Goal: Information Seeking & Learning: Learn about a topic

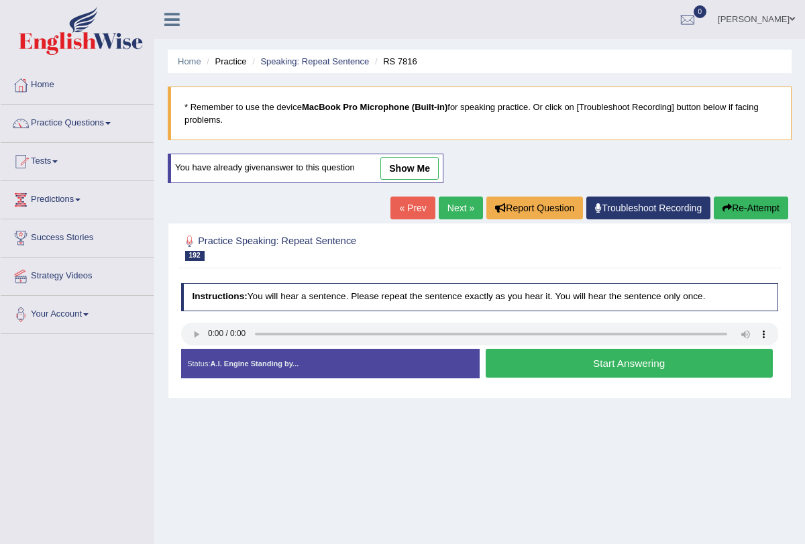
click at [556, 361] on button "Start Answering" at bounding box center [629, 363] width 287 height 29
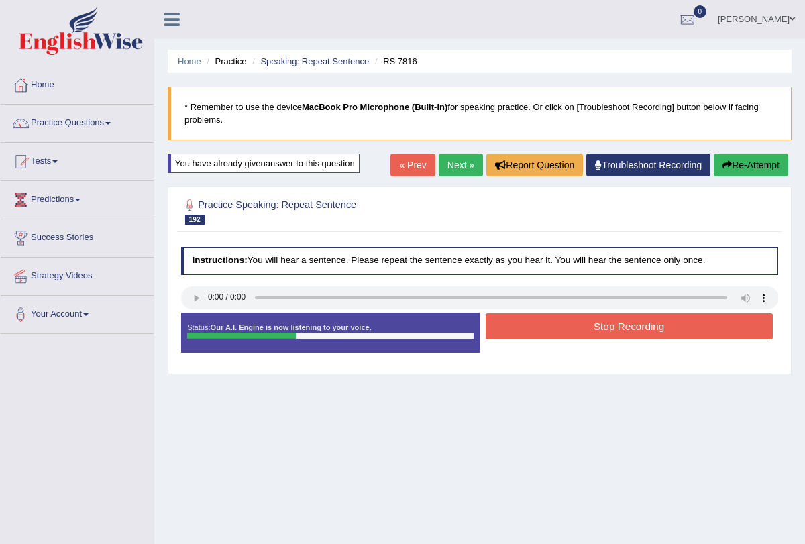
click at [548, 327] on button "Stop Recording" at bounding box center [629, 326] width 287 height 26
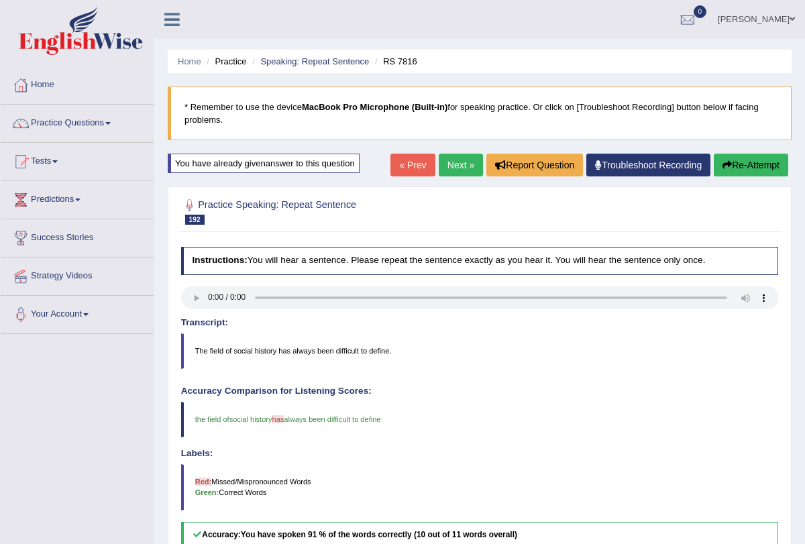
click at [442, 163] on link "Next »" at bounding box center [461, 165] width 44 height 23
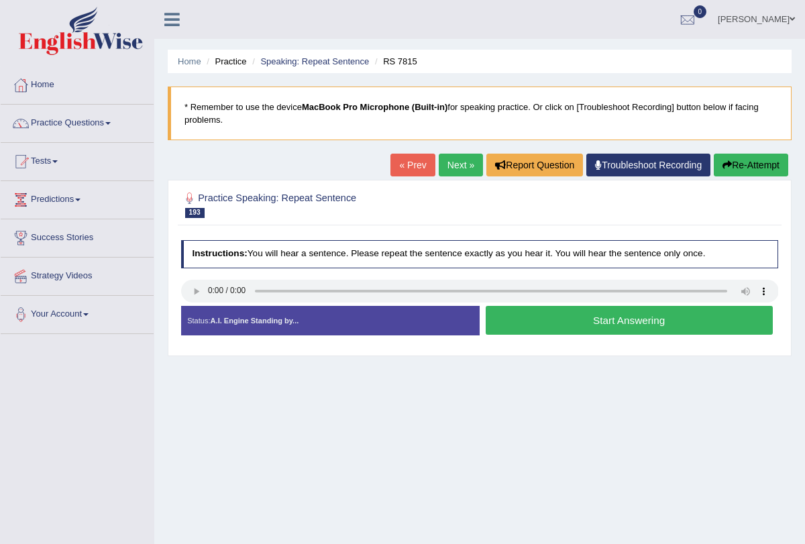
click at [575, 320] on button "Start Answering" at bounding box center [629, 320] width 287 height 29
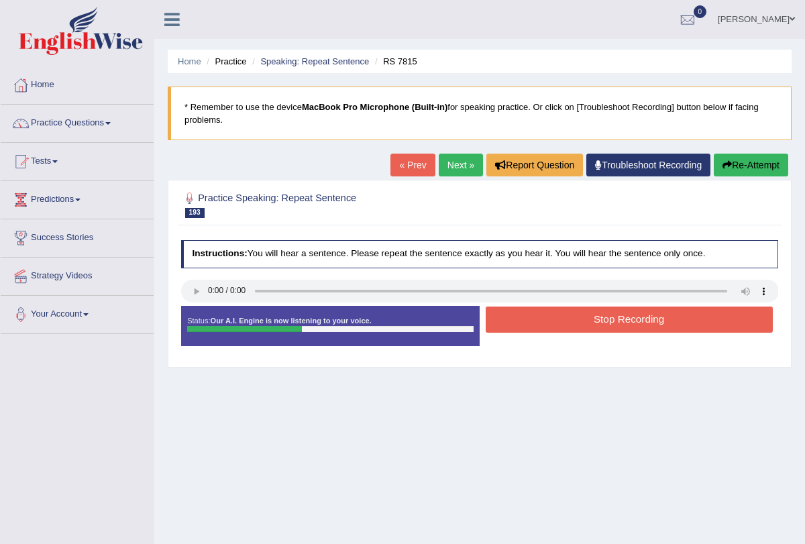
click at [575, 320] on button "Stop Recording" at bounding box center [629, 320] width 287 height 26
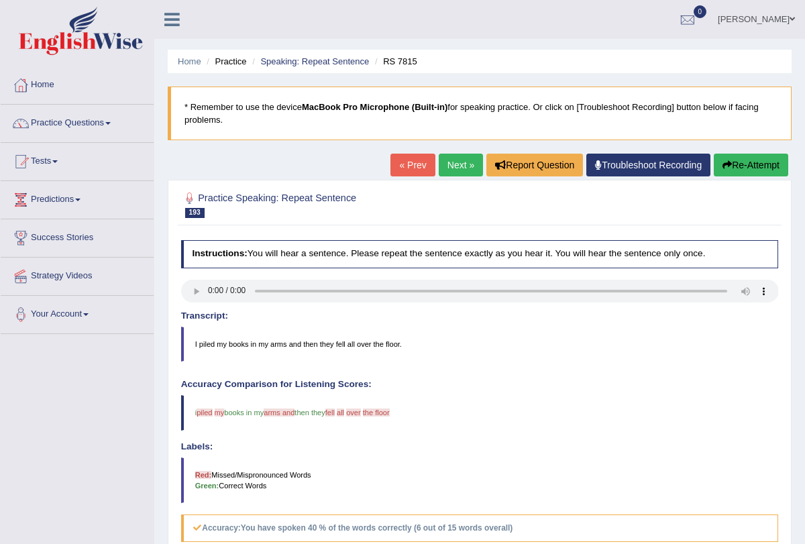
click at [744, 162] on button "Re-Attempt" at bounding box center [751, 165] width 75 height 23
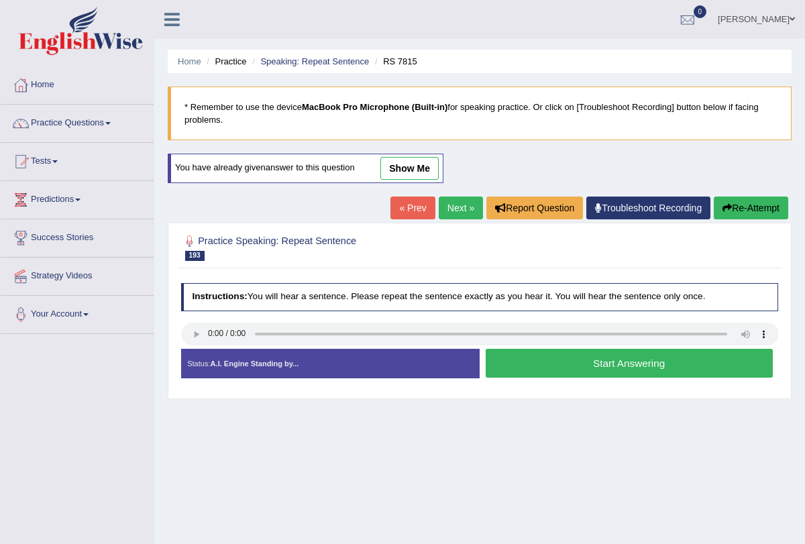
click at [599, 360] on button "Start Answering" at bounding box center [629, 363] width 287 height 29
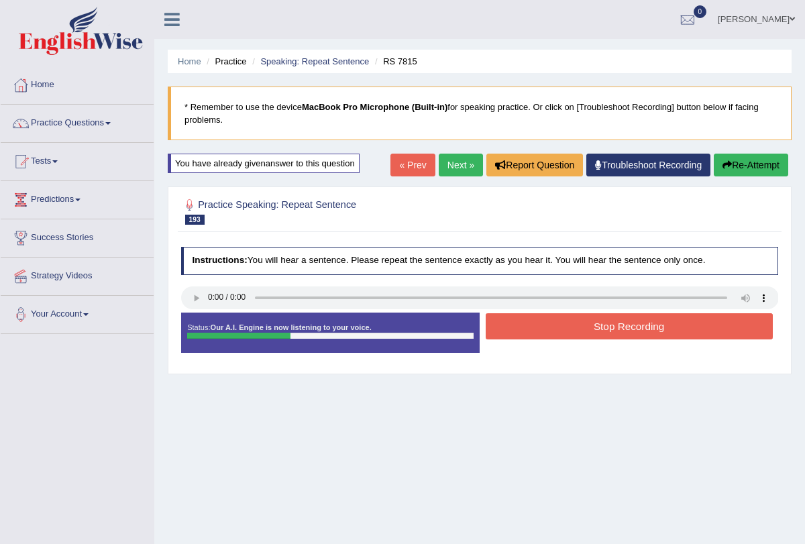
click at [601, 325] on button "Stop Recording" at bounding box center [629, 326] width 287 height 26
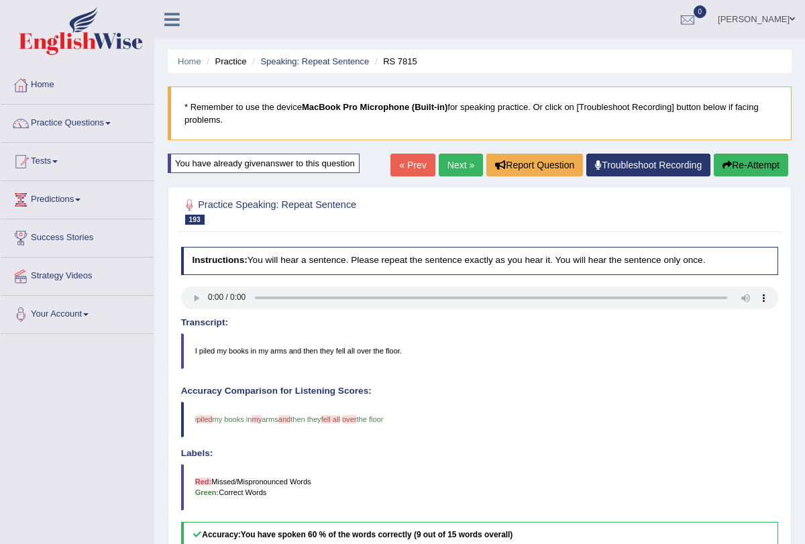
click at [440, 172] on link "Next »" at bounding box center [461, 165] width 44 height 23
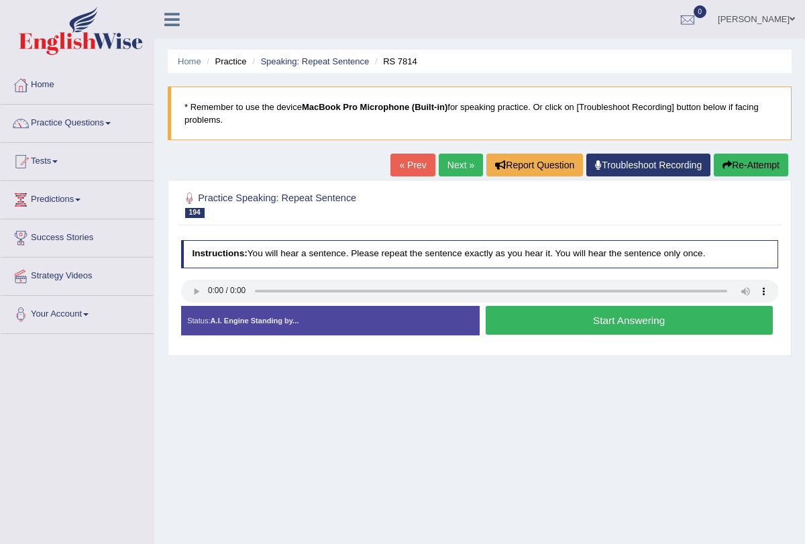
click at [561, 321] on button "Start Answering" at bounding box center [629, 320] width 287 height 29
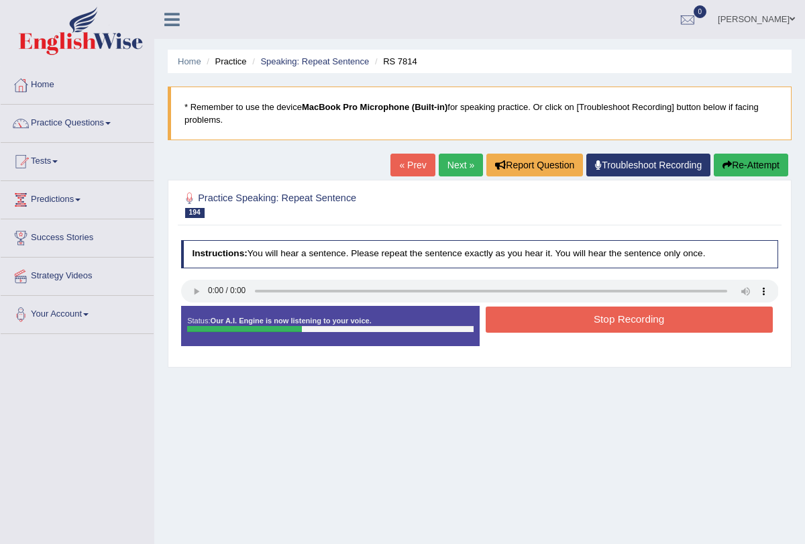
click at [561, 321] on button "Stop Recording" at bounding box center [629, 320] width 287 height 26
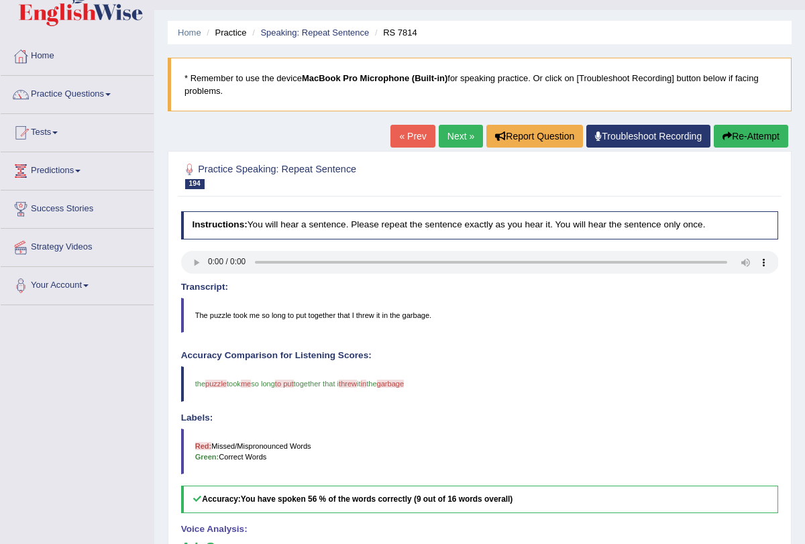
scroll to position [26, 0]
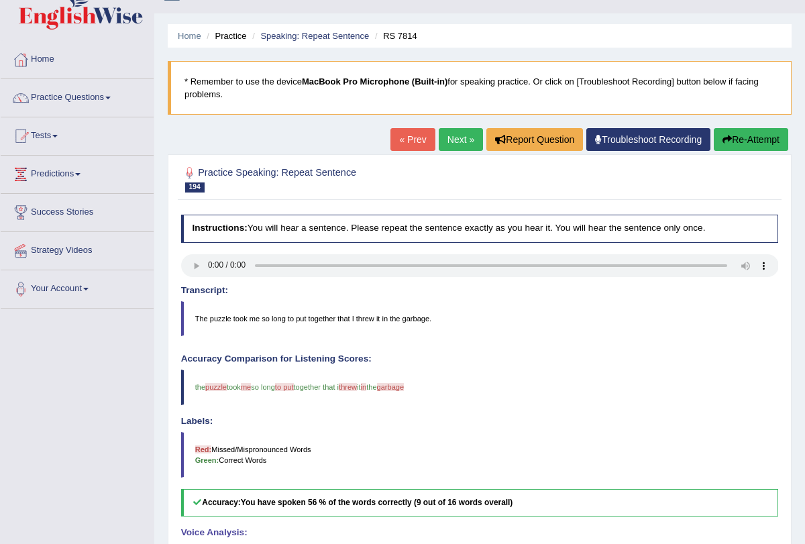
click at [446, 135] on link "Next »" at bounding box center [461, 139] width 44 height 23
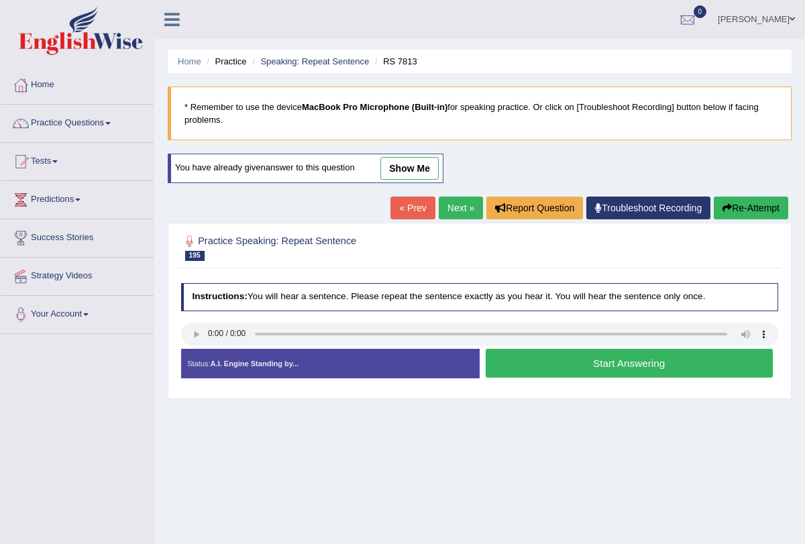
click at [558, 372] on button "Start Answering" at bounding box center [629, 363] width 287 height 29
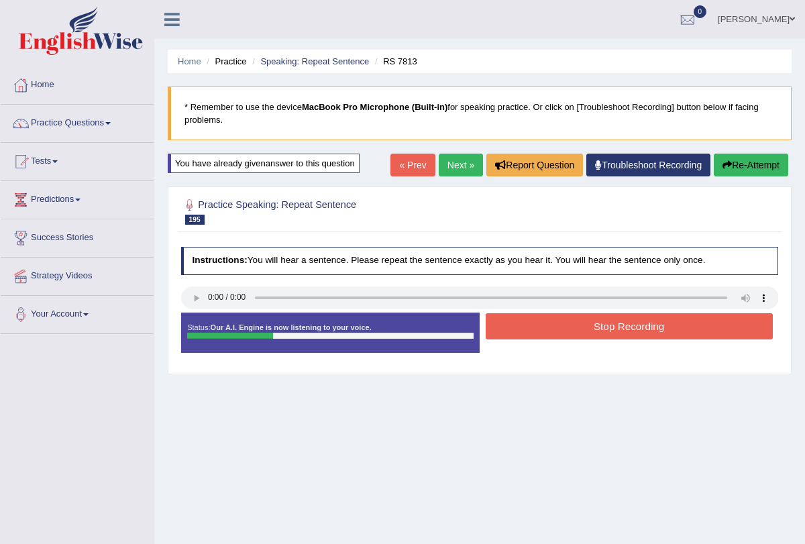
click at [556, 330] on button "Stop Recording" at bounding box center [629, 326] width 287 height 26
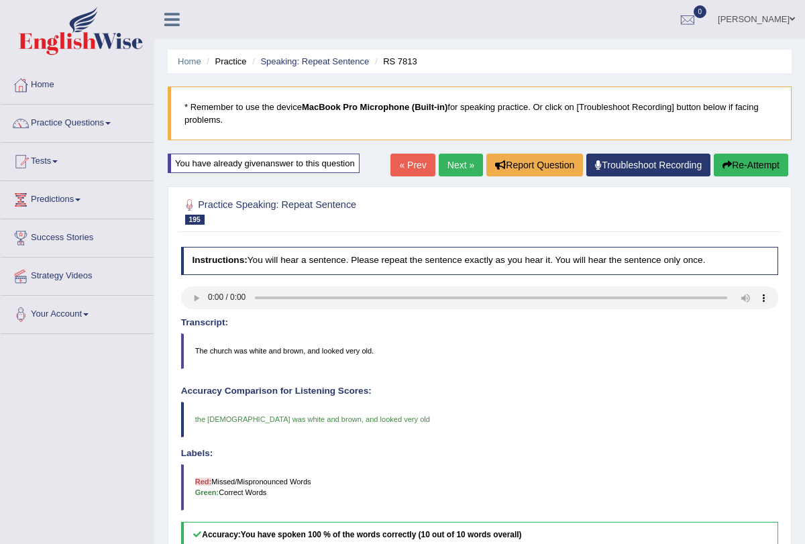
click at [446, 160] on link "Next »" at bounding box center [461, 165] width 44 height 23
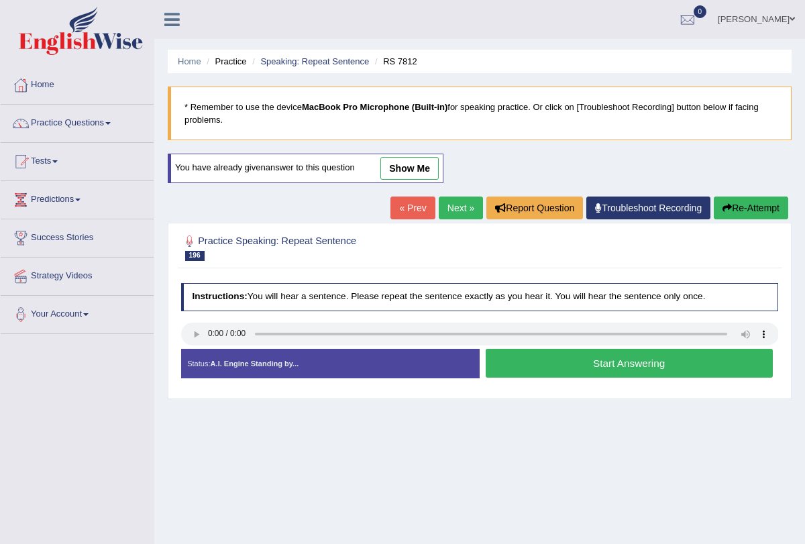
click at [460, 210] on link "Next »" at bounding box center [461, 208] width 44 height 23
click at [564, 361] on button "Start Answering" at bounding box center [629, 363] width 287 height 29
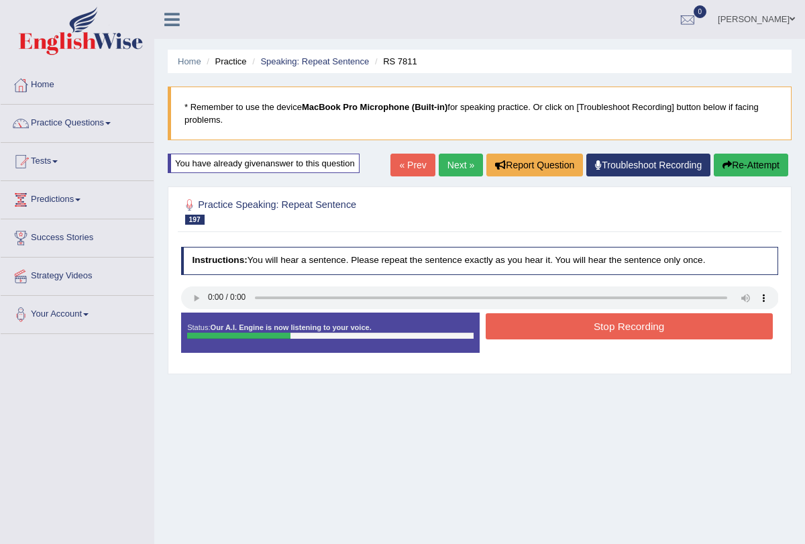
click at [552, 327] on button "Stop Recording" at bounding box center [629, 326] width 287 height 26
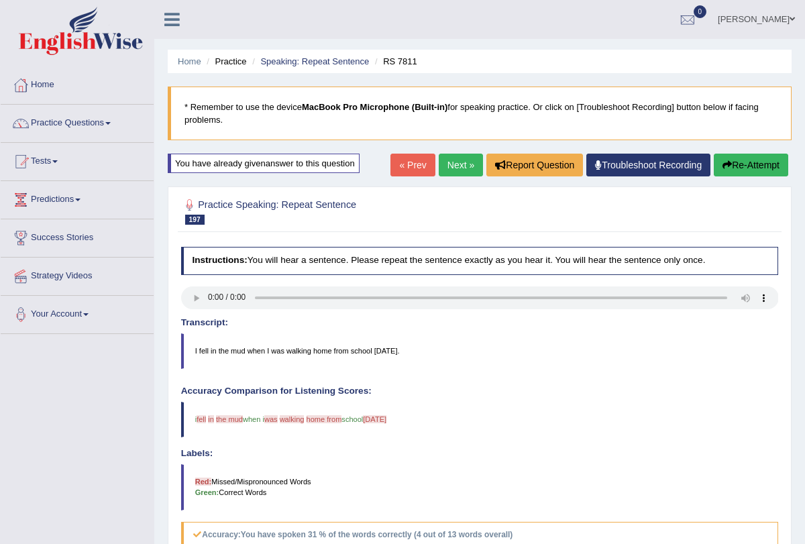
click at [744, 168] on button "Re-Attempt" at bounding box center [751, 165] width 75 height 23
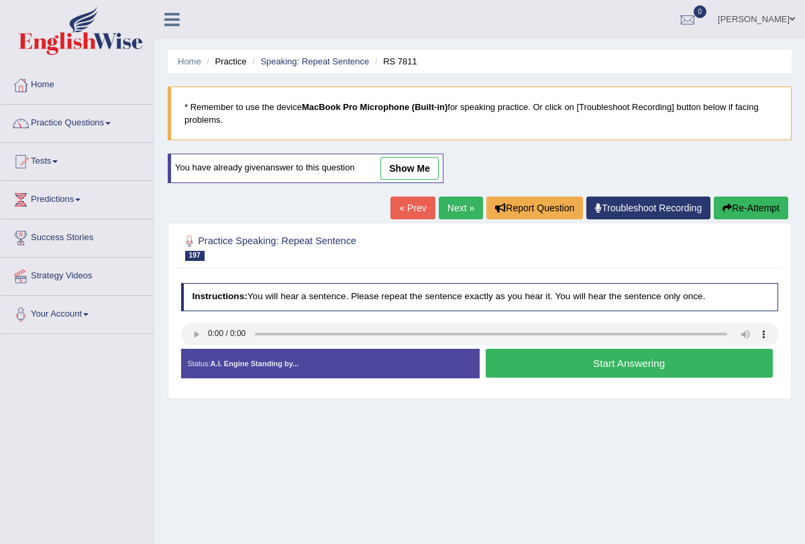
click at [548, 368] on button "Start Answering" at bounding box center [629, 363] width 287 height 29
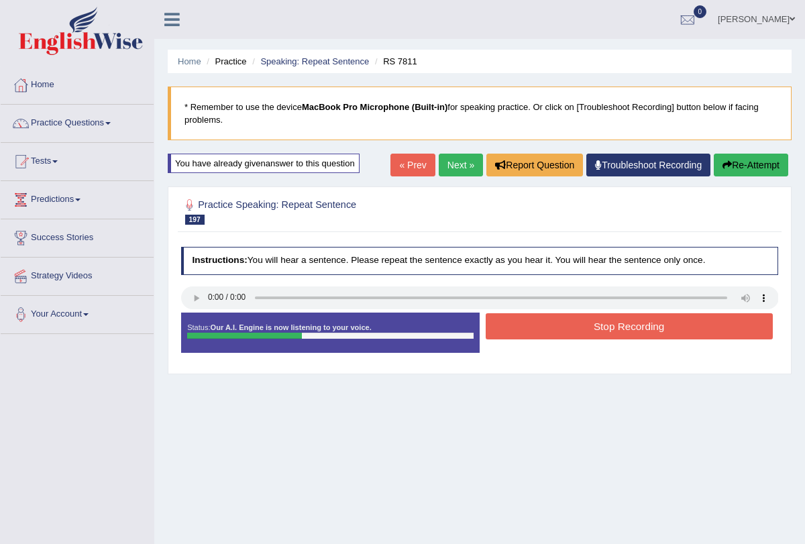
click at [562, 321] on button "Stop Recording" at bounding box center [629, 326] width 287 height 26
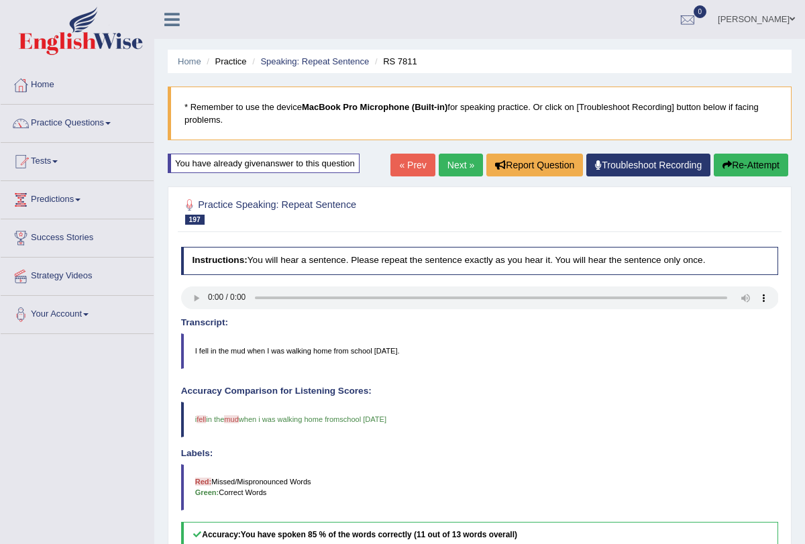
click at [445, 162] on link "Next »" at bounding box center [461, 165] width 44 height 23
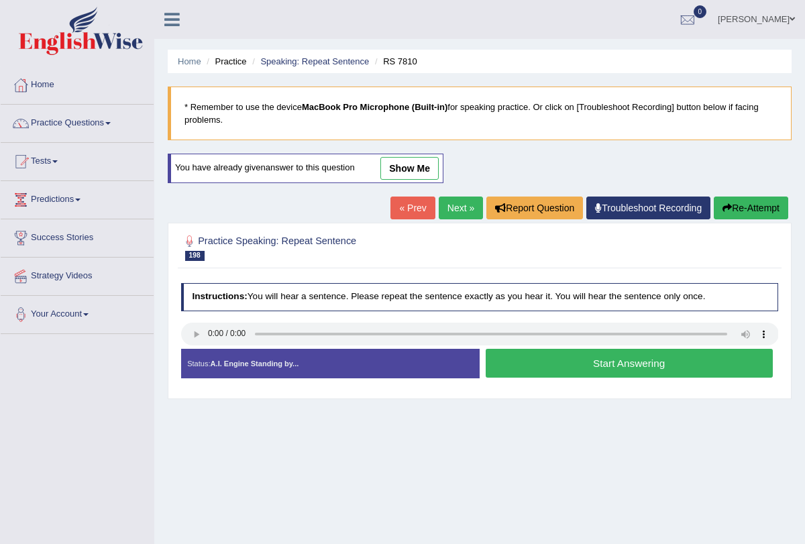
click at [455, 211] on link "Next »" at bounding box center [461, 208] width 44 height 23
click at [578, 361] on button "Start Answering" at bounding box center [629, 363] width 287 height 29
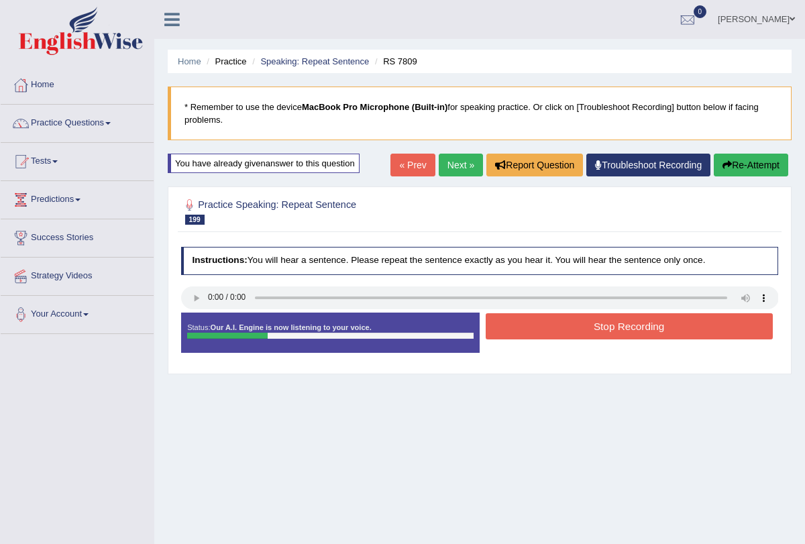
click at [570, 321] on button "Stop Recording" at bounding box center [629, 326] width 287 height 26
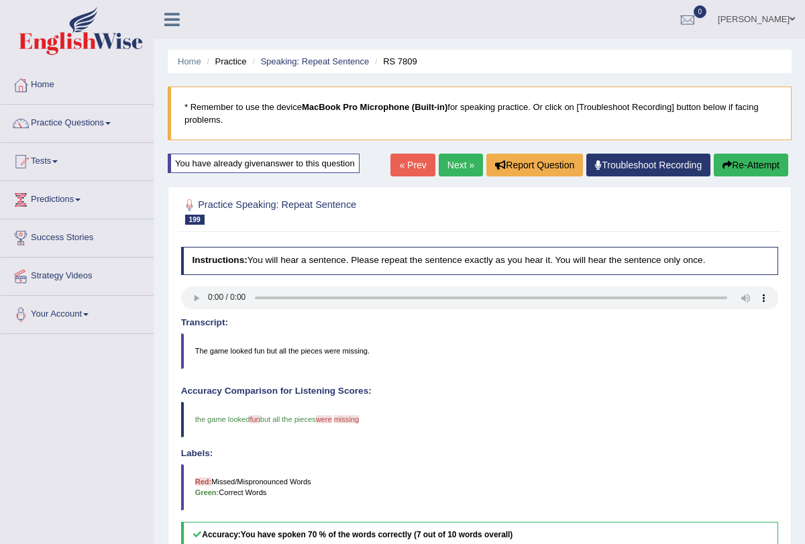
click at [455, 163] on link "Next »" at bounding box center [461, 165] width 44 height 23
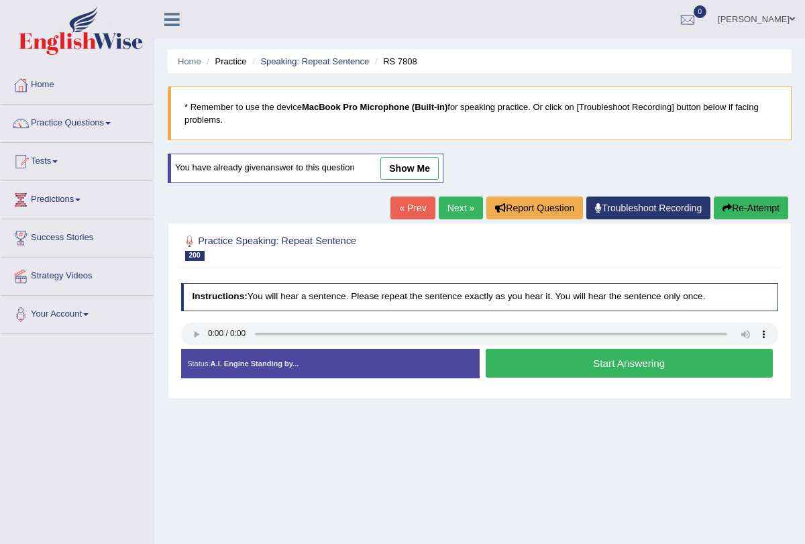
click at [507, 364] on button "Start Answering" at bounding box center [629, 363] width 287 height 29
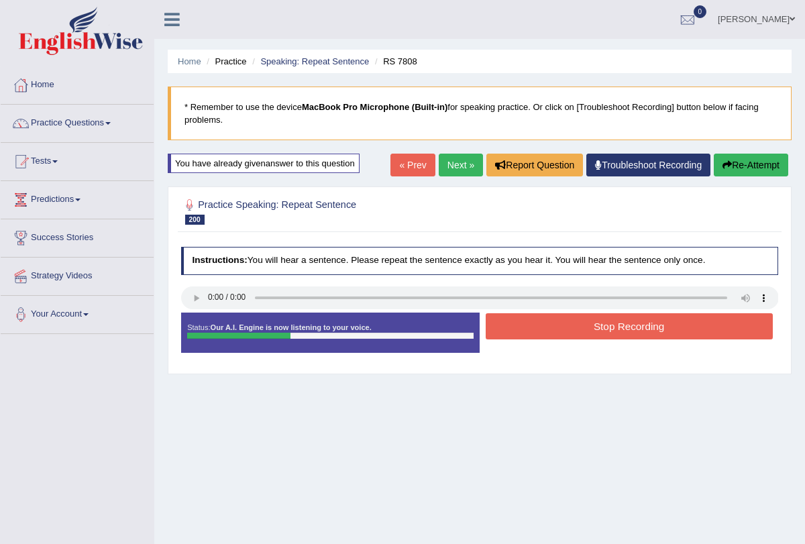
click at [532, 326] on button "Stop Recording" at bounding box center [629, 326] width 287 height 26
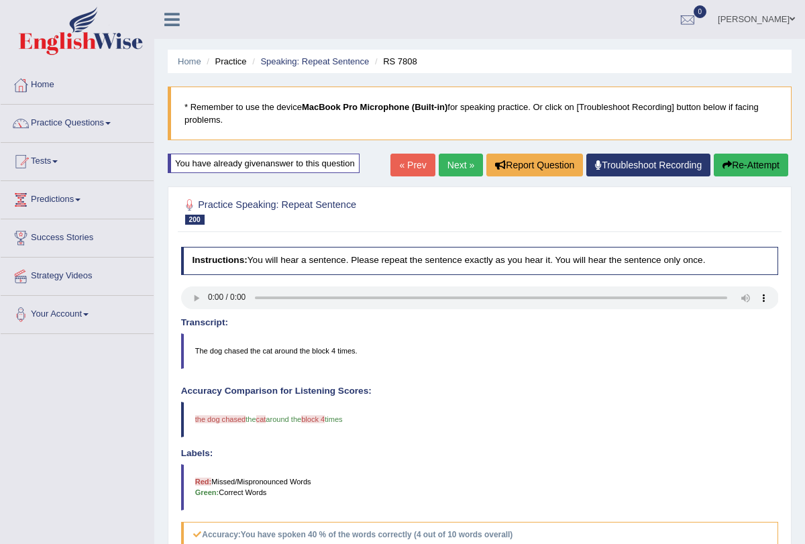
click at [450, 160] on link "Next »" at bounding box center [461, 165] width 44 height 23
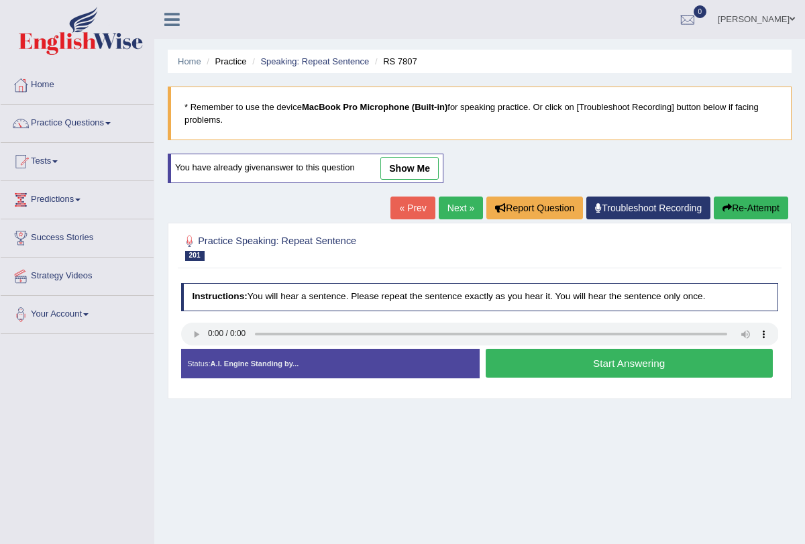
click at [528, 360] on button "Start Answering" at bounding box center [629, 363] width 287 height 29
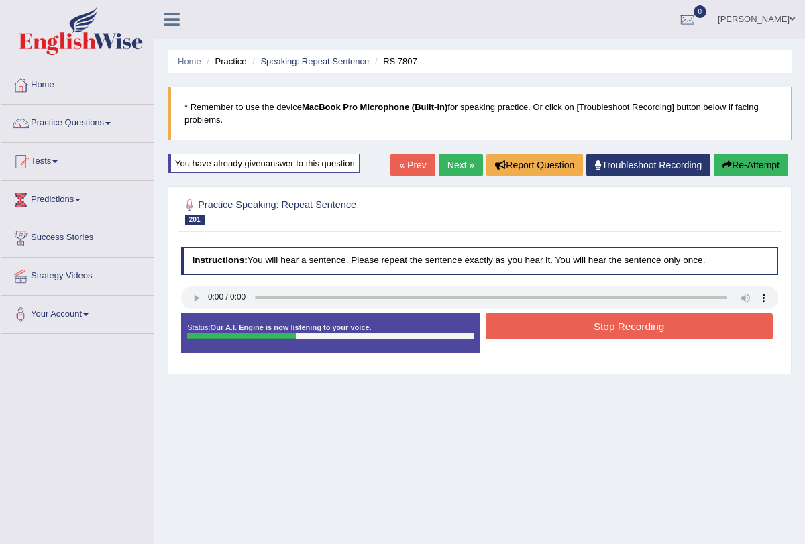
click at [531, 329] on button "Stop Recording" at bounding box center [629, 326] width 287 height 26
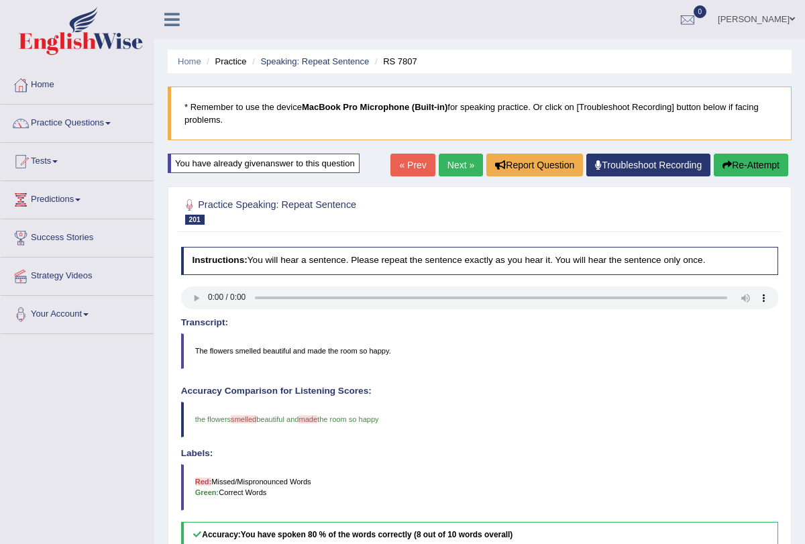
click at [451, 161] on link "Next »" at bounding box center [461, 165] width 44 height 23
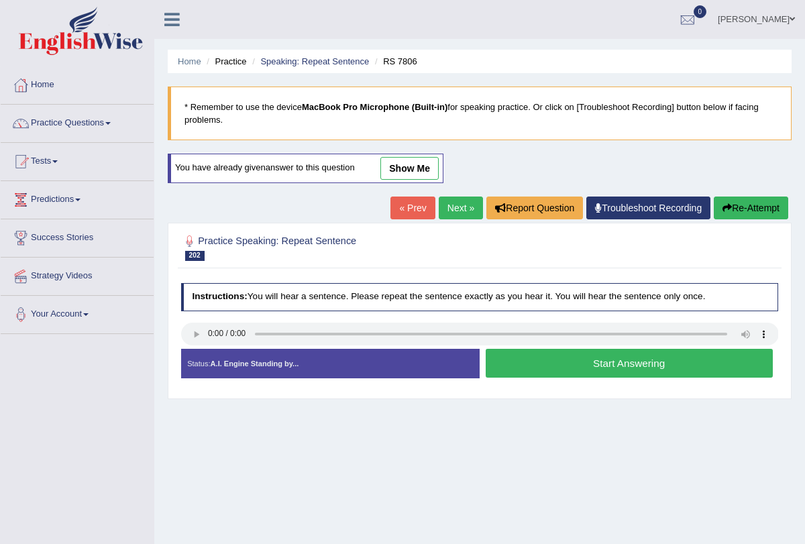
click at [557, 360] on button "Start Answering" at bounding box center [629, 363] width 287 height 29
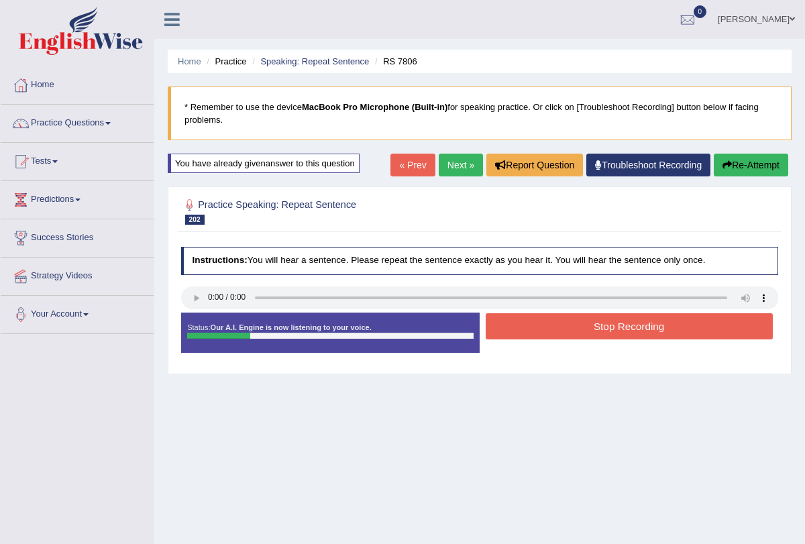
click at [562, 326] on button "Stop Recording" at bounding box center [629, 326] width 287 height 26
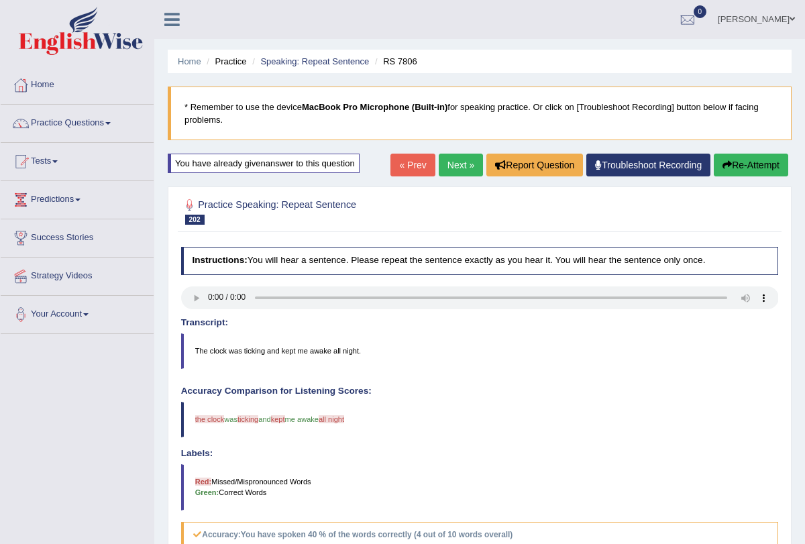
click at [748, 167] on button "Re-Attempt" at bounding box center [751, 165] width 75 height 23
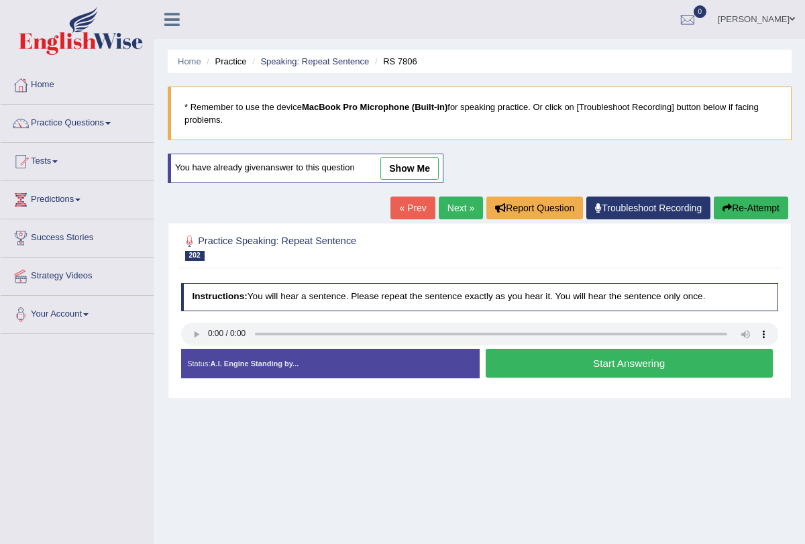
click at [558, 353] on button "Start Answering" at bounding box center [629, 363] width 287 height 29
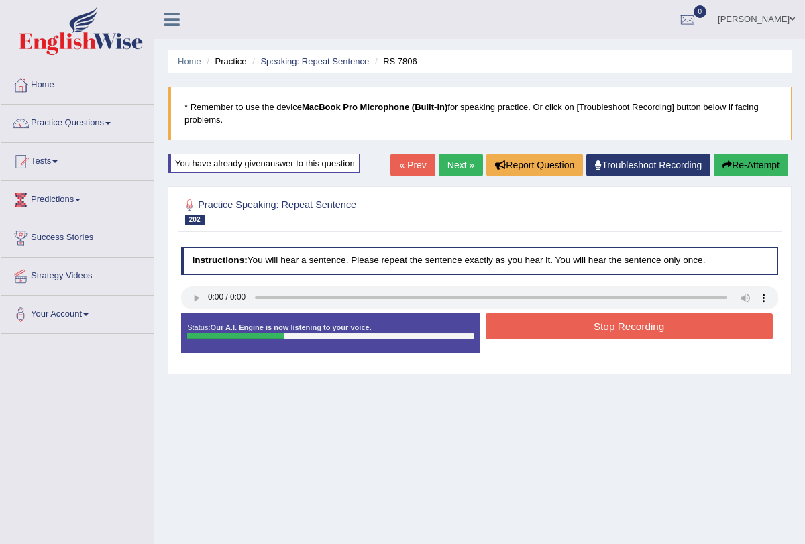
click at [565, 326] on button "Stop Recording" at bounding box center [629, 326] width 287 height 26
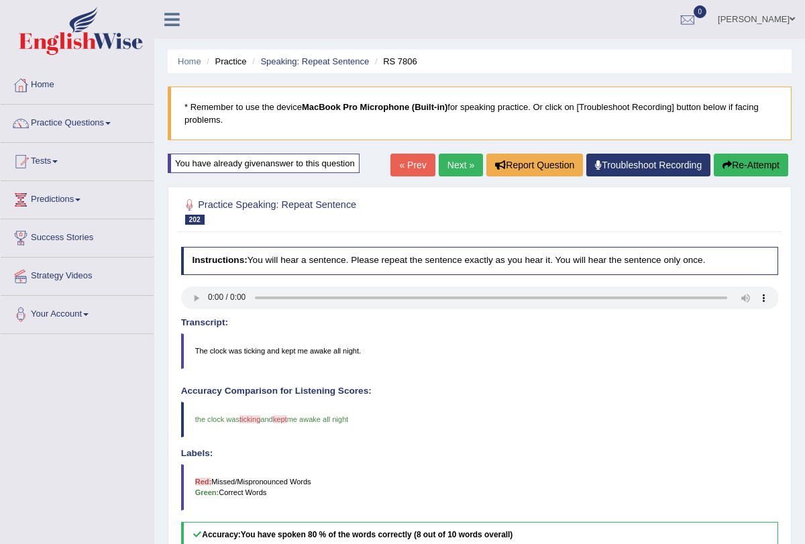
click at [462, 162] on link "Next »" at bounding box center [461, 165] width 44 height 23
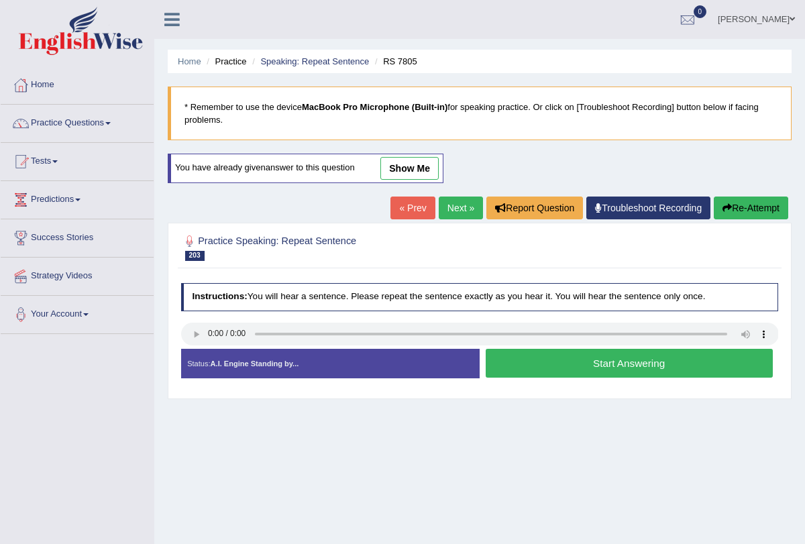
click at [516, 364] on button "Start Answering" at bounding box center [629, 363] width 287 height 29
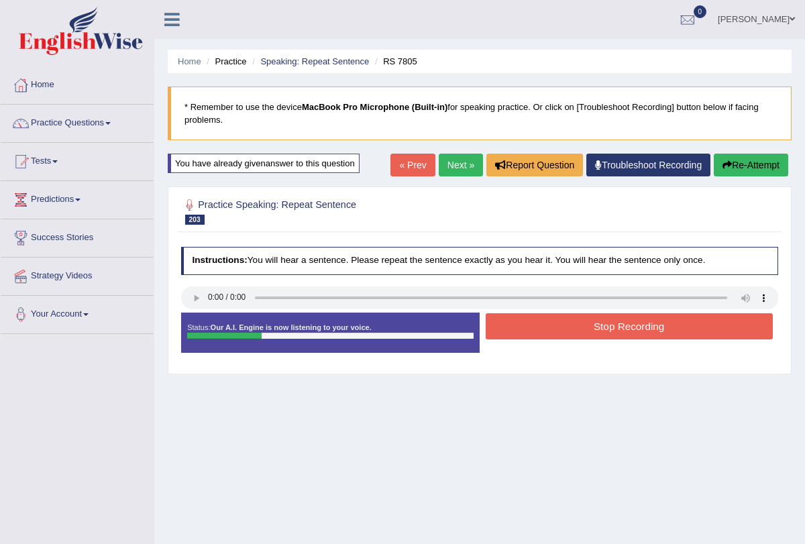
click at [536, 324] on button "Stop Recording" at bounding box center [629, 326] width 287 height 26
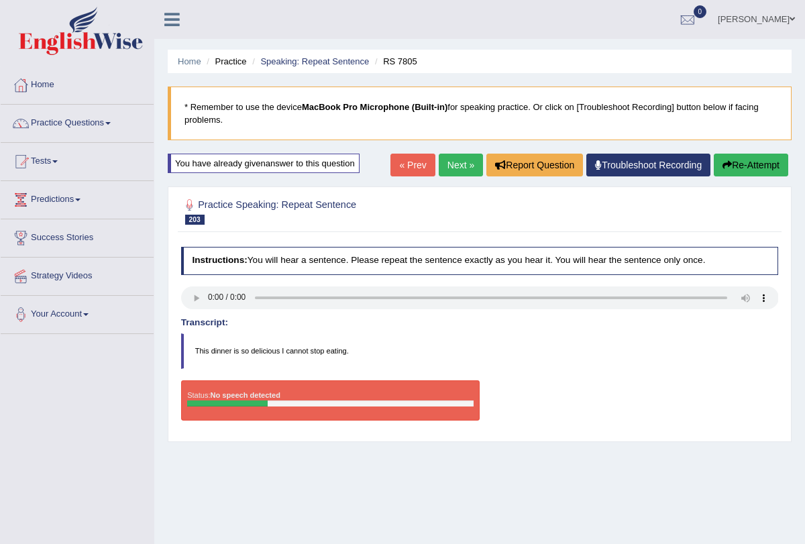
click at [453, 164] on link "Next »" at bounding box center [461, 165] width 44 height 23
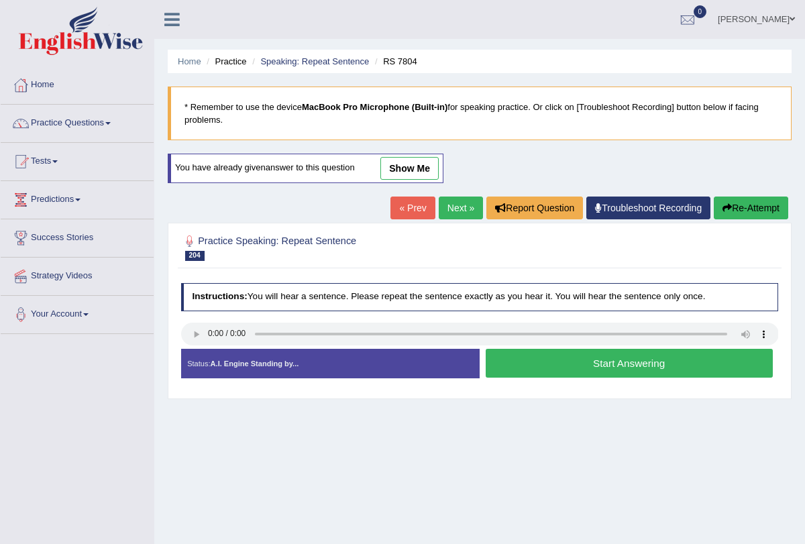
click at [447, 209] on link "Next »" at bounding box center [461, 208] width 44 height 23
click at [547, 354] on button "Start Answering" at bounding box center [629, 363] width 287 height 29
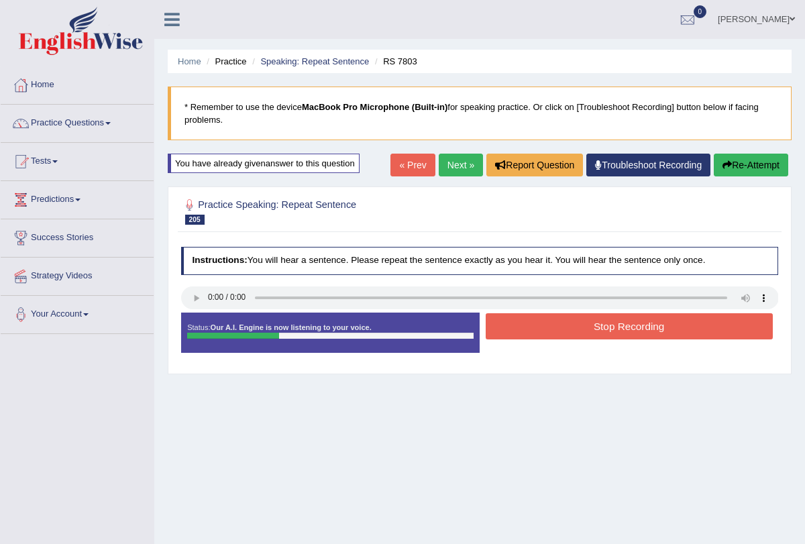
click at [544, 321] on button "Stop Recording" at bounding box center [629, 326] width 287 height 26
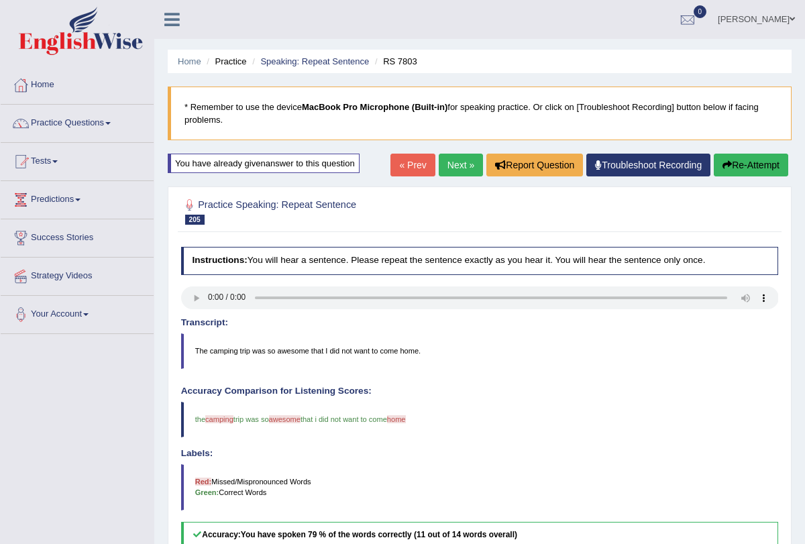
click at [450, 159] on link "Next »" at bounding box center [461, 165] width 44 height 23
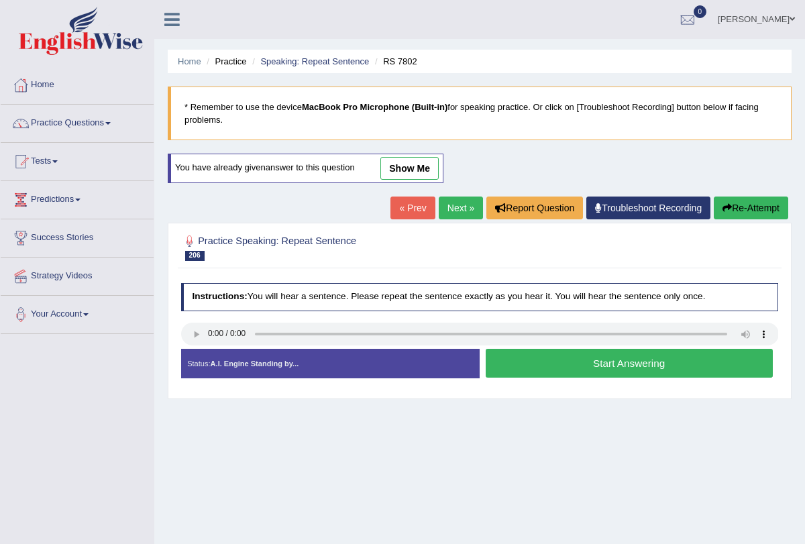
click at [450, 206] on link "Next »" at bounding box center [461, 208] width 44 height 23
click at [534, 360] on button "Start Answering" at bounding box center [629, 363] width 287 height 29
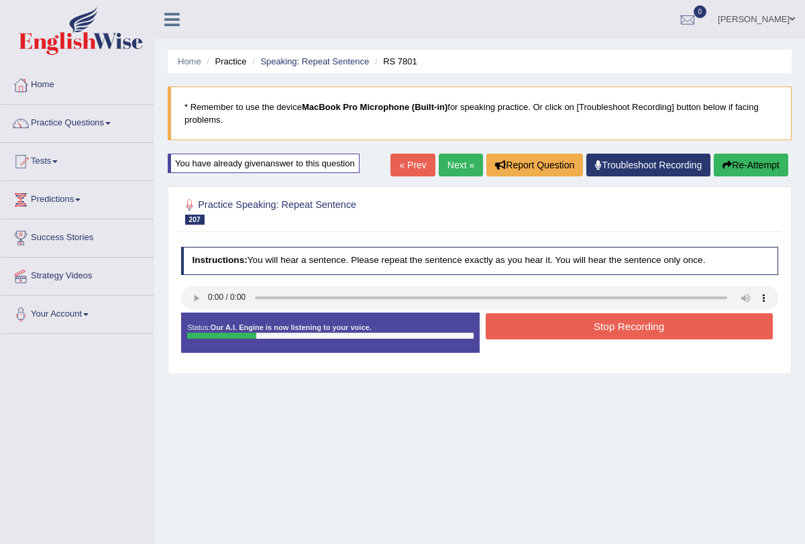
click at [519, 326] on button "Stop Recording" at bounding box center [629, 326] width 287 height 26
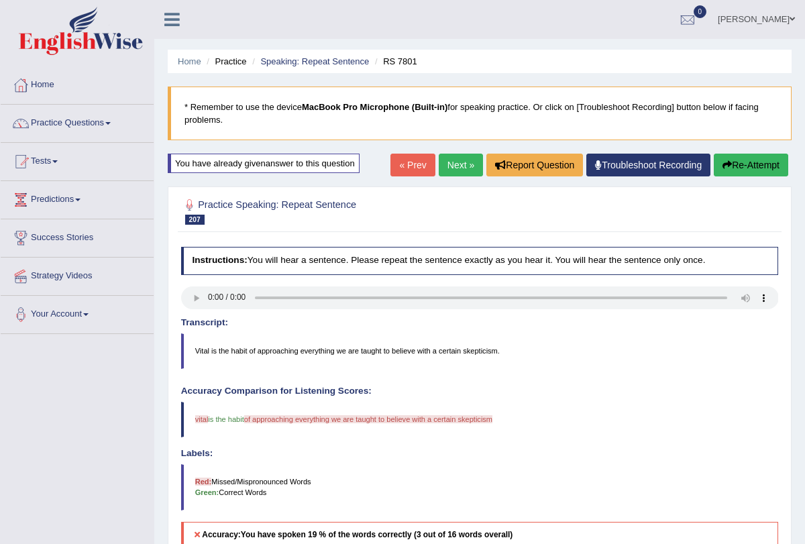
click at [758, 172] on button "Re-Attempt" at bounding box center [751, 165] width 75 height 23
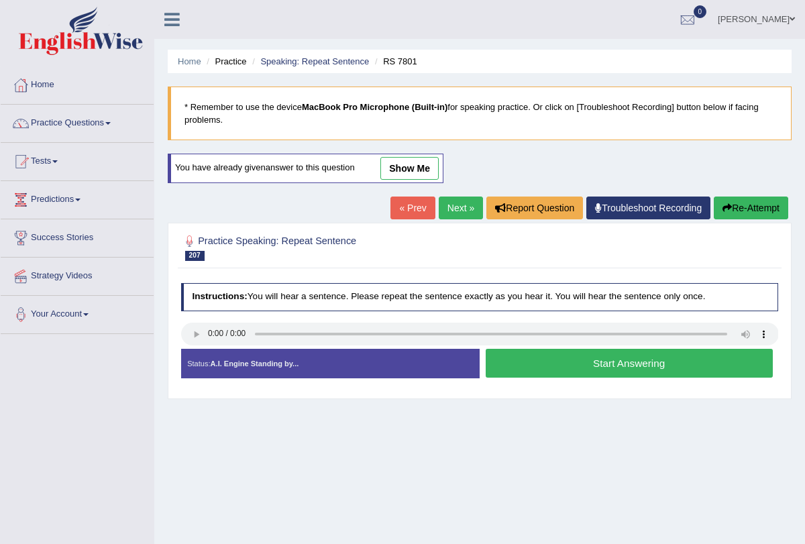
click at [550, 357] on button "Start Answering" at bounding box center [629, 363] width 287 height 29
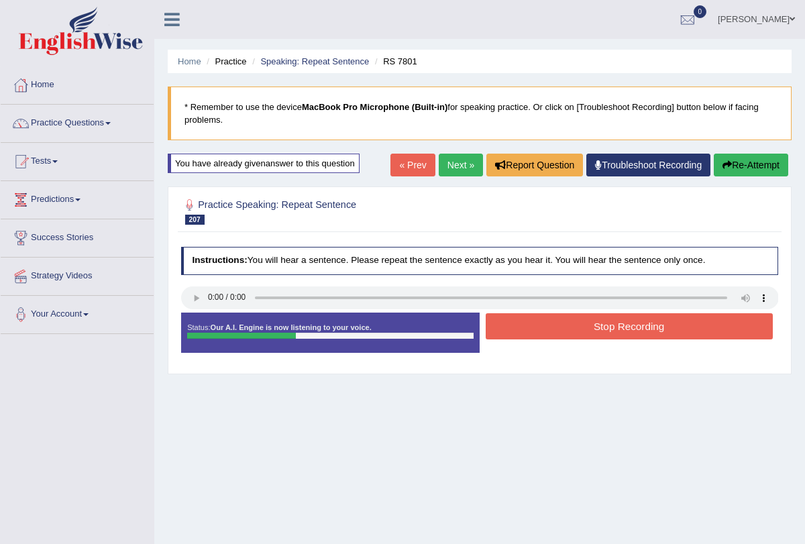
click at [546, 329] on button "Stop Recording" at bounding box center [629, 326] width 287 height 26
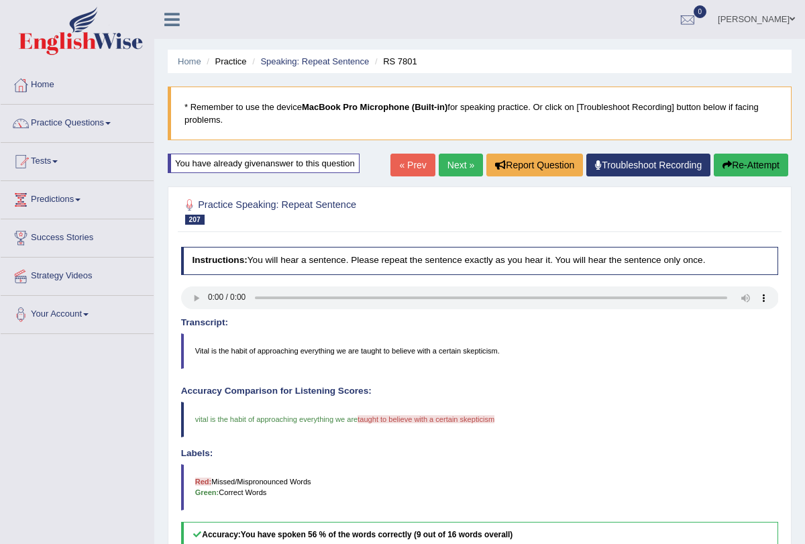
click at [447, 164] on link "Next »" at bounding box center [461, 165] width 44 height 23
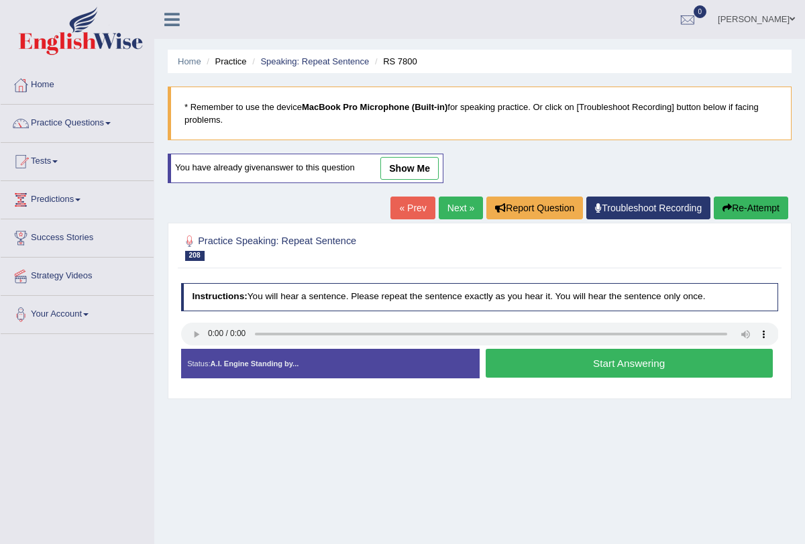
click at [558, 366] on button "Start Answering" at bounding box center [629, 363] width 287 height 29
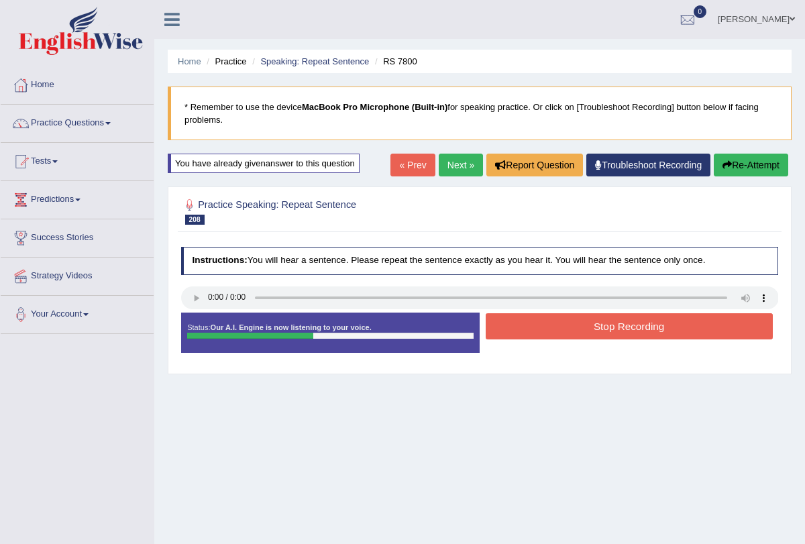
click at [547, 319] on button "Stop Recording" at bounding box center [629, 326] width 287 height 26
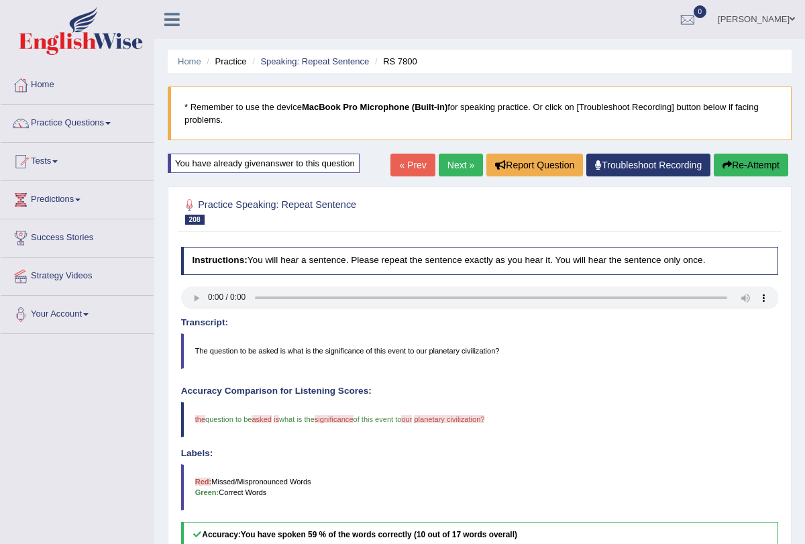
click at [448, 173] on link "Next »" at bounding box center [461, 165] width 44 height 23
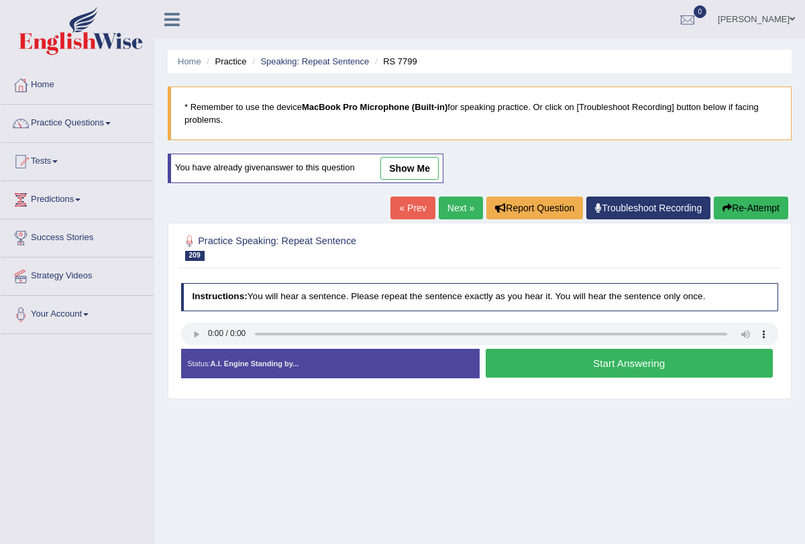
click at [540, 361] on button "Start Answering" at bounding box center [629, 363] width 287 height 29
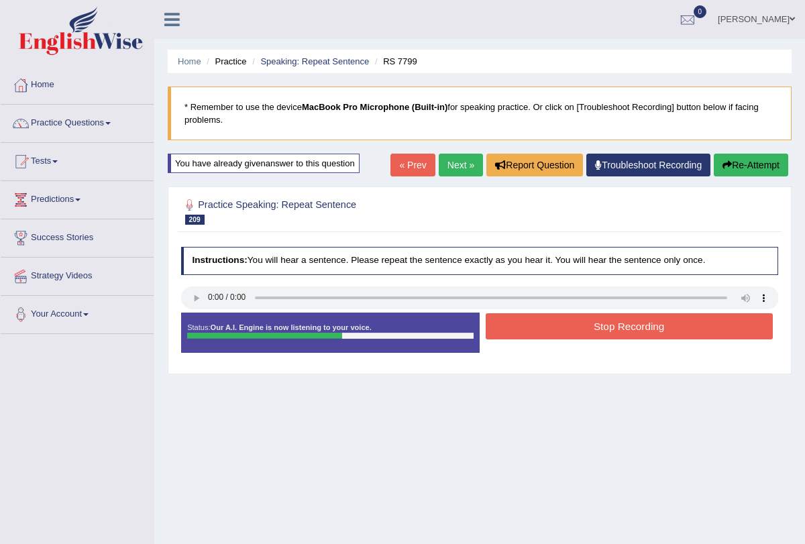
click at [501, 329] on button "Stop Recording" at bounding box center [629, 326] width 287 height 26
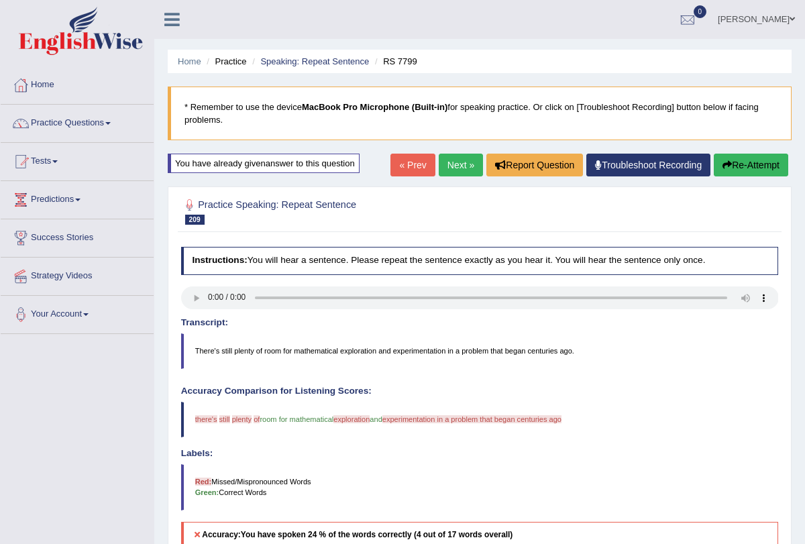
click at [724, 156] on button "Re-Attempt" at bounding box center [751, 165] width 75 height 23
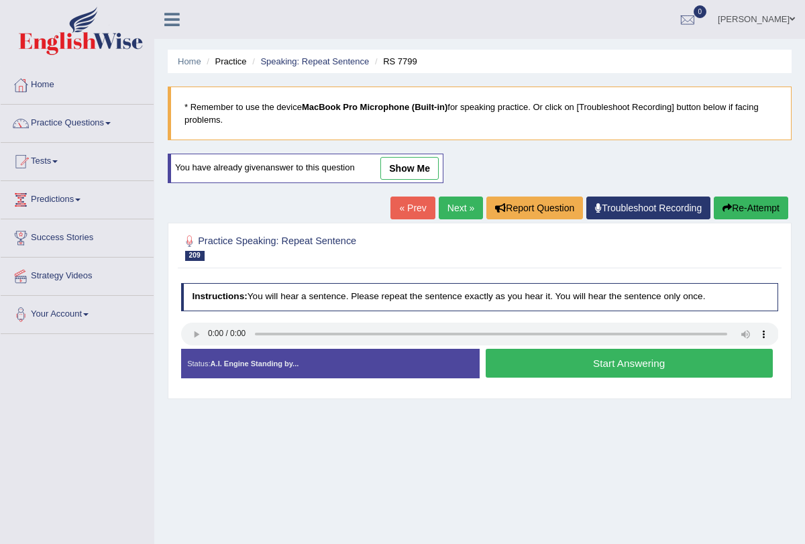
click at [546, 366] on button "Start Answering" at bounding box center [629, 363] width 287 height 29
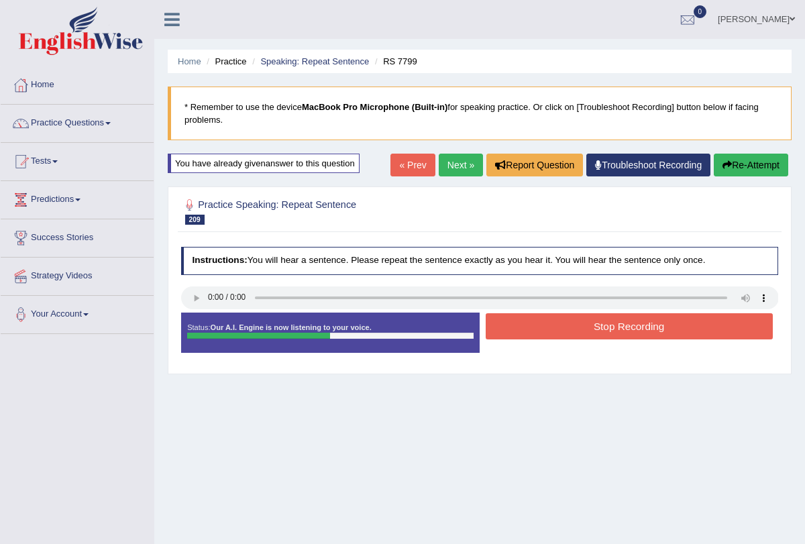
click at [562, 322] on button "Stop Recording" at bounding box center [629, 326] width 287 height 26
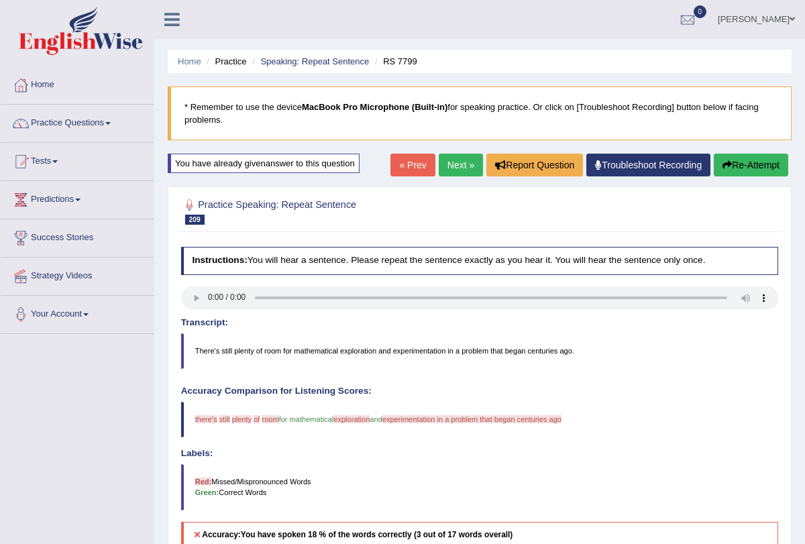
click at [740, 163] on button "Re-Attempt" at bounding box center [751, 165] width 75 height 23
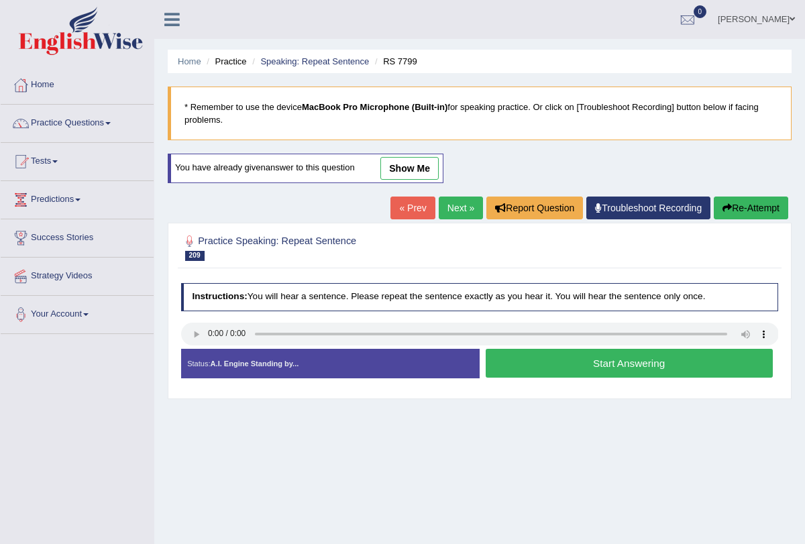
click at [501, 356] on button "Start Answering" at bounding box center [629, 363] width 287 height 29
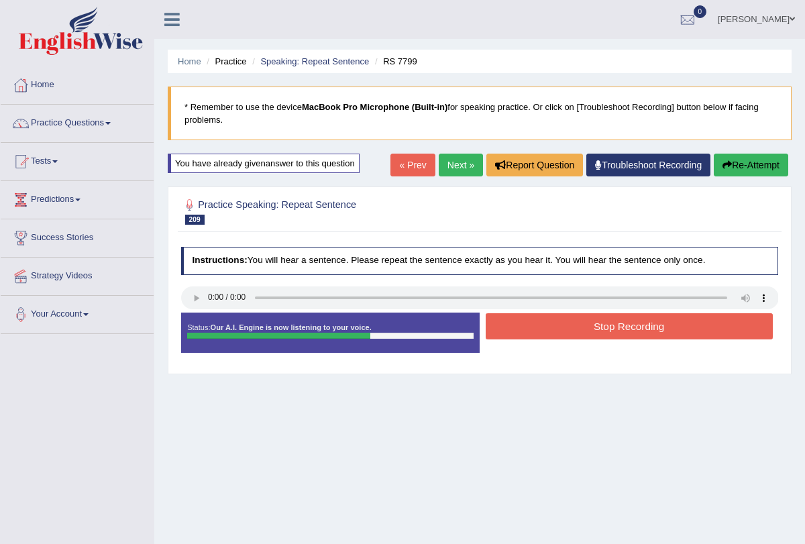
click at [523, 322] on button "Stop Recording" at bounding box center [629, 326] width 287 height 26
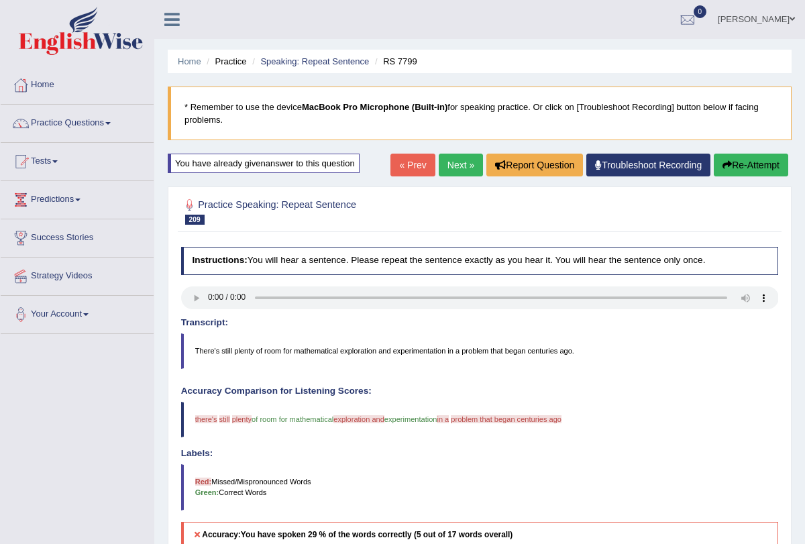
click at [462, 168] on link "Next »" at bounding box center [461, 165] width 44 height 23
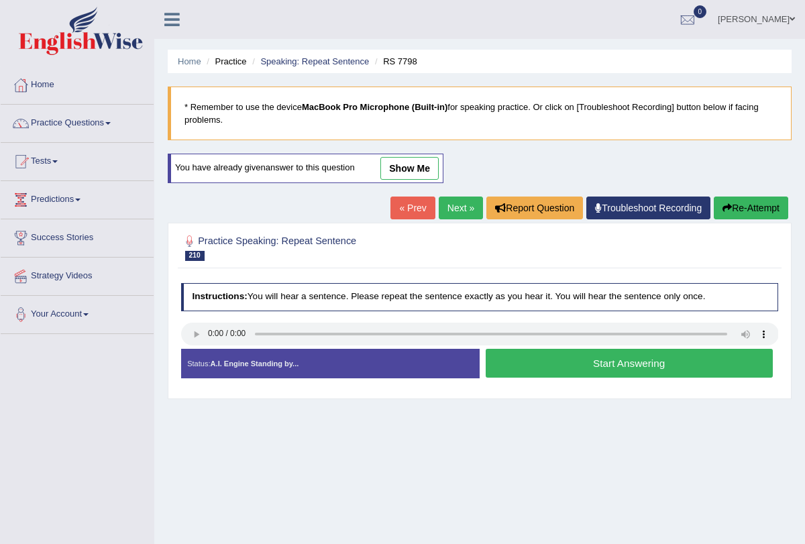
click at [544, 364] on button "Start Answering" at bounding box center [629, 363] width 287 height 29
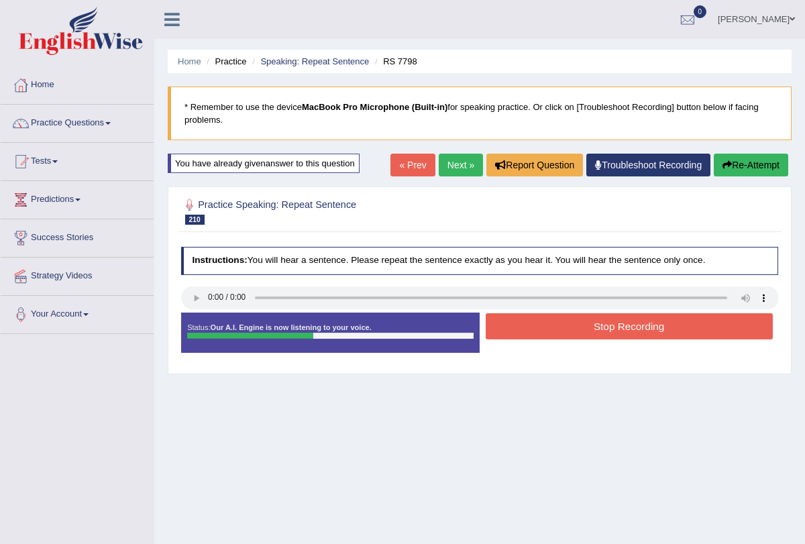
click at [543, 323] on button "Stop Recording" at bounding box center [629, 326] width 287 height 26
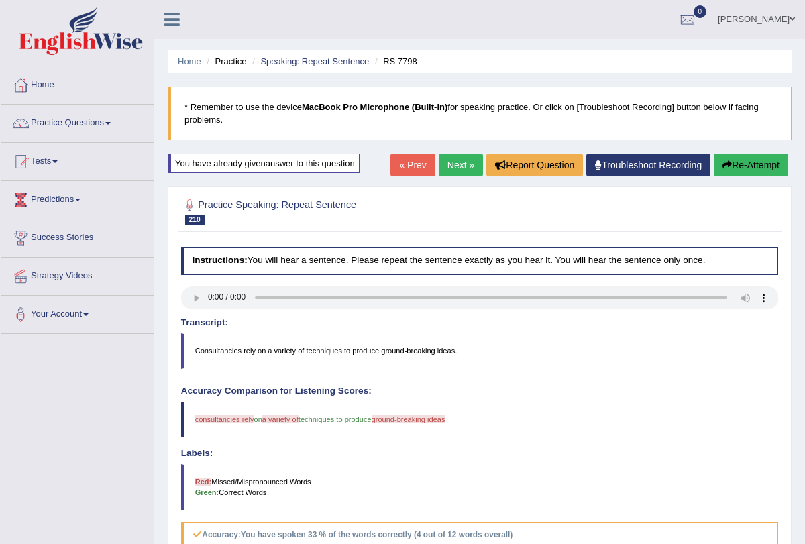
click at [449, 168] on link "Next »" at bounding box center [461, 165] width 44 height 23
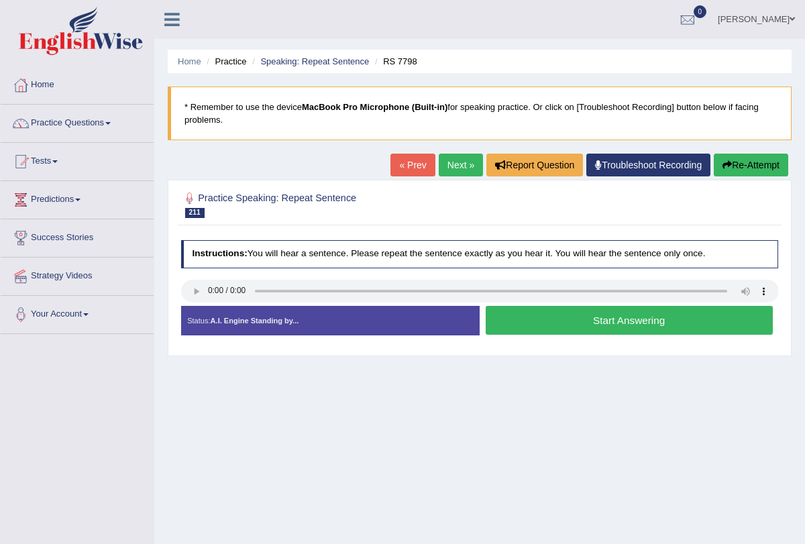
click at [541, 328] on button "Start Answering" at bounding box center [629, 320] width 287 height 29
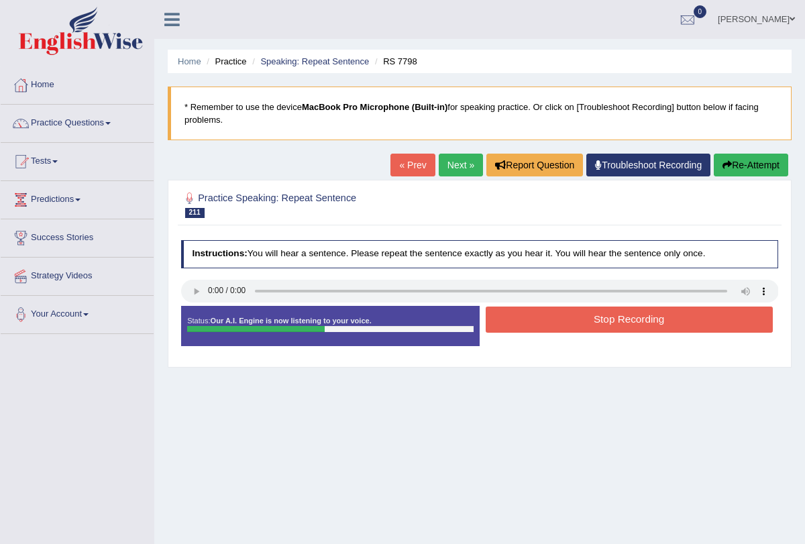
click at [540, 314] on button "Stop Recording" at bounding box center [629, 320] width 287 height 26
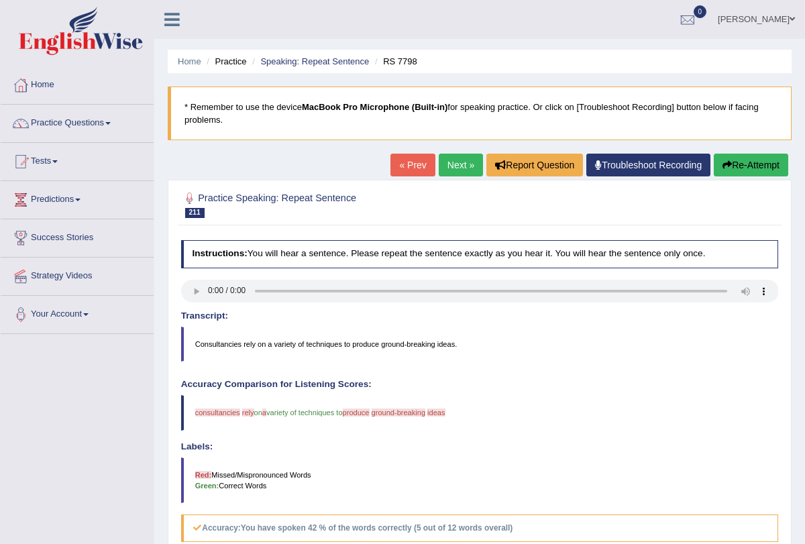
click at [452, 164] on link "Next »" at bounding box center [461, 165] width 44 height 23
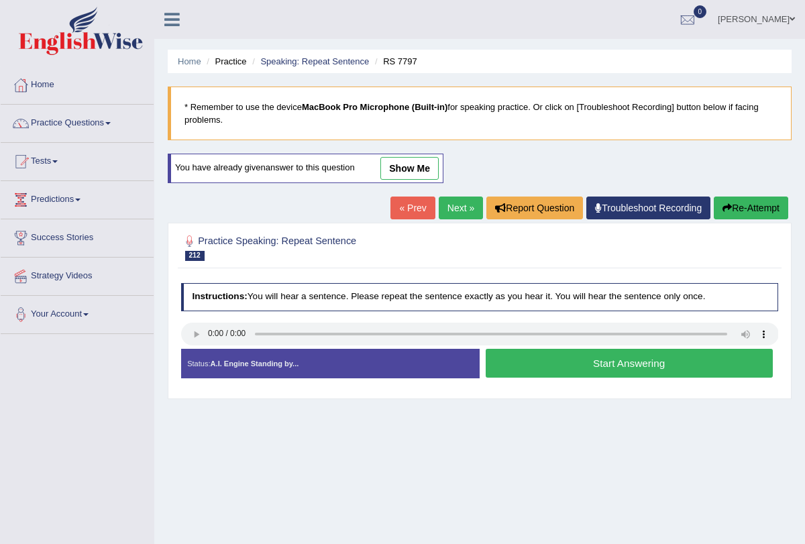
click at [511, 367] on button "Start Answering" at bounding box center [629, 363] width 287 height 29
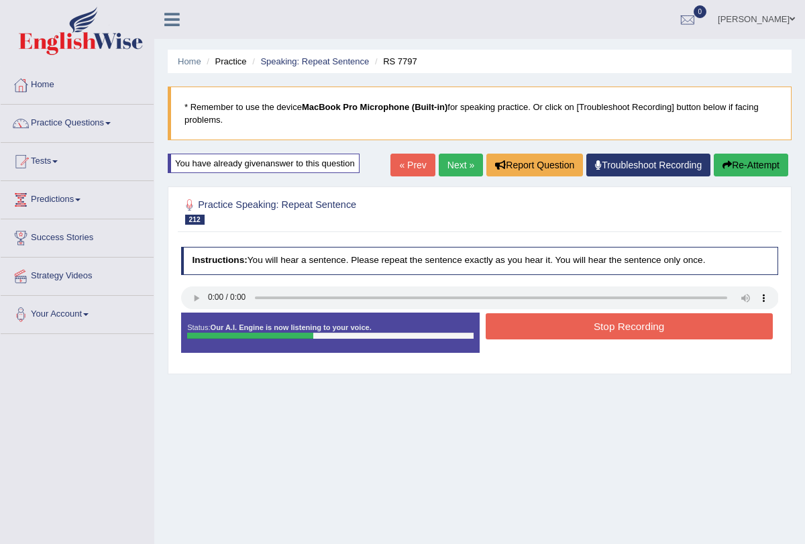
click at [530, 330] on button "Stop Recording" at bounding box center [629, 326] width 287 height 26
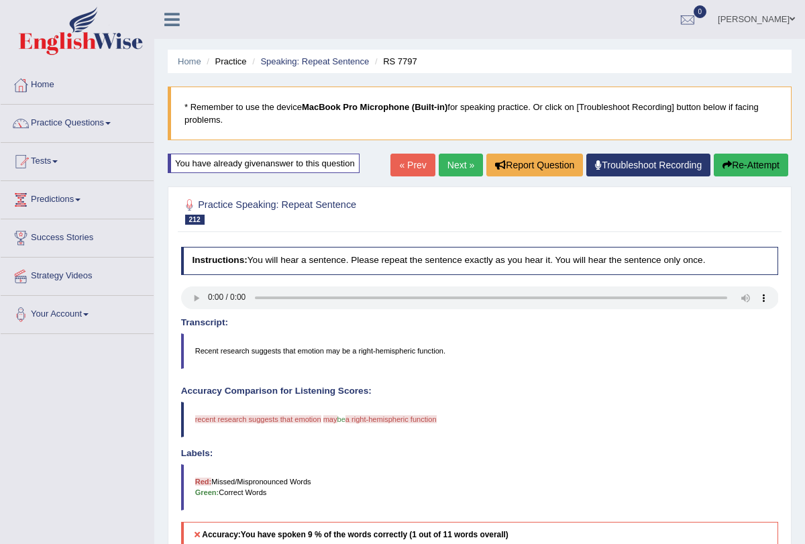
click at [758, 169] on button "Re-Attempt" at bounding box center [751, 165] width 75 height 23
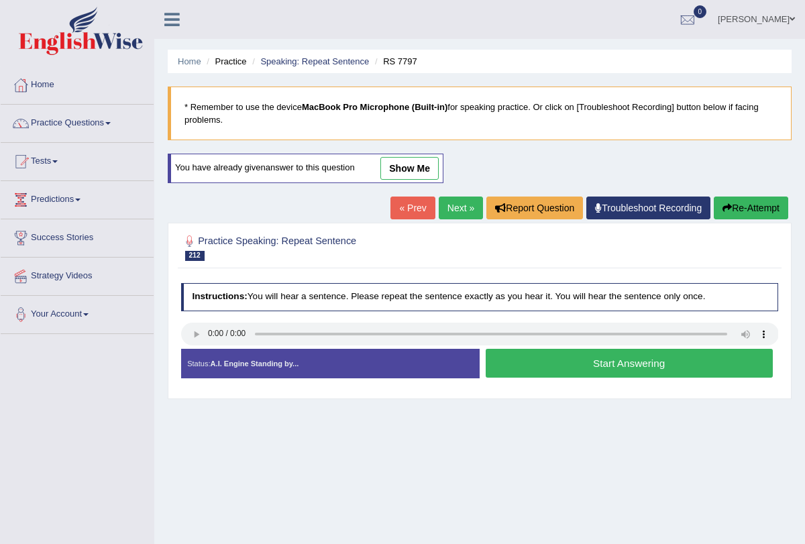
click at [524, 360] on button "Start Answering" at bounding box center [629, 363] width 287 height 29
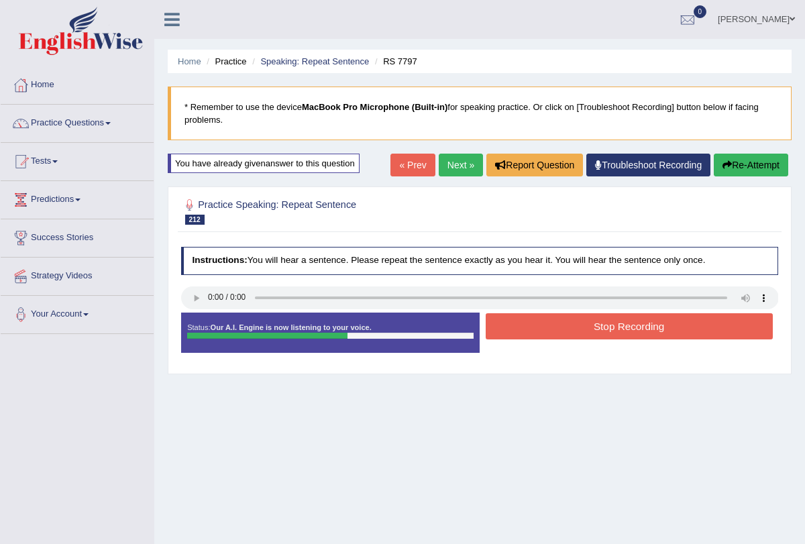
click at [544, 319] on button "Stop Recording" at bounding box center [629, 326] width 287 height 26
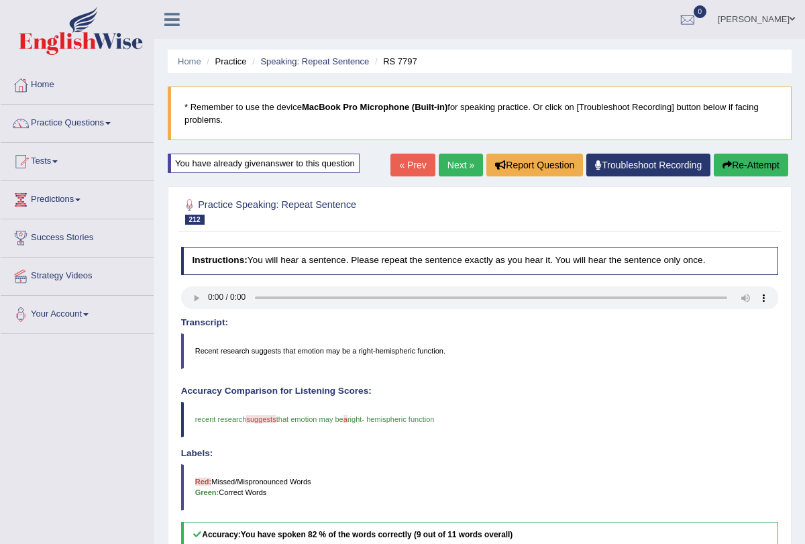
click at [456, 158] on link "Next »" at bounding box center [461, 165] width 44 height 23
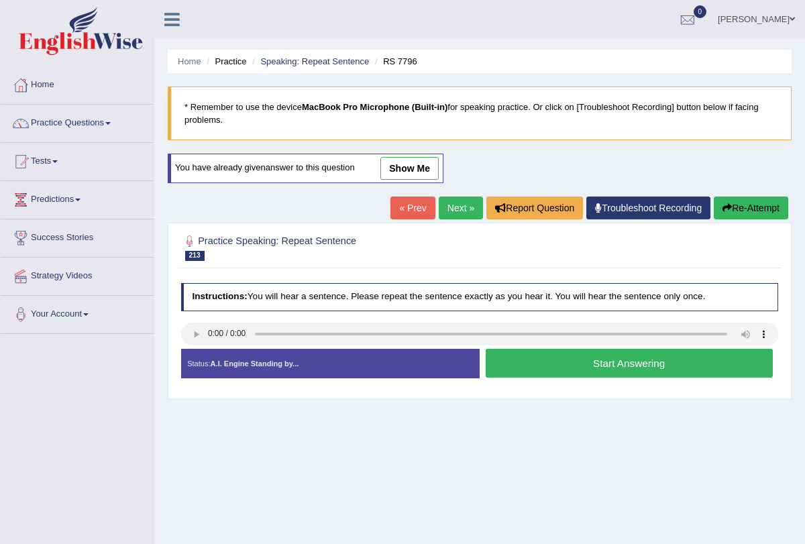
click at [523, 355] on button "Start Answering" at bounding box center [629, 363] width 287 height 29
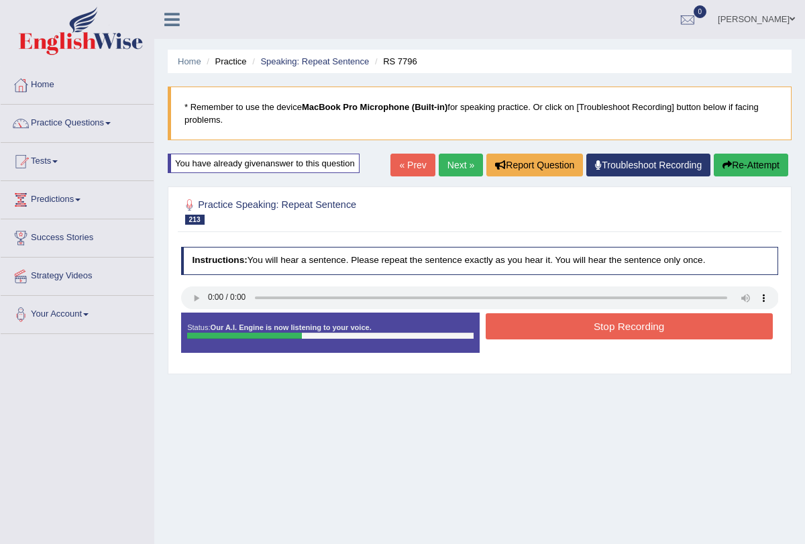
click at [552, 322] on button "Stop Recording" at bounding box center [629, 326] width 287 height 26
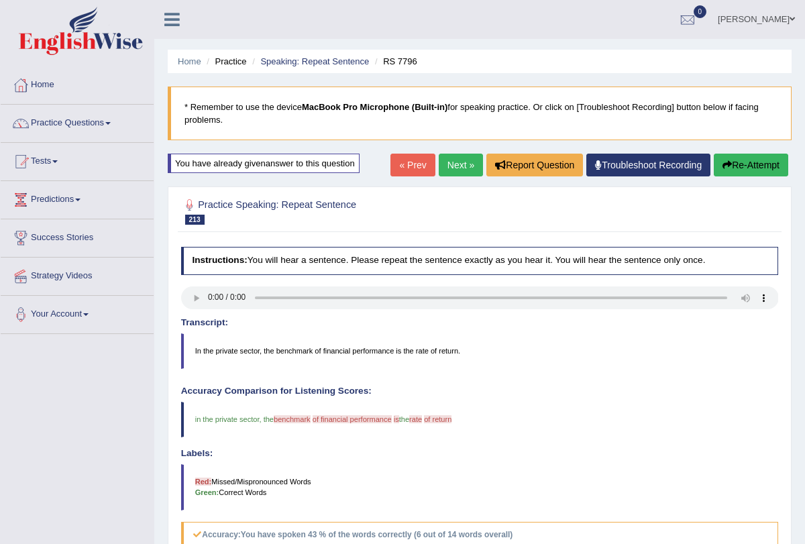
click at [738, 157] on button "Re-Attempt" at bounding box center [751, 165] width 75 height 23
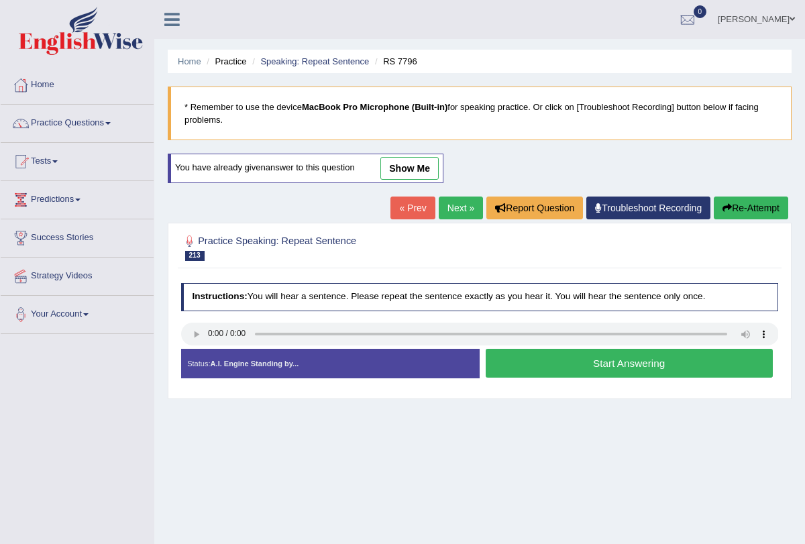
click at [531, 363] on button "Start Answering" at bounding box center [629, 363] width 287 height 29
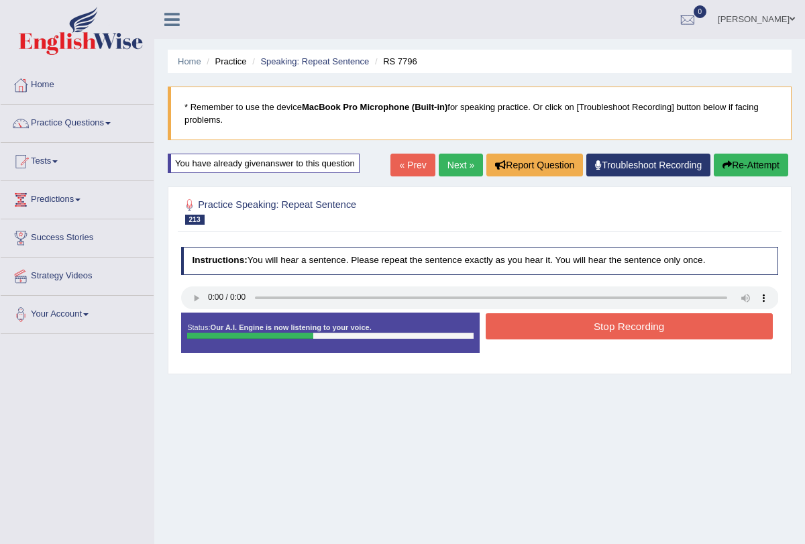
click at [536, 317] on button "Stop Recording" at bounding box center [629, 326] width 287 height 26
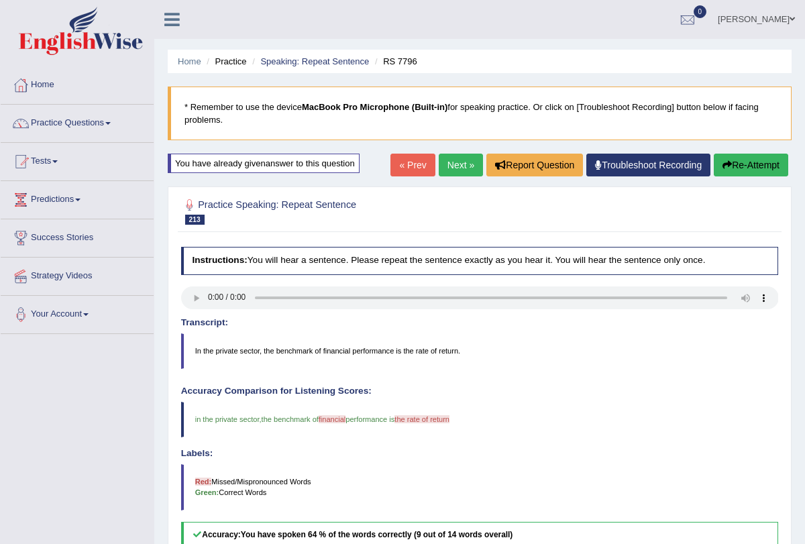
click at [734, 173] on button "Re-Attempt" at bounding box center [751, 165] width 75 height 23
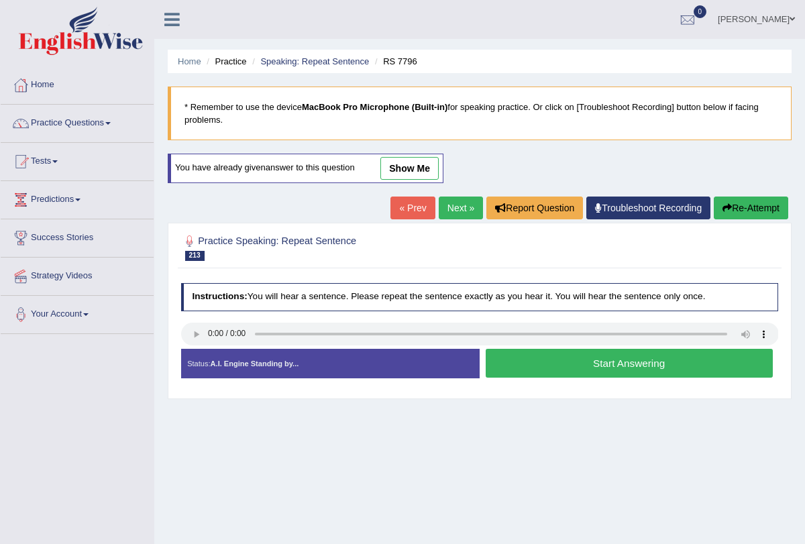
click at [540, 364] on button "Start Answering" at bounding box center [629, 363] width 287 height 29
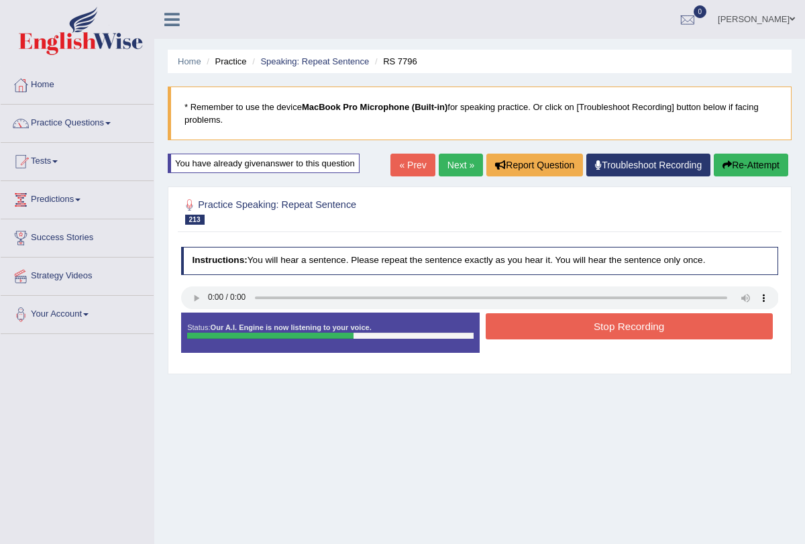
click at [531, 328] on button "Stop Recording" at bounding box center [629, 326] width 287 height 26
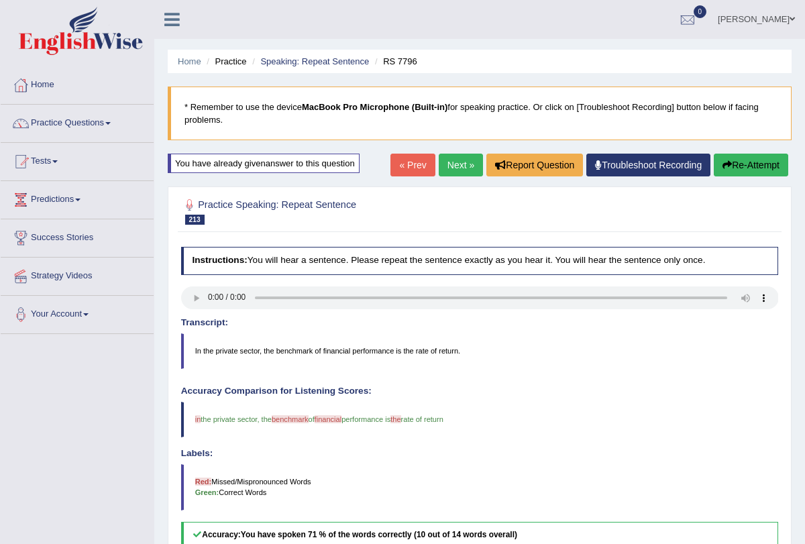
click at [450, 161] on link "Next »" at bounding box center [461, 165] width 44 height 23
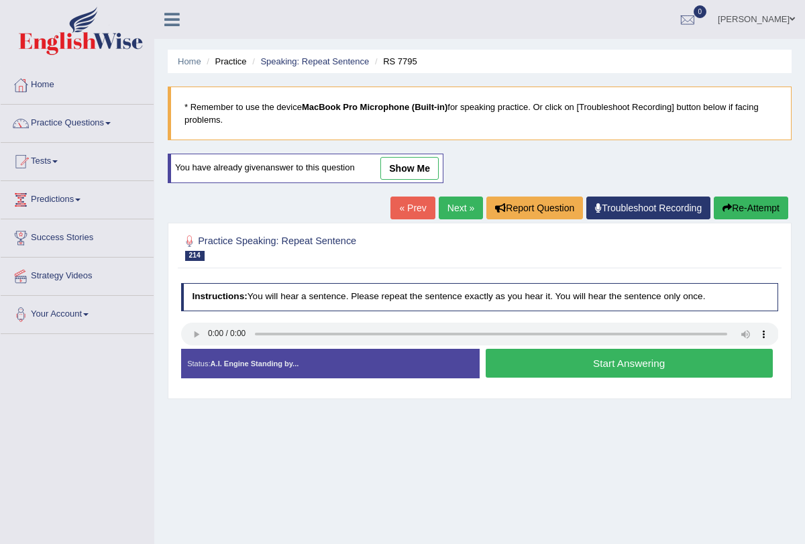
click at [573, 374] on button "Start Answering" at bounding box center [629, 363] width 287 height 29
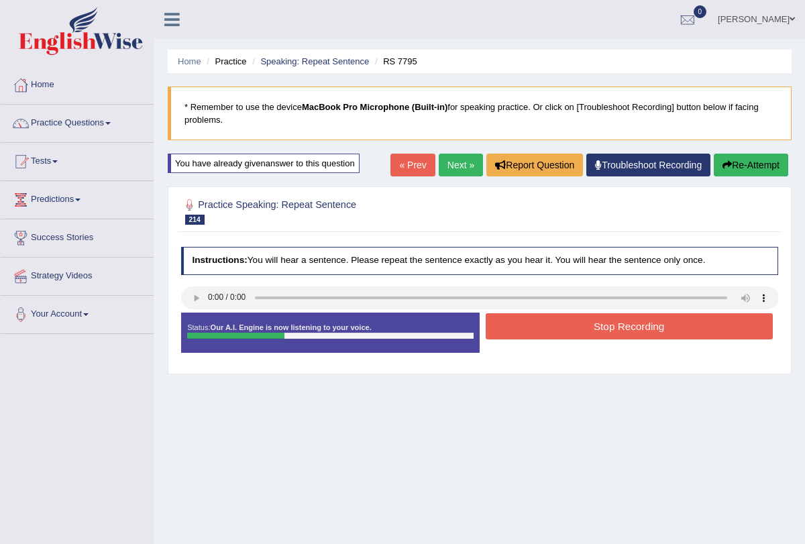
click at [577, 329] on button "Stop Recording" at bounding box center [629, 326] width 287 height 26
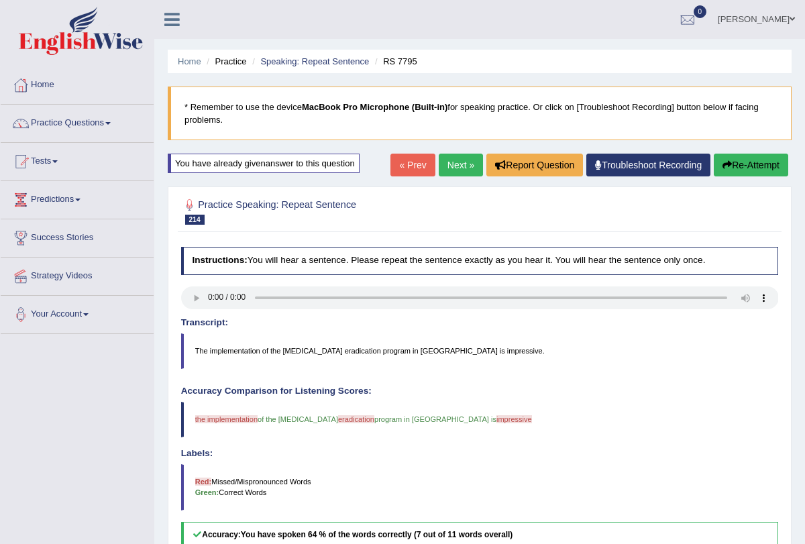
click at [440, 167] on link "Next »" at bounding box center [461, 165] width 44 height 23
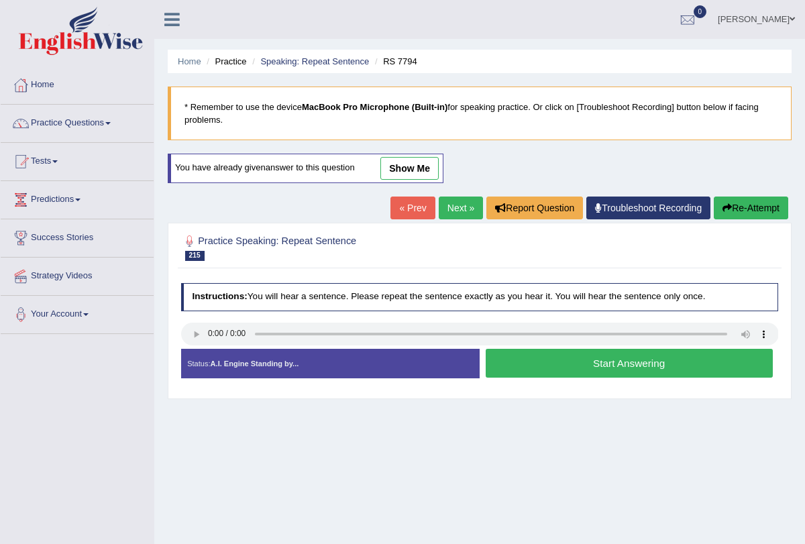
click at [544, 358] on button "Start Answering" at bounding box center [629, 363] width 287 height 29
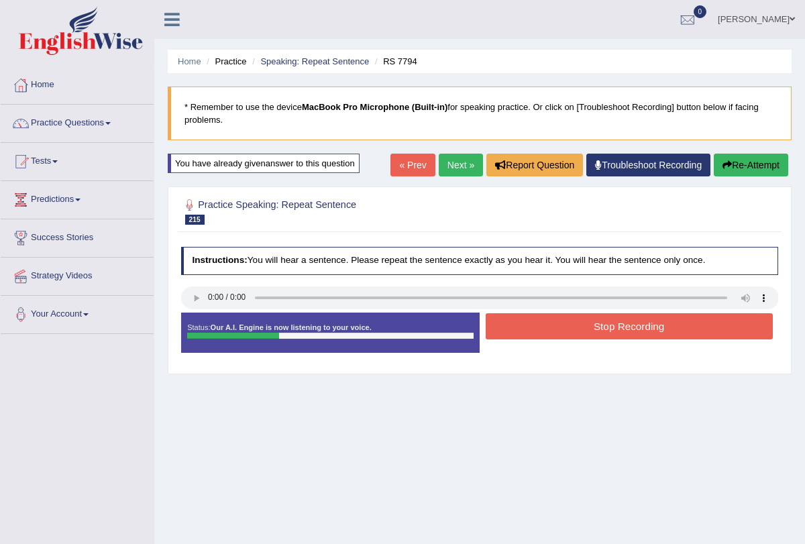
click at [552, 321] on button "Stop Recording" at bounding box center [629, 326] width 287 height 26
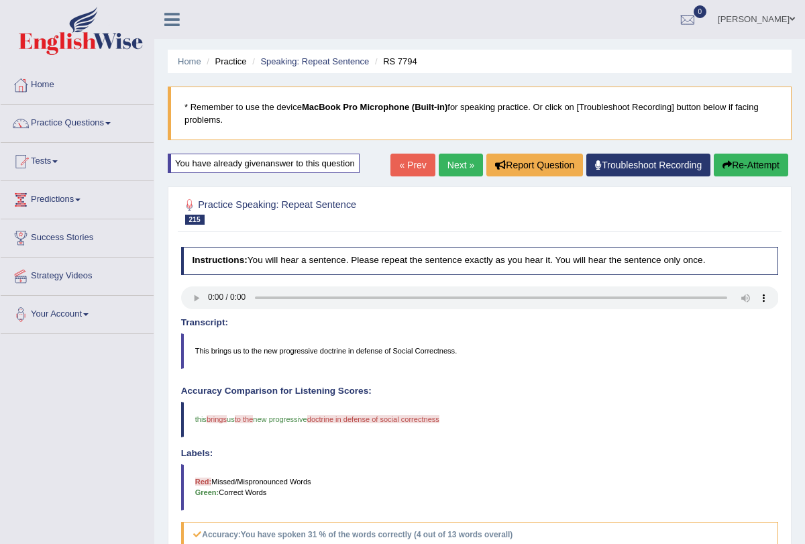
click at [440, 164] on link "Next »" at bounding box center [461, 165] width 44 height 23
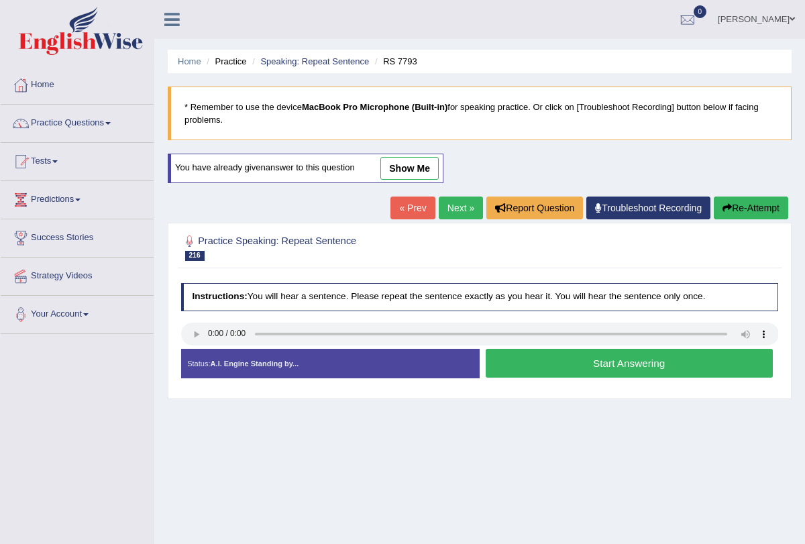
click at [562, 364] on button "Start Answering" at bounding box center [629, 363] width 287 height 29
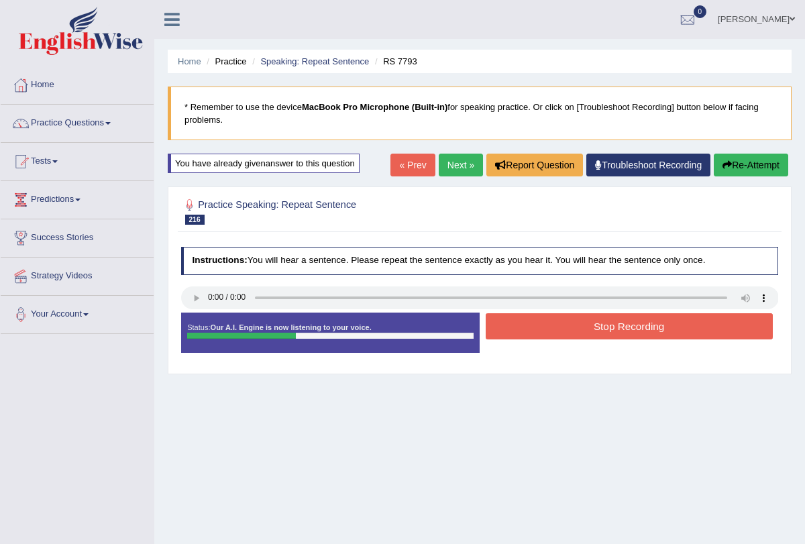
click at [569, 330] on button "Stop Recording" at bounding box center [629, 326] width 287 height 26
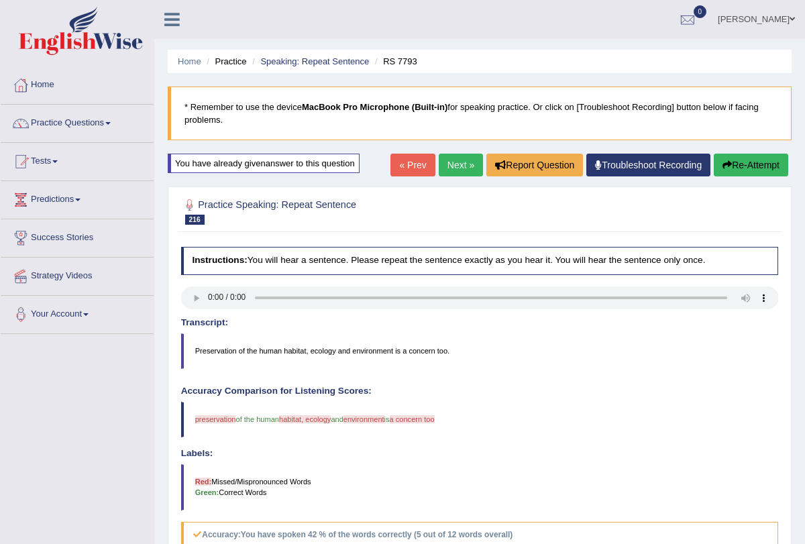
click at [739, 151] on div "Home Practice Speaking: Repeat Sentence RS 7793 * Remember to use the device Ma…" at bounding box center [479, 394] width 651 height 789
click at [444, 156] on link "Next »" at bounding box center [461, 165] width 44 height 23
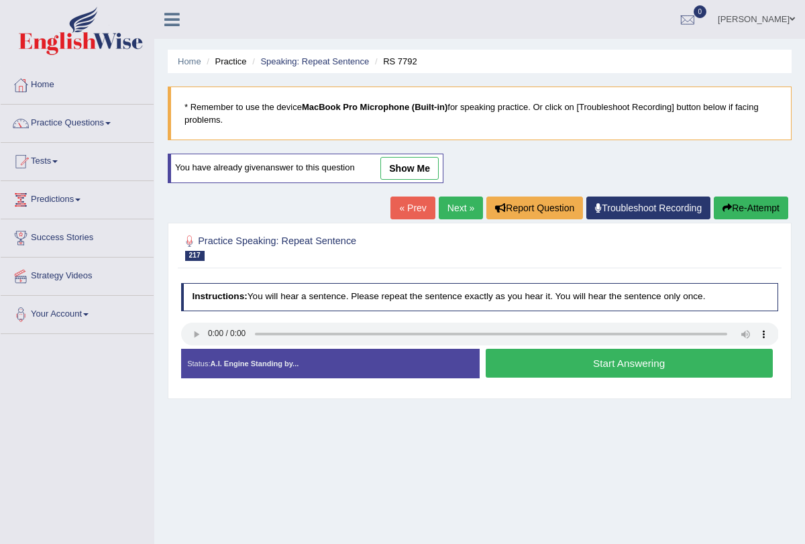
click at [546, 358] on button "Start Answering" at bounding box center [629, 363] width 287 height 29
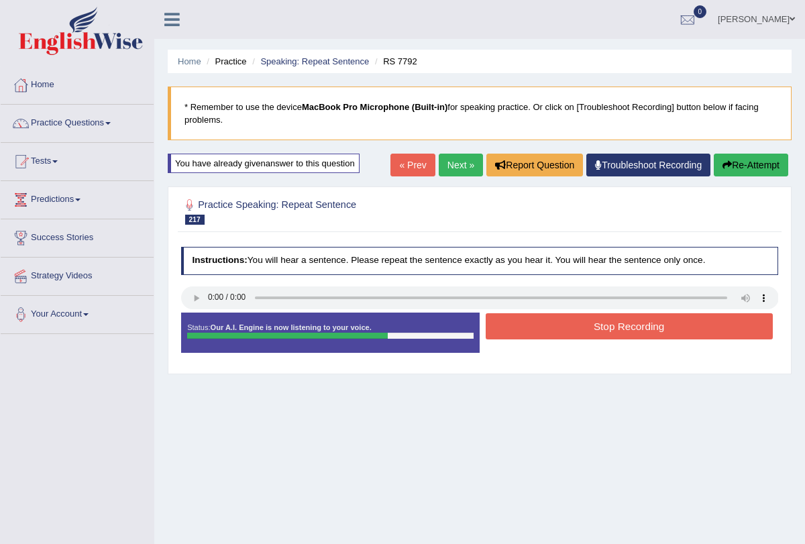
click at [562, 328] on button "Stop Recording" at bounding box center [629, 326] width 287 height 26
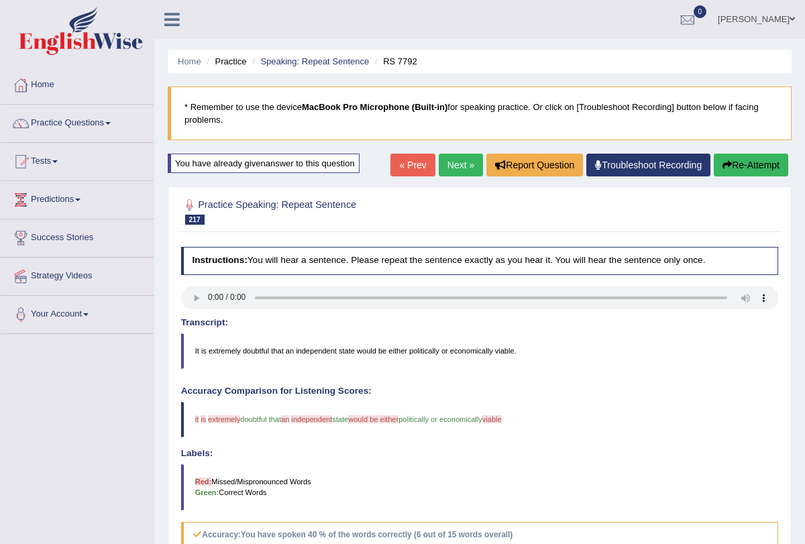
click at [756, 162] on button "Re-Attempt" at bounding box center [751, 165] width 75 height 23
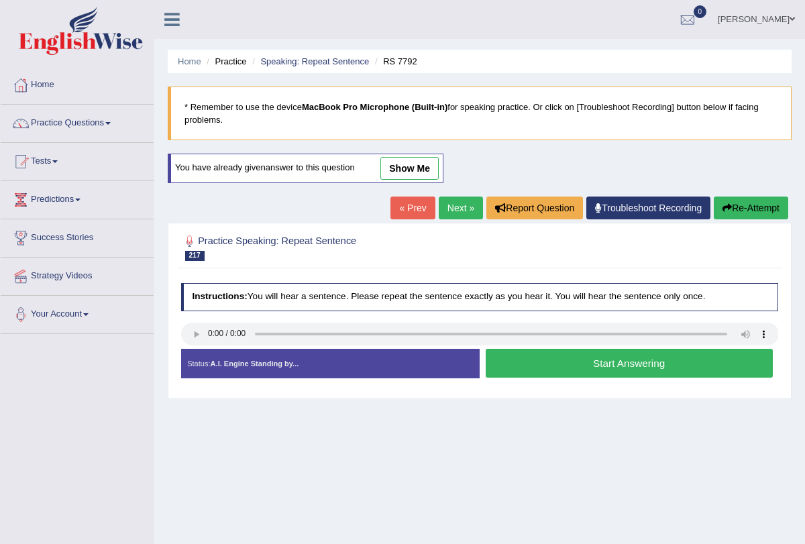
click at [556, 366] on button "Start Answering" at bounding box center [629, 363] width 287 height 29
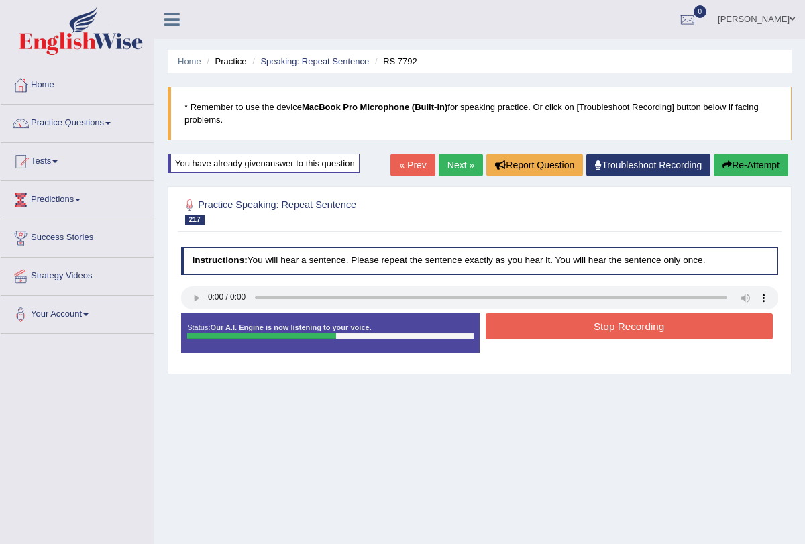
click at [569, 320] on button "Stop Recording" at bounding box center [629, 326] width 287 height 26
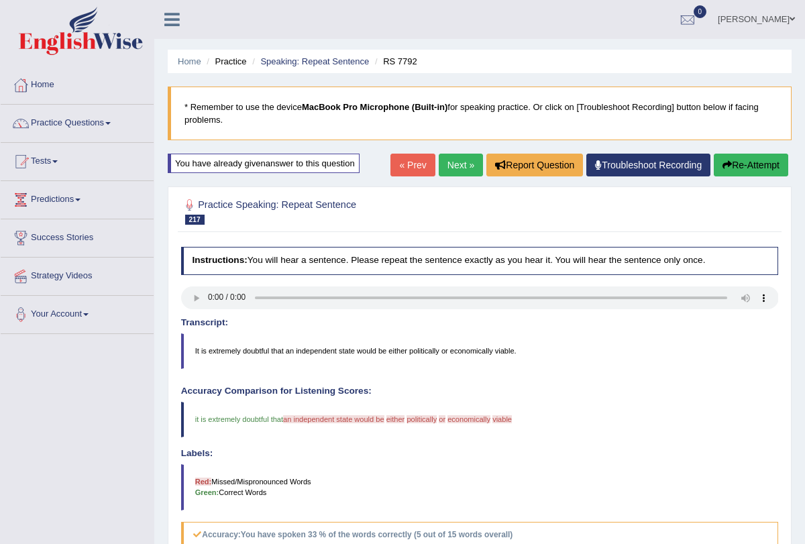
click at [456, 164] on link "Next »" at bounding box center [461, 165] width 44 height 23
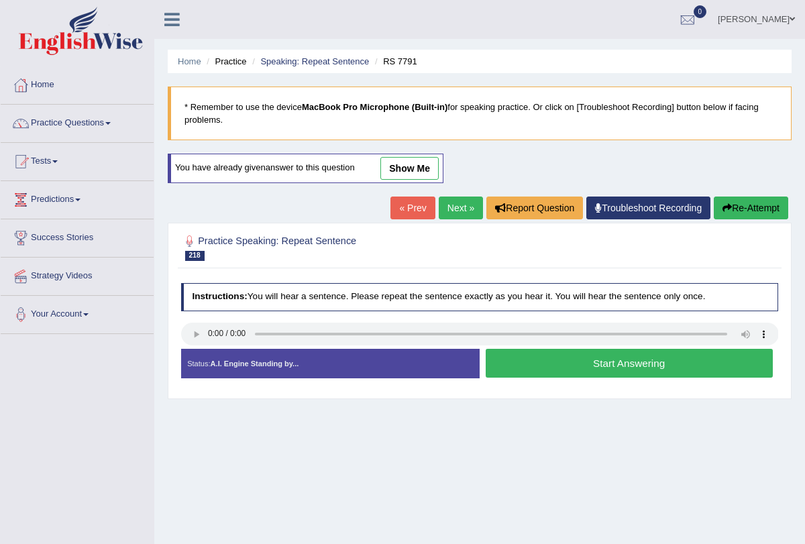
click at [396, 209] on link "« Prev" at bounding box center [413, 208] width 44 height 23
click at [554, 366] on button "Start Answering" at bounding box center [629, 363] width 287 height 29
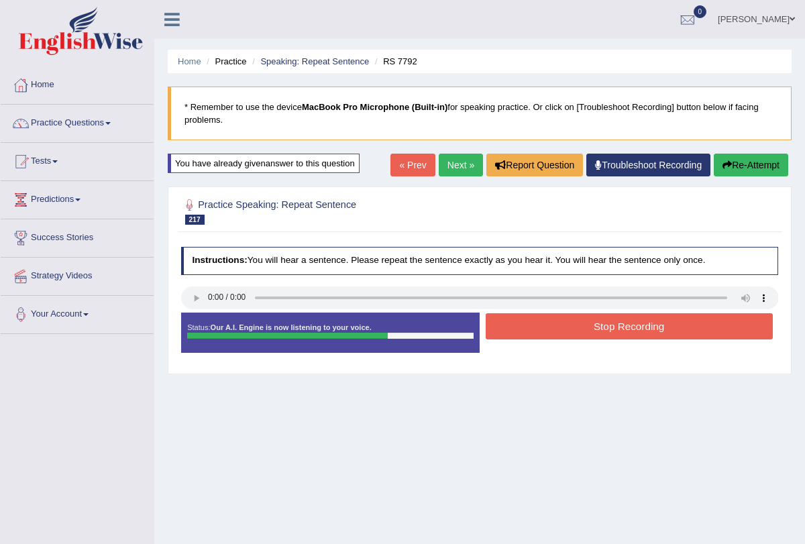
click at [534, 324] on button "Stop Recording" at bounding box center [629, 326] width 287 height 26
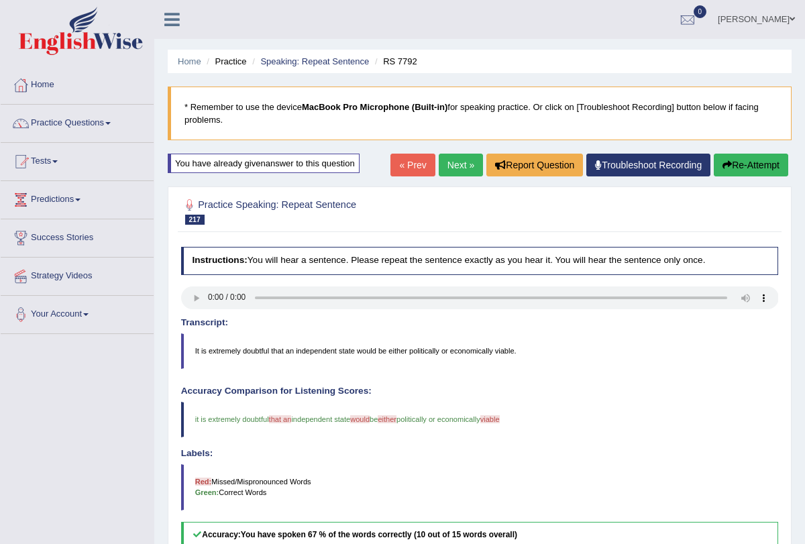
click at [453, 167] on link "Next »" at bounding box center [461, 165] width 44 height 23
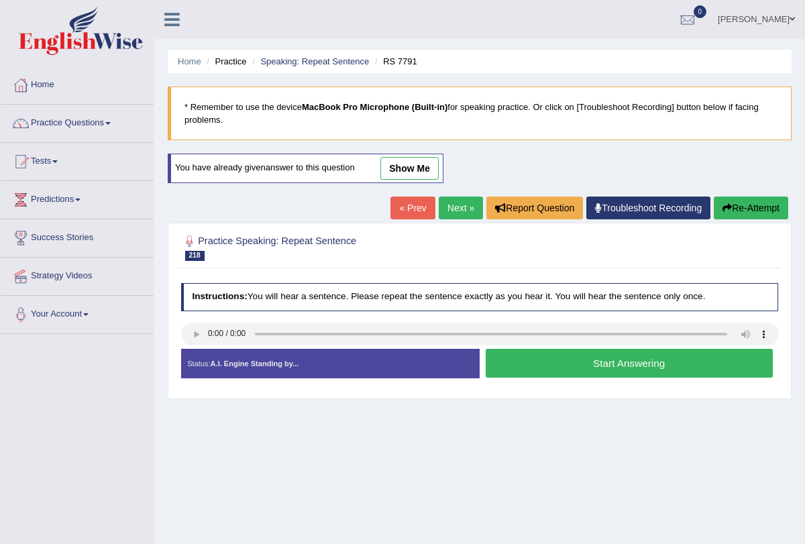
click at [535, 366] on button "Start Answering" at bounding box center [629, 363] width 287 height 29
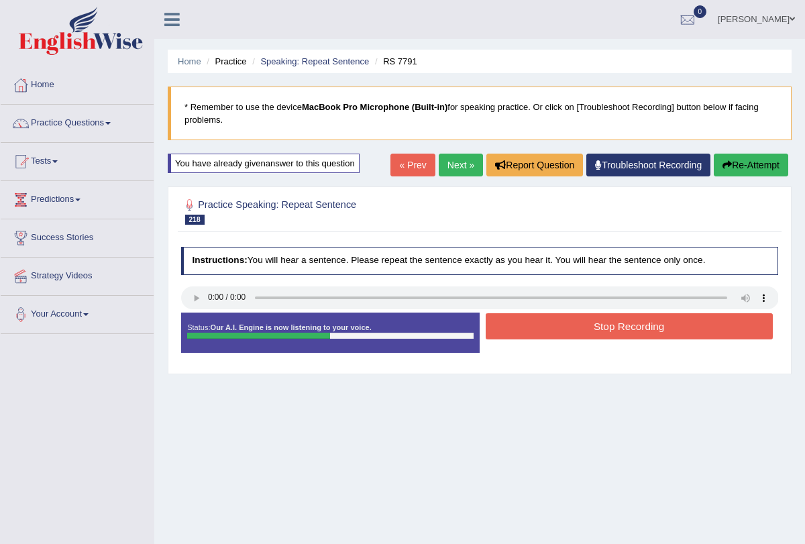
click at [547, 330] on button "Stop Recording" at bounding box center [629, 326] width 287 height 26
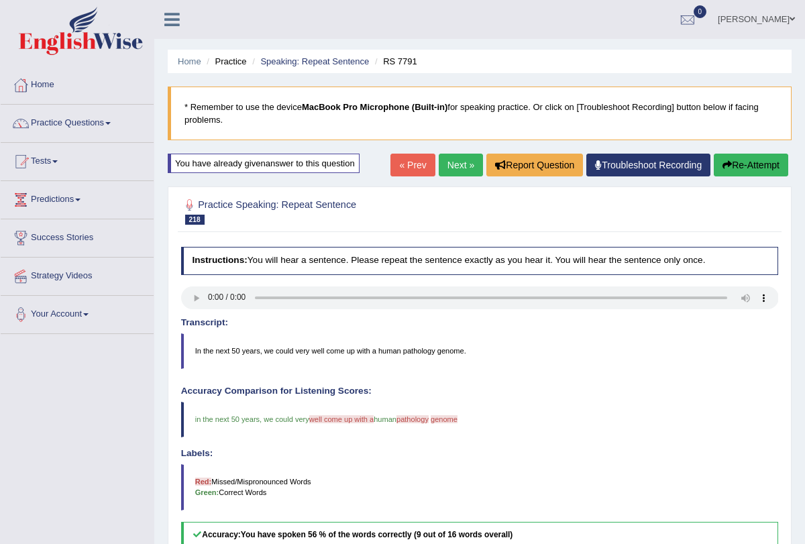
click at [454, 168] on link "Next »" at bounding box center [461, 165] width 44 height 23
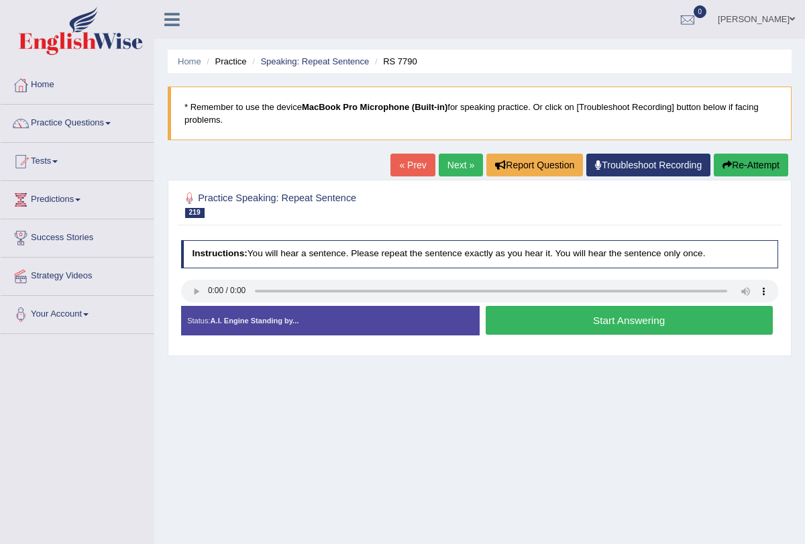
click at [536, 309] on button "Start Answering" at bounding box center [629, 320] width 287 height 29
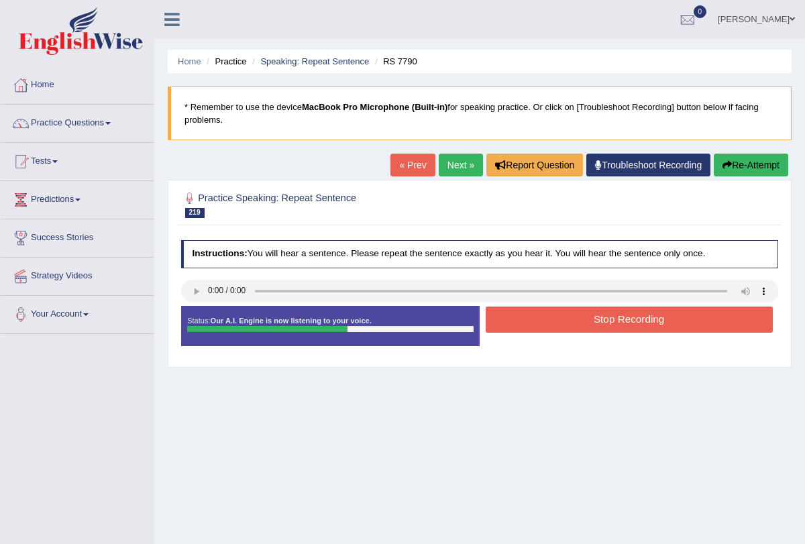
click at [552, 312] on button "Stop Recording" at bounding box center [629, 320] width 287 height 26
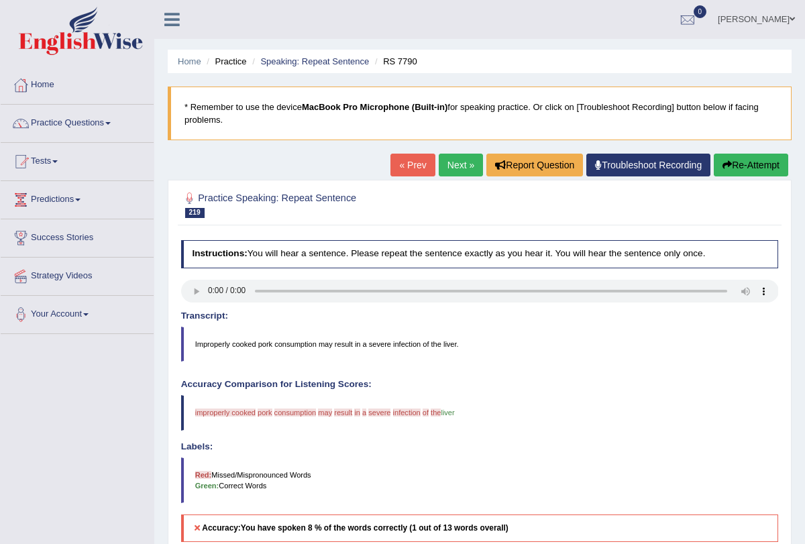
click at [732, 161] on button "Re-Attempt" at bounding box center [751, 165] width 75 height 23
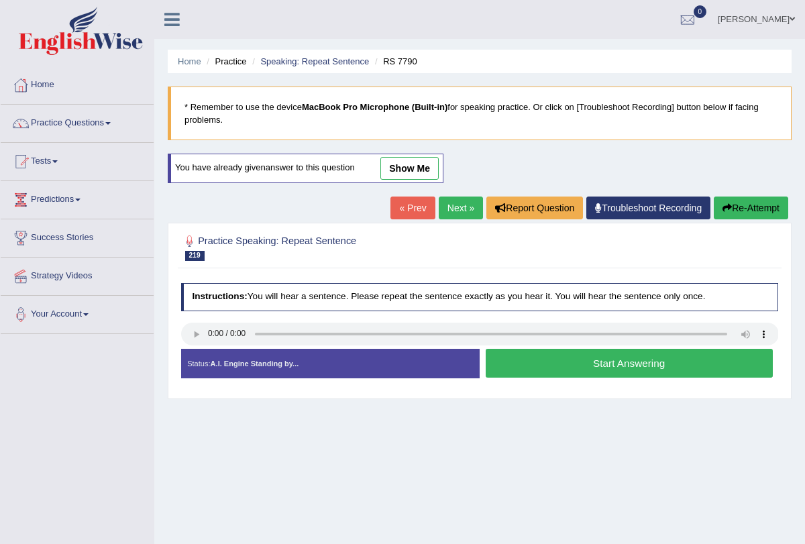
click at [513, 359] on button "Start Answering" at bounding box center [629, 363] width 287 height 29
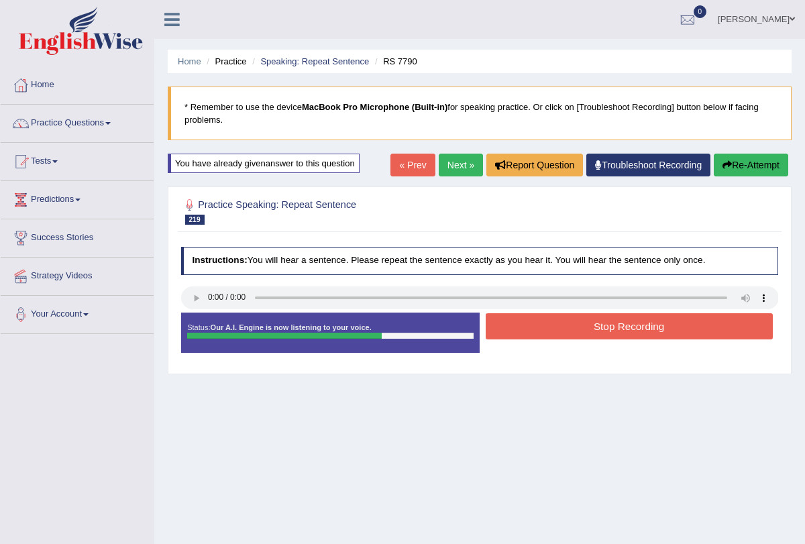
click at [610, 322] on button "Stop Recording" at bounding box center [629, 326] width 287 height 26
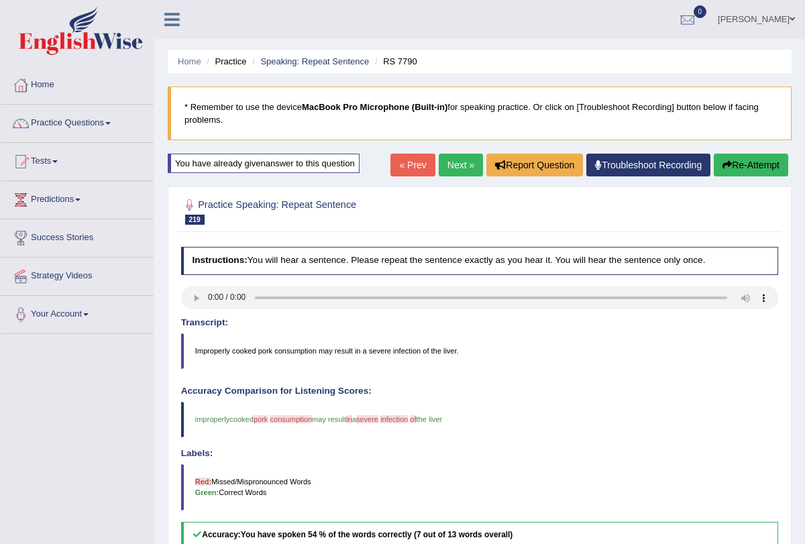
click at [456, 168] on link "Next »" at bounding box center [461, 165] width 44 height 23
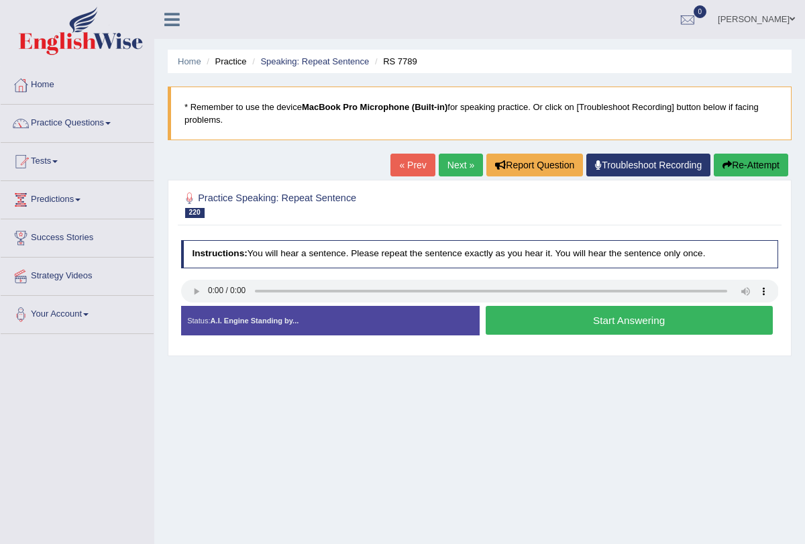
click at [550, 316] on button "Start Answering" at bounding box center [629, 320] width 287 height 29
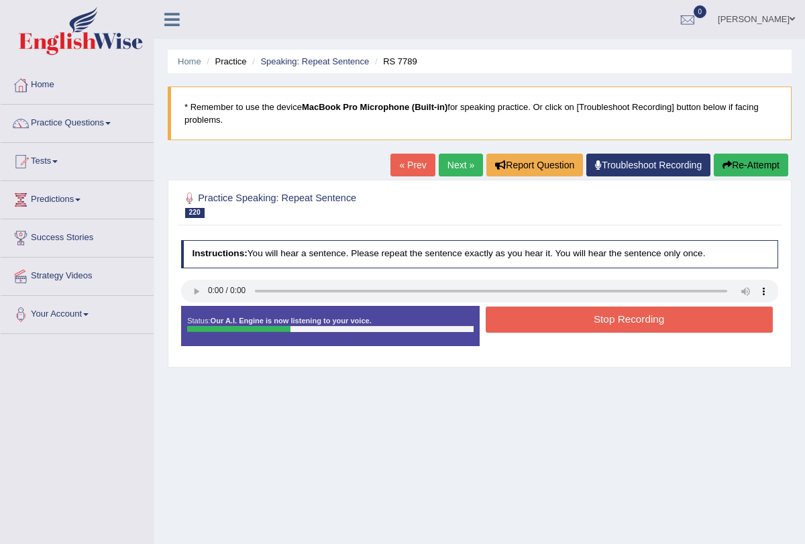
click at [550, 316] on button "Stop Recording" at bounding box center [629, 320] width 287 height 26
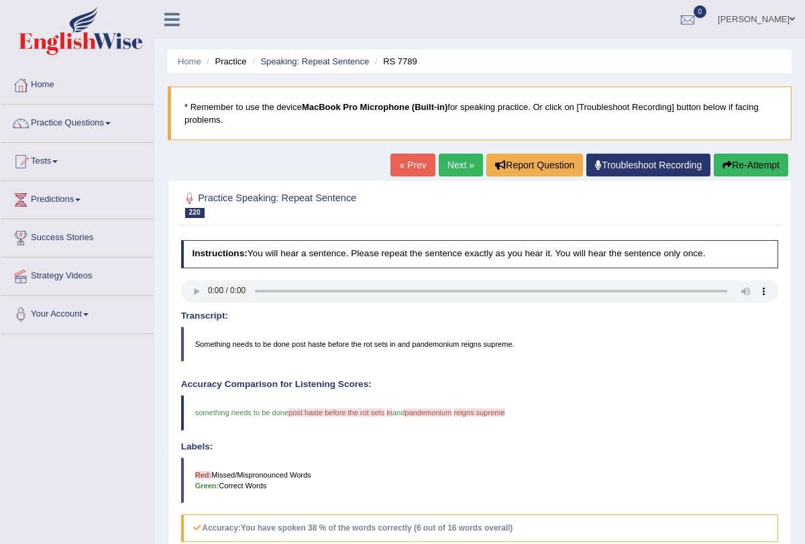
click at [454, 168] on link "Next »" at bounding box center [461, 165] width 44 height 23
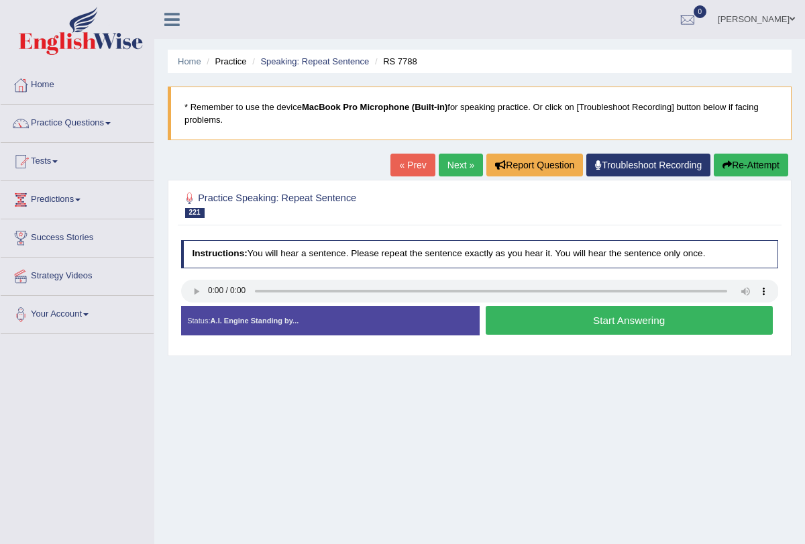
click at [548, 326] on button "Start Answering" at bounding box center [629, 320] width 287 height 29
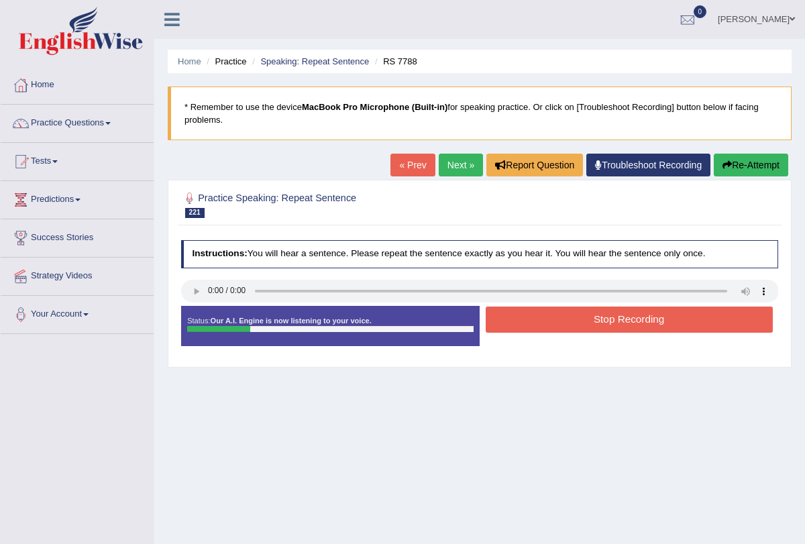
click at [546, 314] on button "Stop Recording" at bounding box center [629, 320] width 287 height 26
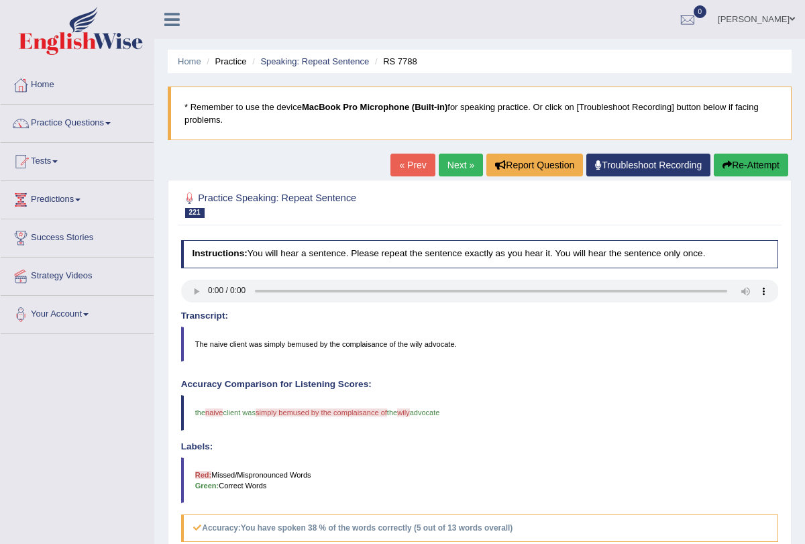
click at [454, 169] on link "Next »" at bounding box center [461, 165] width 44 height 23
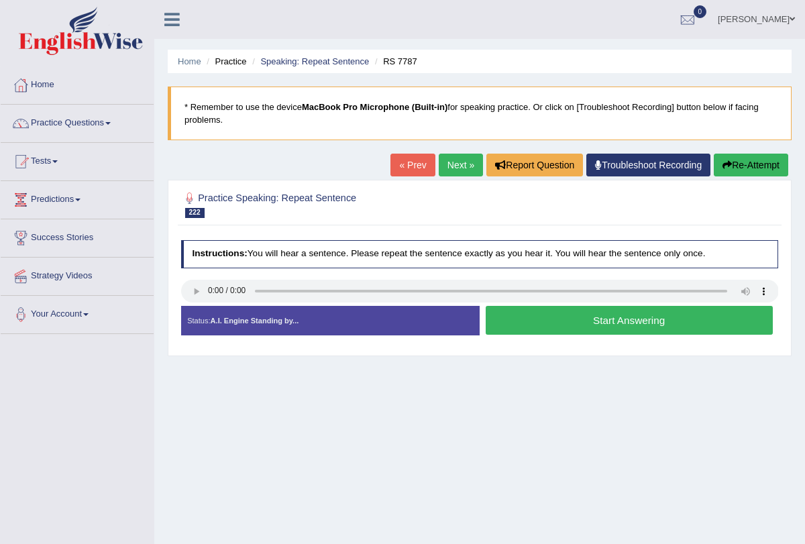
click at [624, 327] on button "Start Answering" at bounding box center [629, 320] width 287 height 29
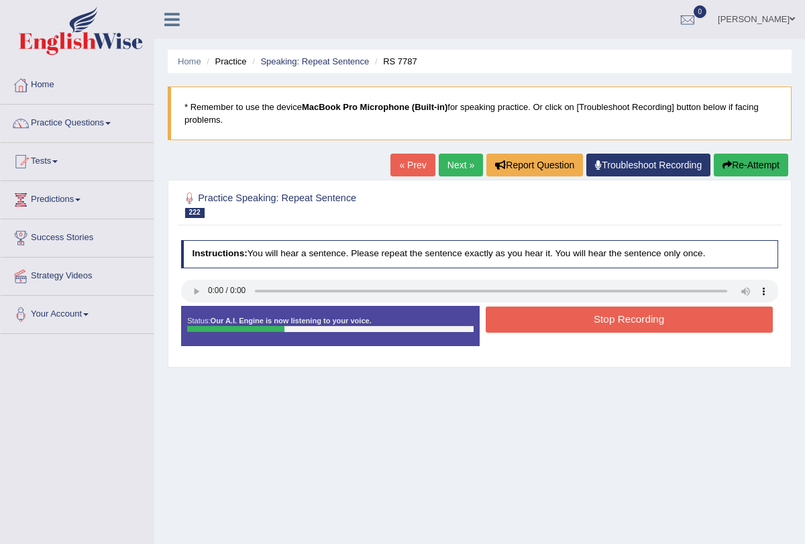
click at [624, 327] on button "Stop Recording" at bounding box center [629, 320] width 287 height 26
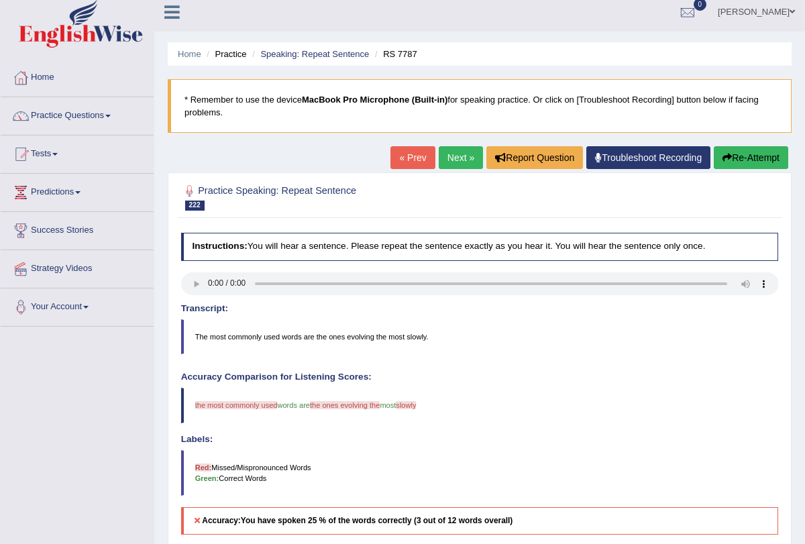
scroll to position [7, 0]
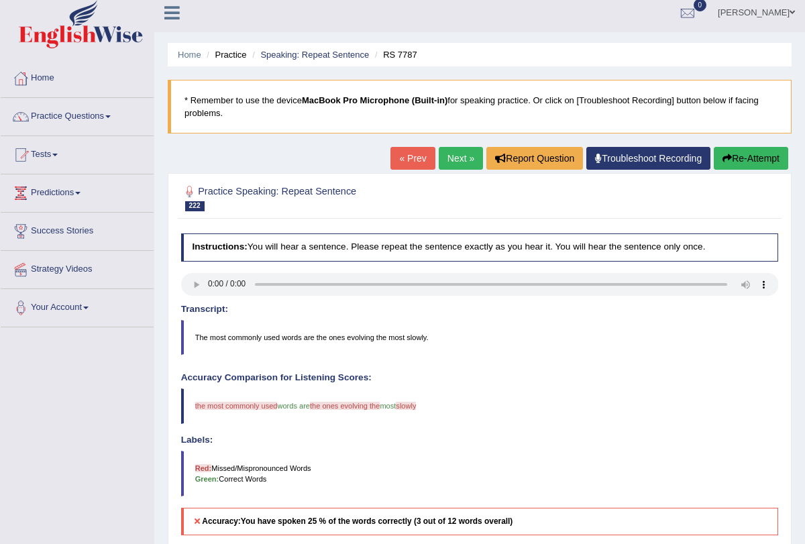
click at [725, 155] on icon "button" at bounding box center [727, 158] width 9 height 9
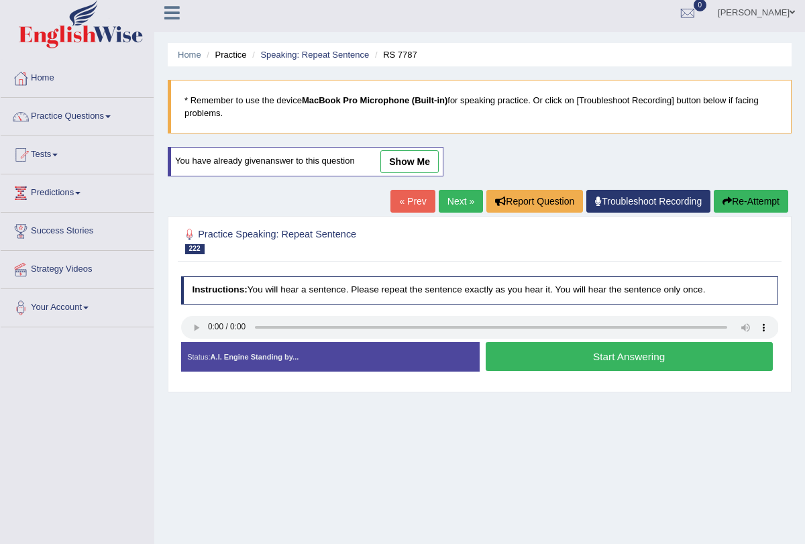
scroll to position [7, 0]
click at [505, 358] on button "Start Answering" at bounding box center [629, 356] width 287 height 29
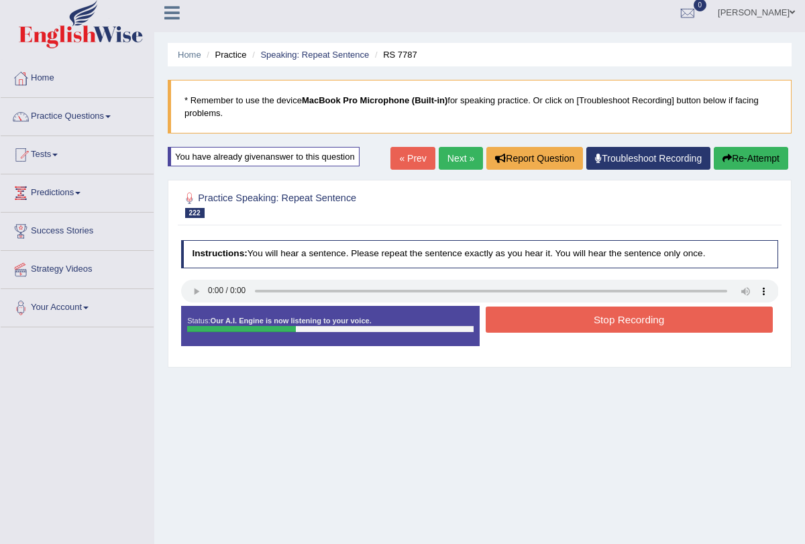
click at [517, 322] on button "Stop Recording" at bounding box center [629, 320] width 287 height 26
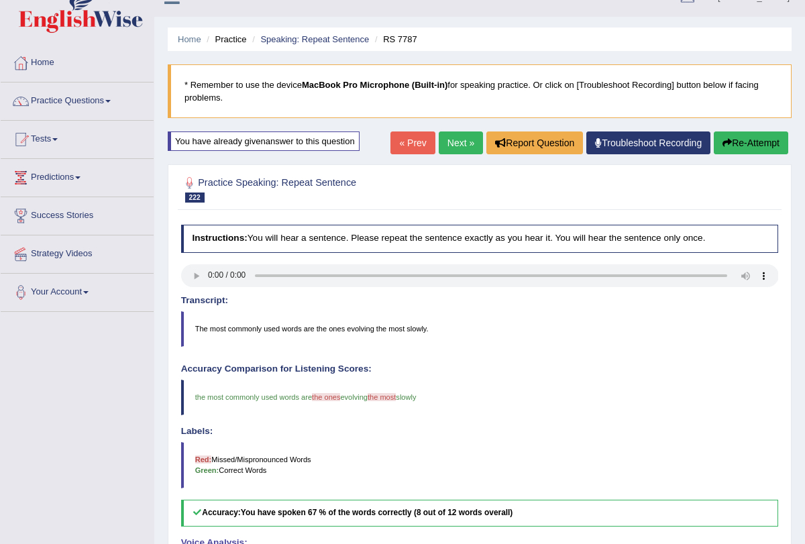
scroll to position [0, 0]
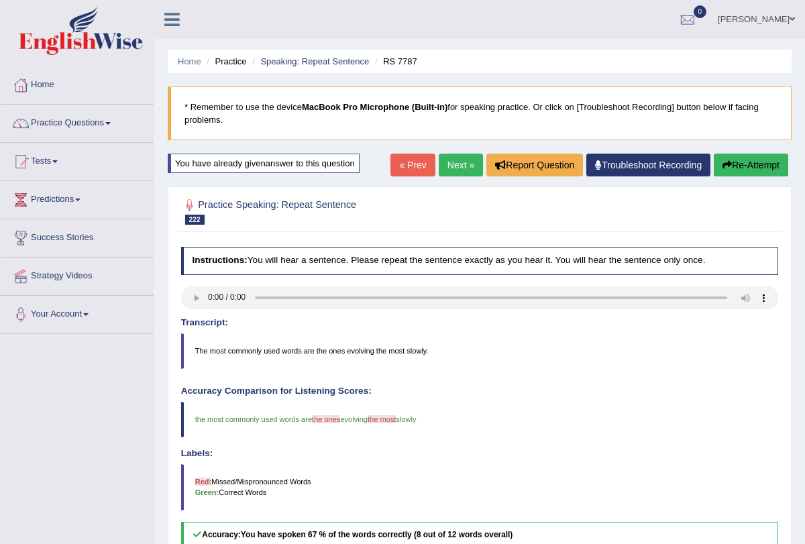
click at [448, 161] on link "Next »" at bounding box center [461, 165] width 44 height 23
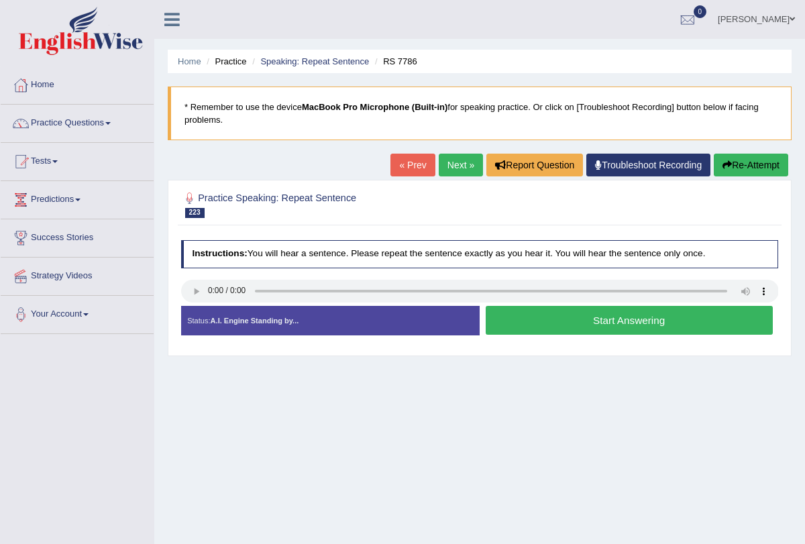
click at [521, 317] on button "Start Answering" at bounding box center [629, 320] width 287 height 29
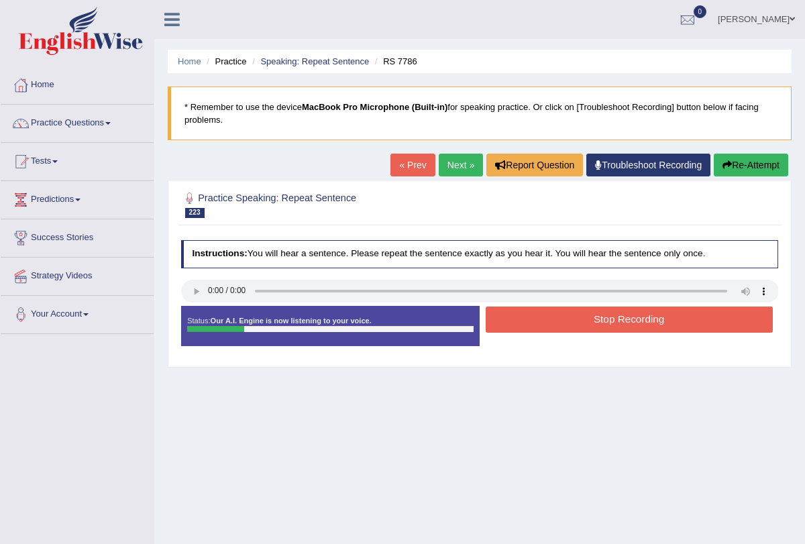
click at [521, 317] on button "Stop Recording" at bounding box center [629, 320] width 287 height 26
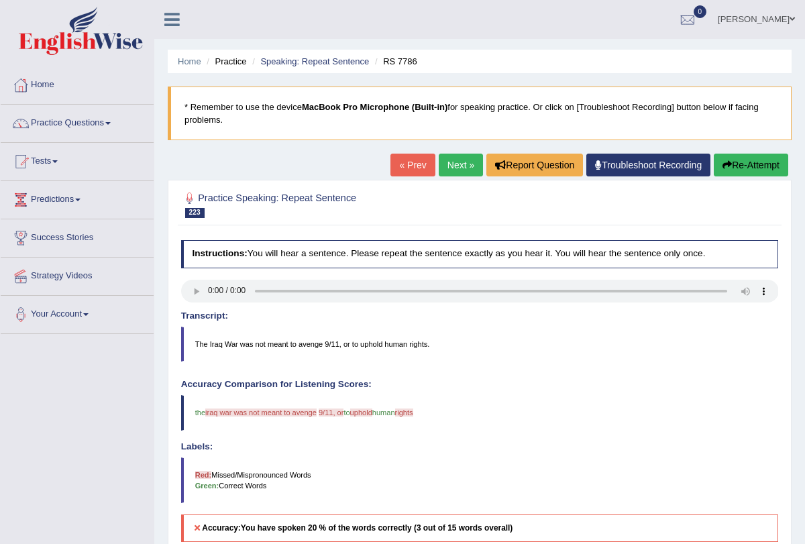
click at [746, 160] on button "Re-Attempt" at bounding box center [751, 165] width 75 height 23
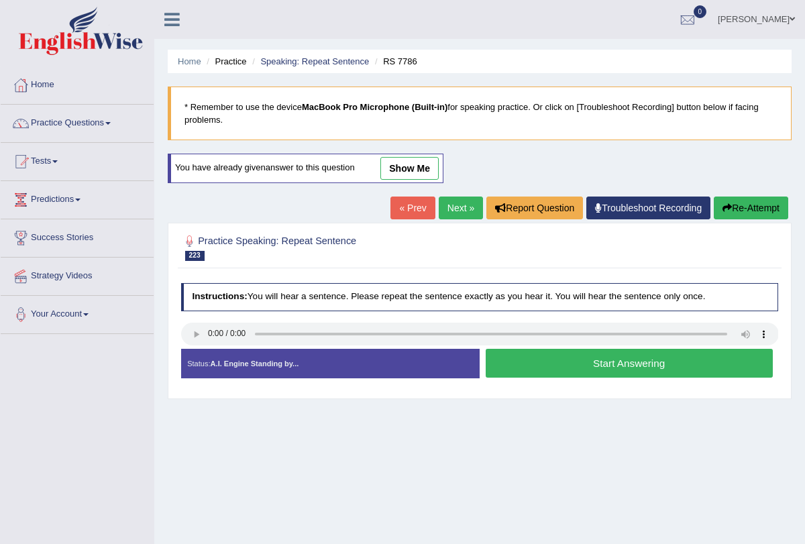
click at [536, 370] on button "Start Answering" at bounding box center [629, 363] width 287 height 29
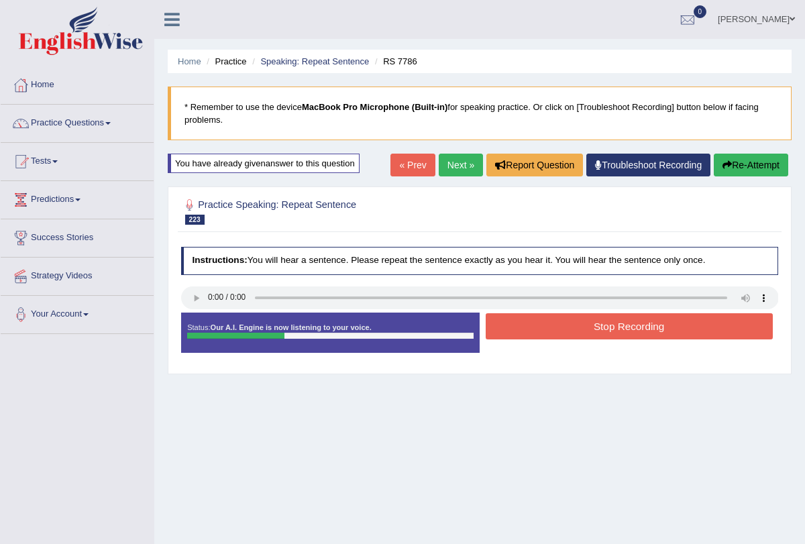
click at [570, 334] on button "Stop Recording" at bounding box center [629, 326] width 287 height 26
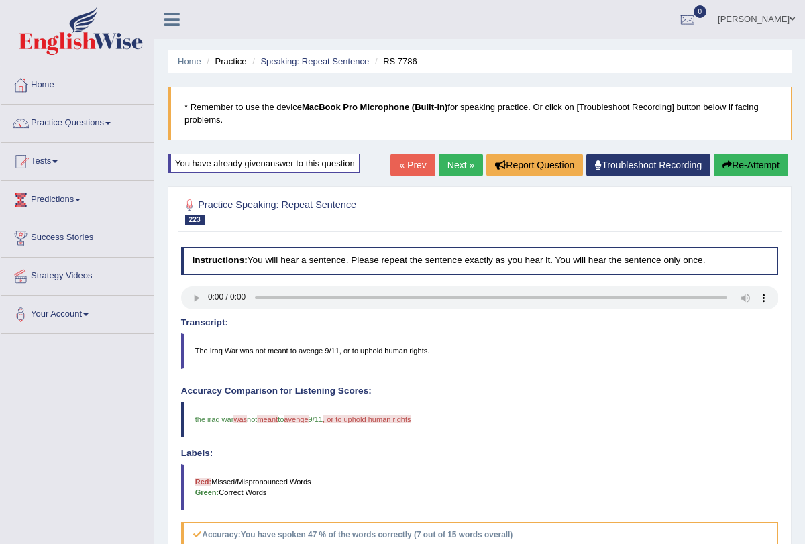
click at [455, 162] on link "Next »" at bounding box center [461, 165] width 44 height 23
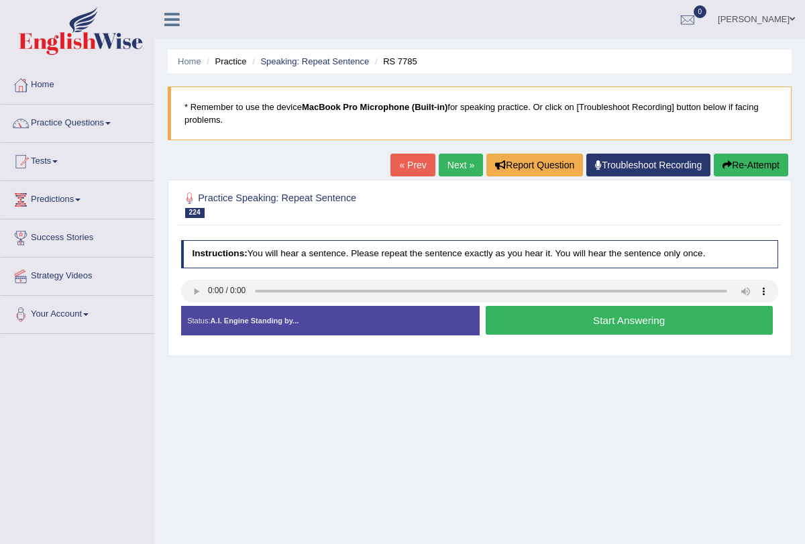
click at [534, 326] on button "Start Answering" at bounding box center [629, 320] width 287 height 29
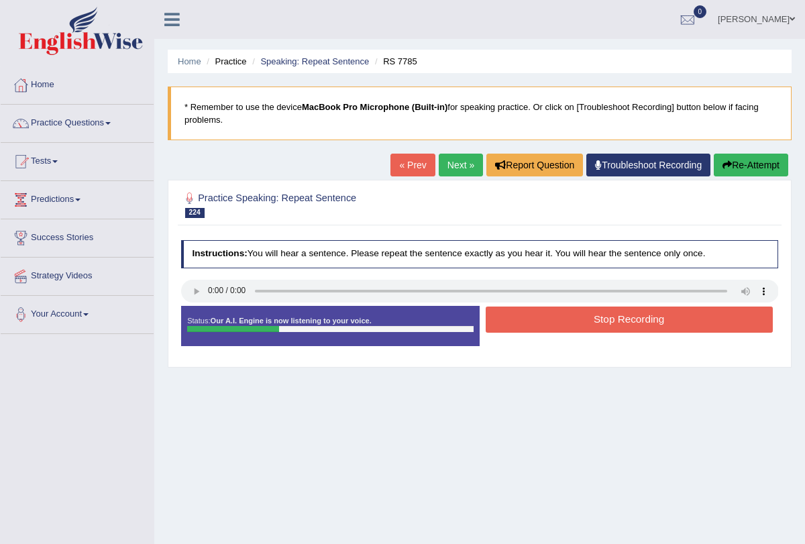
click at [534, 326] on button "Stop Recording" at bounding box center [629, 320] width 287 height 26
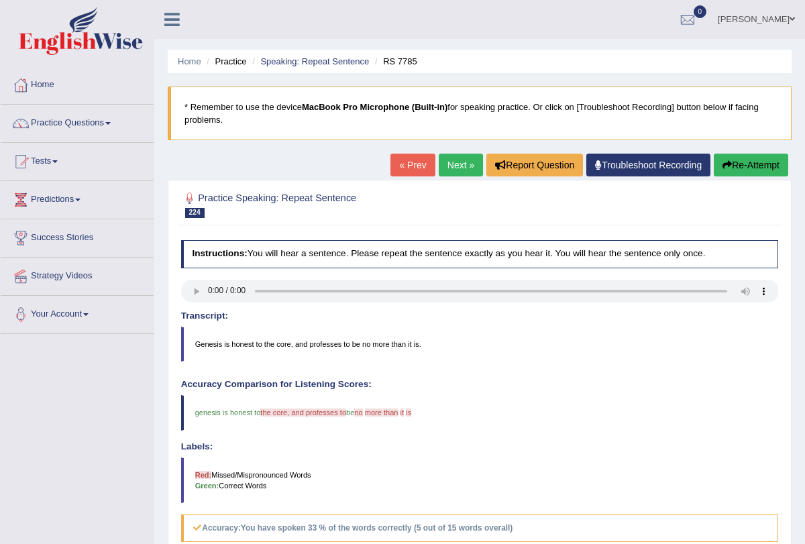
click at [451, 160] on link "Next »" at bounding box center [461, 165] width 44 height 23
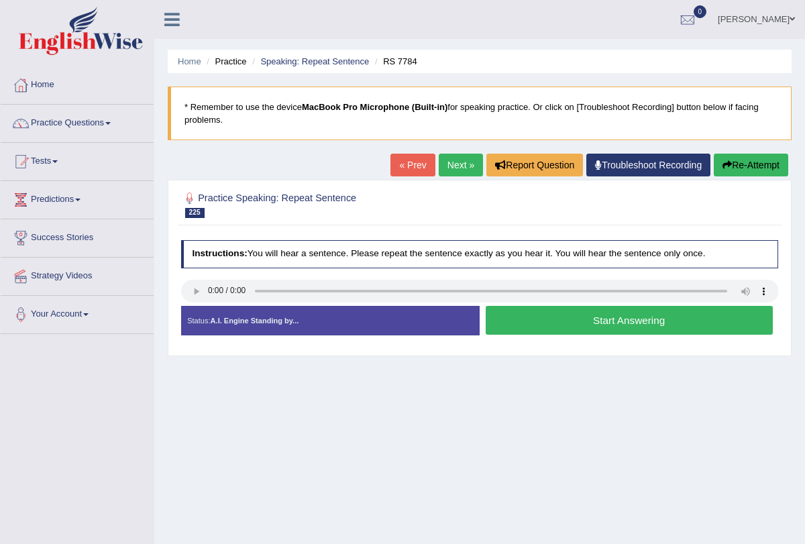
click at [526, 306] on button "Start Answering" at bounding box center [629, 320] width 287 height 29
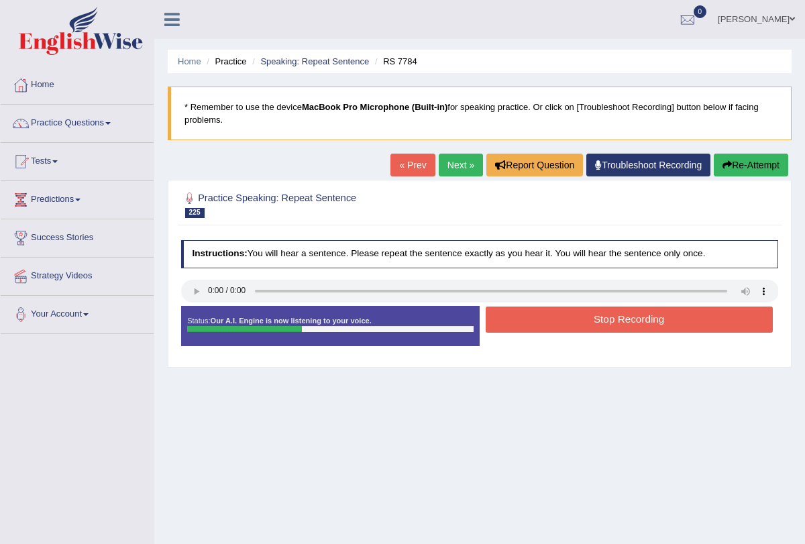
click at [534, 321] on button "Stop Recording" at bounding box center [629, 320] width 287 height 26
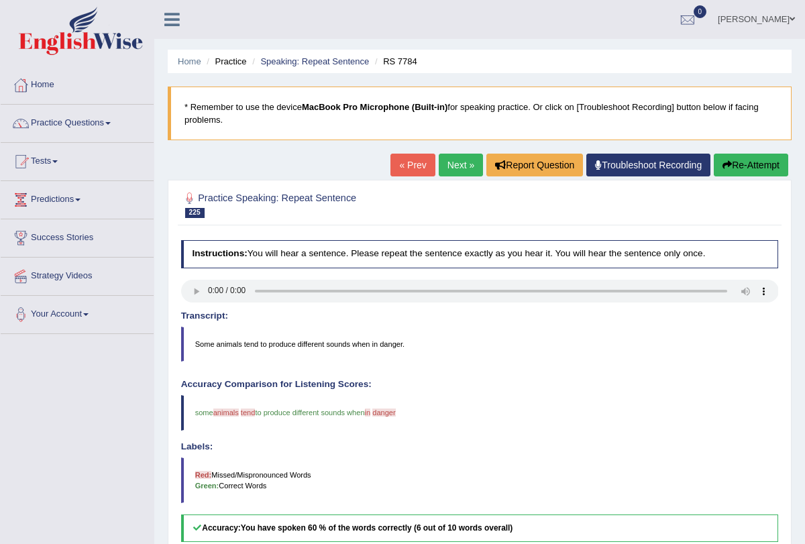
click at [451, 171] on link "Next »" at bounding box center [461, 165] width 44 height 23
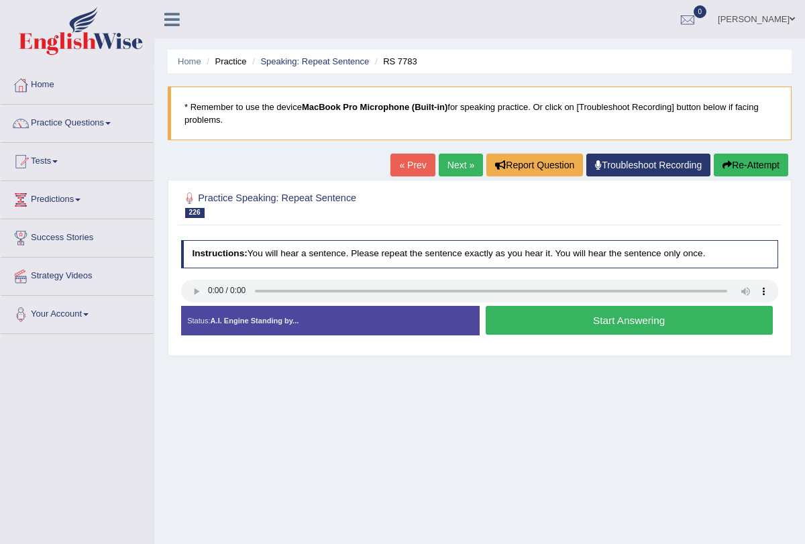
click at [461, 175] on link "Next »" at bounding box center [461, 165] width 44 height 23
click at [572, 319] on button "Start Answering" at bounding box center [629, 320] width 287 height 29
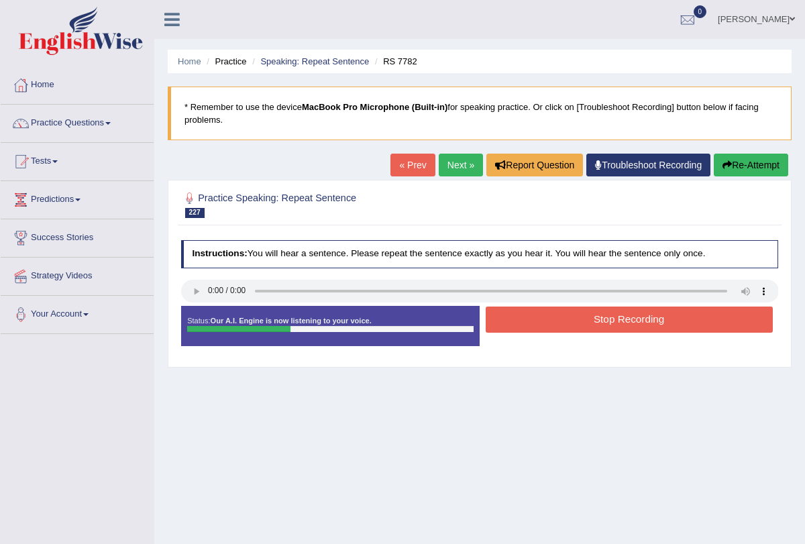
click at [572, 319] on button "Stop Recording" at bounding box center [629, 320] width 287 height 26
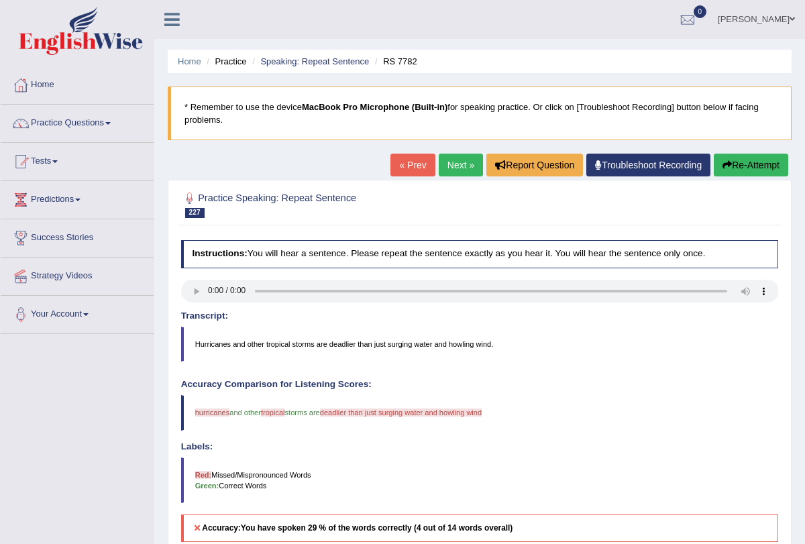
click at [439, 166] on link "Next »" at bounding box center [461, 165] width 44 height 23
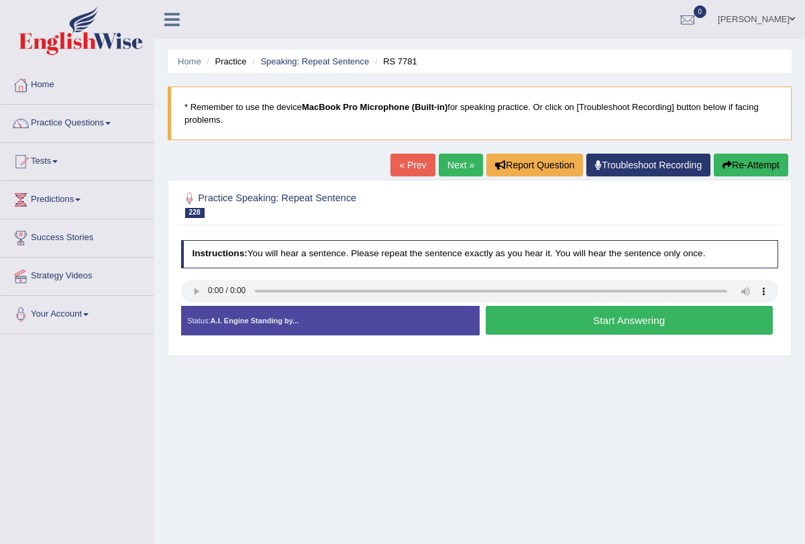
click at [566, 318] on button "Start Answering" at bounding box center [629, 320] width 287 height 29
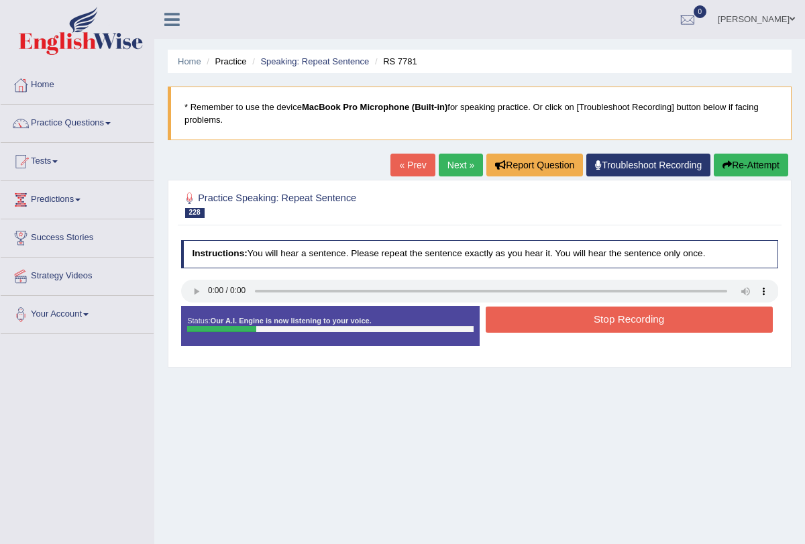
click at [566, 318] on button "Stop Recording" at bounding box center [629, 320] width 287 height 26
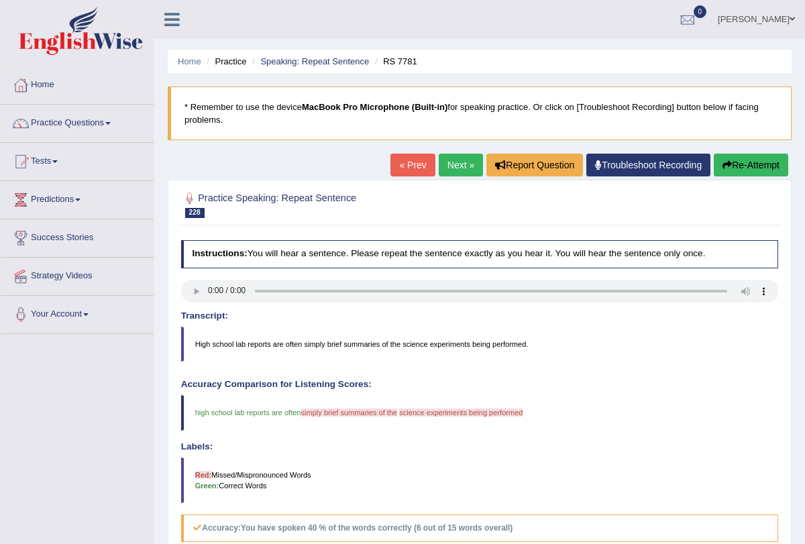
click at [448, 166] on link "Next »" at bounding box center [461, 165] width 44 height 23
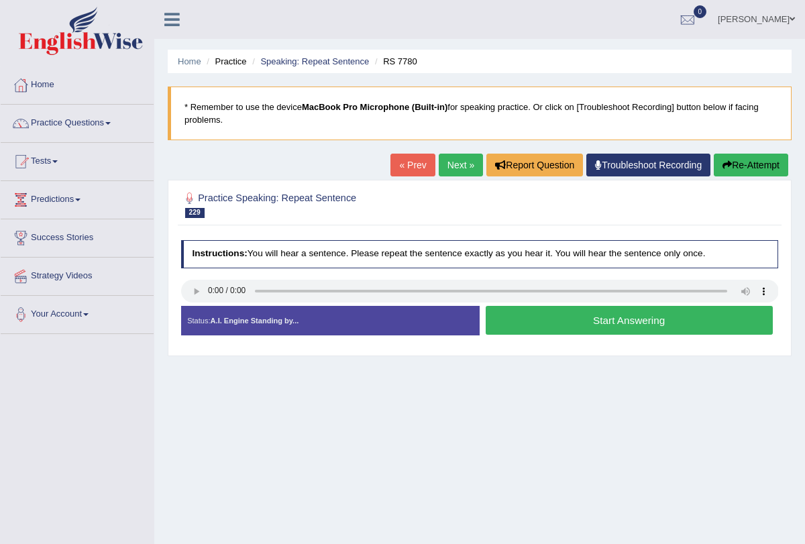
click at [554, 326] on button "Start Answering" at bounding box center [629, 320] width 287 height 29
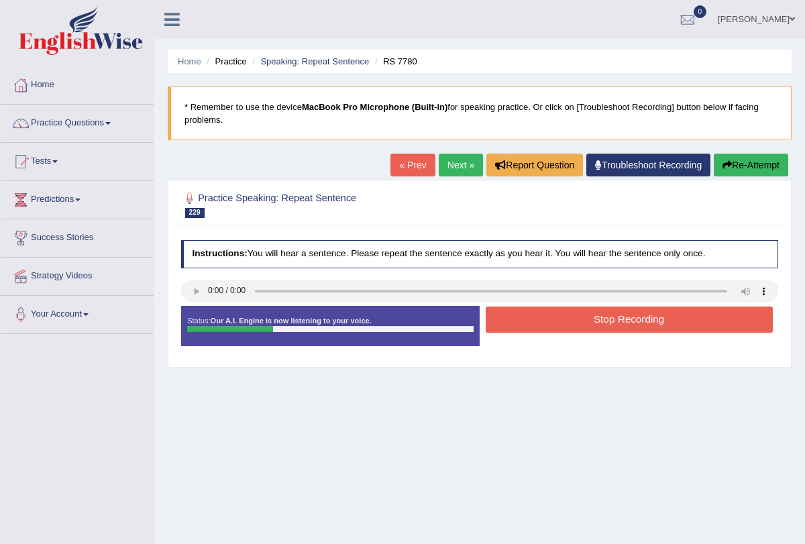
click at [554, 326] on button "Stop Recording" at bounding box center [629, 320] width 287 height 26
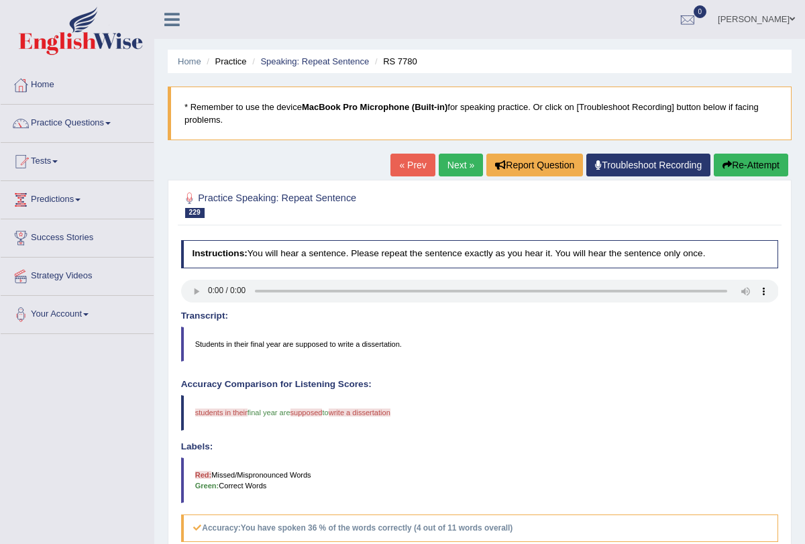
click at [450, 164] on link "Next »" at bounding box center [461, 165] width 44 height 23
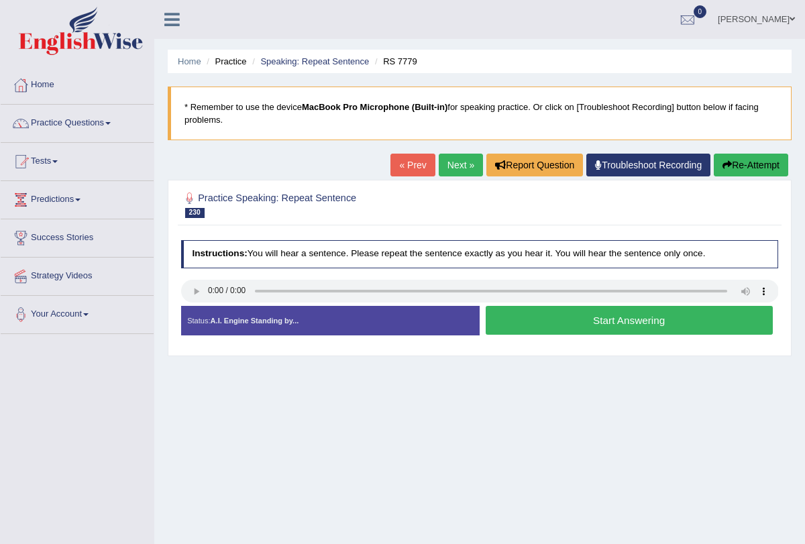
click at [576, 324] on button "Start Answering" at bounding box center [629, 320] width 287 height 29
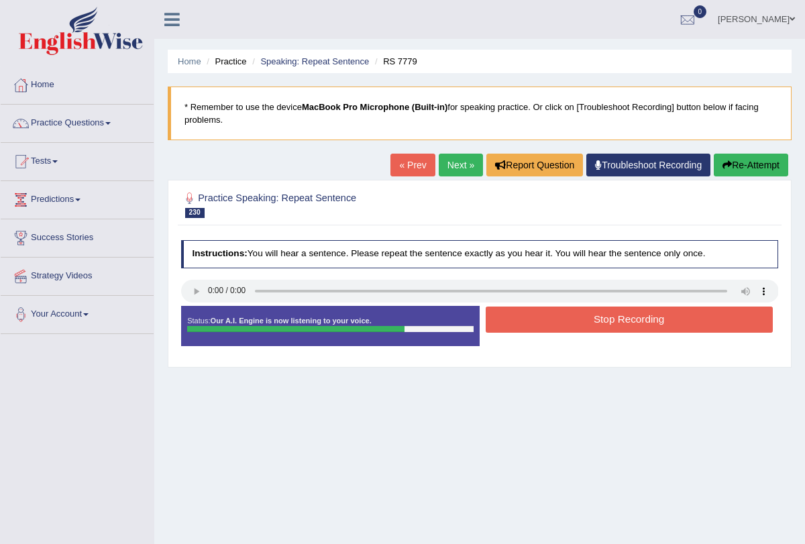
click at [576, 324] on button "Stop Recording" at bounding box center [629, 320] width 287 height 26
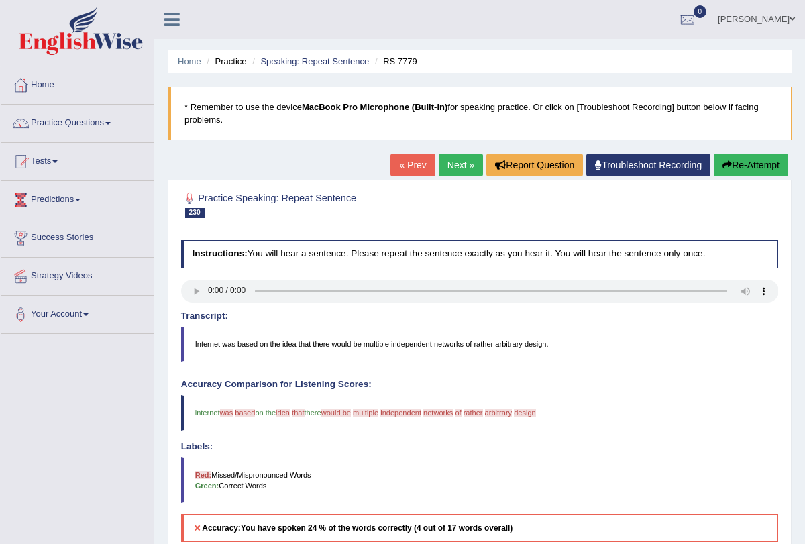
click at [460, 162] on link "Next »" at bounding box center [461, 165] width 44 height 23
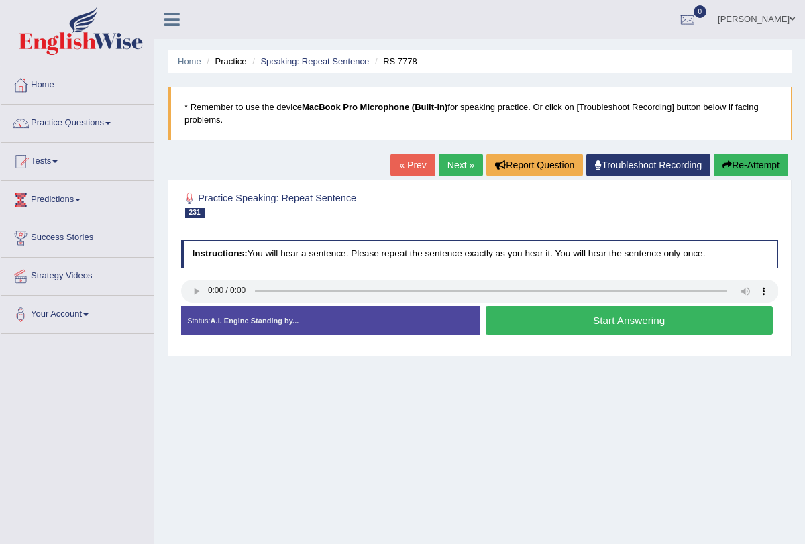
click at [412, 156] on link "« Prev" at bounding box center [413, 165] width 44 height 23
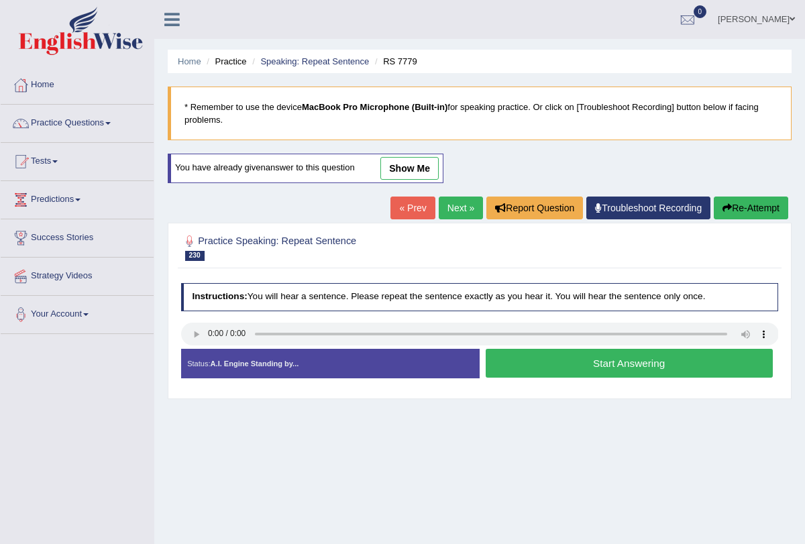
click at [541, 368] on button "Start Answering" at bounding box center [629, 363] width 287 height 29
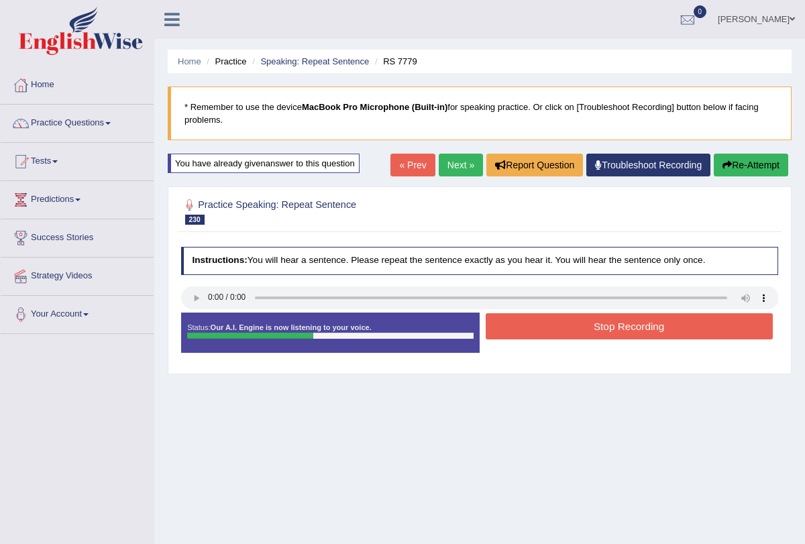
click at [541, 328] on button "Stop Recording" at bounding box center [629, 326] width 287 height 26
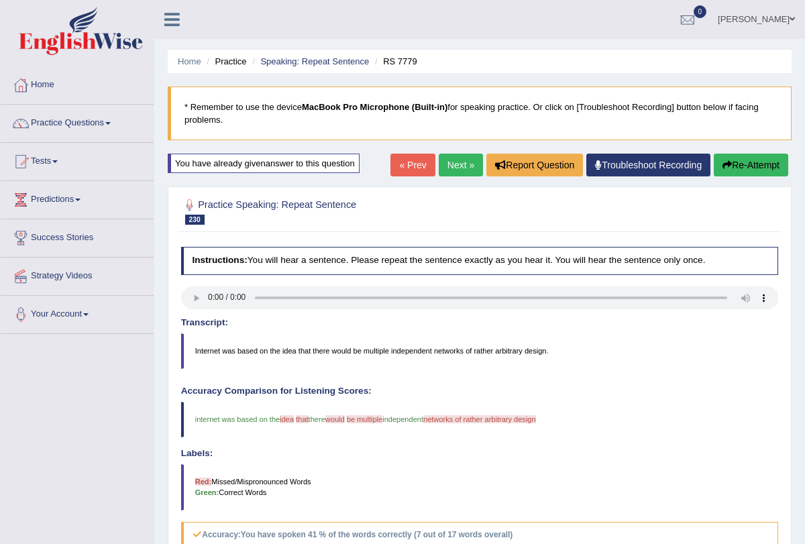
click at [446, 168] on link "Next »" at bounding box center [461, 165] width 44 height 23
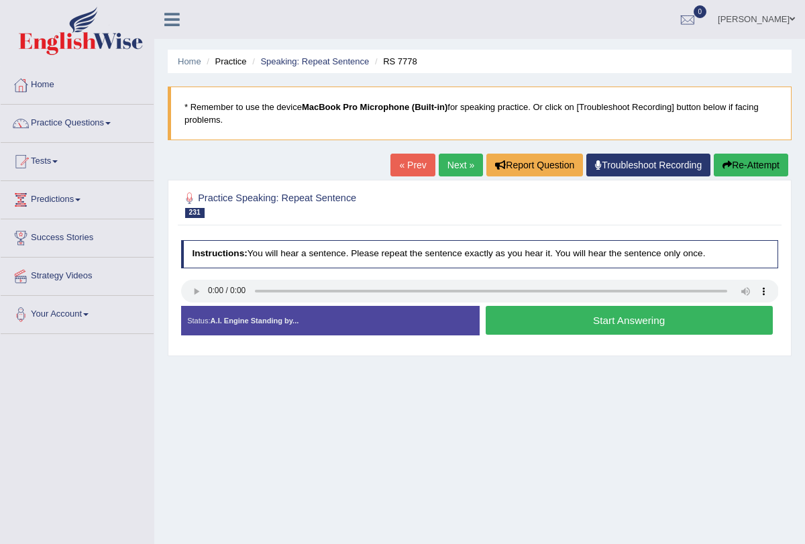
click at [522, 319] on button "Start Answering" at bounding box center [629, 320] width 287 height 29
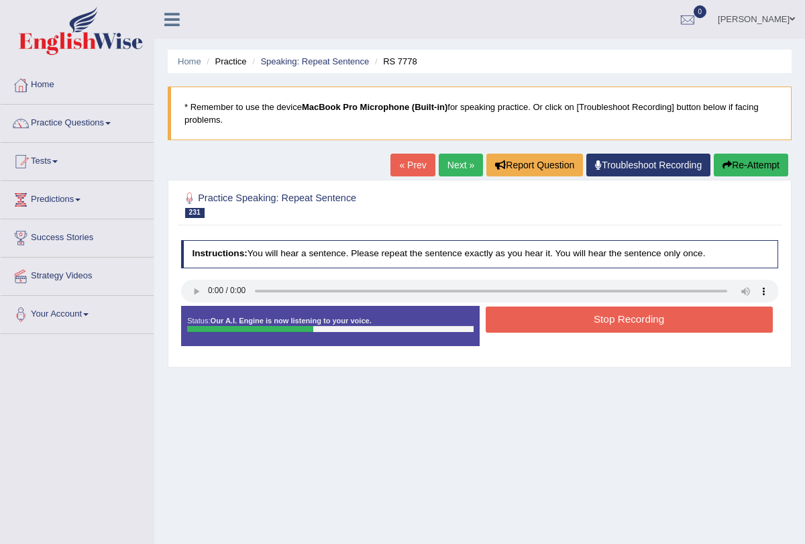
click at [522, 319] on button "Stop Recording" at bounding box center [629, 320] width 287 height 26
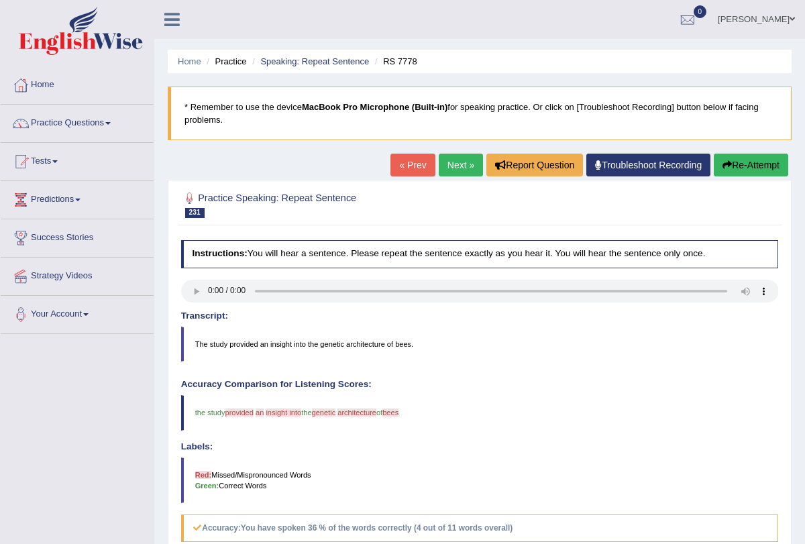
click at [452, 172] on link "Next »" at bounding box center [461, 165] width 44 height 23
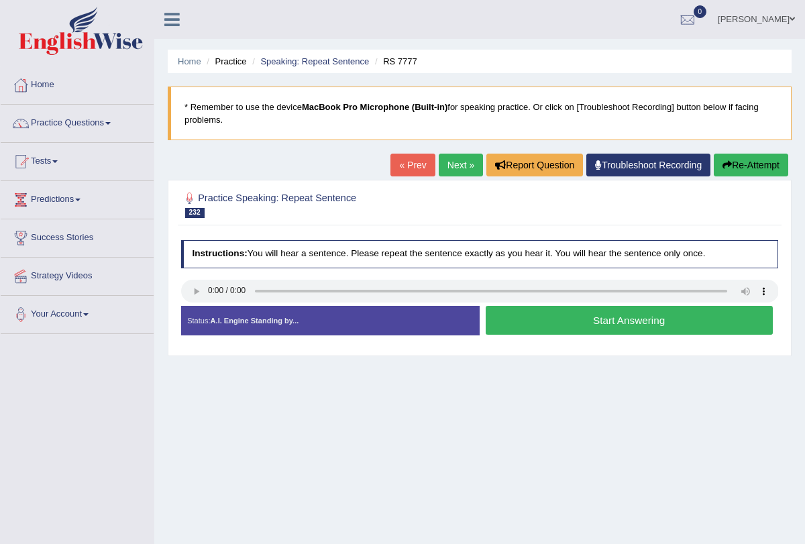
click at [537, 324] on button "Start Answering" at bounding box center [629, 320] width 287 height 29
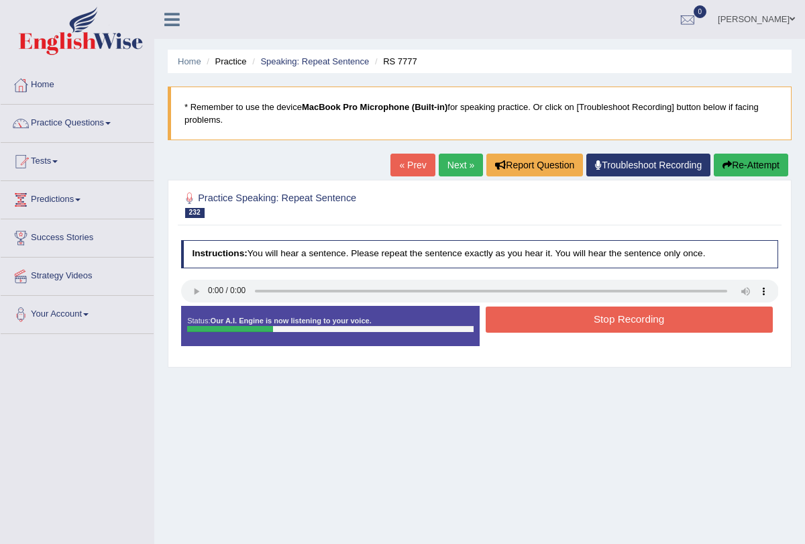
click at [537, 324] on button "Stop Recording" at bounding box center [629, 320] width 287 height 26
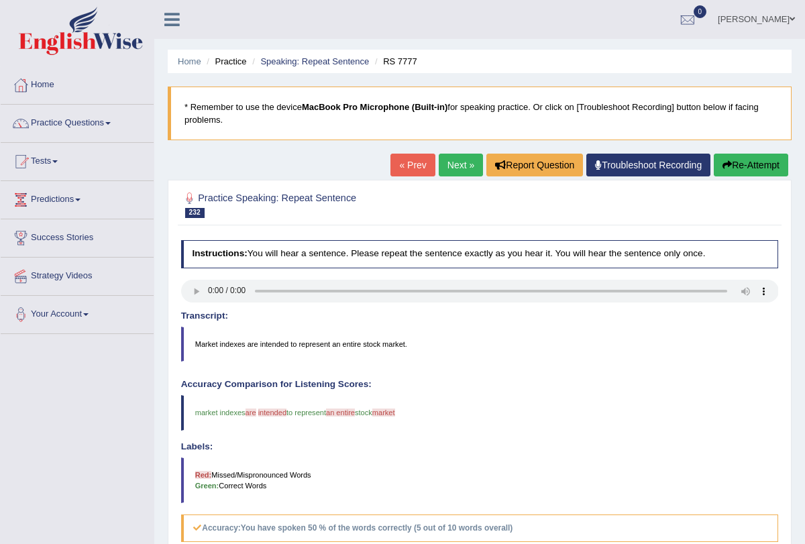
click at [440, 162] on link "Next »" at bounding box center [461, 165] width 44 height 23
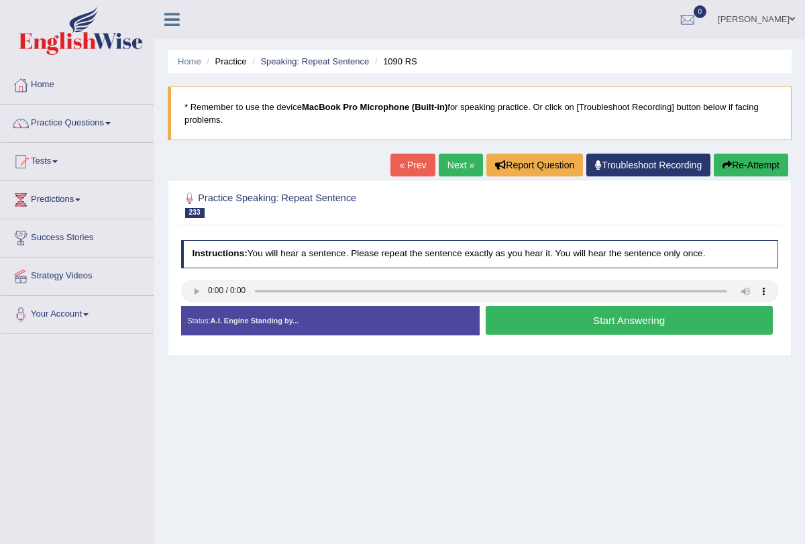
click at [554, 323] on button "Start Answering" at bounding box center [629, 320] width 287 height 29
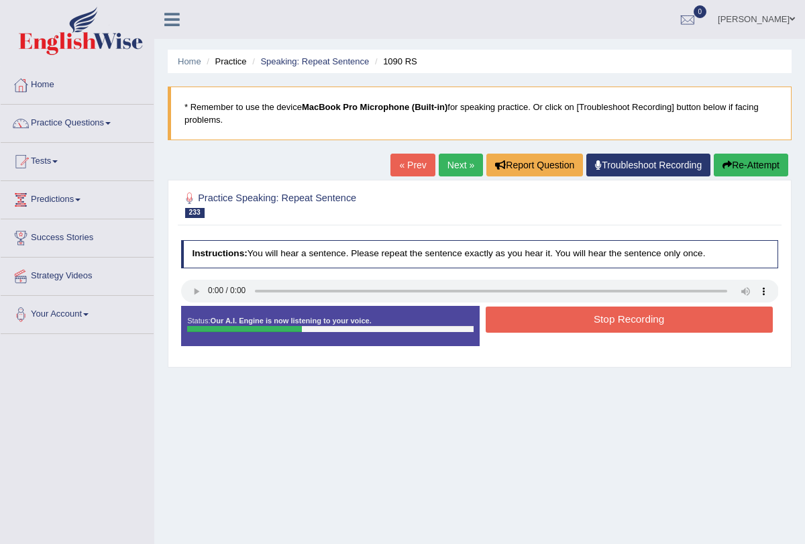
click at [554, 323] on button "Stop Recording" at bounding box center [629, 320] width 287 height 26
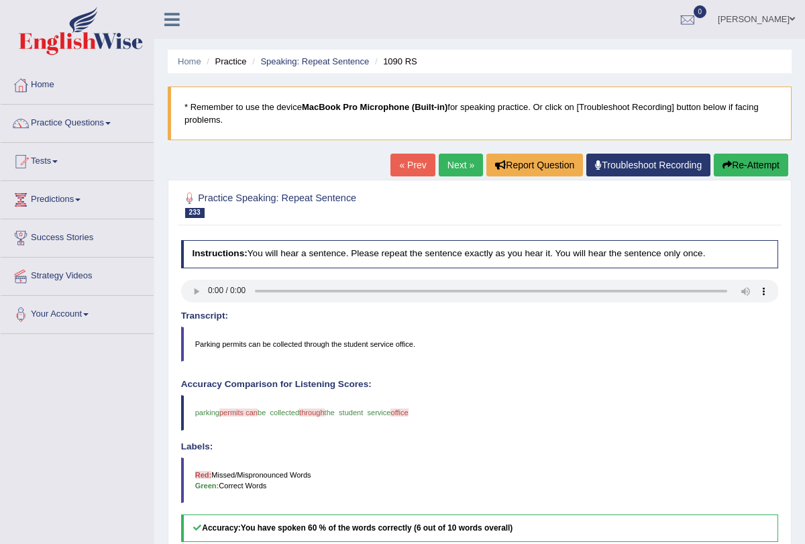
click at [456, 164] on link "Next »" at bounding box center [461, 165] width 44 height 23
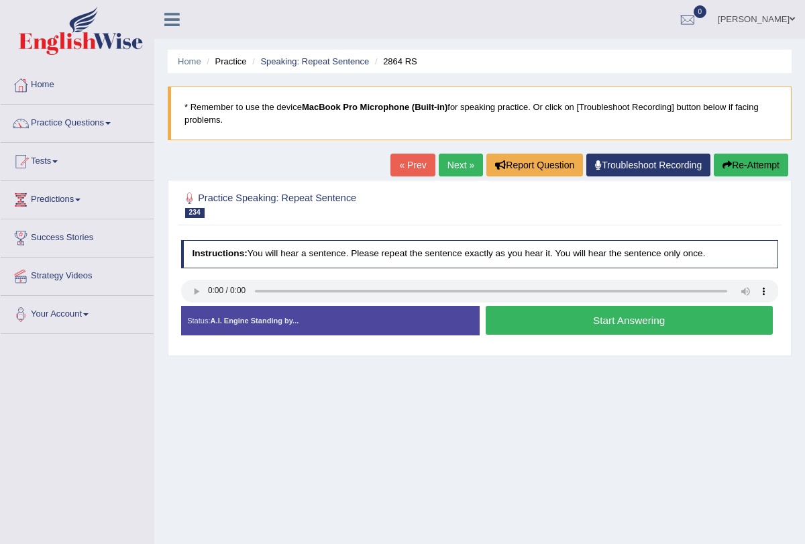
click at [519, 319] on button "Start Answering" at bounding box center [629, 320] width 287 height 29
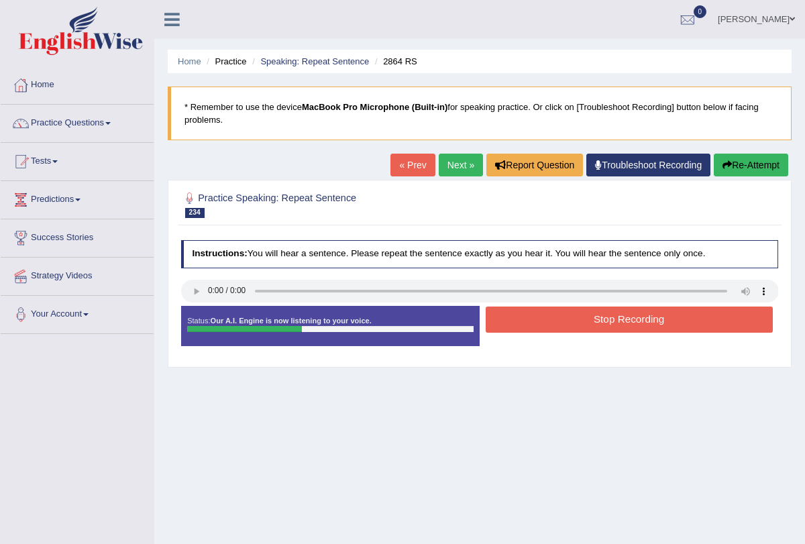
click at [519, 319] on button "Stop Recording" at bounding box center [629, 320] width 287 height 26
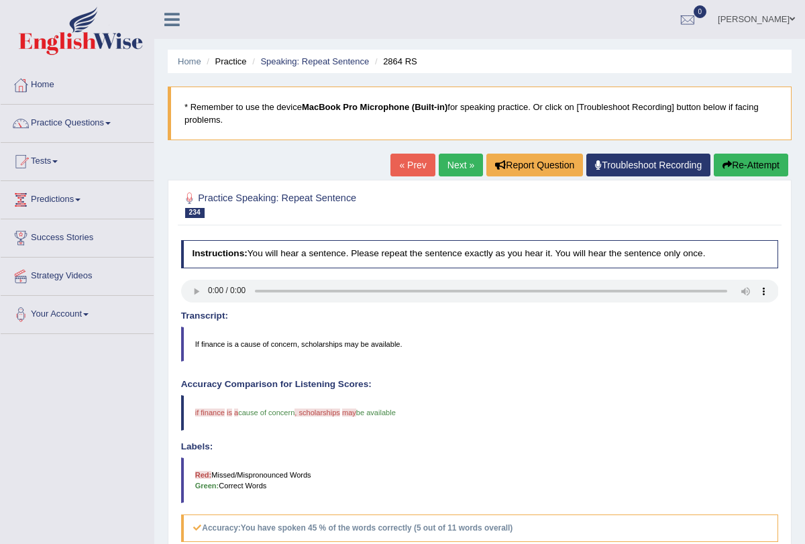
click at [459, 165] on link "Next »" at bounding box center [461, 165] width 44 height 23
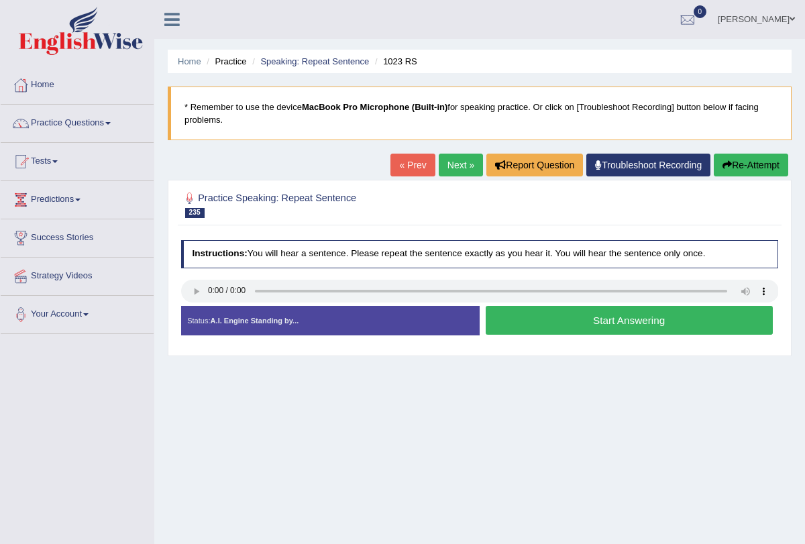
click at [450, 170] on link "Next »" at bounding box center [461, 165] width 44 height 23
click at [618, 328] on button "Start Answering" at bounding box center [629, 320] width 287 height 29
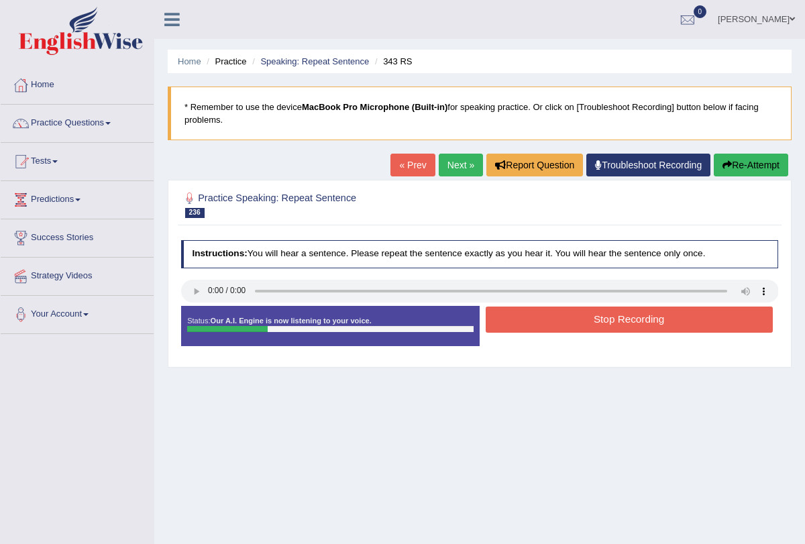
click at [618, 328] on button "Stop Recording" at bounding box center [629, 320] width 287 height 26
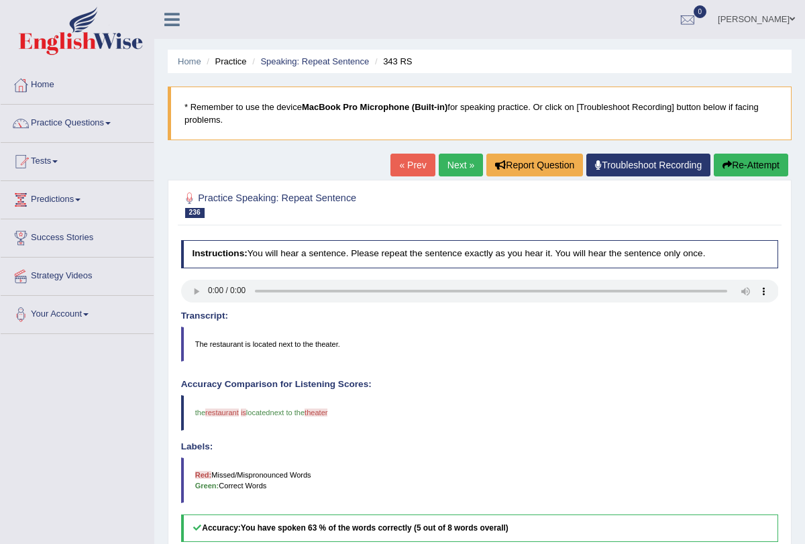
click at [458, 166] on link "Next »" at bounding box center [461, 165] width 44 height 23
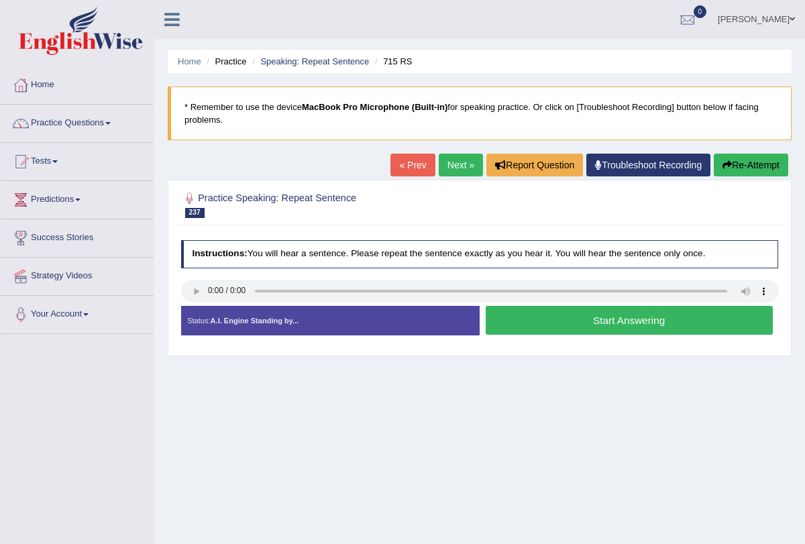
click at [460, 154] on link "Next »" at bounding box center [461, 165] width 44 height 23
click at [457, 165] on link "Next »" at bounding box center [461, 165] width 44 height 23
click at [452, 170] on link "Next »" at bounding box center [461, 165] width 44 height 23
click at [462, 155] on link "Next »" at bounding box center [461, 165] width 44 height 23
click at [564, 309] on button "Start Answering" at bounding box center [629, 320] width 287 height 29
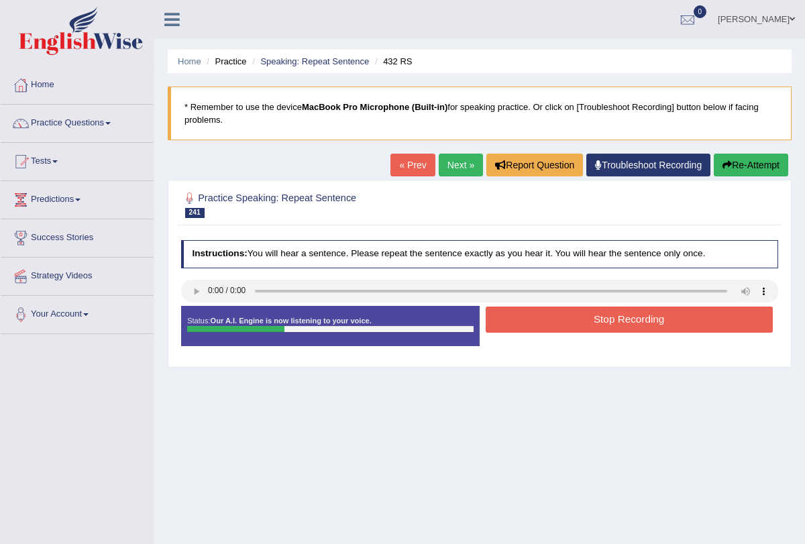
click at [564, 309] on button "Stop Recording" at bounding box center [629, 320] width 287 height 26
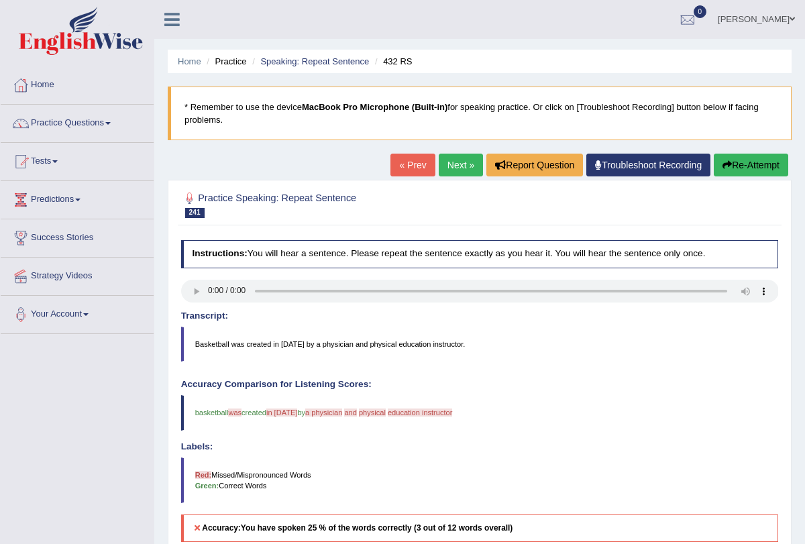
click at [448, 169] on link "Next »" at bounding box center [461, 165] width 44 height 23
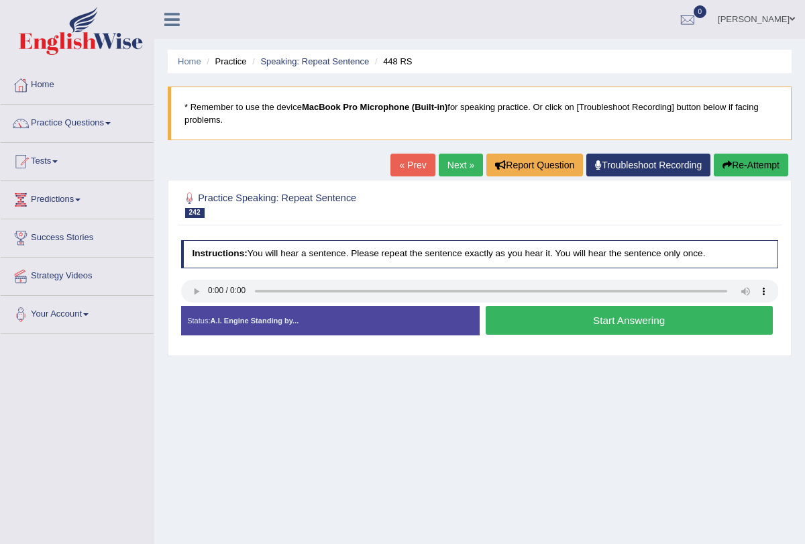
click at [564, 326] on button "Start Answering" at bounding box center [629, 320] width 287 height 29
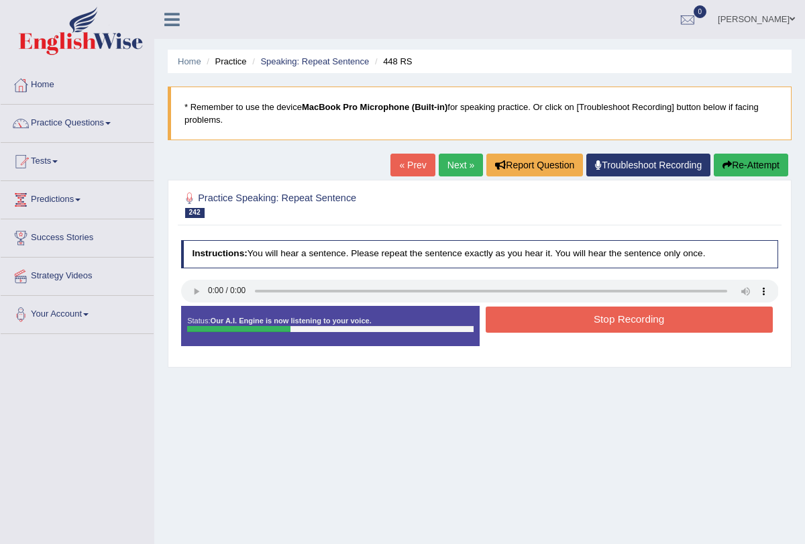
click at [562, 312] on button "Stop Recording" at bounding box center [629, 320] width 287 height 26
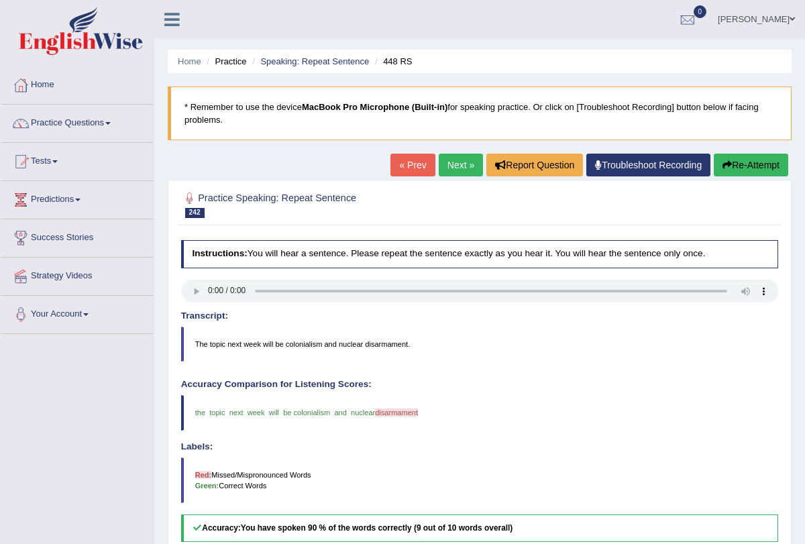
click at [444, 169] on link "Next »" at bounding box center [461, 165] width 44 height 23
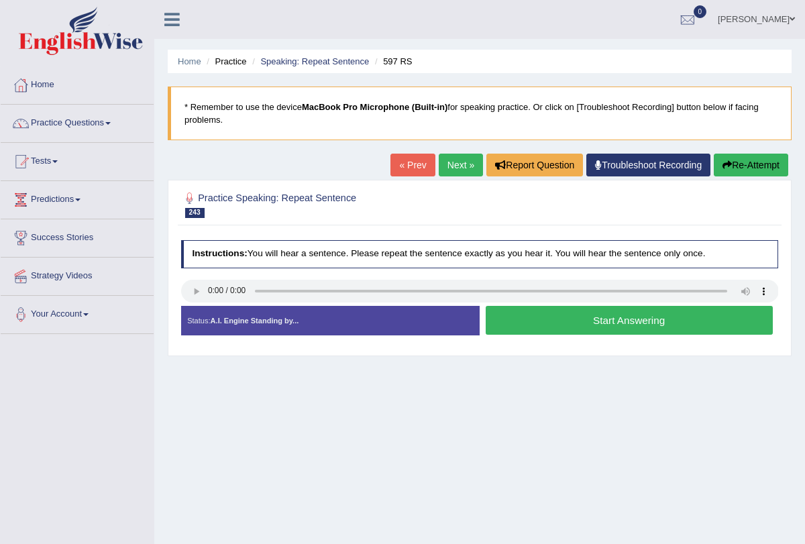
click at [575, 315] on button "Start Answering" at bounding box center [629, 320] width 287 height 29
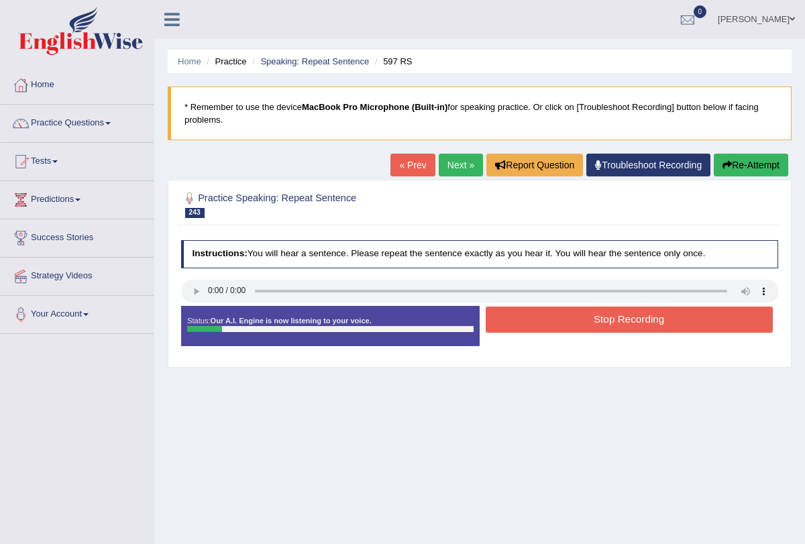
click at [575, 315] on button "Stop Recording" at bounding box center [629, 320] width 287 height 26
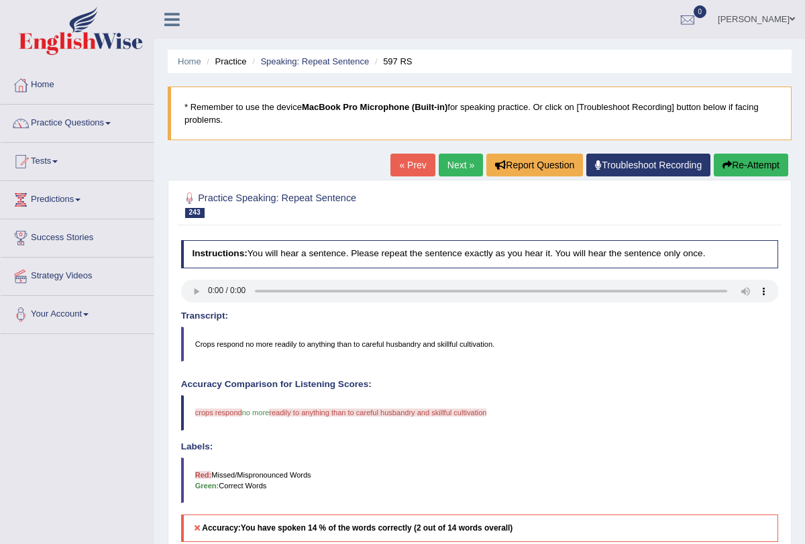
click at [737, 156] on button "Re-Attempt" at bounding box center [751, 165] width 75 height 23
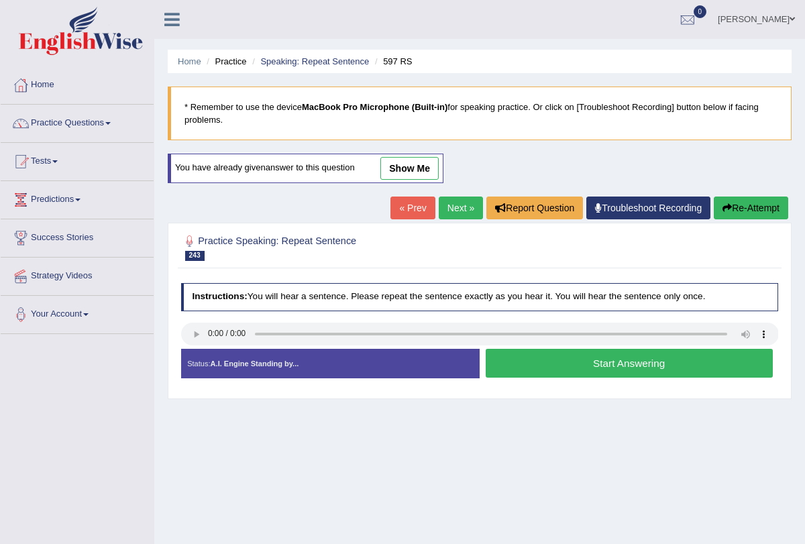
click at [552, 368] on button "Start Answering" at bounding box center [629, 363] width 287 height 29
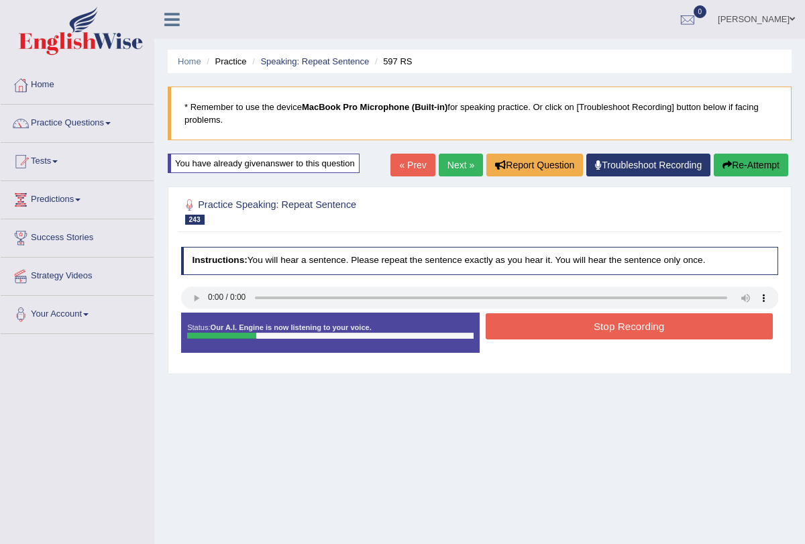
click at [542, 329] on button "Stop Recording" at bounding box center [629, 326] width 287 height 26
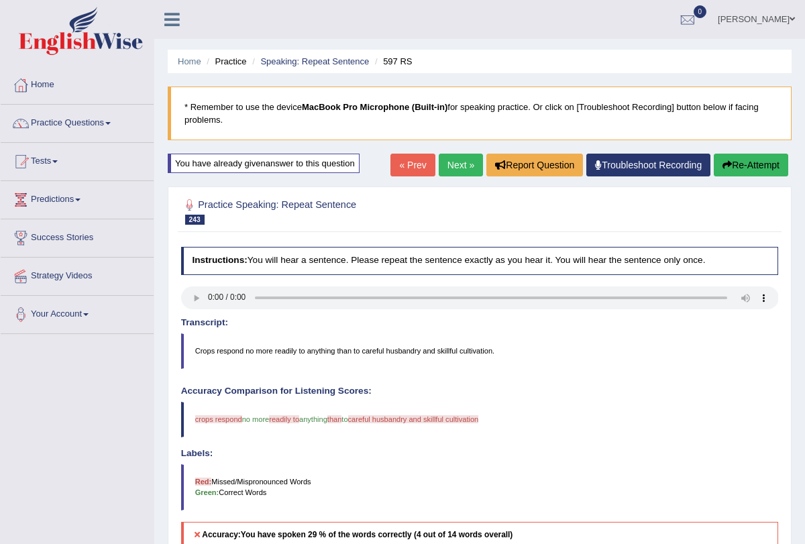
click at [449, 158] on link "Next »" at bounding box center [461, 165] width 44 height 23
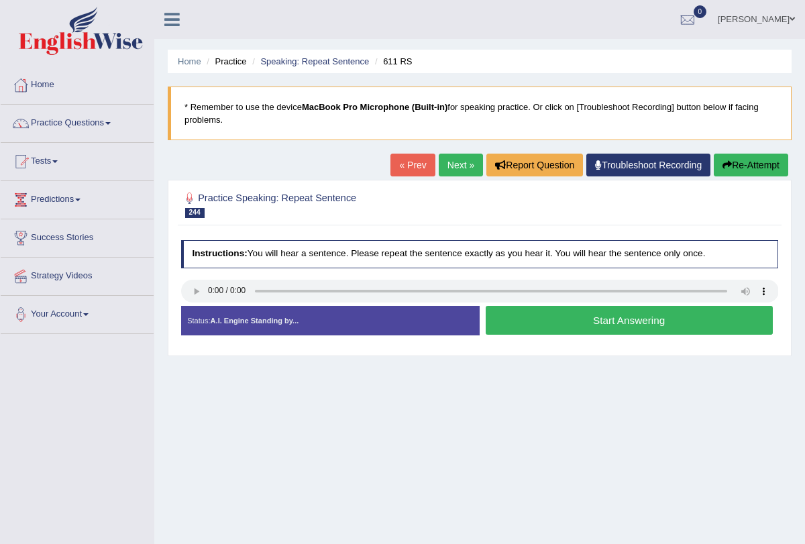
click at [566, 319] on button "Start Answering" at bounding box center [629, 320] width 287 height 29
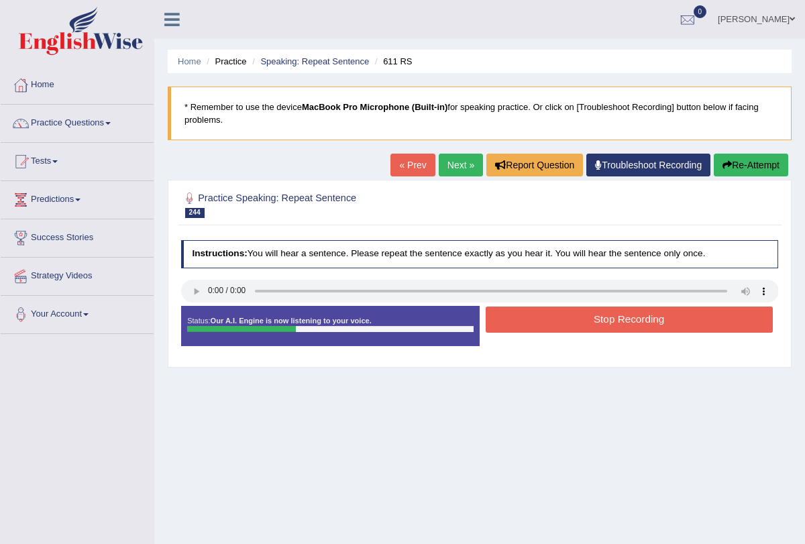
click at [558, 316] on button "Stop Recording" at bounding box center [629, 320] width 287 height 26
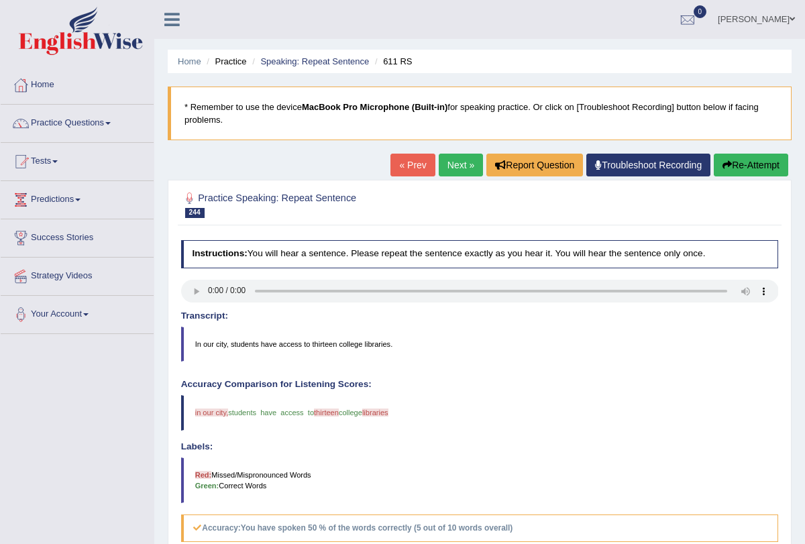
click at [456, 175] on link "Next »" at bounding box center [461, 165] width 44 height 23
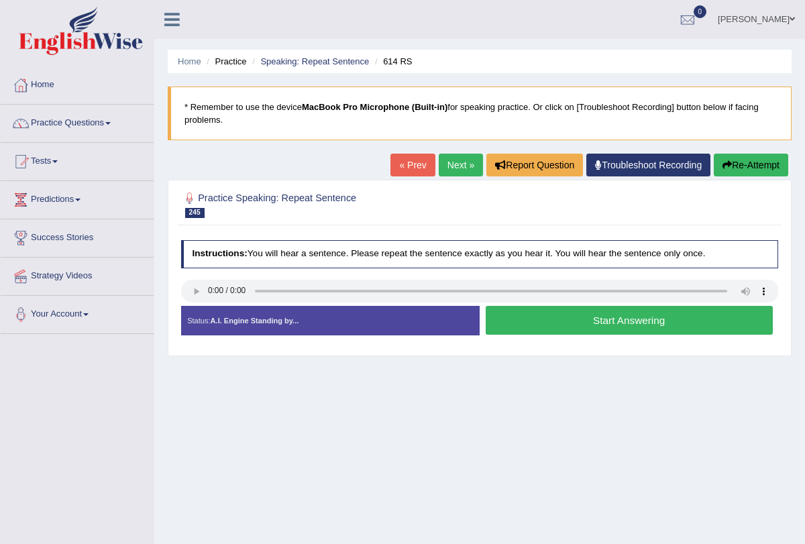
click at [552, 317] on button "Start Answering" at bounding box center [629, 320] width 287 height 29
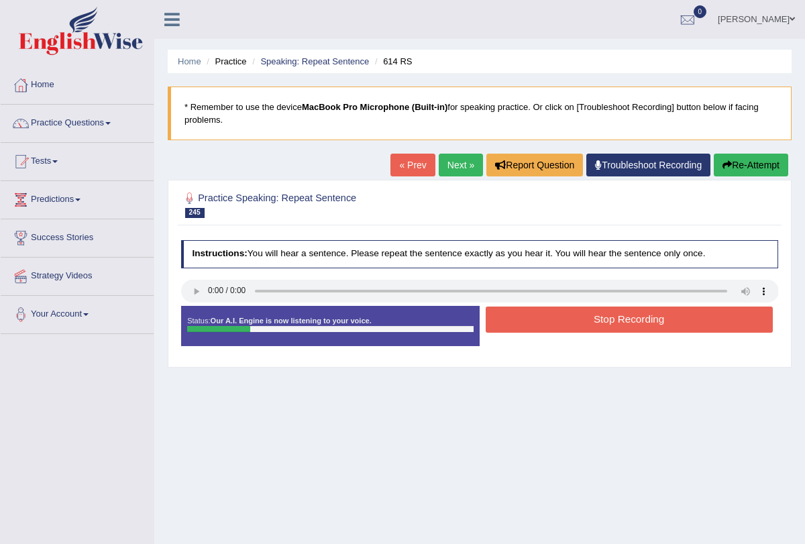
click at [552, 317] on button "Stop Recording" at bounding box center [629, 320] width 287 height 26
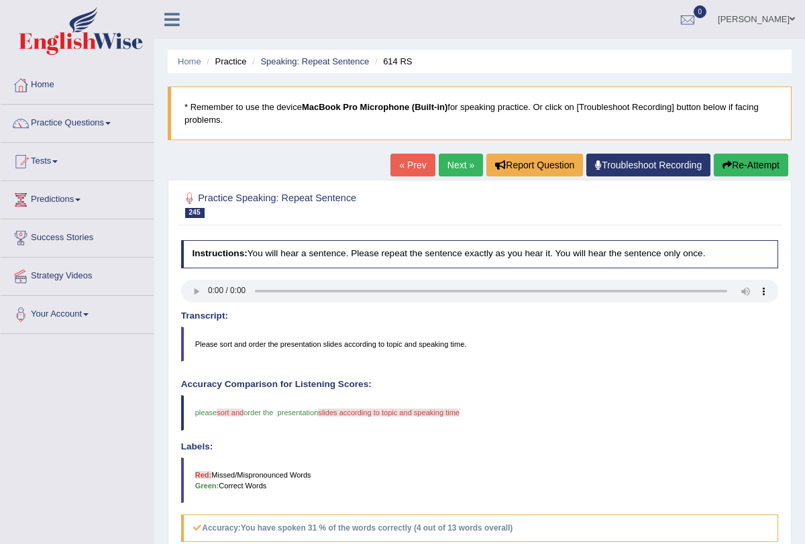
click at [452, 167] on link "Next »" at bounding box center [461, 165] width 44 height 23
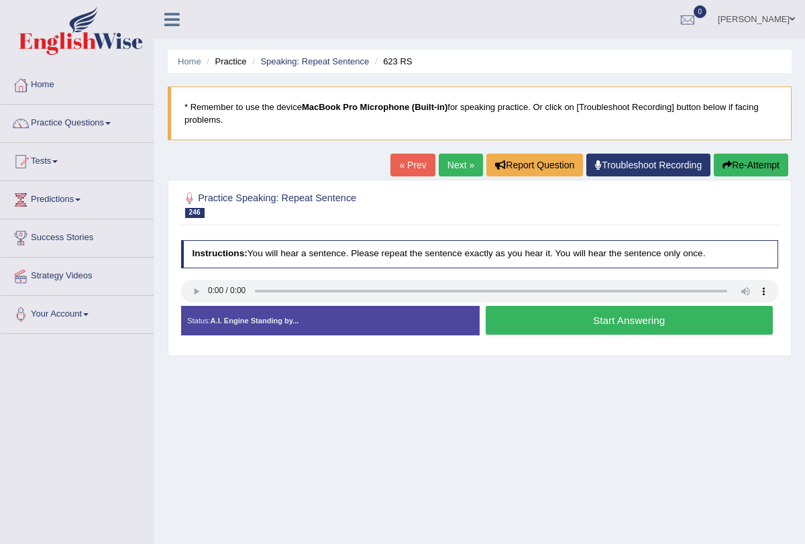
click at [536, 325] on button "Start Answering" at bounding box center [629, 320] width 287 height 29
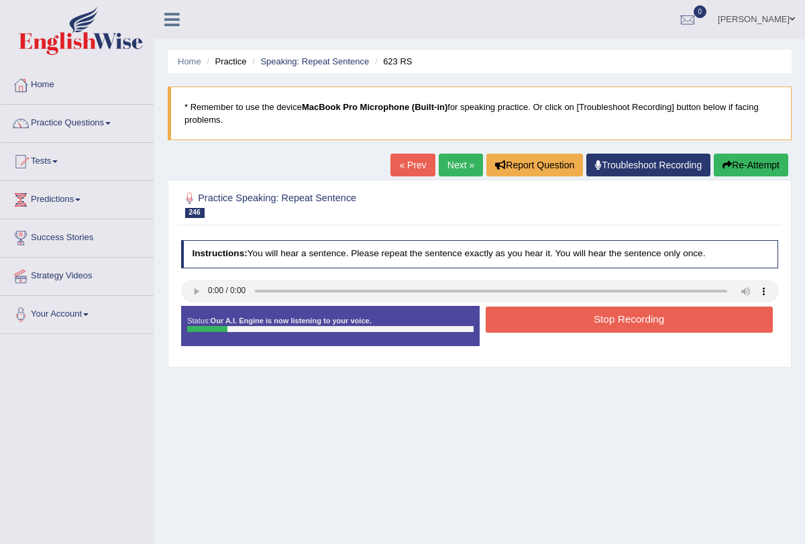
click at [536, 325] on button "Stop Recording" at bounding box center [629, 320] width 287 height 26
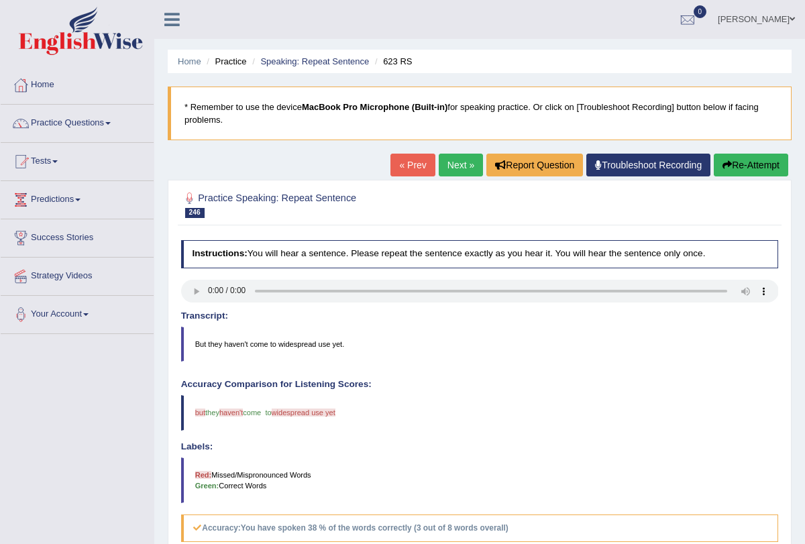
click at [448, 168] on link "Next »" at bounding box center [461, 165] width 44 height 23
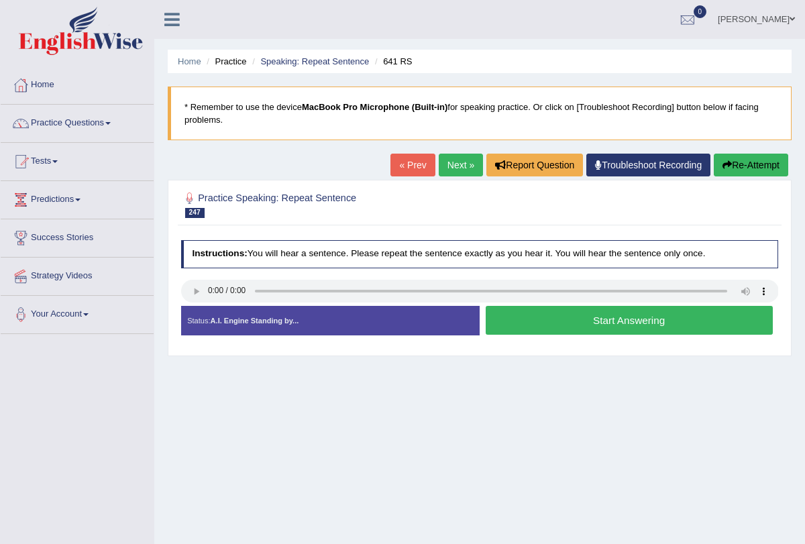
click at [452, 177] on link "Next »" at bounding box center [461, 165] width 44 height 23
click at [544, 316] on button "Start Answering" at bounding box center [629, 320] width 287 height 29
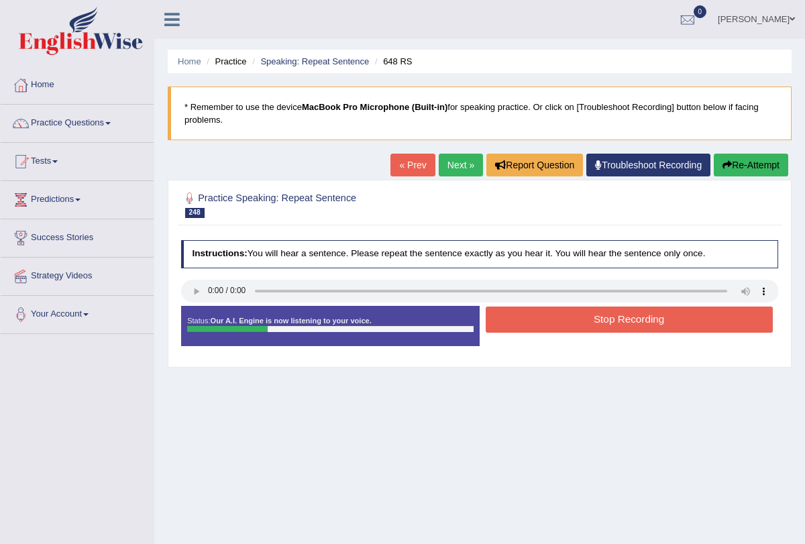
click at [544, 316] on button "Stop Recording" at bounding box center [629, 320] width 287 height 26
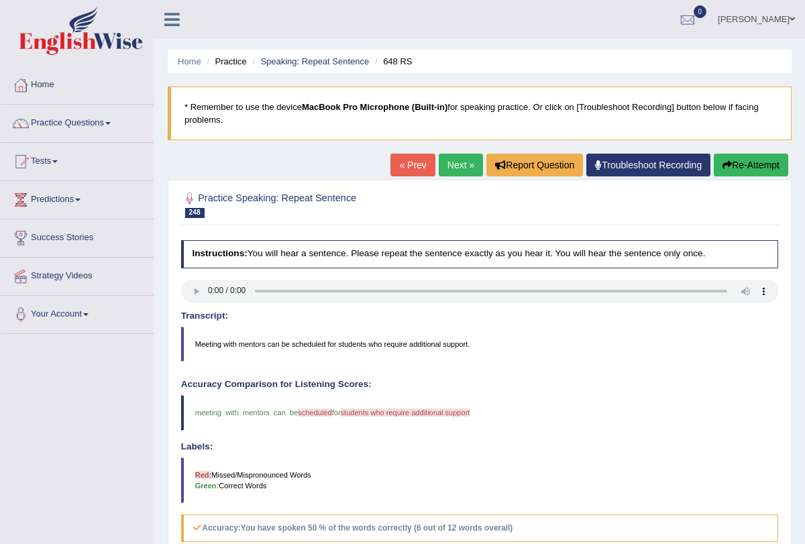
click at [452, 166] on link "Next »" at bounding box center [461, 165] width 44 height 23
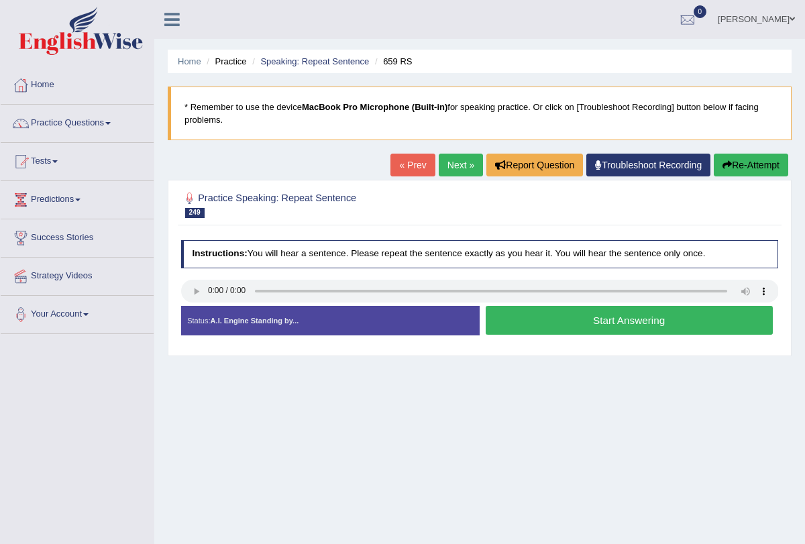
click at [552, 319] on button "Start Answering" at bounding box center [629, 320] width 287 height 29
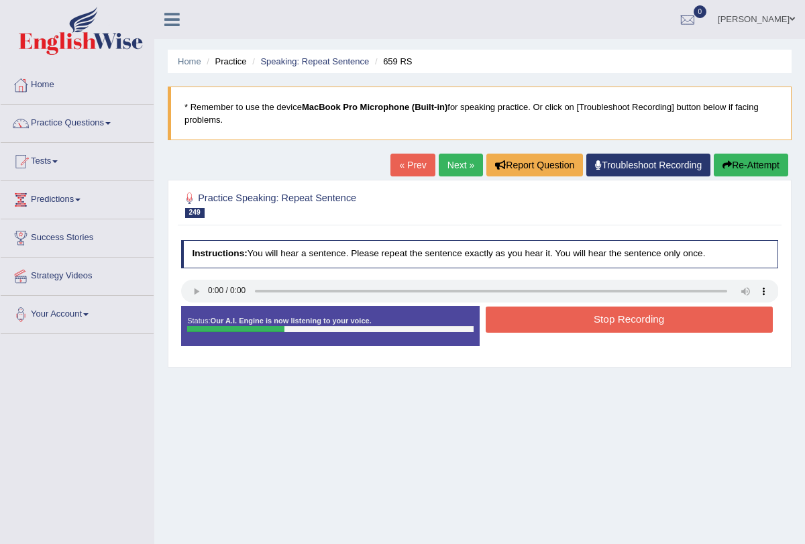
click at [552, 319] on button "Stop Recording" at bounding box center [629, 320] width 287 height 26
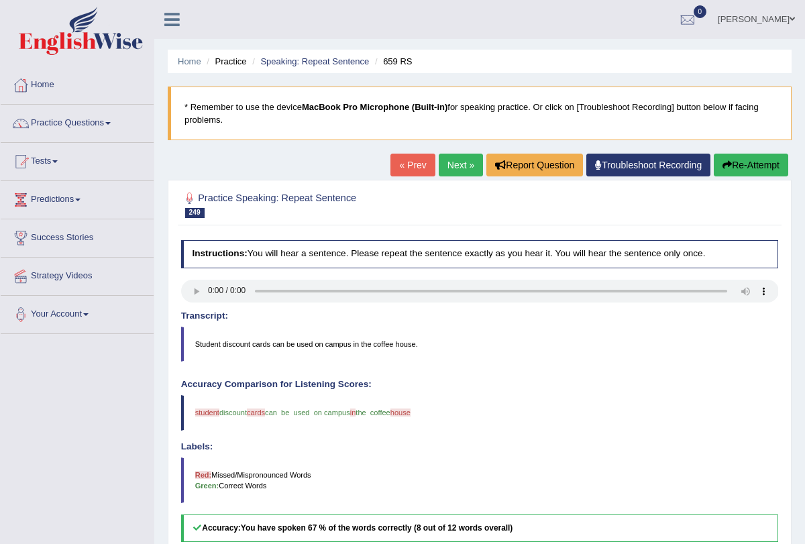
click at [452, 169] on link "Next »" at bounding box center [461, 165] width 44 height 23
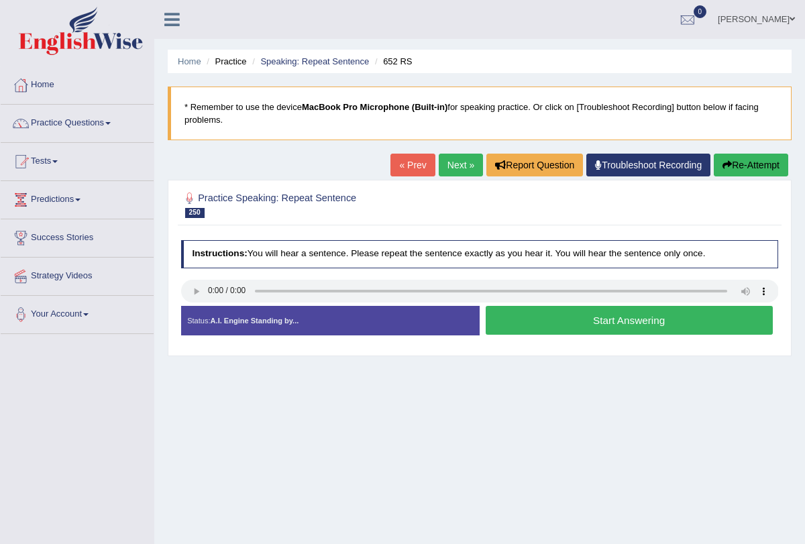
click at [552, 313] on button "Start Answering" at bounding box center [629, 320] width 287 height 29
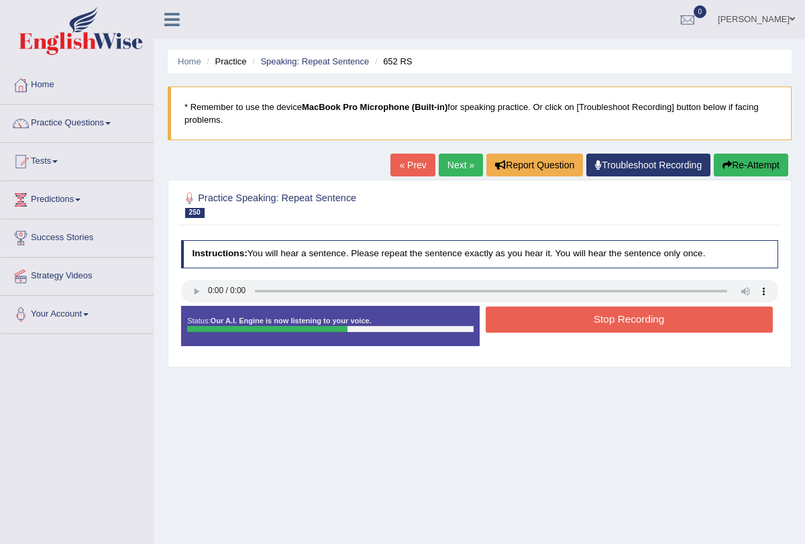
click at [552, 313] on button "Stop Recording" at bounding box center [629, 320] width 287 height 26
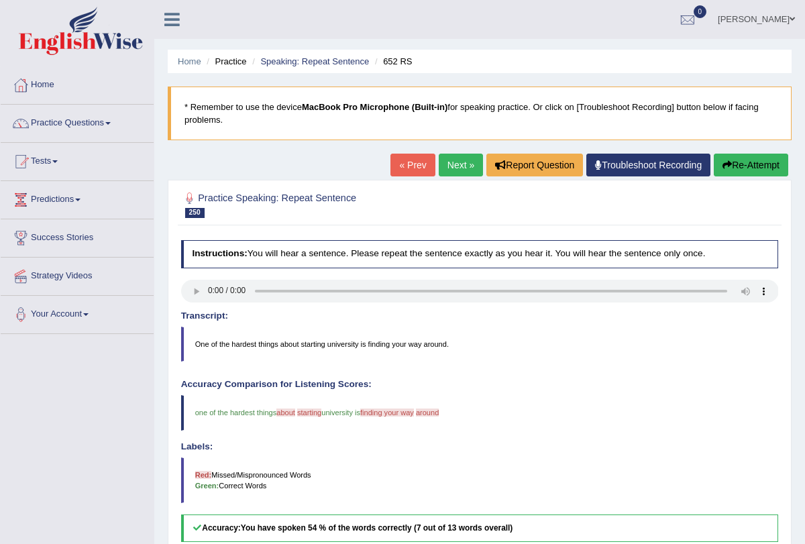
click at [447, 160] on link "Next »" at bounding box center [461, 165] width 44 height 23
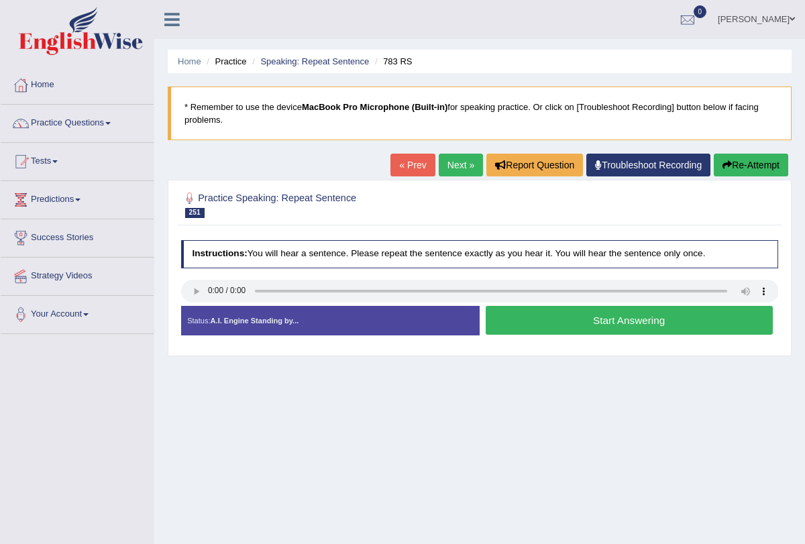
click at [450, 172] on link "Next »" at bounding box center [461, 165] width 44 height 23
click at [518, 316] on button "Start Answering" at bounding box center [629, 320] width 287 height 29
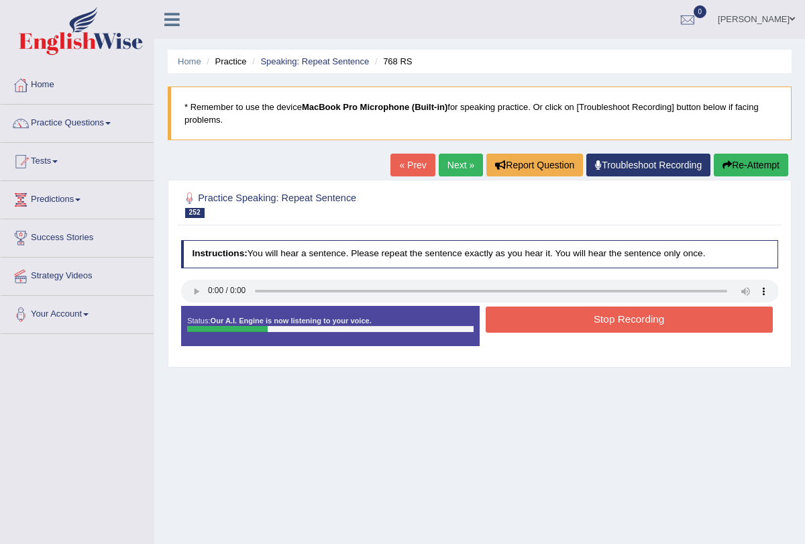
click at [518, 316] on button "Stop Recording" at bounding box center [629, 320] width 287 height 26
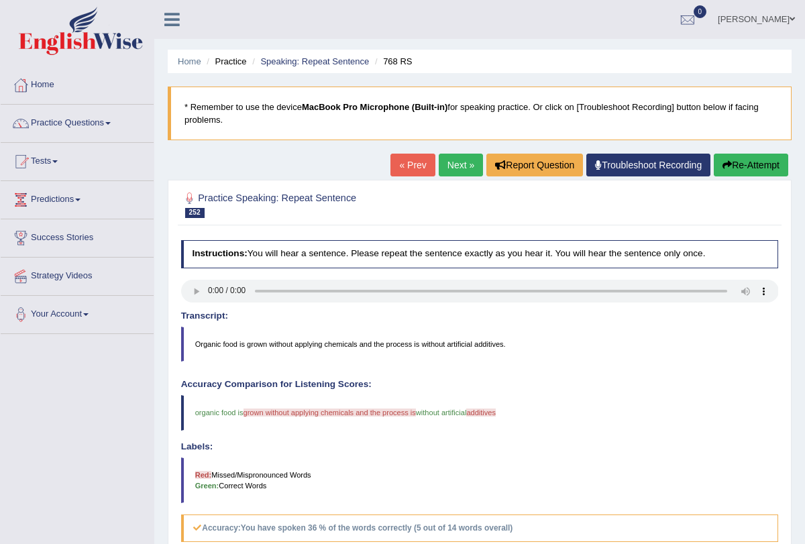
click at [446, 164] on link "Next »" at bounding box center [461, 165] width 44 height 23
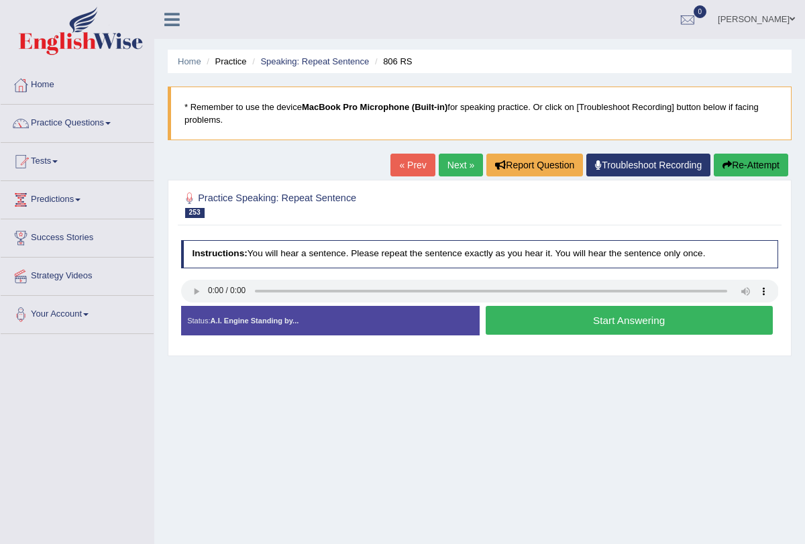
click at [519, 319] on button "Start Answering" at bounding box center [629, 320] width 287 height 29
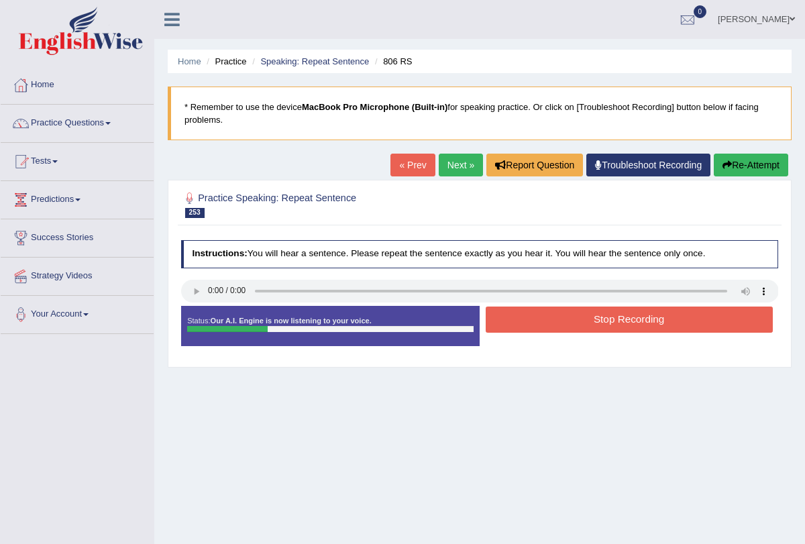
click at [519, 319] on button "Stop Recording" at bounding box center [629, 320] width 287 height 26
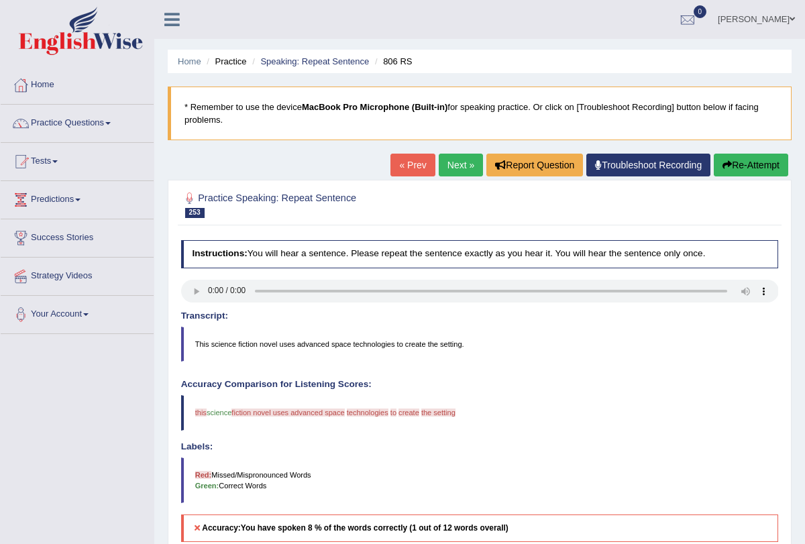
click at [742, 160] on button "Re-Attempt" at bounding box center [751, 165] width 75 height 23
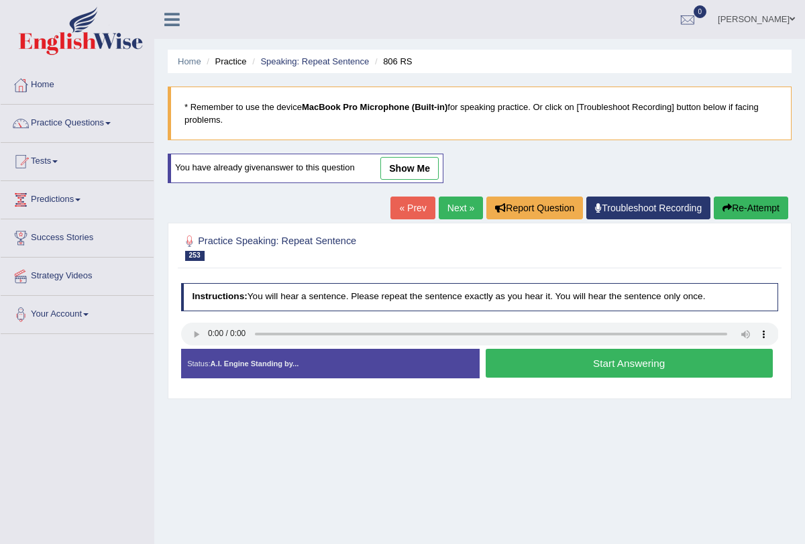
click at [577, 368] on button "Start Answering" at bounding box center [629, 363] width 287 height 29
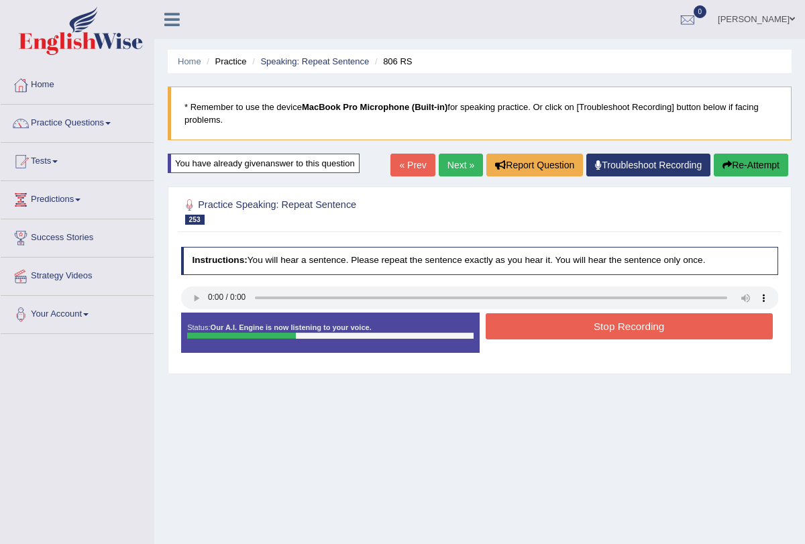
click at [573, 330] on button "Stop Recording" at bounding box center [629, 326] width 287 height 26
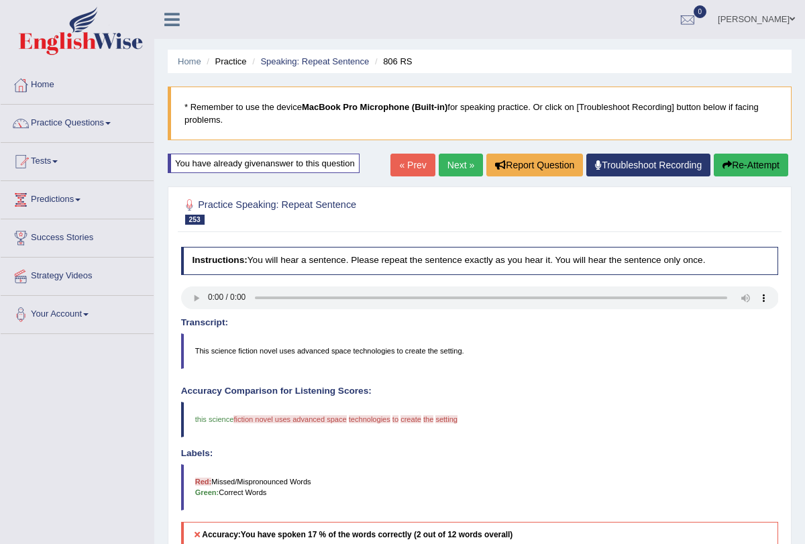
click at [441, 166] on link "Next »" at bounding box center [461, 165] width 44 height 23
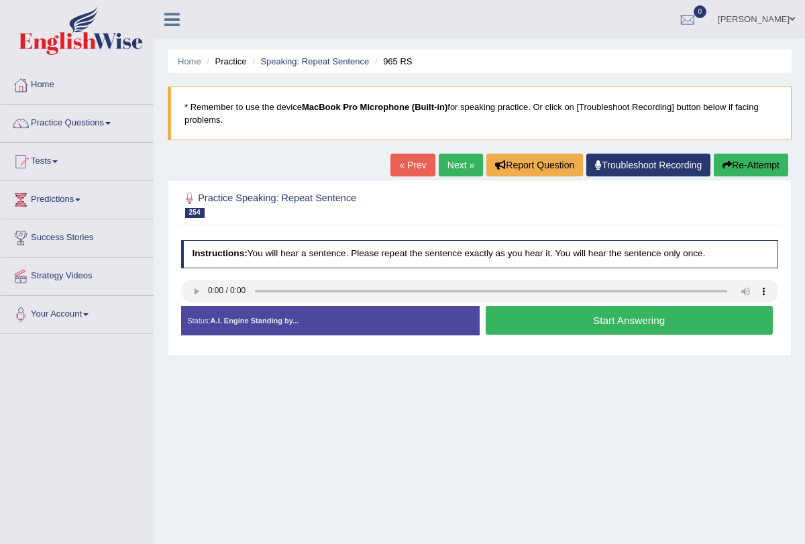
click at [562, 326] on button "Start Answering" at bounding box center [629, 320] width 287 height 29
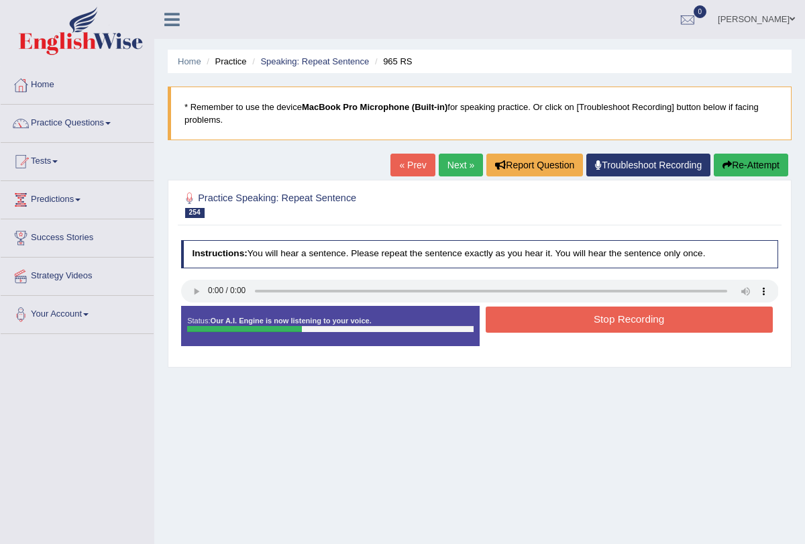
click at [562, 326] on button "Stop Recording" at bounding box center [629, 320] width 287 height 26
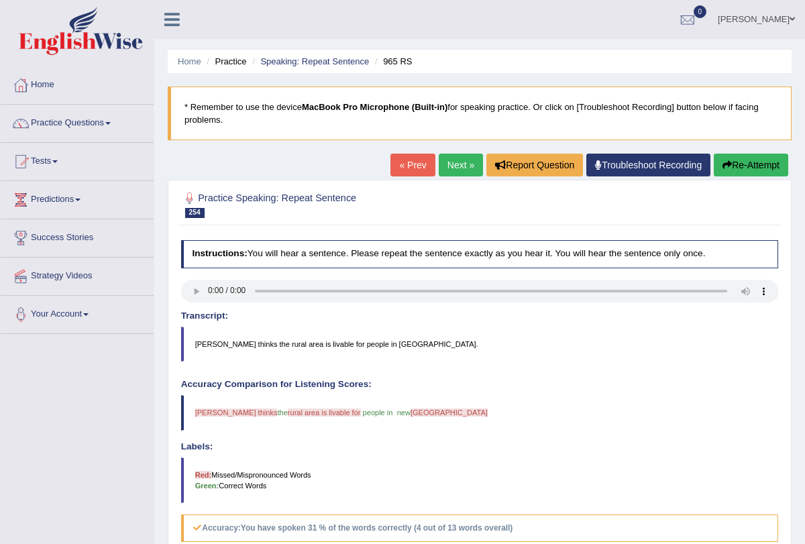
click at [452, 162] on link "Next »" at bounding box center [461, 165] width 44 height 23
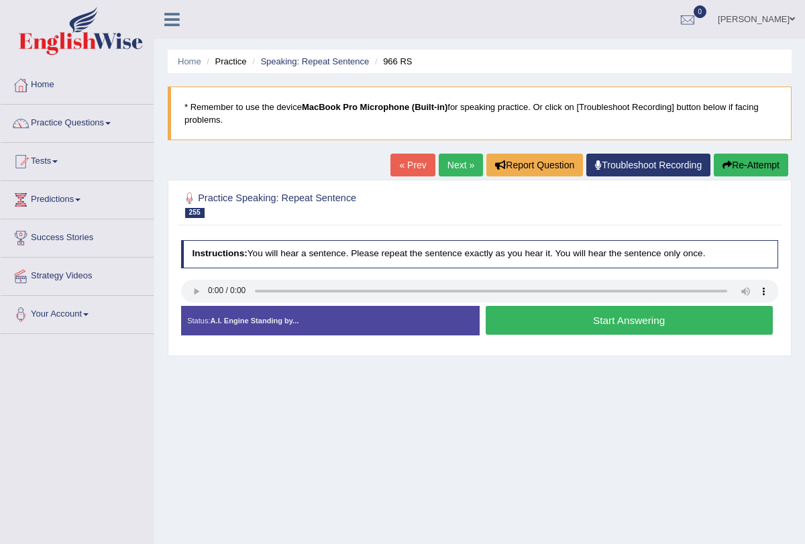
click at [452, 179] on div "« Prev Next » Report Question Troubleshoot Recording Re-Attempt" at bounding box center [591, 167] width 401 height 26
click at [448, 162] on link "Next »" at bounding box center [461, 165] width 44 height 23
click at [446, 168] on link "Next »" at bounding box center [461, 165] width 44 height 23
click at [497, 317] on button "Start Answering" at bounding box center [629, 320] width 287 height 29
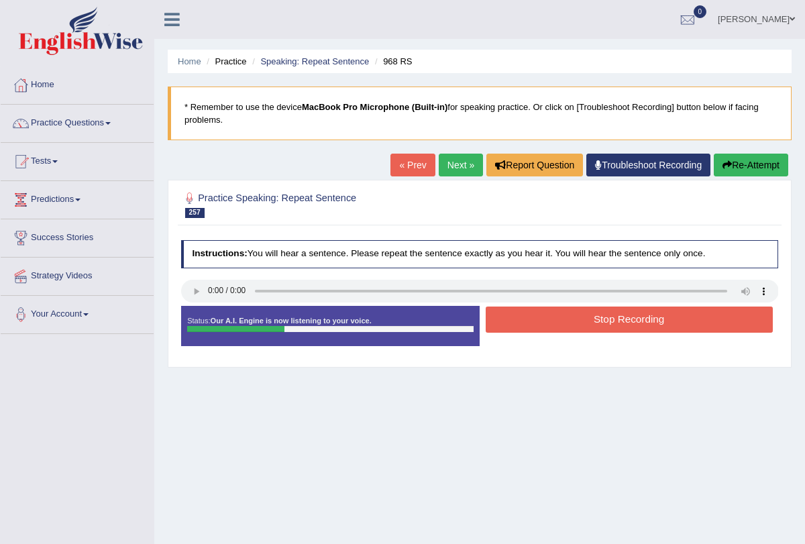
click at [521, 317] on button "Stop Recording" at bounding box center [629, 320] width 287 height 26
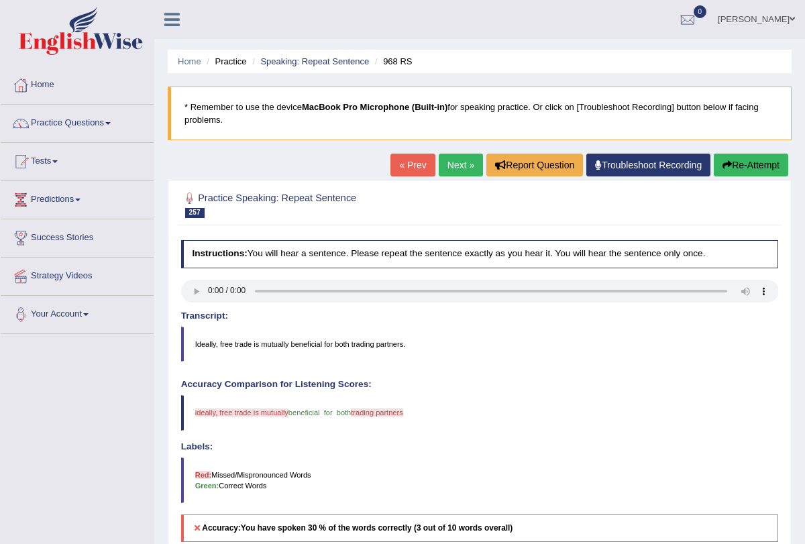
click at [443, 167] on link "Next »" at bounding box center [461, 165] width 44 height 23
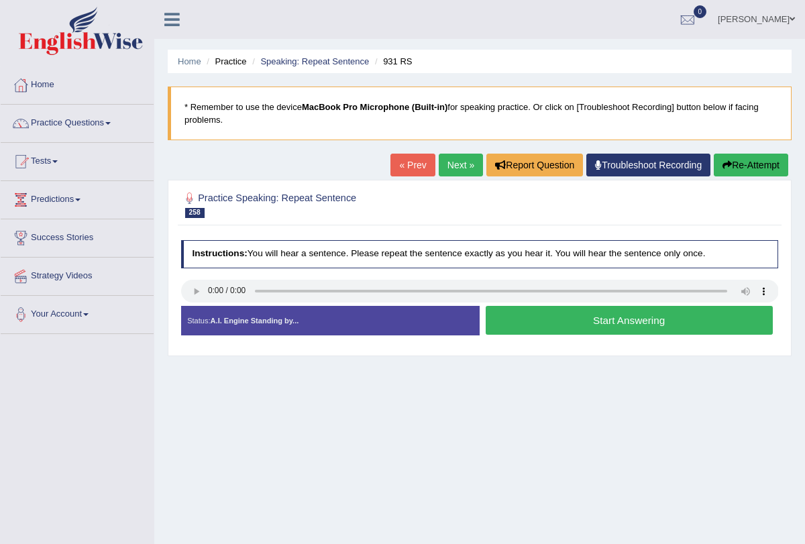
click at [534, 324] on button "Start Answering" at bounding box center [629, 320] width 287 height 29
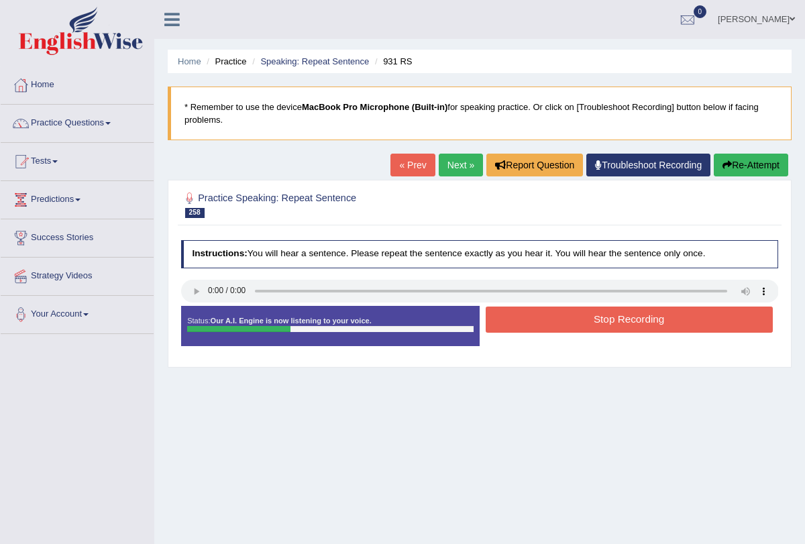
click at [538, 315] on button "Stop Recording" at bounding box center [629, 320] width 287 height 26
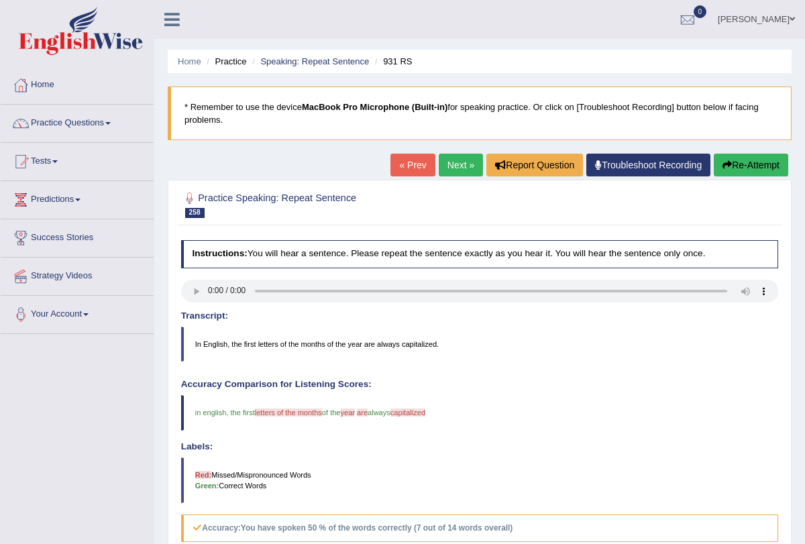
click at [460, 165] on link "Next »" at bounding box center [461, 165] width 44 height 23
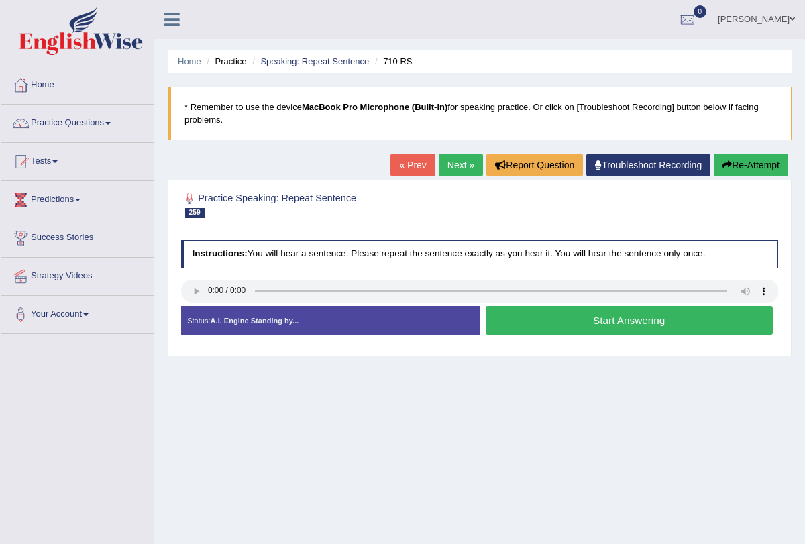
click at [498, 321] on button "Start Answering" at bounding box center [629, 320] width 287 height 29
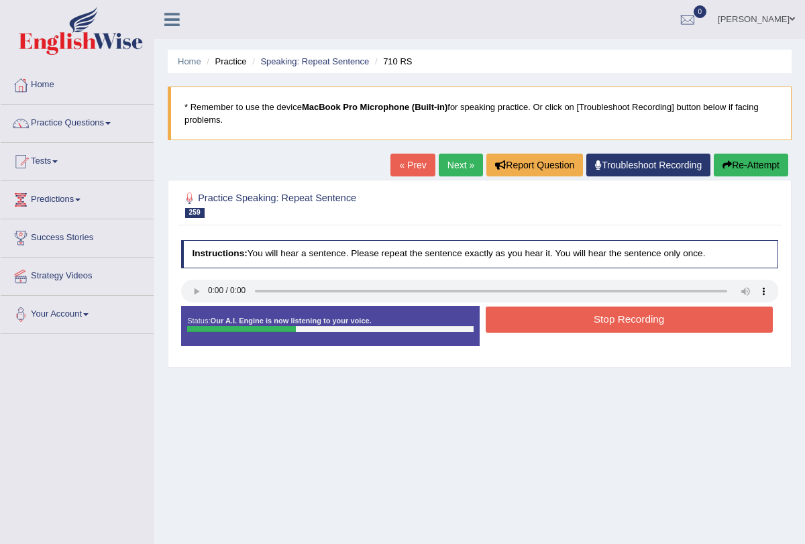
click at [498, 321] on button "Stop Recording" at bounding box center [629, 320] width 287 height 26
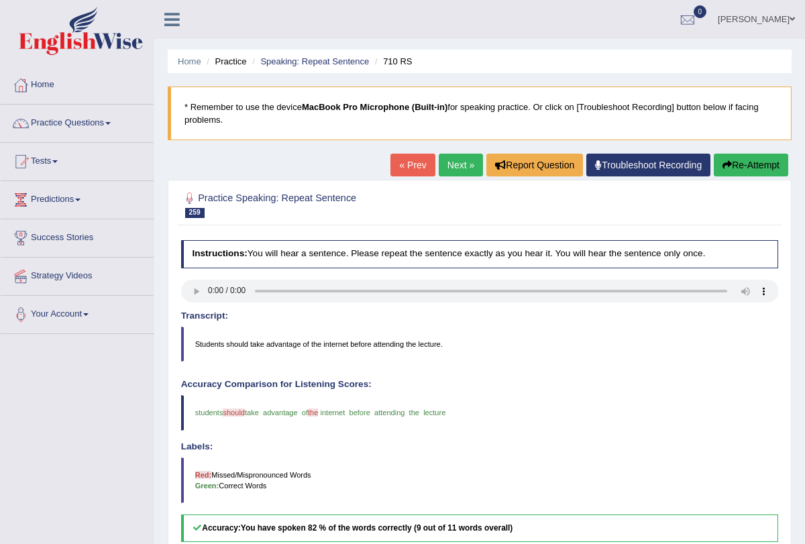
click at [455, 165] on link "Next »" at bounding box center [461, 165] width 44 height 23
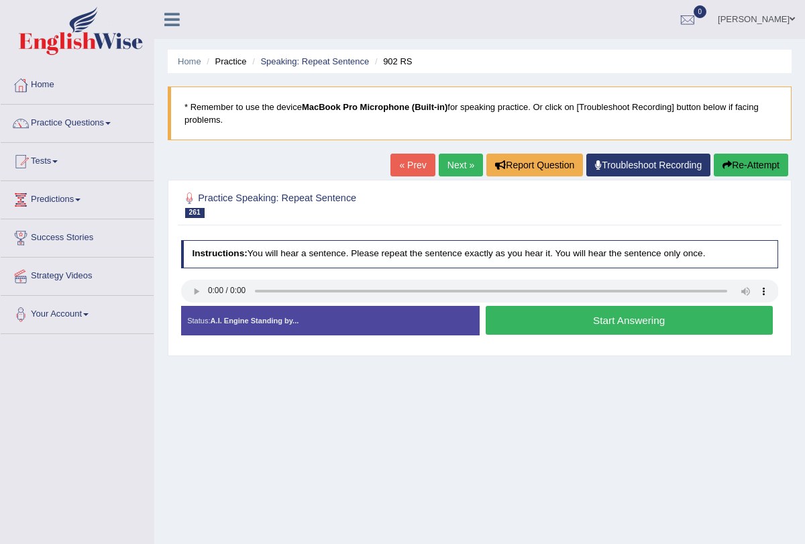
click at [528, 303] on div at bounding box center [480, 293] width 598 height 26
click at [447, 167] on link "Next »" at bounding box center [461, 165] width 44 height 23
click at [530, 315] on button "Start Answering" at bounding box center [629, 320] width 287 height 29
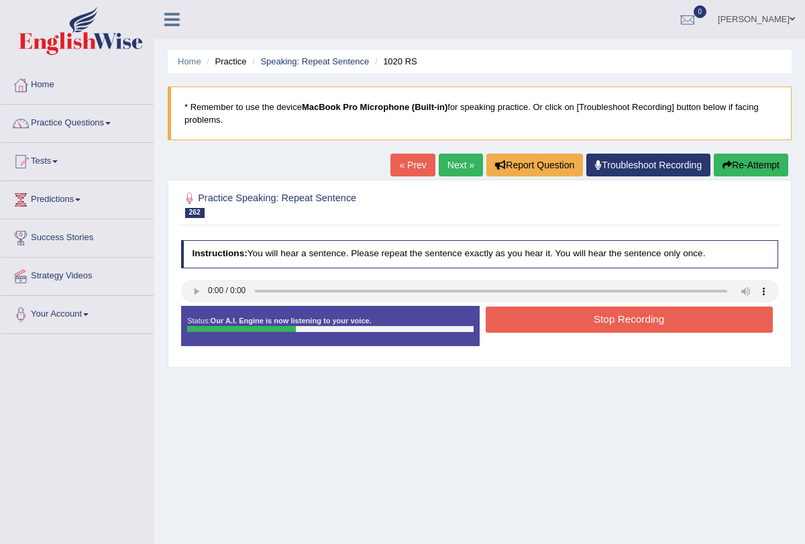
click at [530, 315] on button "Stop Recording" at bounding box center [629, 320] width 287 height 26
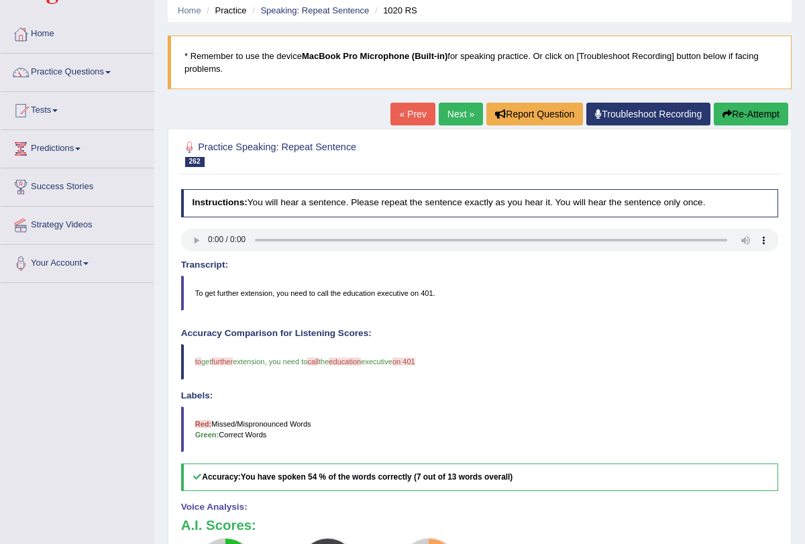
scroll to position [50, 0]
click at [458, 113] on link "Next »" at bounding box center [461, 114] width 44 height 23
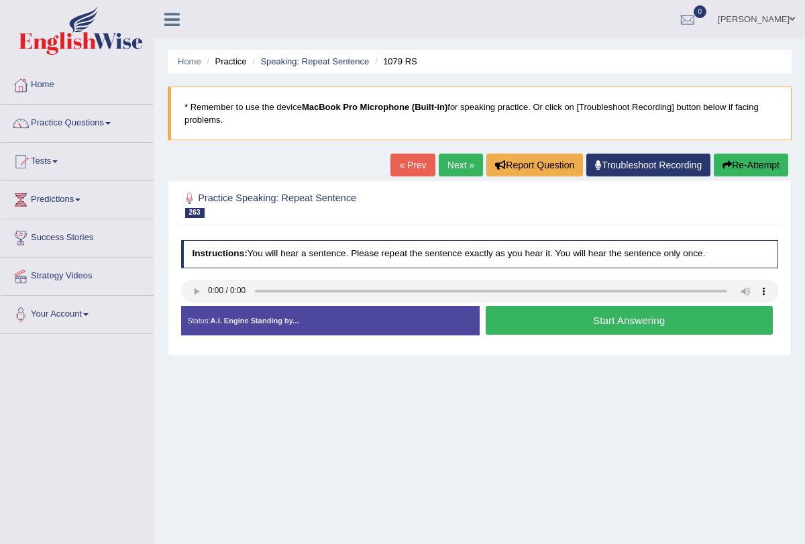
click at [505, 324] on button "Start Answering" at bounding box center [629, 320] width 287 height 29
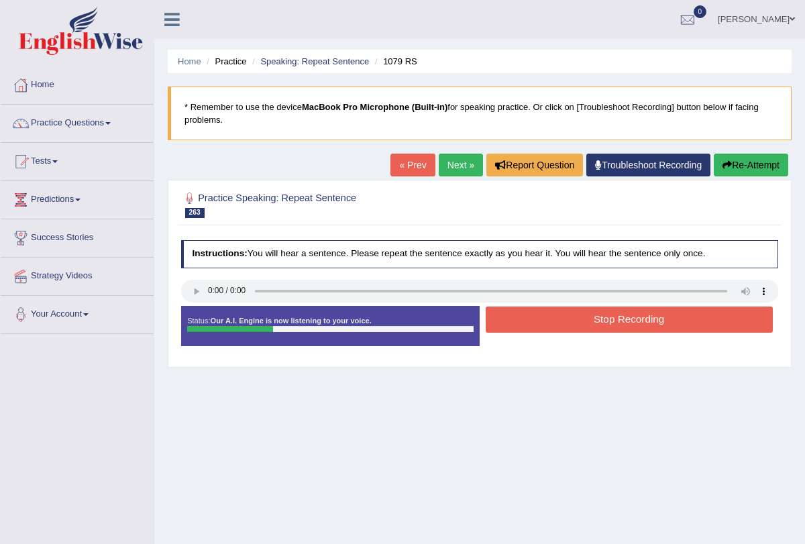
click at [505, 324] on button "Stop Recording" at bounding box center [629, 320] width 287 height 26
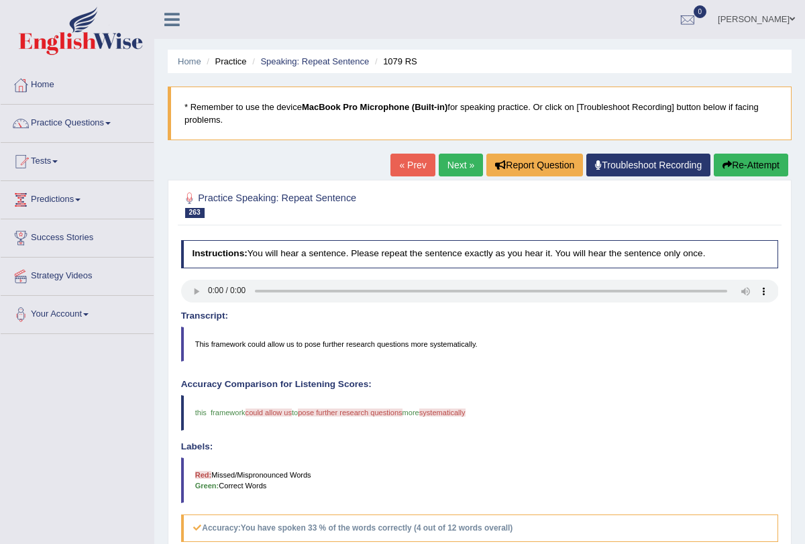
click at [732, 170] on button "Re-Attempt" at bounding box center [751, 165] width 75 height 23
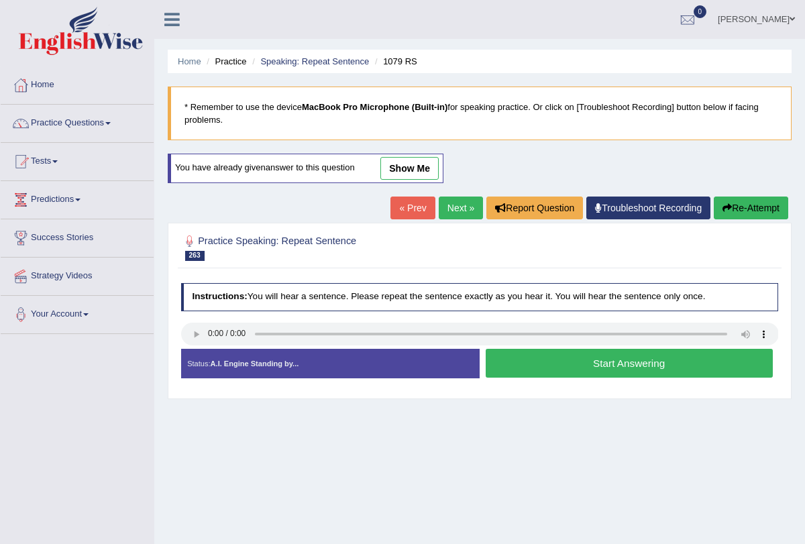
click at [560, 373] on button "Start Answering" at bounding box center [629, 363] width 287 height 29
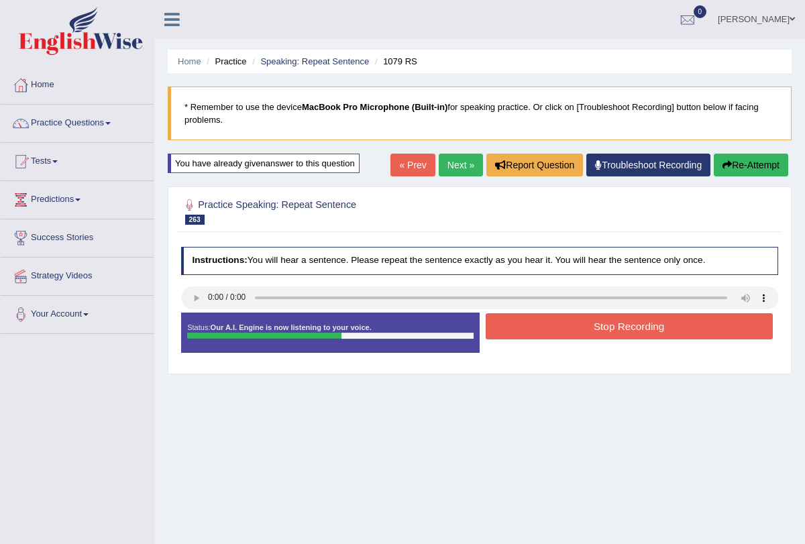
click at [559, 330] on button "Stop Recording" at bounding box center [629, 326] width 287 height 26
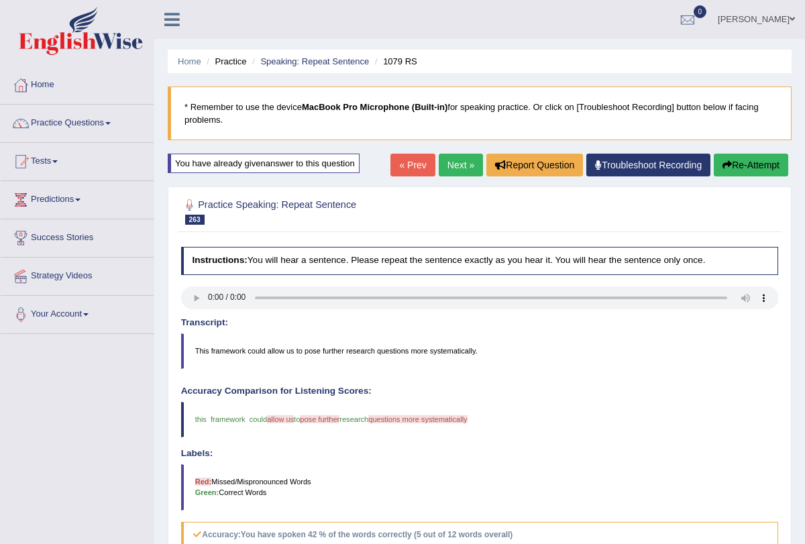
click at [456, 170] on link "Next »" at bounding box center [461, 165] width 44 height 23
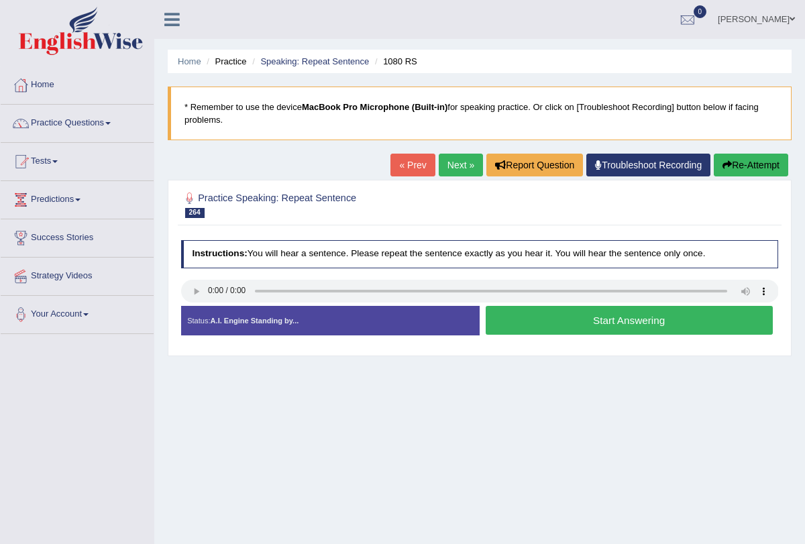
click at [503, 317] on button "Start Answering" at bounding box center [629, 320] width 287 height 29
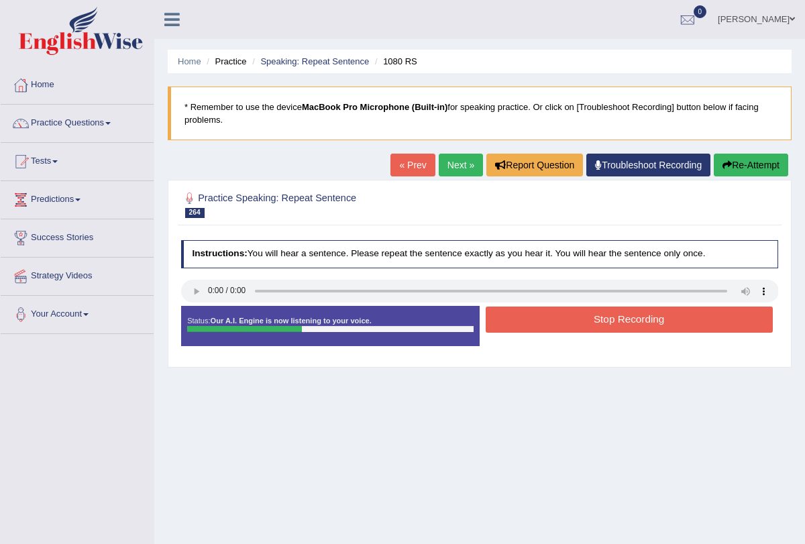
click at [503, 317] on button "Stop Recording" at bounding box center [629, 320] width 287 height 26
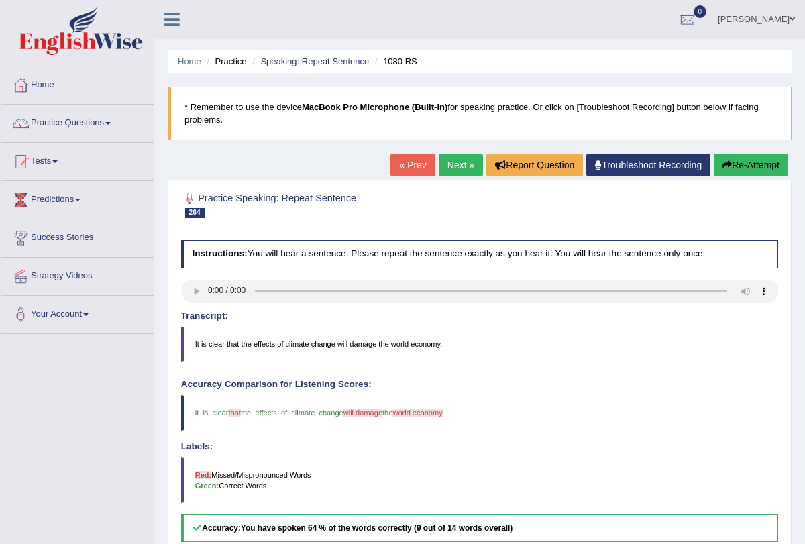
click at [453, 170] on link "Next »" at bounding box center [461, 165] width 44 height 23
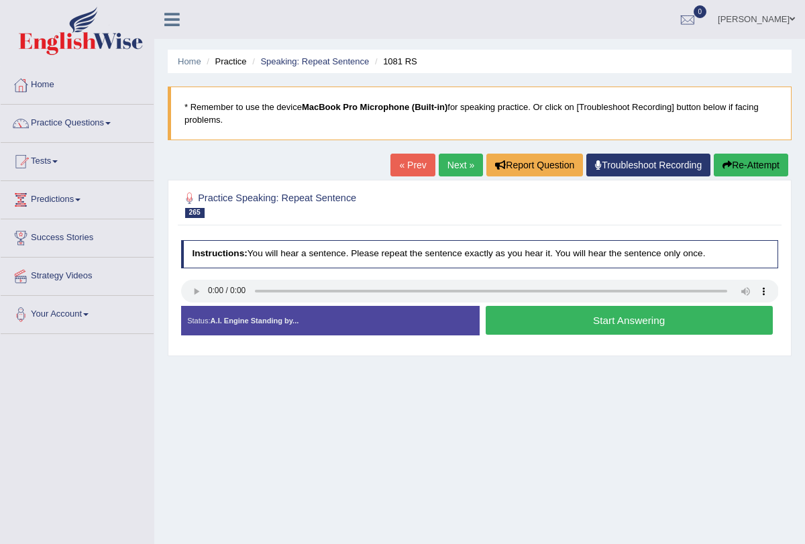
click at [543, 317] on button "Start Answering" at bounding box center [629, 320] width 287 height 29
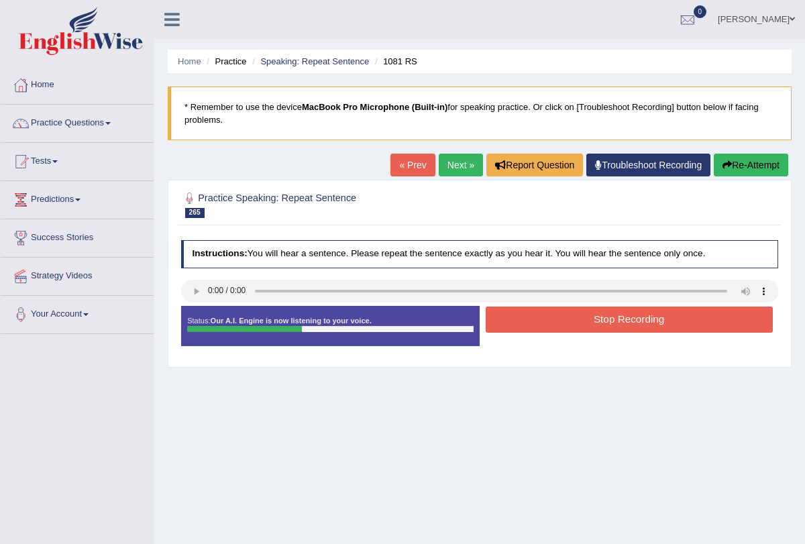
click at [575, 312] on button "Stop Recording" at bounding box center [629, 320] width 287 height 26
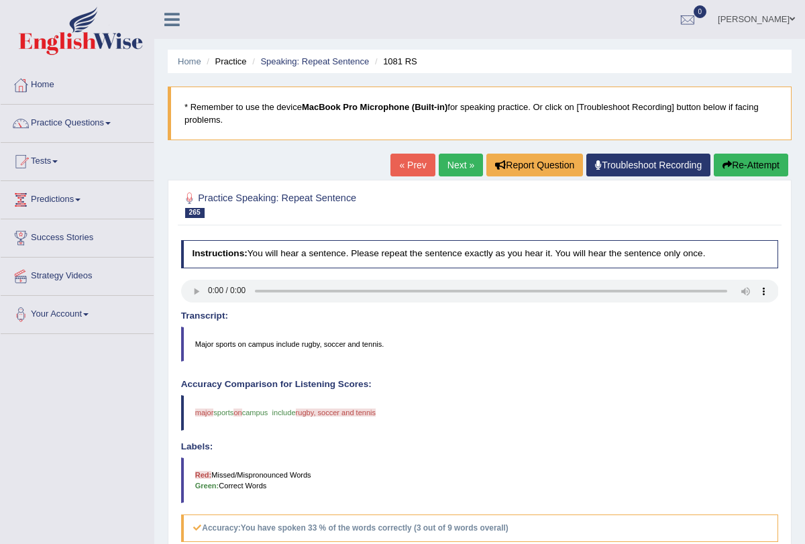
click at [455, 164] on link "Next »" at bounding box center [461, 165] width 44 height 23
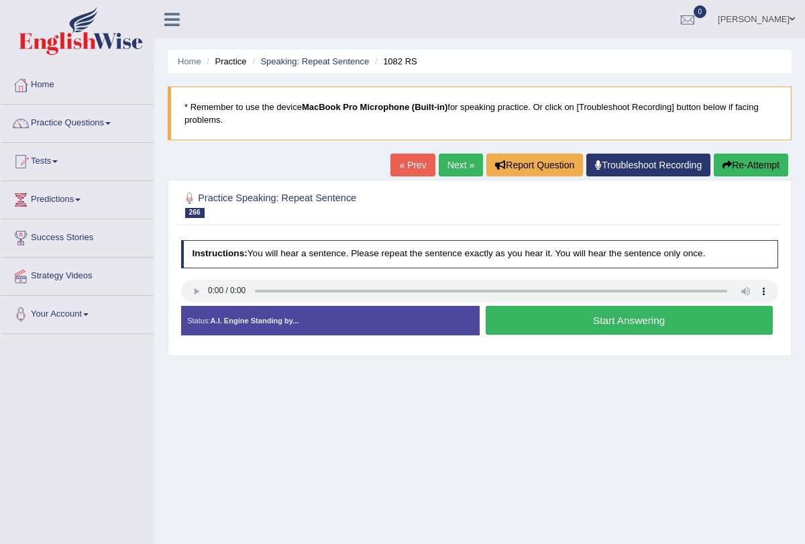
click at [540, 319] on button "Start Answering" at bounding box center [629, 320] width 287 height 29
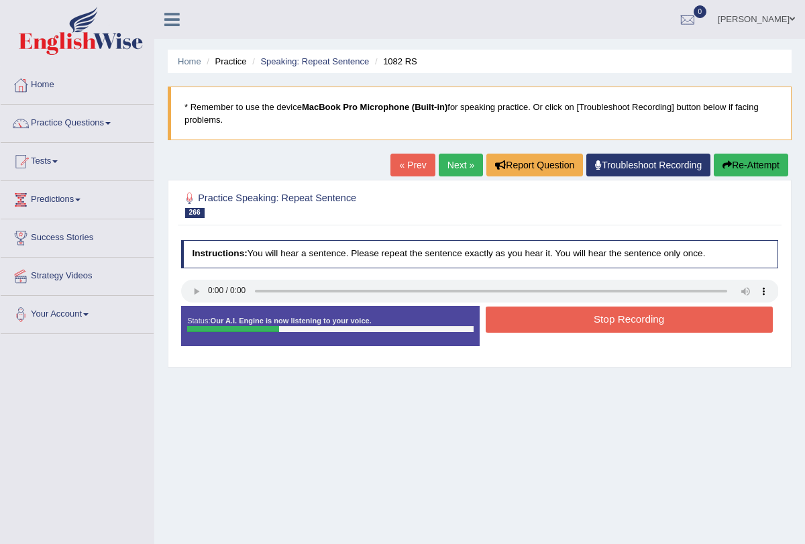
click at [540, 319] on button "Stop Recording" at bounding box center [629, 320] width 287 height 26
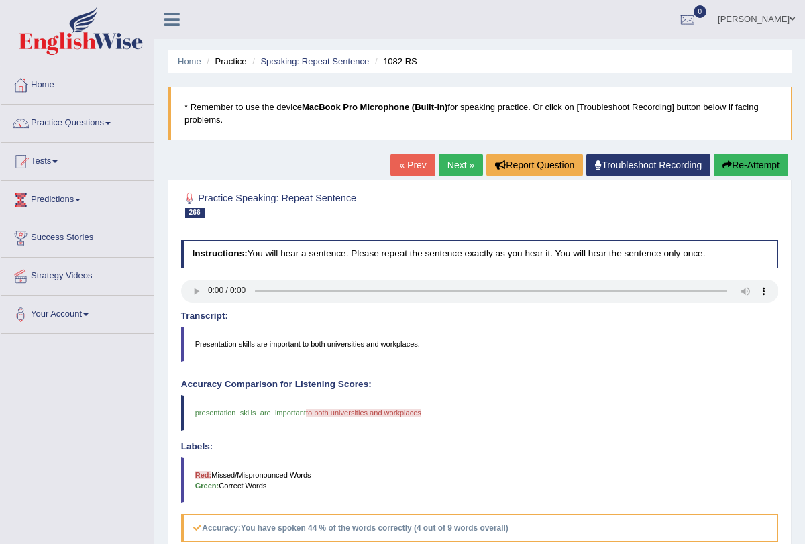
click at [452, 170] on link "Next »" at bounding box center [461, 165] width 44 height 23
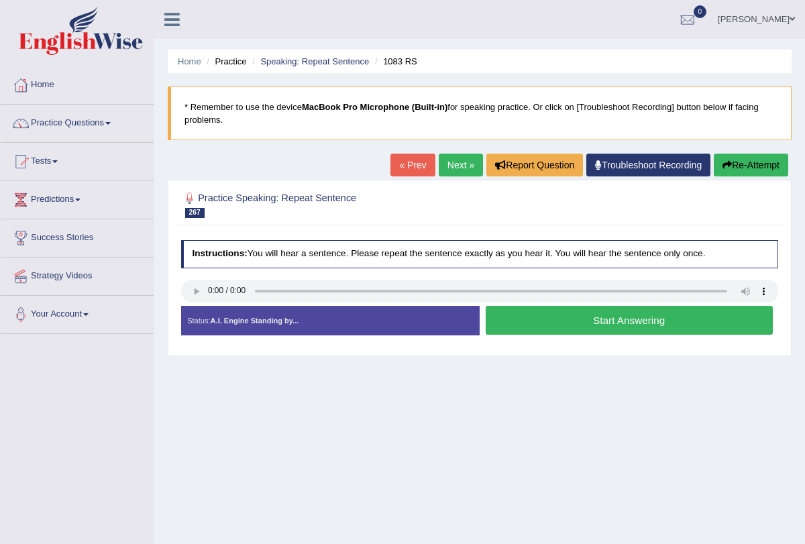
click at [441, 169] on link "Next »" at bounding box center [461, 165] width 44 height 23
click at [450, 162] on link "Next »" at bounding box center [461, 165] width 44 height 23
click at [448, 165] on link "Next »" at bounding box center [461, 165] width 44 height 23
click at [448, 173] on link "Next »" at bounding box center [461, 165] width 44 height 23
click at [542, 319] on button "Start Answering" at bounding box center [629, 320] width 287 height 29
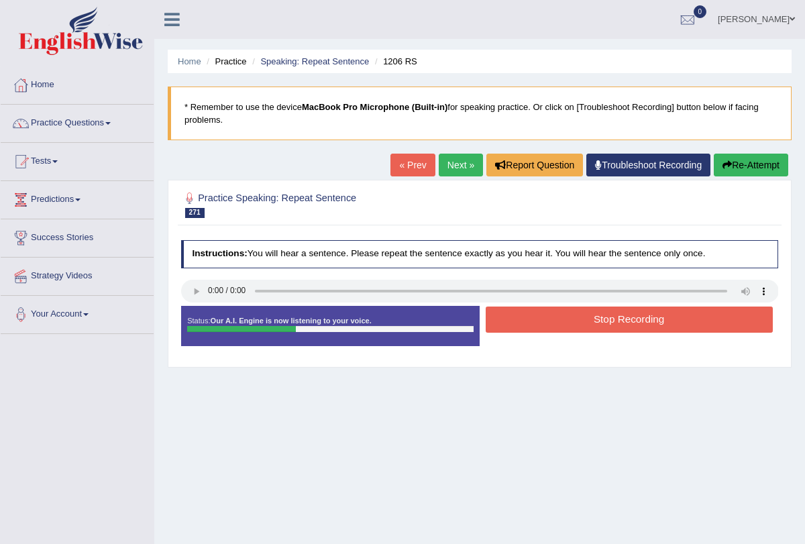
click at [544, 311] on button "Stop Recording" at bounding box center [629, 320] width 287 height 26
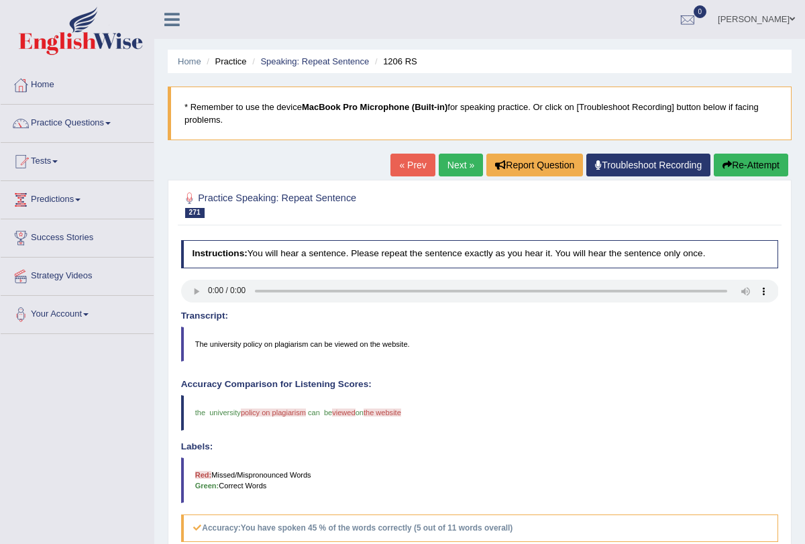
click at [734, 163] on button "Re-Attempt" at bounding box center [751, 165] width 75 height 23
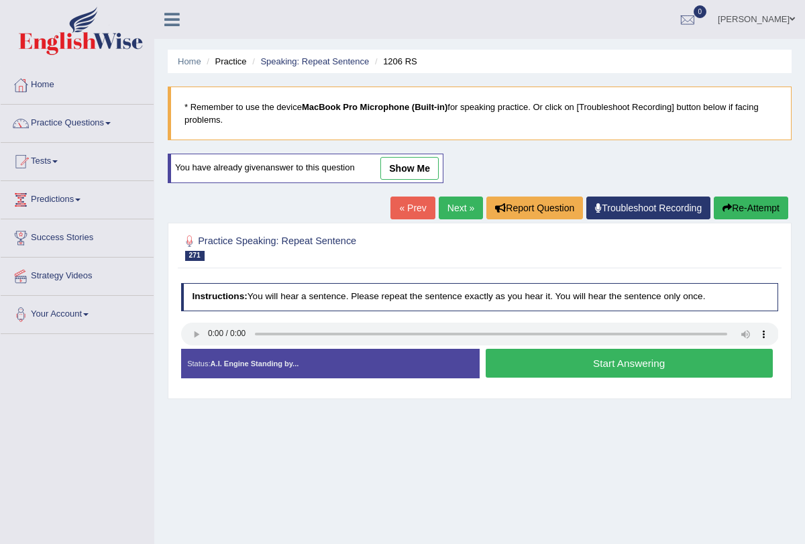
click at [526, 373] on button "Start Answering" at bounding box center [629, 363] width 287 height 29
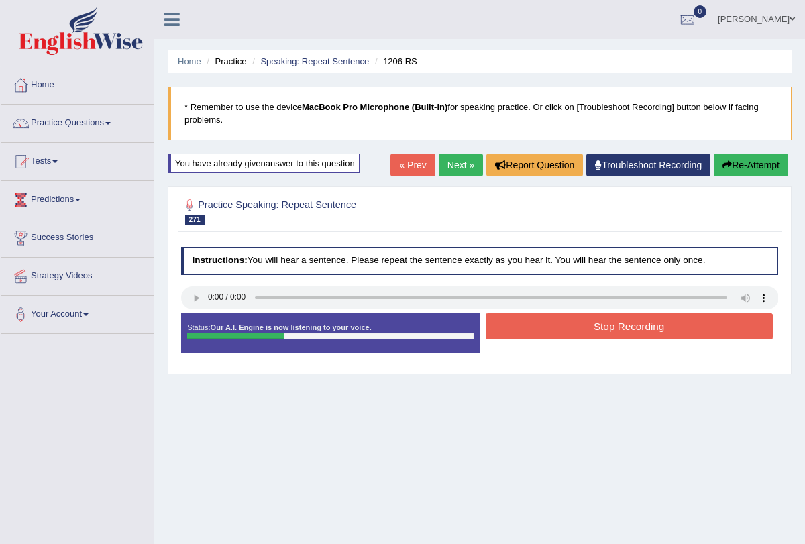
click at [537, 329] on button "Stop Recording" at bounding box center [629, 326] width 287 height 26
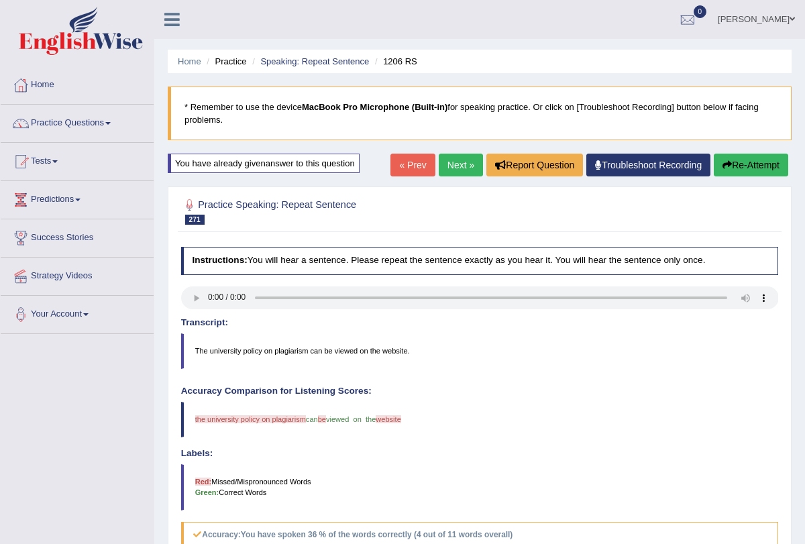
click at [459, 170] on link "Next »" at bounding box center [461, 165] width 44 height 23
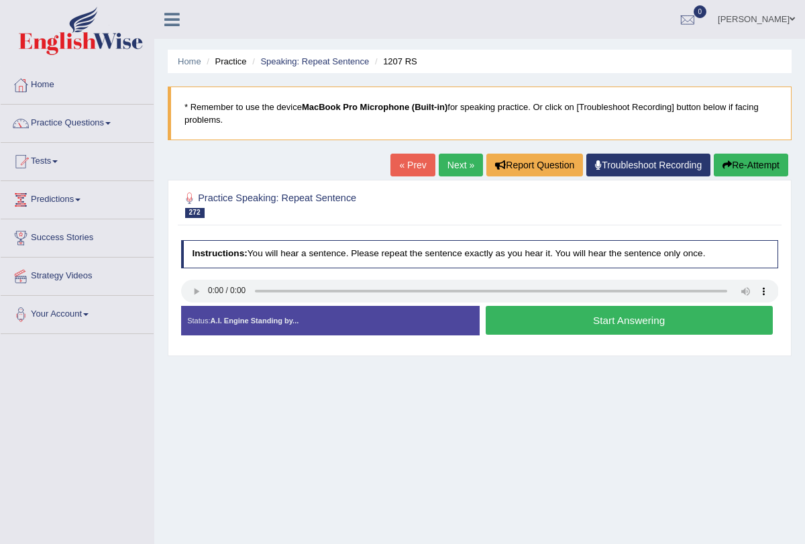
click at [409, 174] on link "« Prev" at bounding box center [413, 165] width 44 height 23
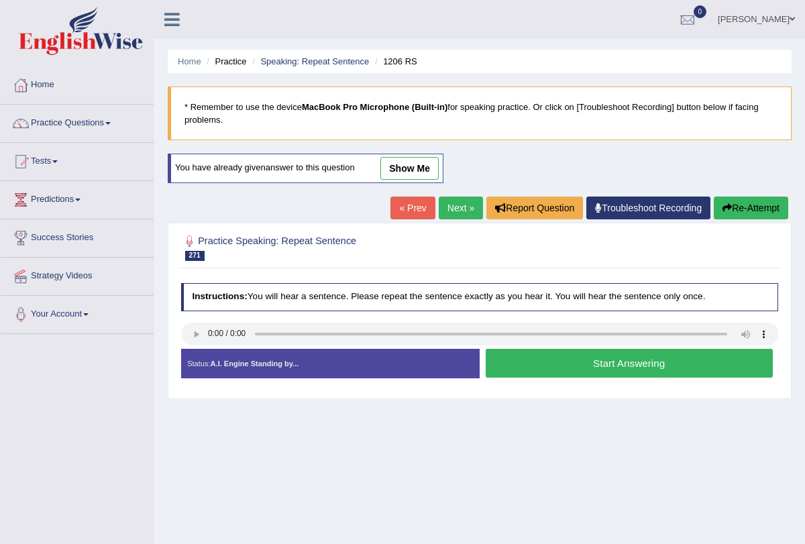
click at [517, 362] on button "Start Answering" at bounding box center [629, 363] width 287 height 29
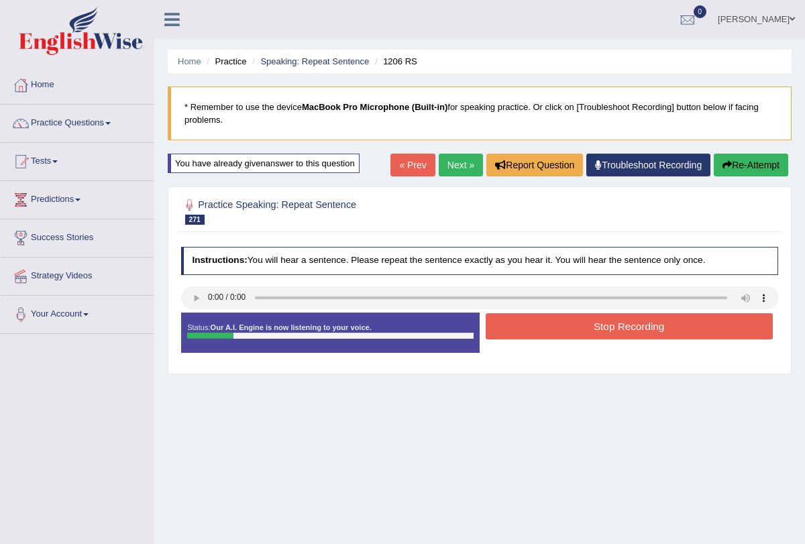
click at [515, 336] on button "Stop Recording" at bounding box center [629, 326] width 287 height 26
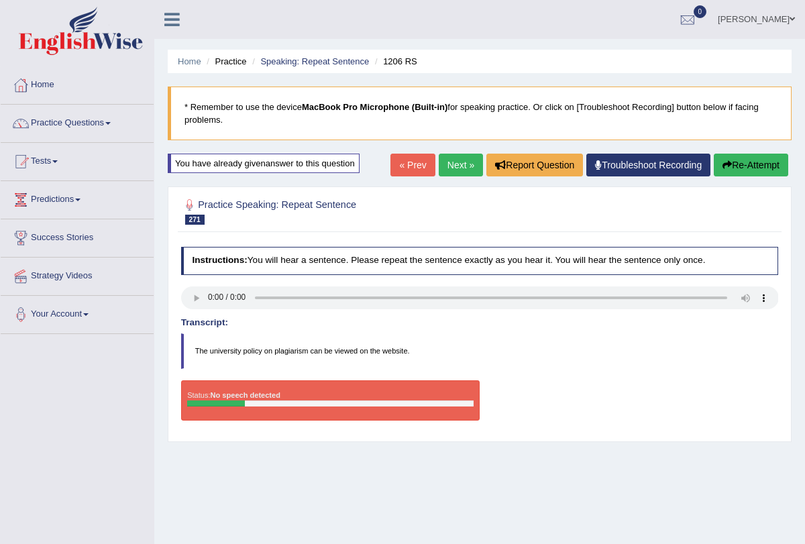
click at [456, 162] on link "Next »" at bounding box center [461, 165] width 44 height 23
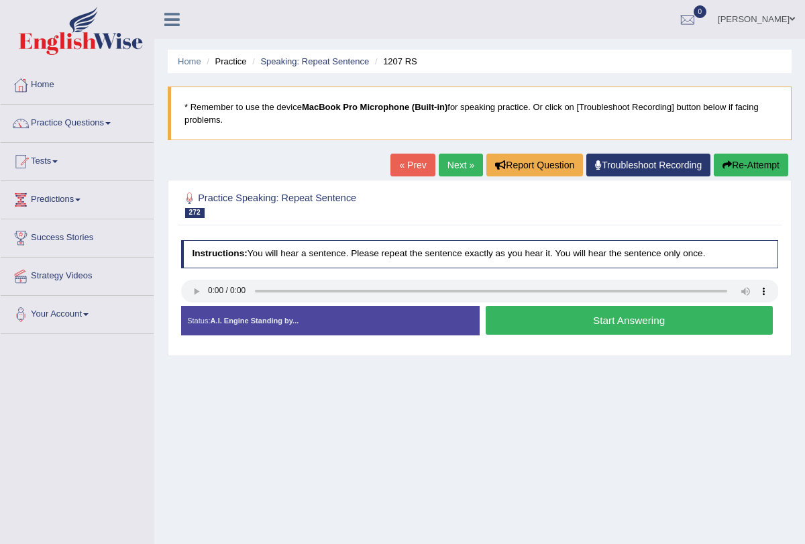
click at [456, 170] on link "Next »" at bounding box center [461, 165] width 44 height 23
click at [461, 159] on link "Next »" at bounding box center [461, 165] width 44 height 23
click at [462, 170] on link "Next »" at bounding box center [461, 165] width 44 height 23
click at [460, 166] on link "Next »" at bounding box center [461, 165] width 44 height 23
click at [458, 166] on link "Next »" at bounding box center [461, 165] width 44 height 23
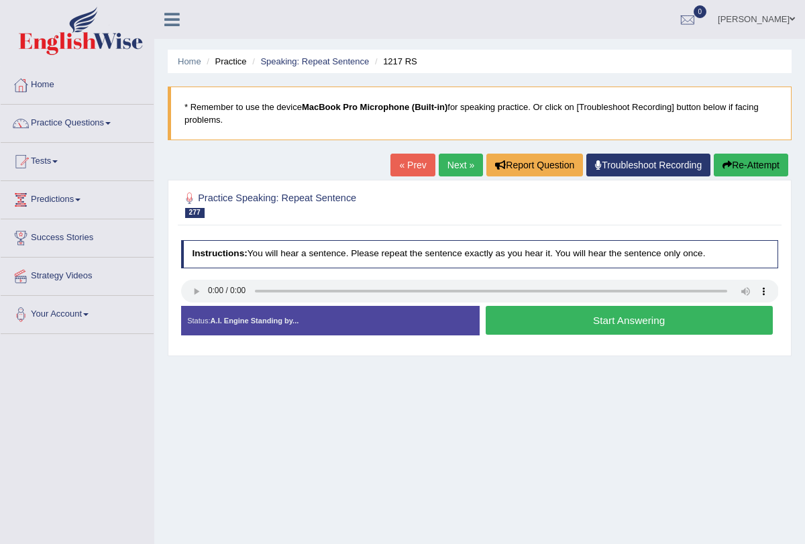
click at [458, 178] on div "« Prev Next » Report Question Troubleshoot Recording Re-Attempt" at bounding box center [591, 167] width 401 height 26
click at [456, 168] on link "Next »" at bounding box center [461, 165] width 44 height 23
click at [454, 175] on link "Next »" at bounding box center [461, 165] width 44 height 23
click at [522, 316] on button "Start Answering" at bounding box center [629, 320] width 287 height 29
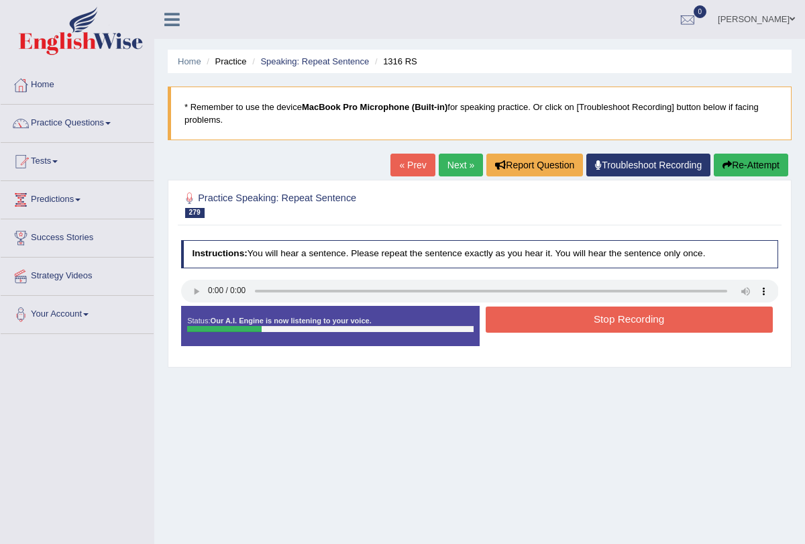
click at [522, 316] on button "Stop Recording" at bounding box center [629, 320] width 287 height 26
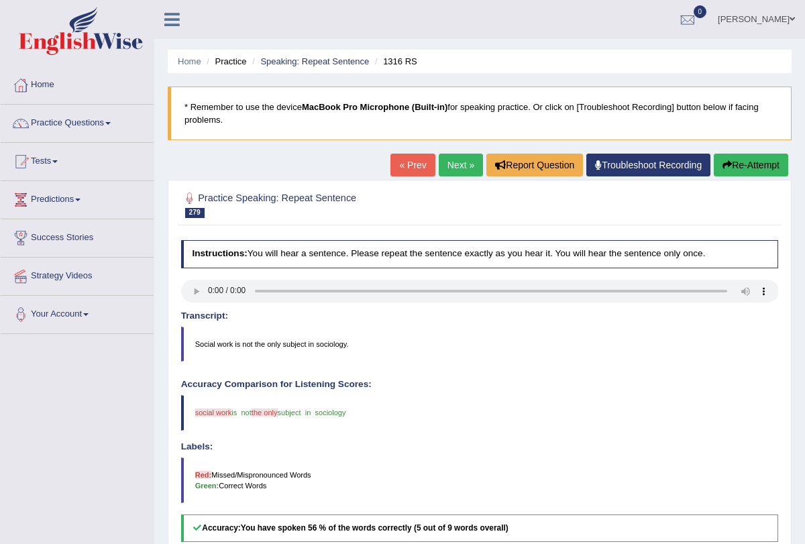
click at [451, 166] on link "Next »" at bounding box center [461, 165] width 44 height 23
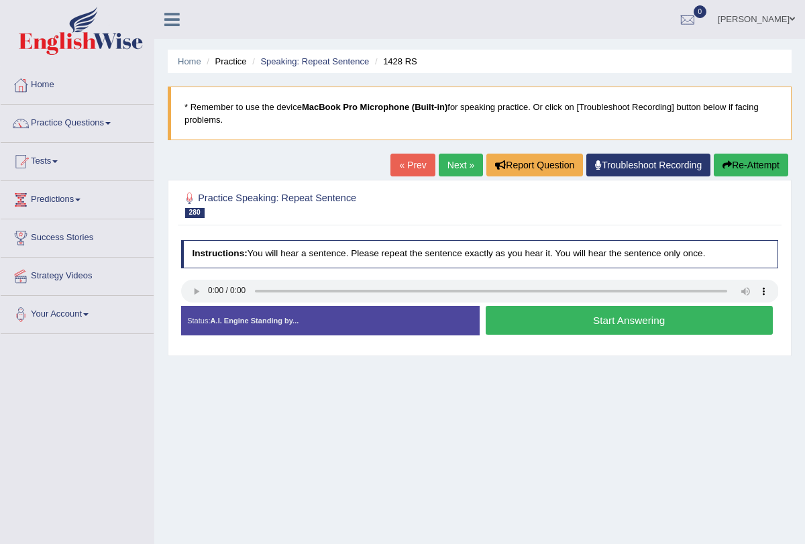
click at [538, 331] on button "Start Answering" at bounding box center [629, 320] width 287 height 29
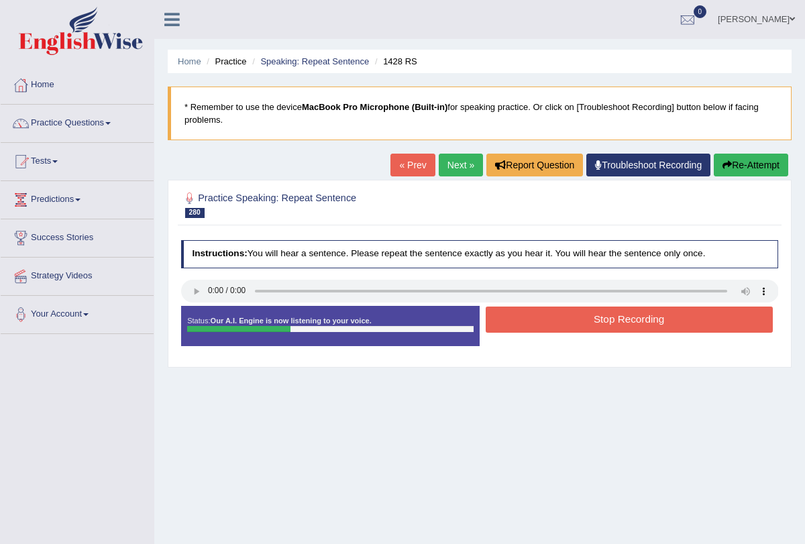
click at [546, 315] on button "Stop Recording" at bounding box center [629, 320] width 287 height 26
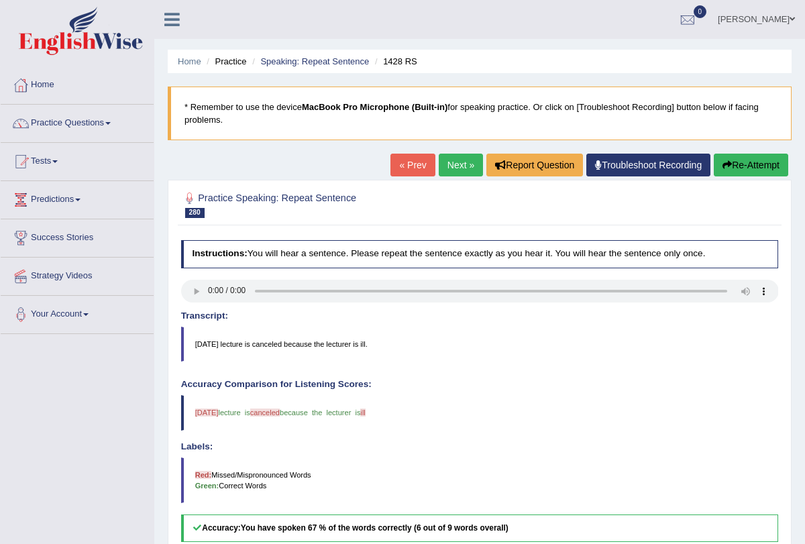
click at [439, 166] on link "Next »" at bounding box center [461, 165] width 44 height 23
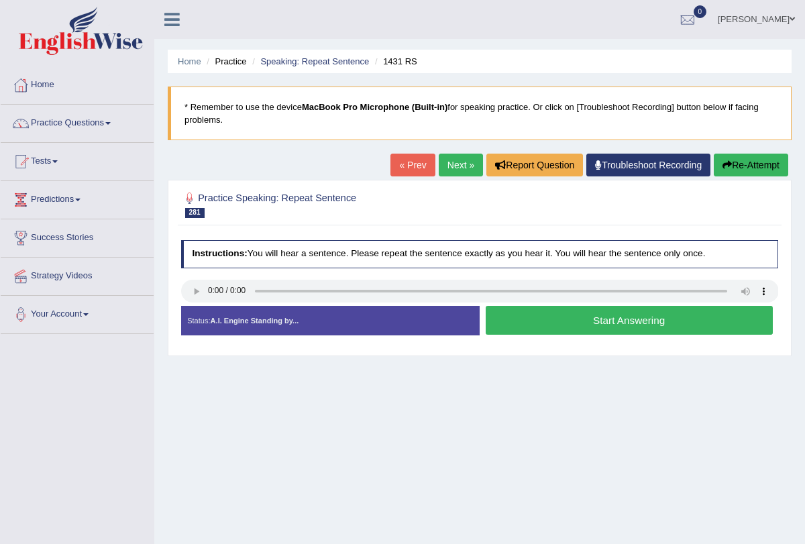
click at [552, 317] on button "Start Answering" at bounding box center [629, 320] width 287 height 29
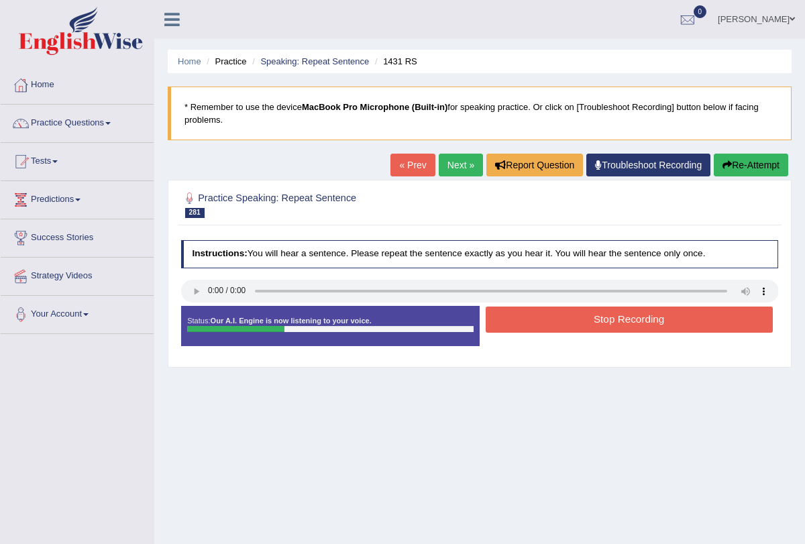
click at [552, 317] on button "Stop Recording" at bounding box center [629, 320] width 287 height 26
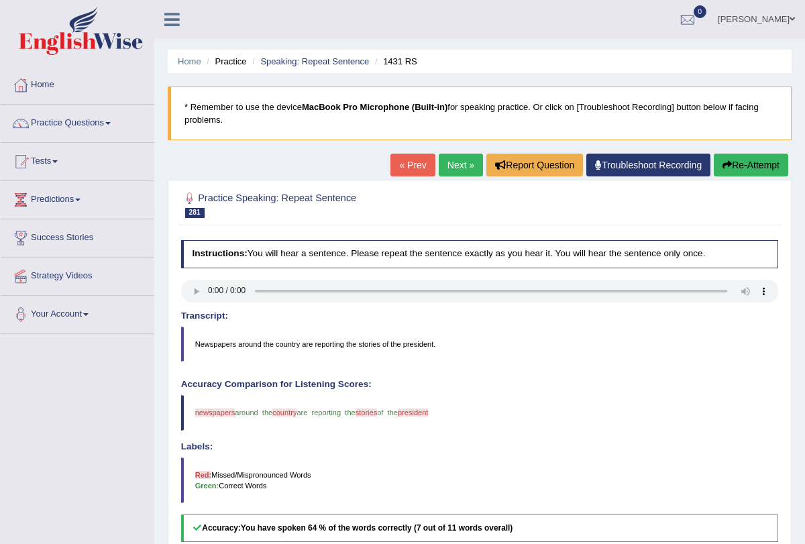
click at [460, 164] on link "Next »" at bounding box center [461, 165] width 44 height 23
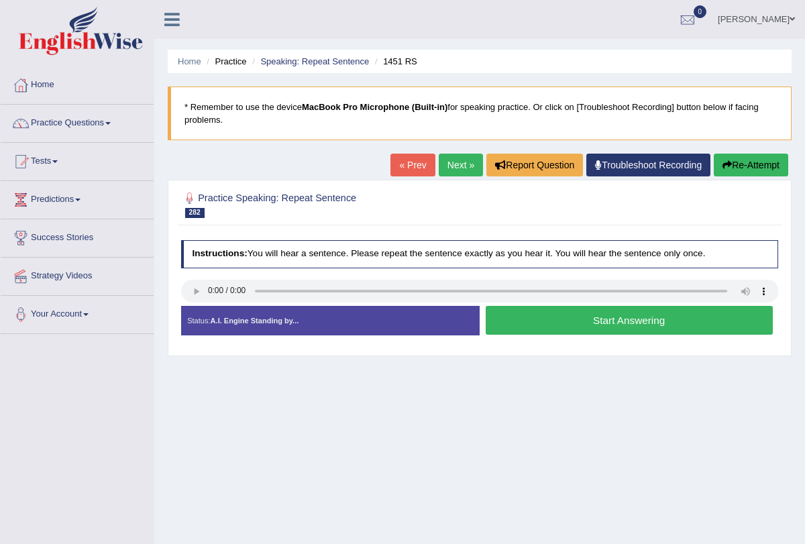
click at [456, 161] on link "Next »" at bounding box center [461, 165] width 44 height 23
click at [524, 324] on button "Start Answering" at bounding box center [629, 320] width 287 height 29
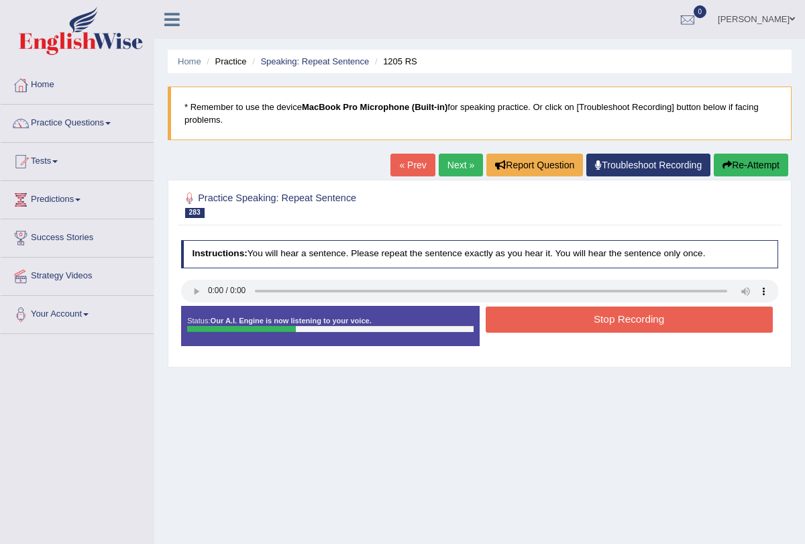
click at [524, 324] on button "Stop Recording" at bounding box center [629, 320] width 287 height 26
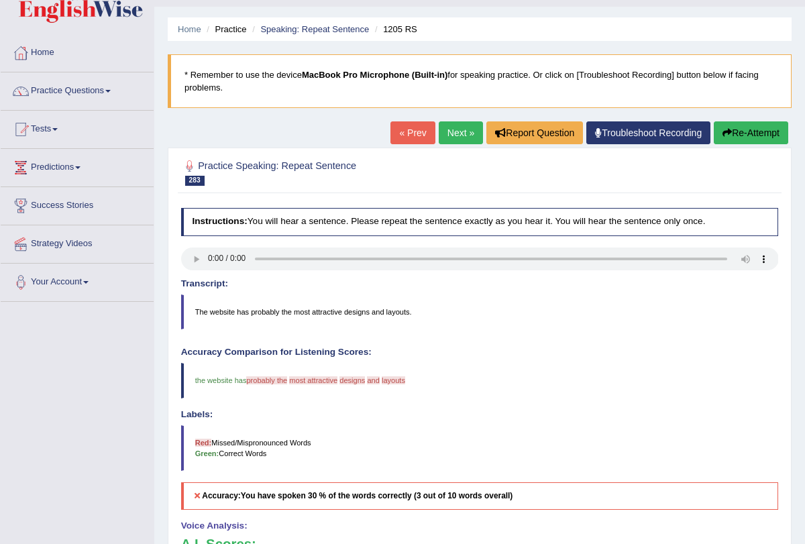
scroll to position [22, 0]
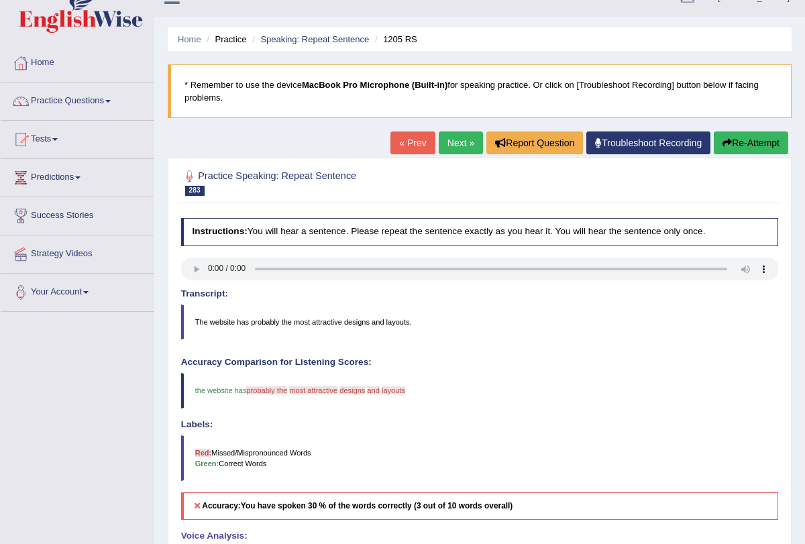
click at [746, 144] on button "Re-Attempt" at bounding box center [751, 143] width 75 height 23
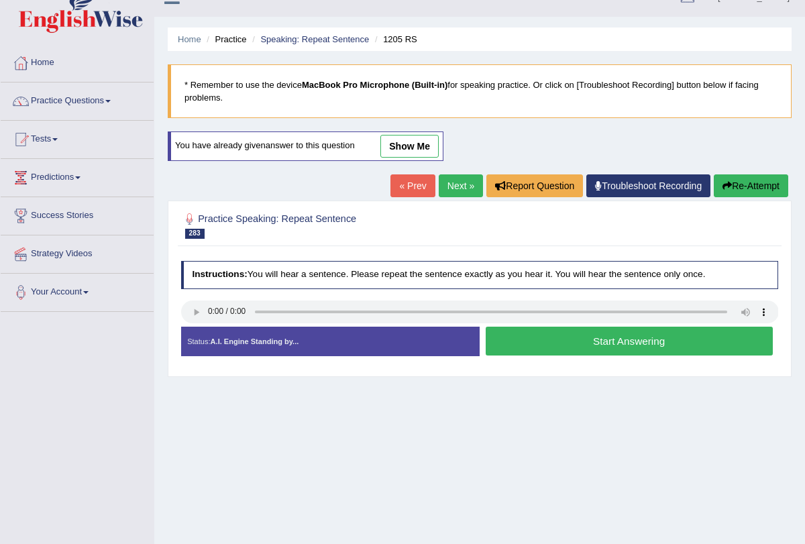
click at [642, 338] on button "Start Answering" at bounding box center [629, 341] width 287 height 29
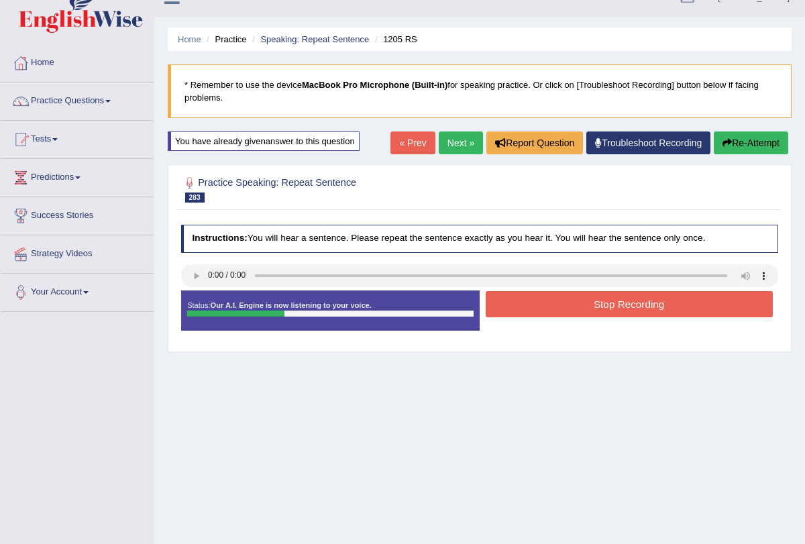
click at [637, 312] on button "Stop Recording" at bounding box center [629, 304] width 287 height 26
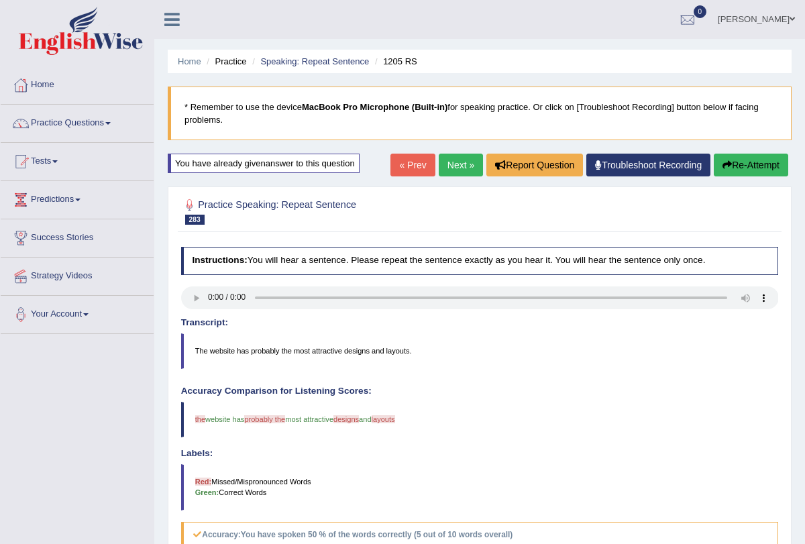
click at [439, 156] on link "Next »" at bounding box center [461, 165] width 44 height 23
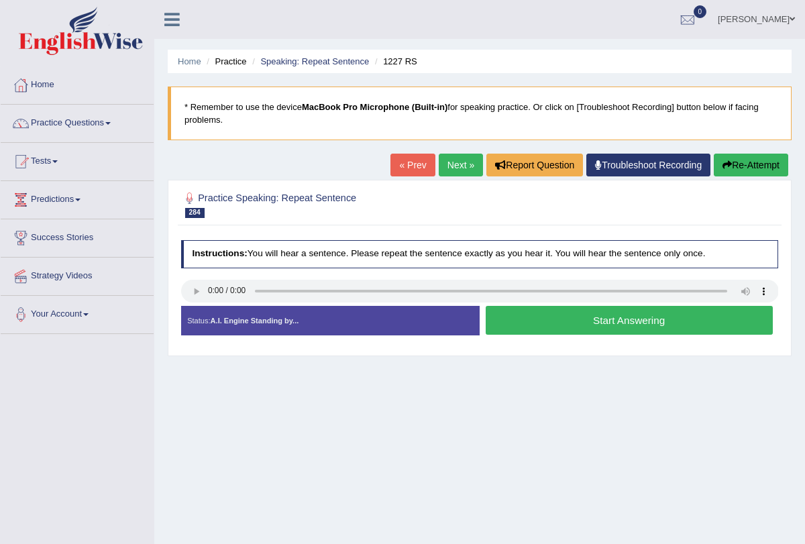
click at [544, 317] on button "Start Answering" at bounding box center [629, 320] width 287 height 29
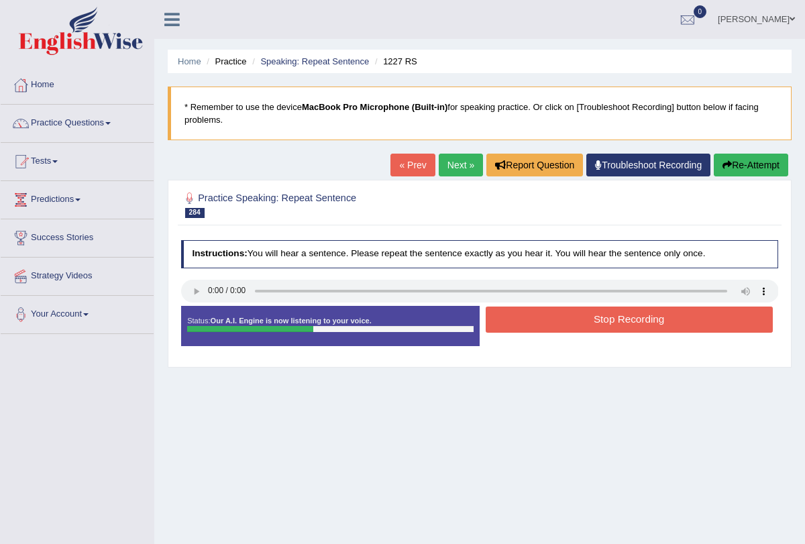
click at [544, 317] on button "Stop Recording" at bounding box center [629, 320] width 287 height 26
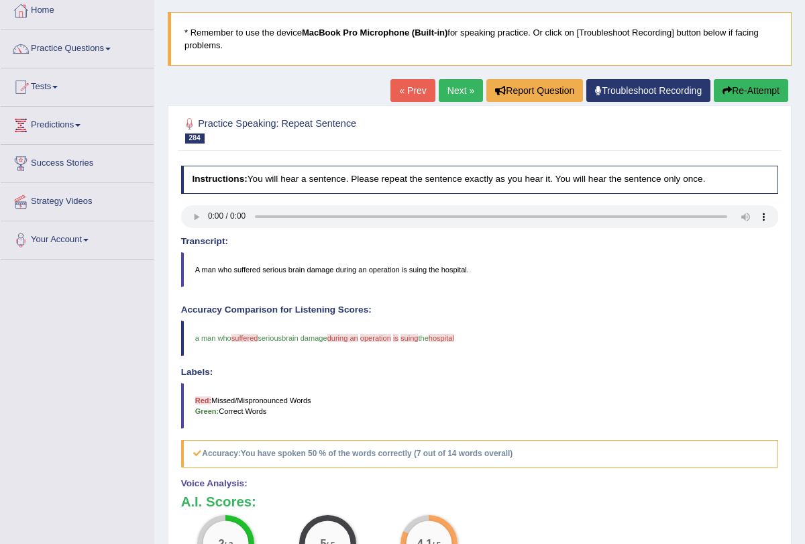
scroll to position [72, 0]
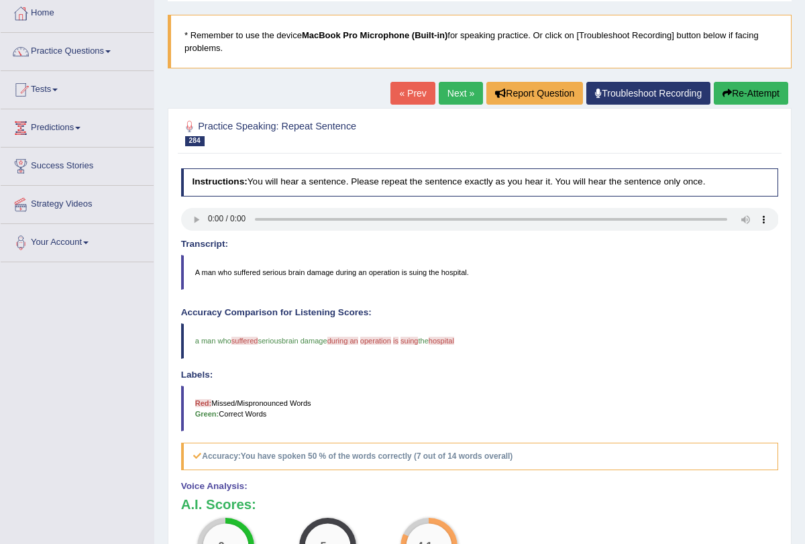
click at [460, 89] on link "Next »" at bounding box center [461, 93] width 44 height 23
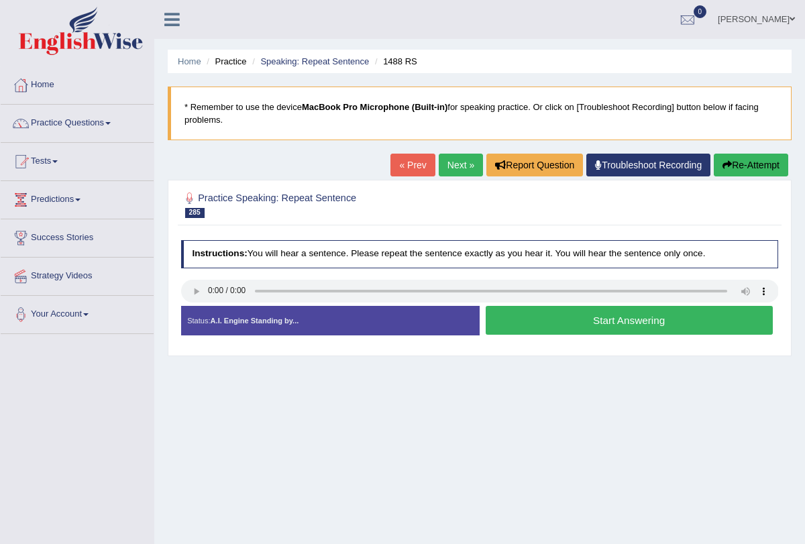
click at [560, 314] on button "Start Answering" at bounding box center [629, 320] width 287 height 29
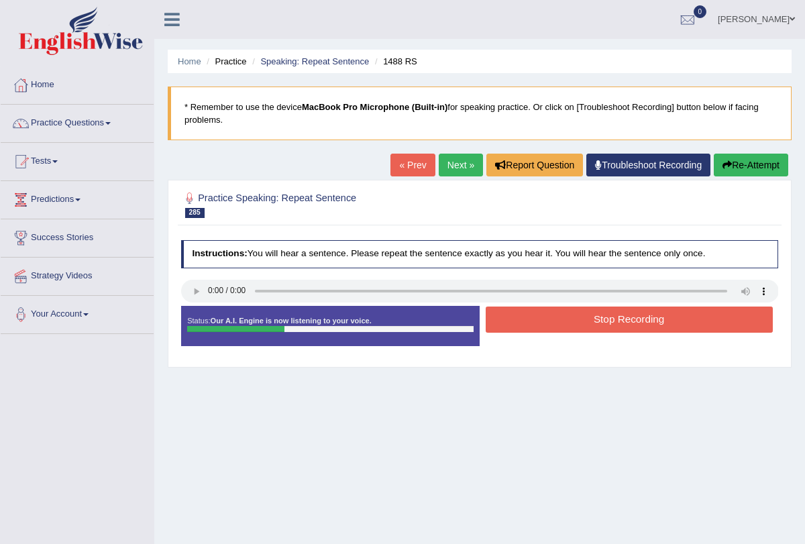
click at [560, 314] on button "Stop Recording" at bounding box center [629, 320] width 287 height 26
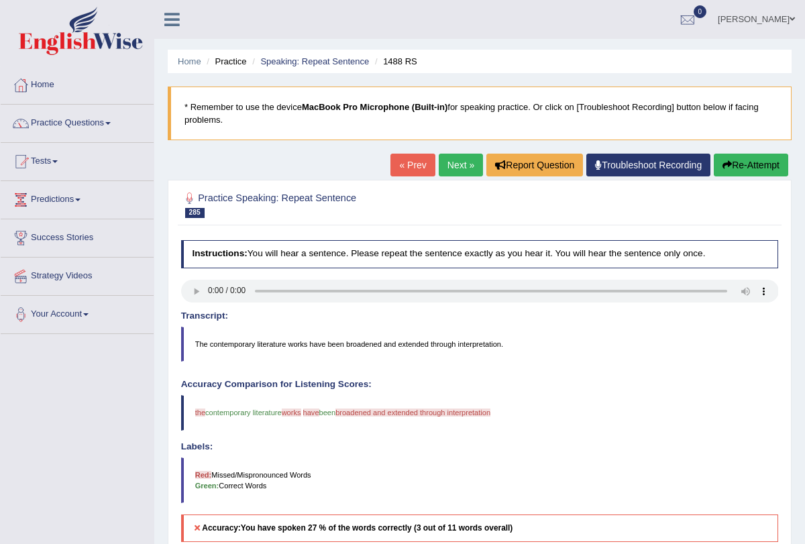
click at [732, 168] on button "Re-Attempt" at bounding box center [751, 165] width 75 height 23
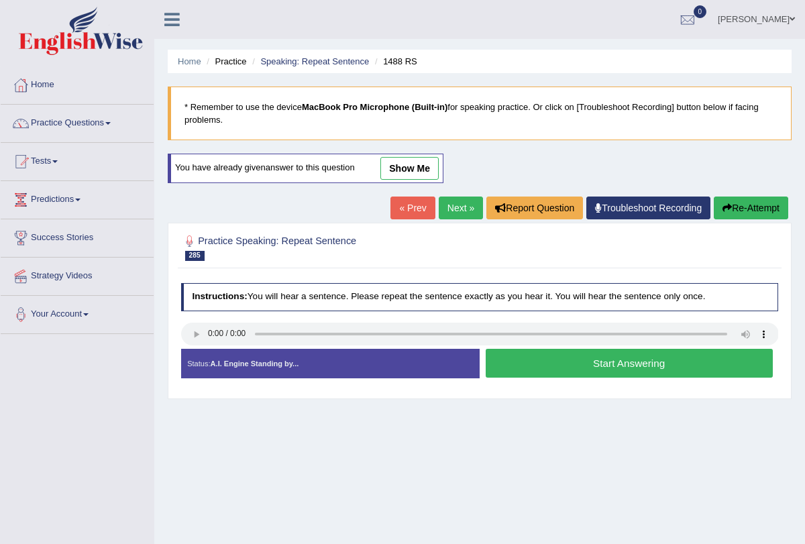
click at [561, 368] on button "Start Answering" at bounding box center [629, 363] width 287 height 29
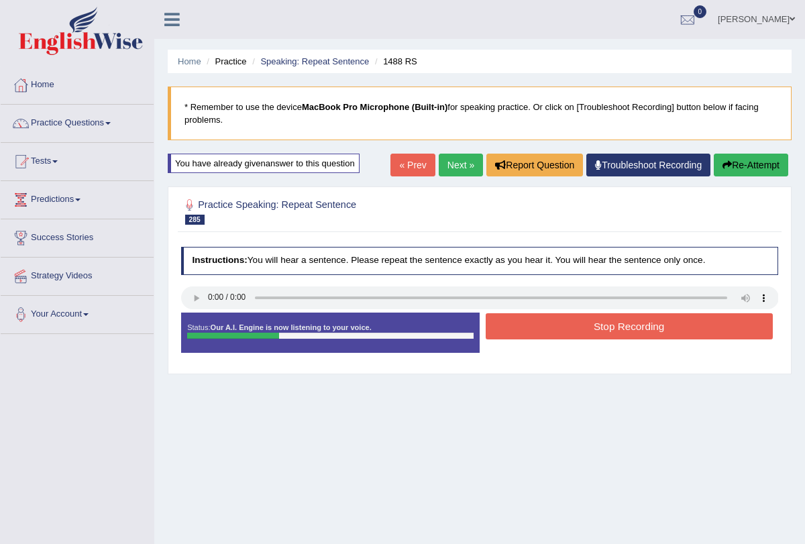
click at [563, 333] on button "Stop Recording" at bounding box center [629, 326] width 287 height 26
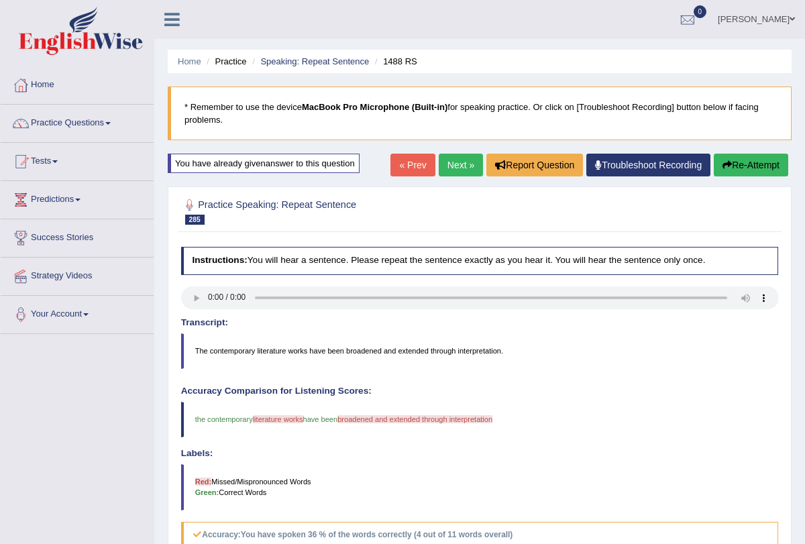
click at [452, 165] on link "Next »" at bounding box center [461, 165] width 44 height 23
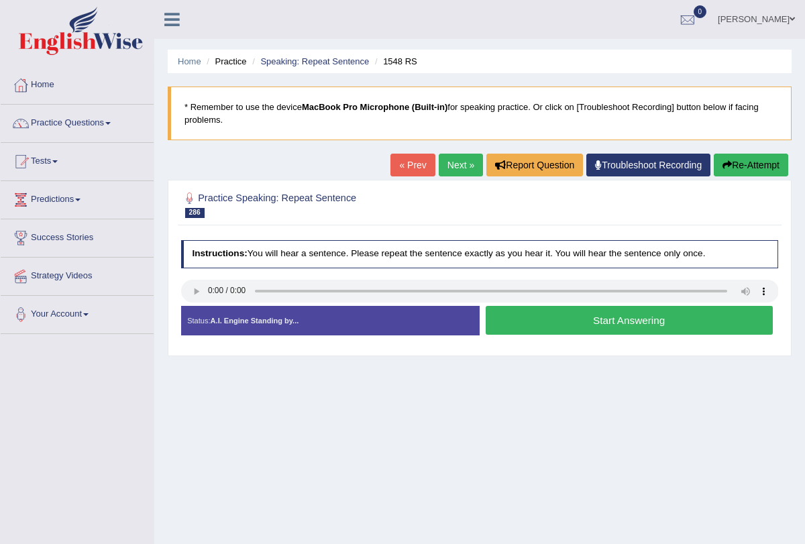
click at [567, 313] on button "Start Answering" at bounding box center [629, 320] width 287 height 29
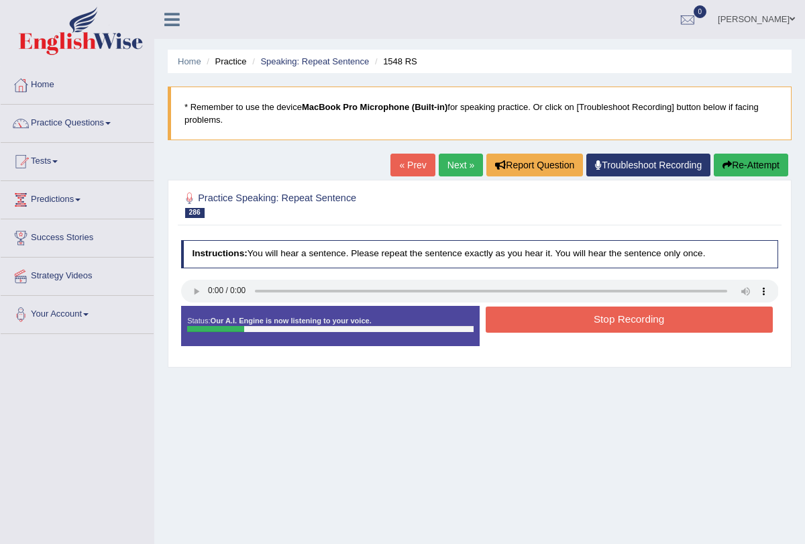
click at [567, 313] on button "Stop Recording" at bounding box center [629, 320] width 287 height 26
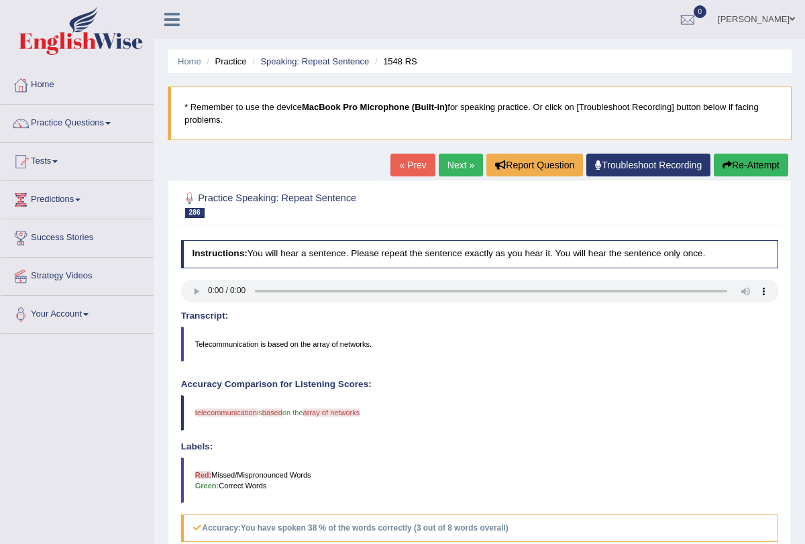
click at [448, 167] on link "Next »" at bounding box center [461, 165] width 44 height 23
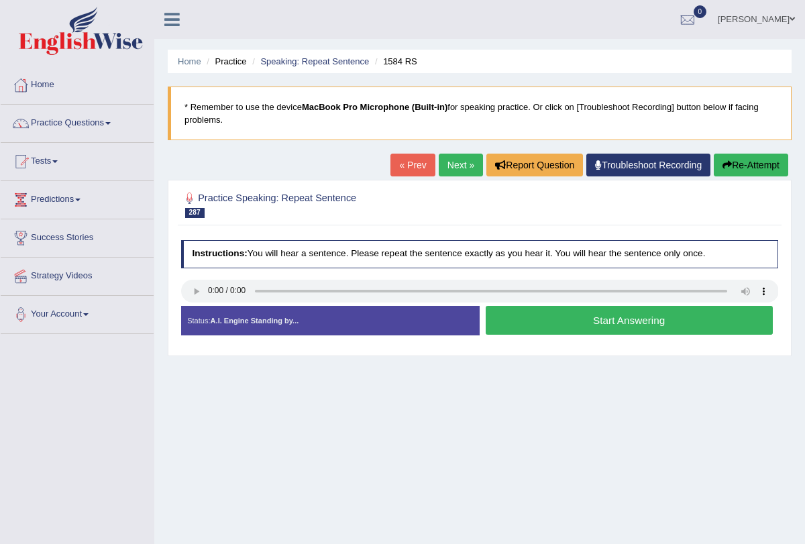
click at [551, 324] on button "Start Answering" at bounding box center [629, 320] width 287 height 29
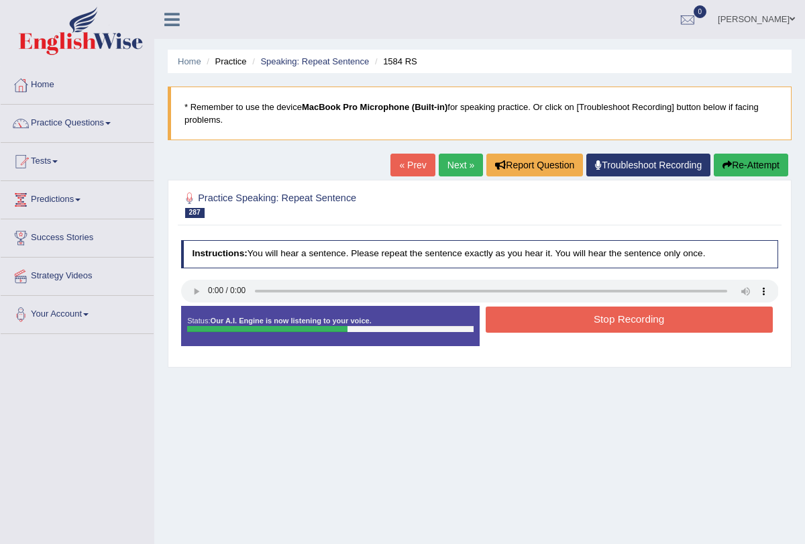
click at [551, 321] on button "Stop Recording" at bounding box center [629, 320] width 287 height 26
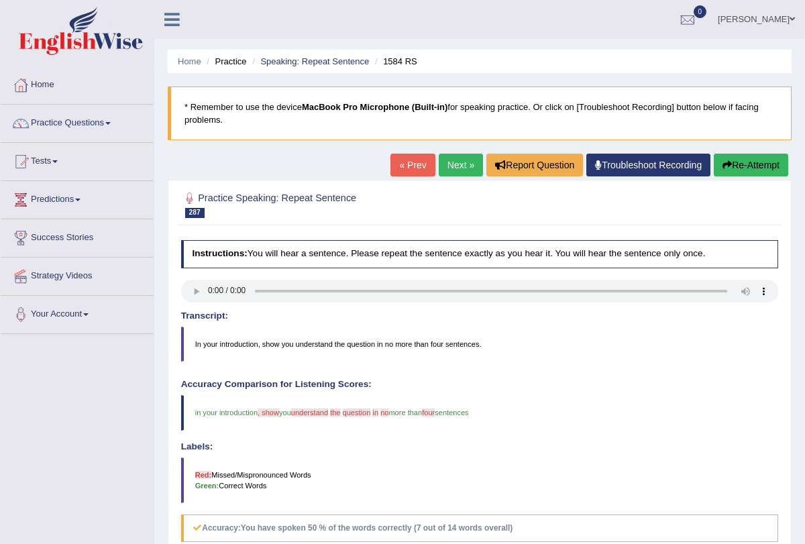
click at [468, 161] on link "Next »" at bounding box center [461, 165] width 44 height 23
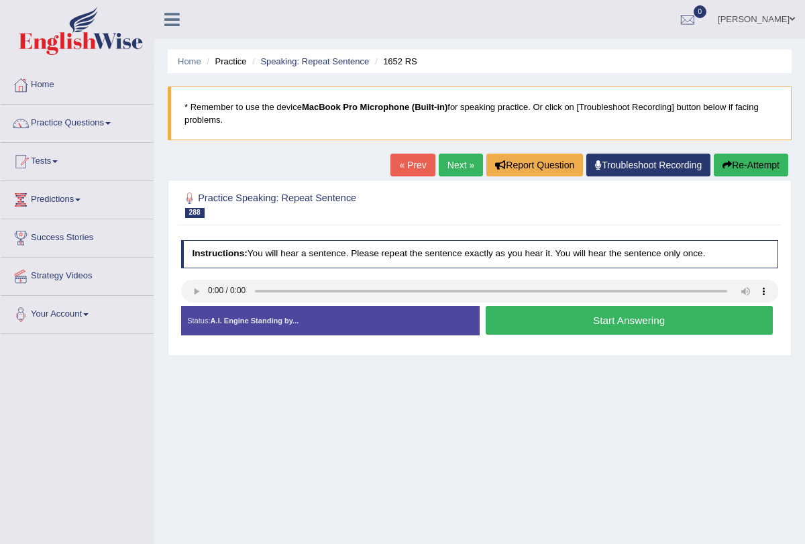
click at [459, 166] on link "Next »" at bounding box center [461, 165] width 44 height 23
click at [454, 162] on link "Next »" at bounding box center [461, 165] width 44 height 23
click at [556, 319] on button "Start Answering" at bounding box center [629, 320] width 287 height 29
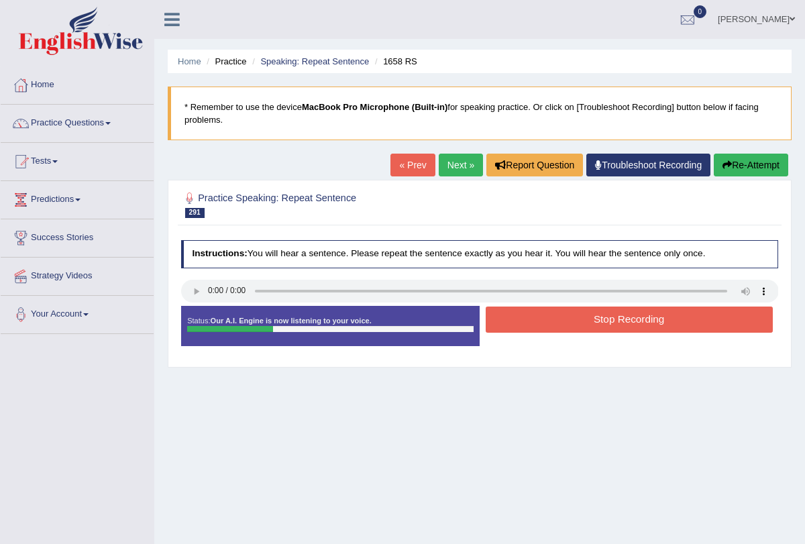
click at [556, 319] on button "Stop Recording" at bounding box center [629, 320] width 287 height 26
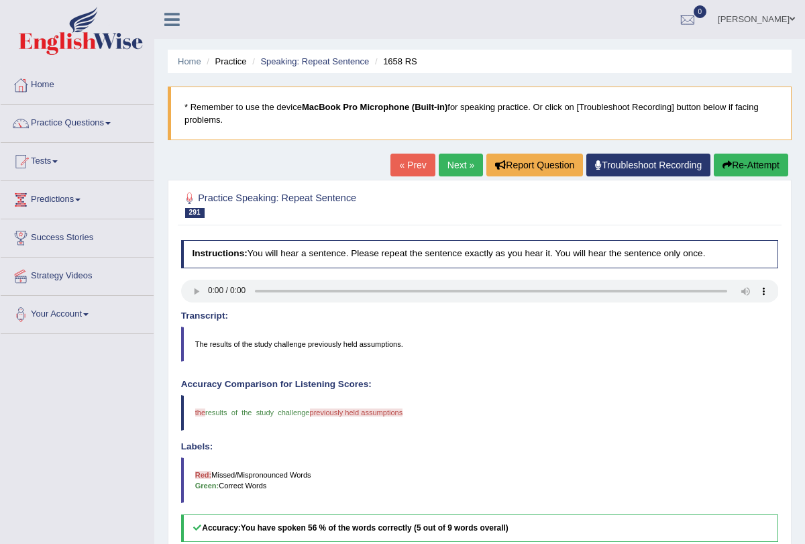
click at [453, 170] on link "Next »" at bounding box center [461, 165] width 44 height 23
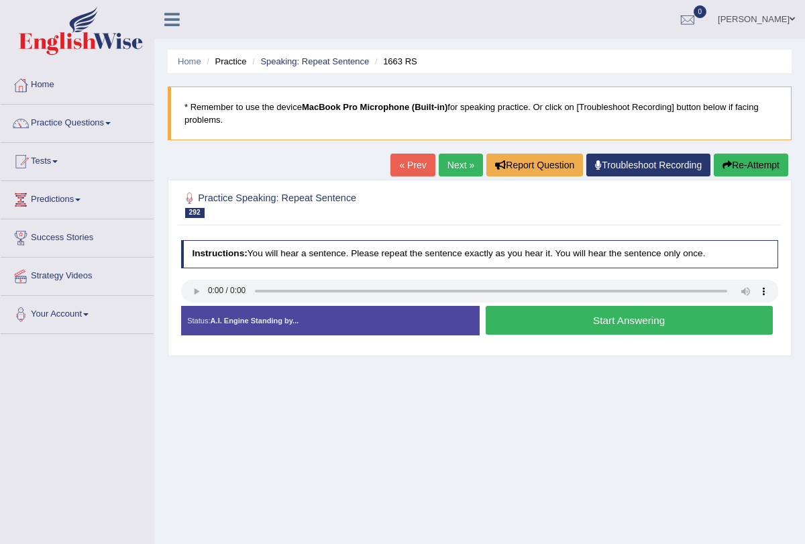
click at [556, 311] on button "Start Answering" at bounding box center [629, 320] width 287 height 29
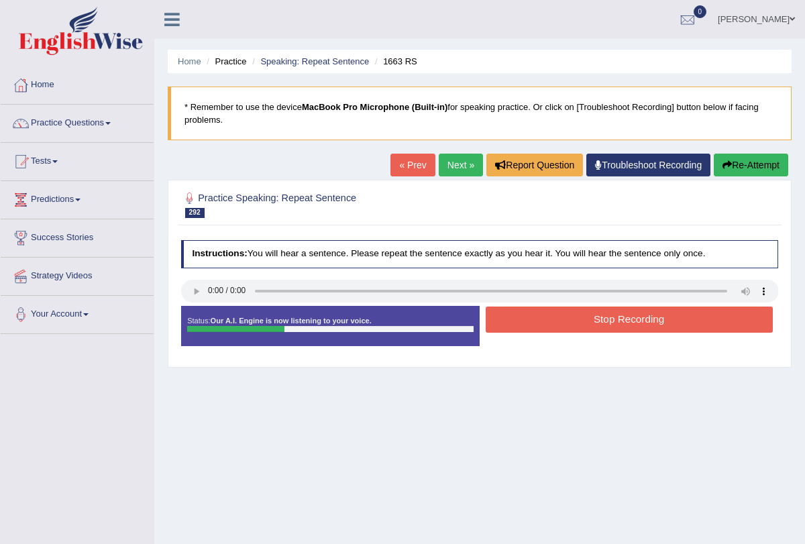
click at [556, 311] on button "Stop Recording" at bounding box center [629, 320] width 287 height 26
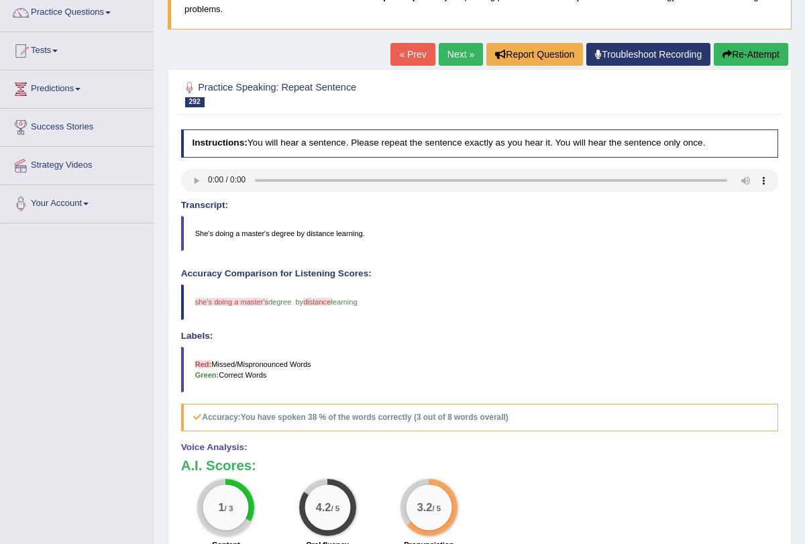
scroll to position [109, 0]
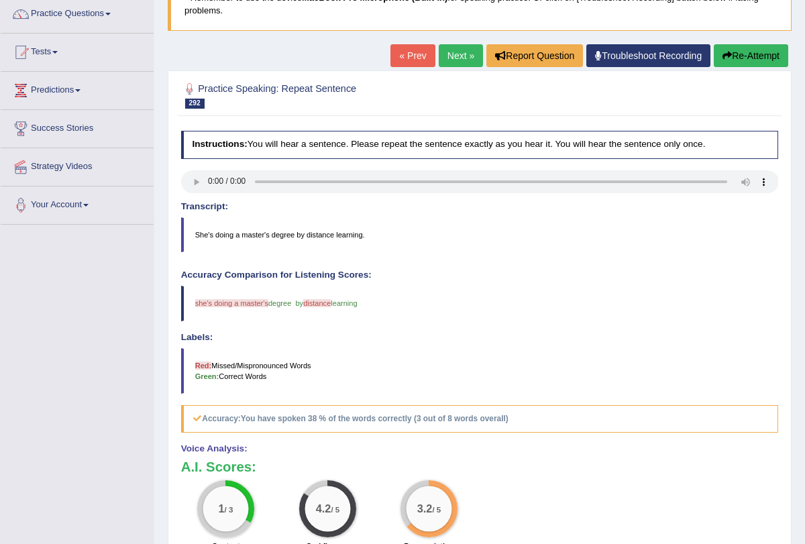
click at [745, 51] on button "Re-Attempt" at bounding box center [751, 55] width 75 height 23
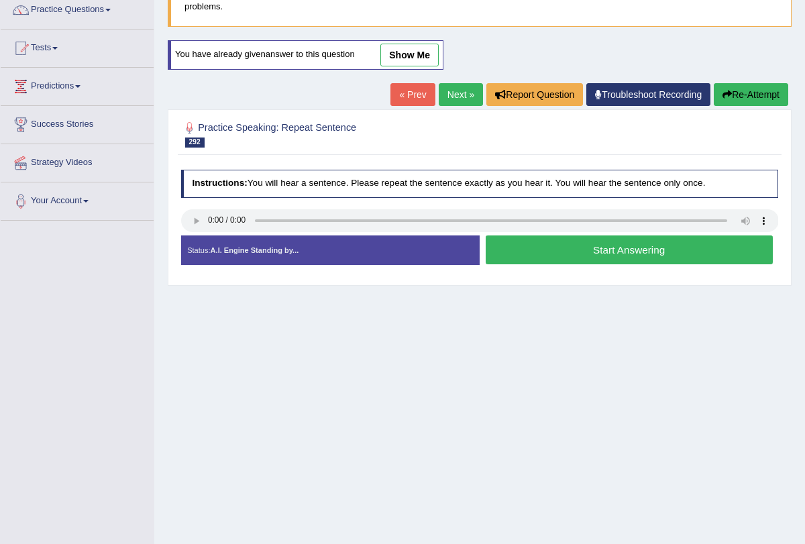
click at [539, 250] on button "Start Answering" at bounding box center [629, 250] width 287 height 29
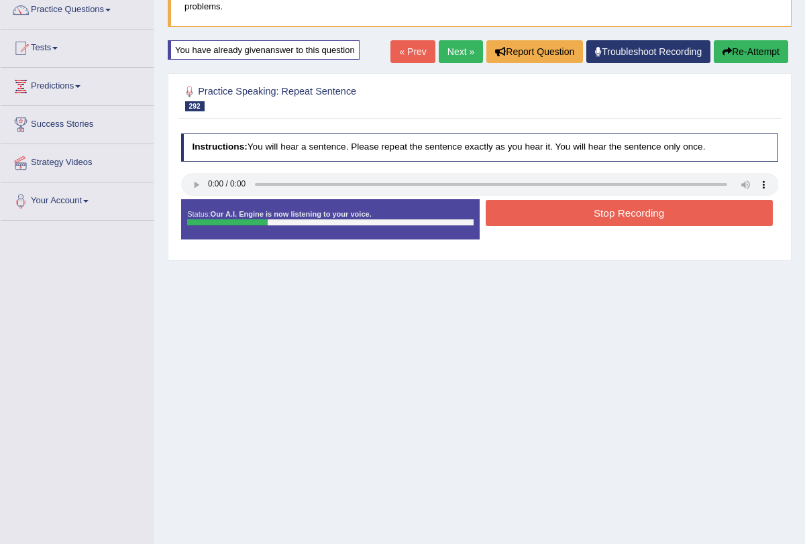
click at [550, 212] on button "Stop Recording" at bounding box center [629, 213] width 287 height 26
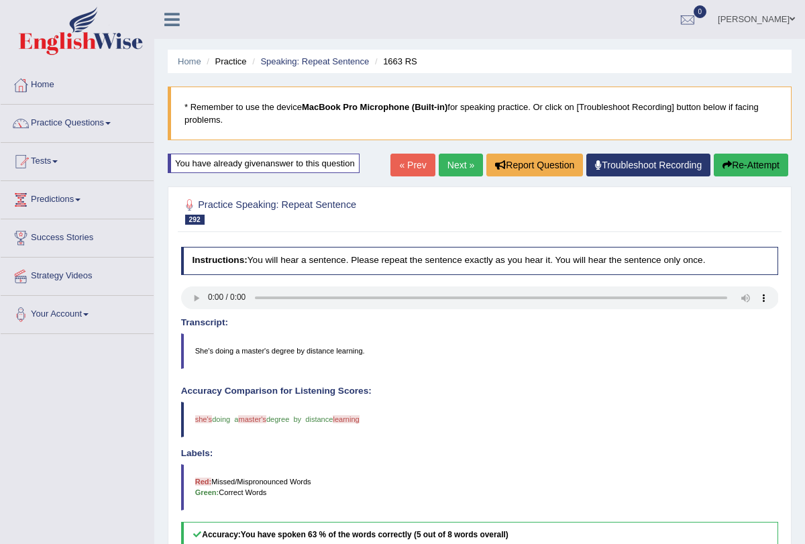
click at [455, 166] on link "Next »" at bounding box center [461, 165] width 44 height 23
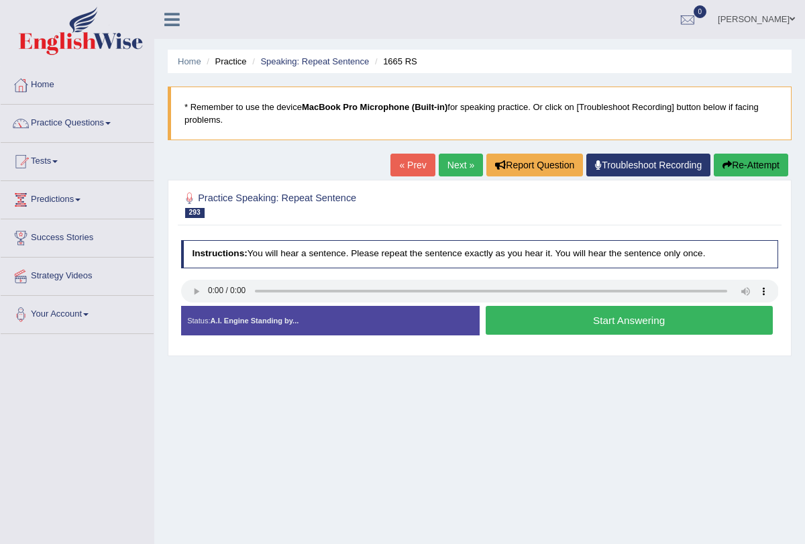
click at [535, 326] on button "Start Answering" at bounding box center [629, 320] width 287 height 29
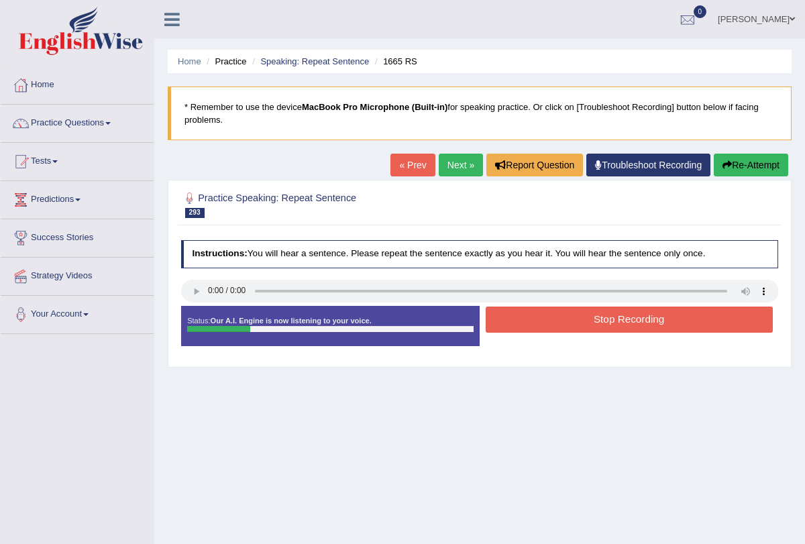
click at [528, 315] on button "Stop Recording" at bounding box center [629, 320] width 287 height 26
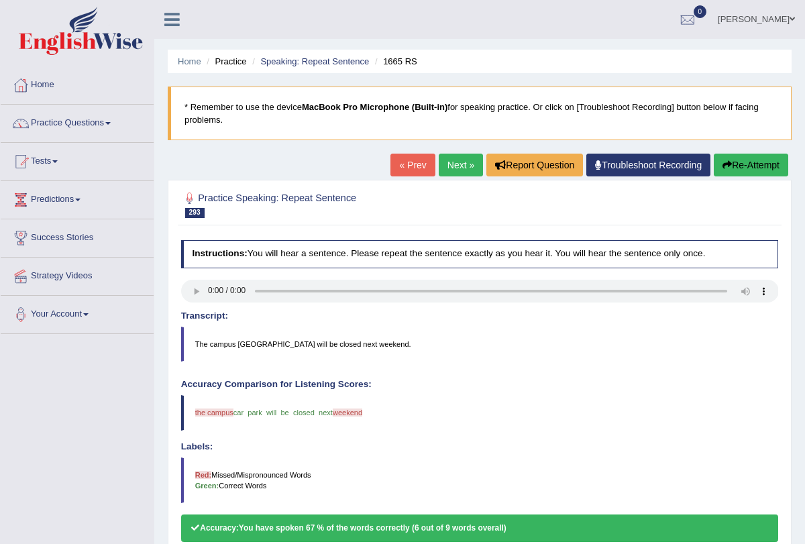
click at [0, 0] on div "Our A.I. Engine is working on your speech analysis! Please be patient. It may t…" at bounding box center [0, 0] width 0 height 0
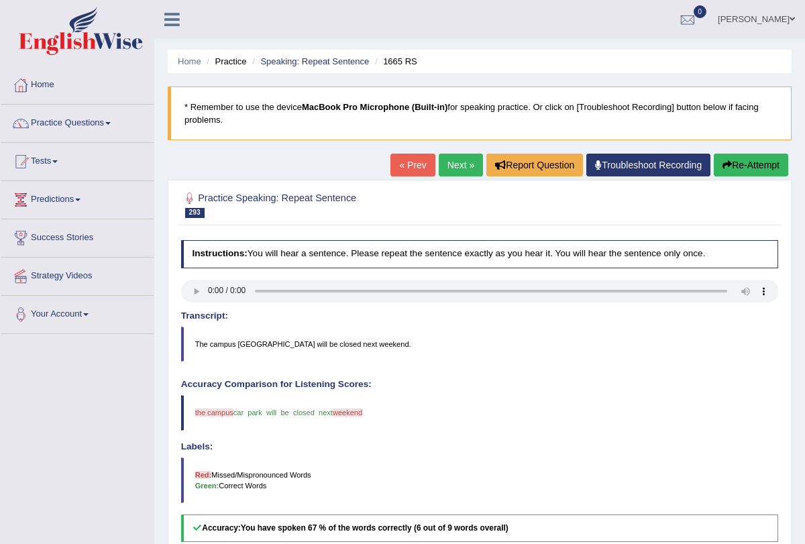
click at [457, 163] on link "Next »" at bounding box center [461, 165] width 44 height 23
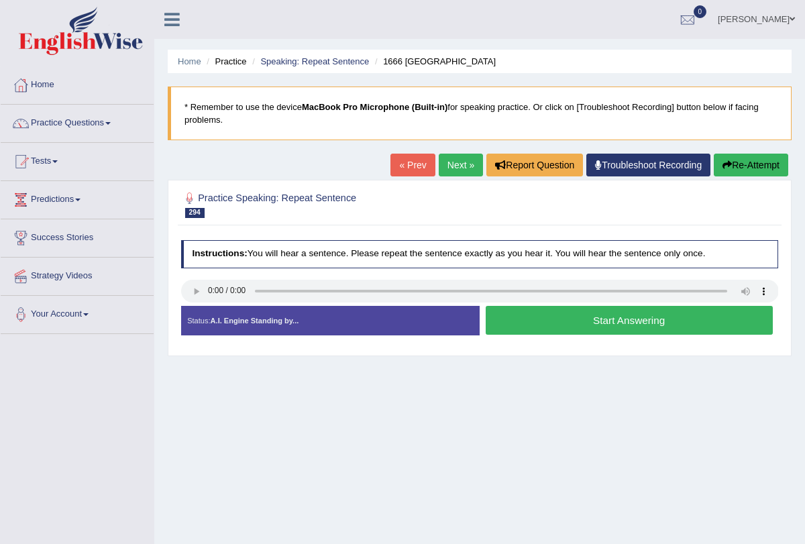
click at [573, 316] on button "Start Answering" at bounding box center [629, 320] width 287 height 29
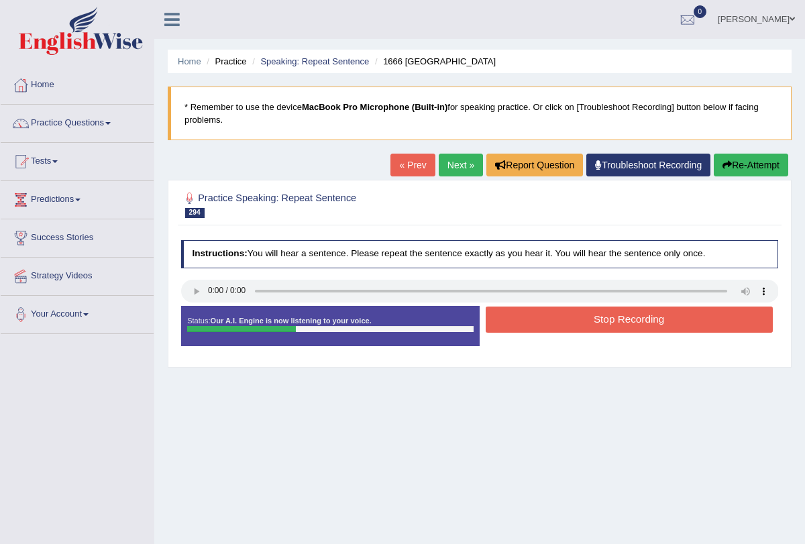
click at [573, 316] on button "Stop Recording" at bounding box center [629, 320] width 287 height 26
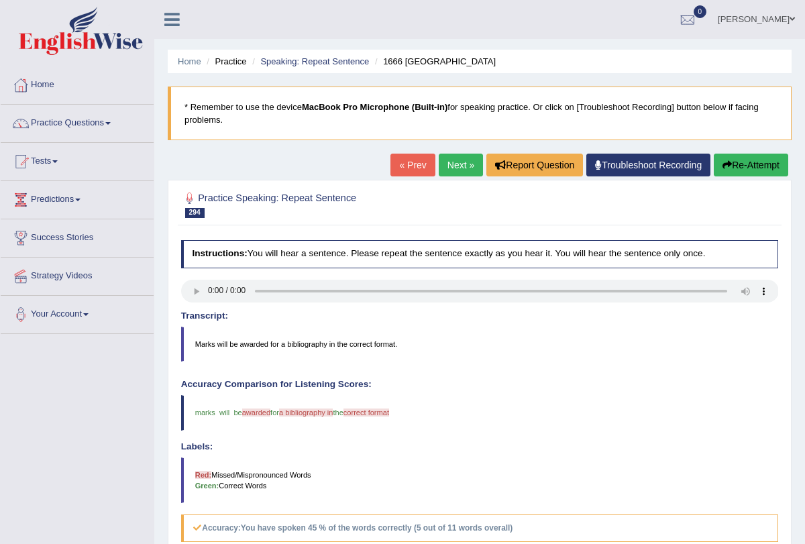
click at [459, 164] on link "Next »" at bounding box center [461, 165] width 44 height 23
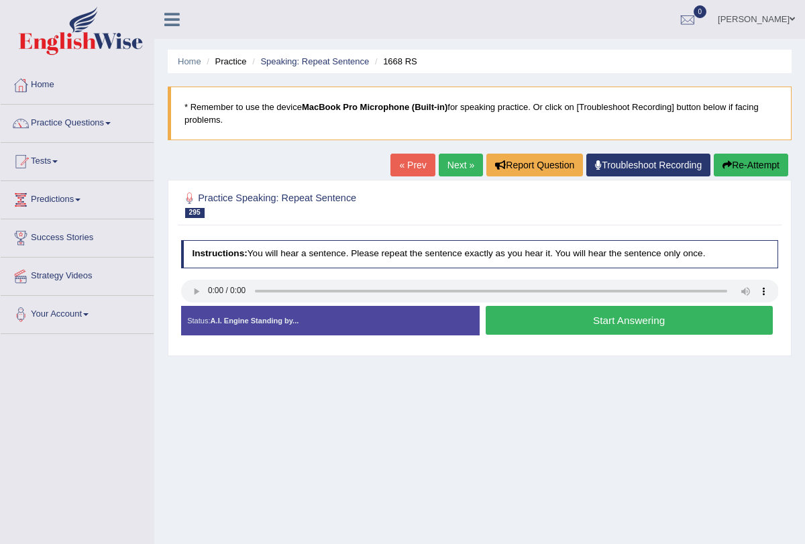
click at [564, 316] on button "Start Answering" at bounding box center [629, 320] width 287 height 29
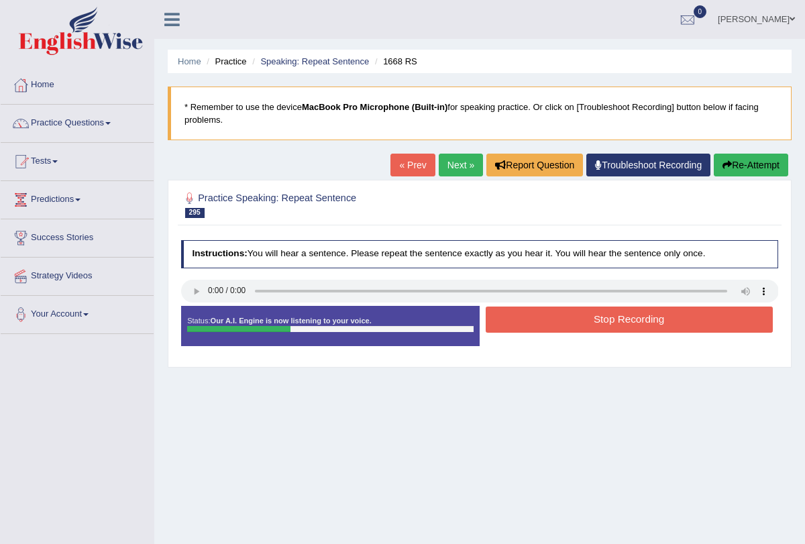
click at [564, 316] on button "Stop Recording" at bounding box center [629, 320] width 287 height 26
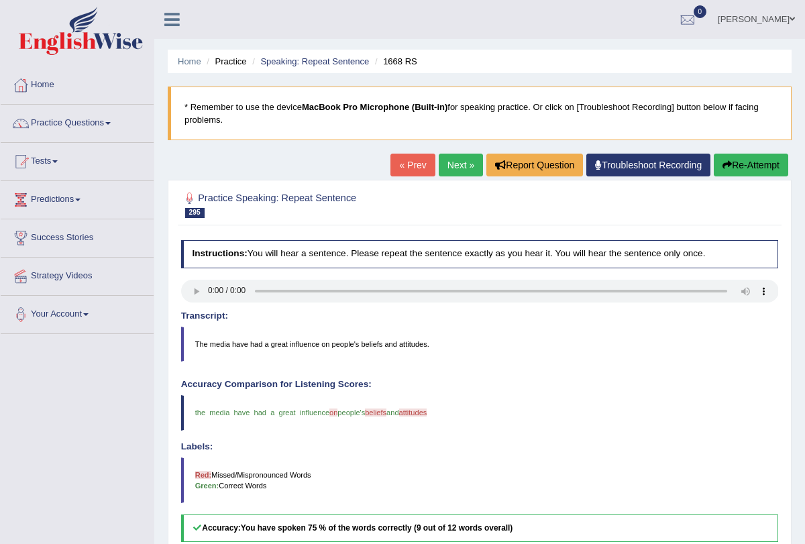
click at [454, 165] on link "Next »" at bounding box center [461, 165] width 44 height 23
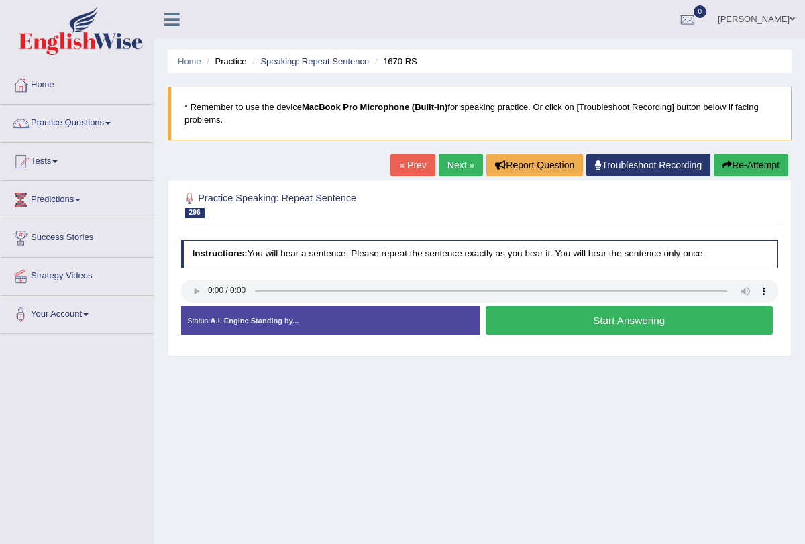
click at [564, 318] on button "Start Answering" at bounding box center [629, 320] width 287 height 29
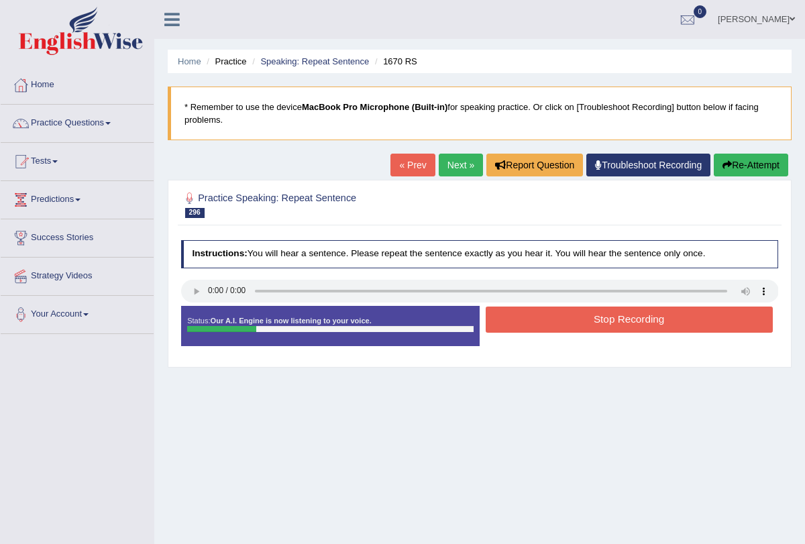
click at [564, 318] on button "Stop Recording" at bounding box center [629, 320] width 287 height 26
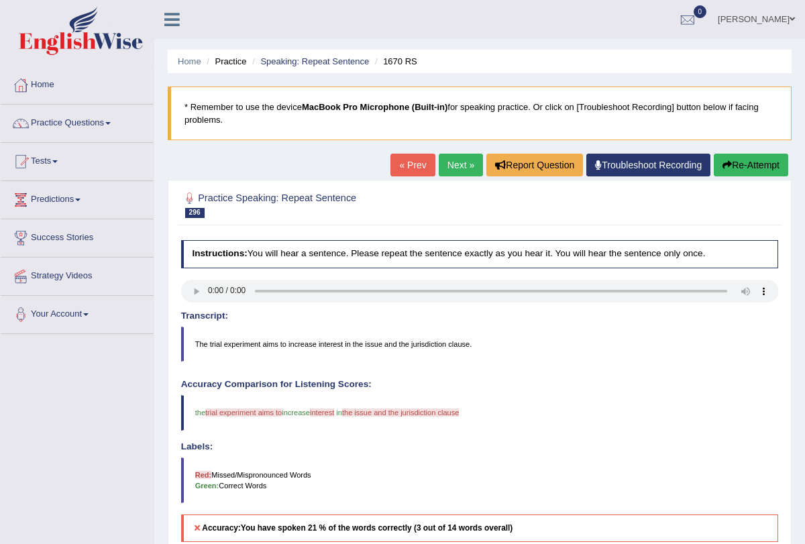
click at [736, 167] on button "Re-Attempt" at bounding box center [751, 165] width 75 height 23
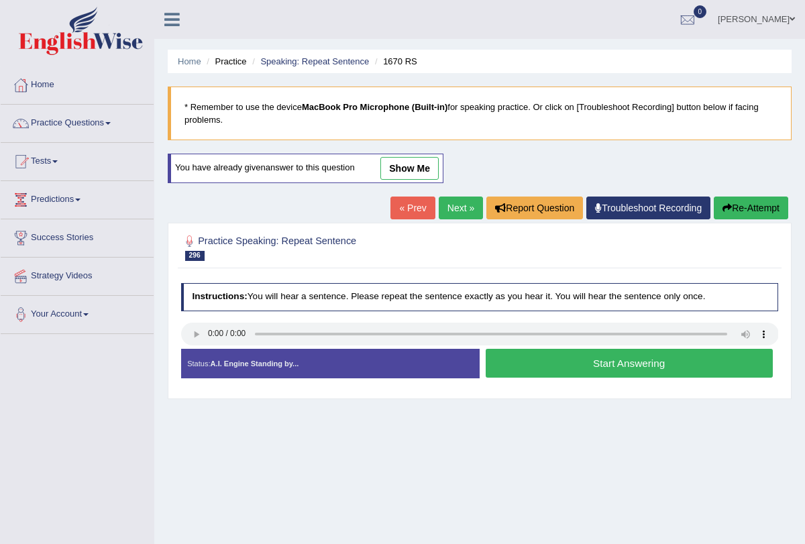
click at [585, 367] on button "Start Answering" at bounding box center [629, 363] width 287 height 29
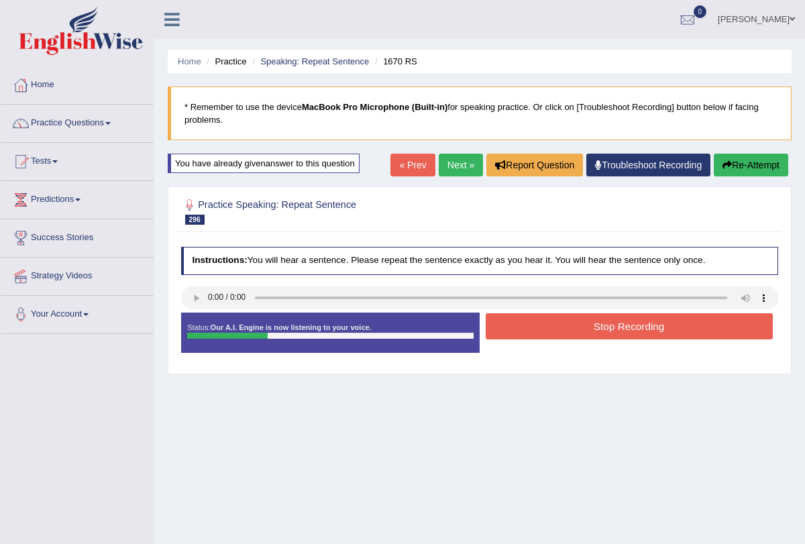
click at [587, 326] on button "Stop Recording" at bounding box center [629, 326] width 287 height 26
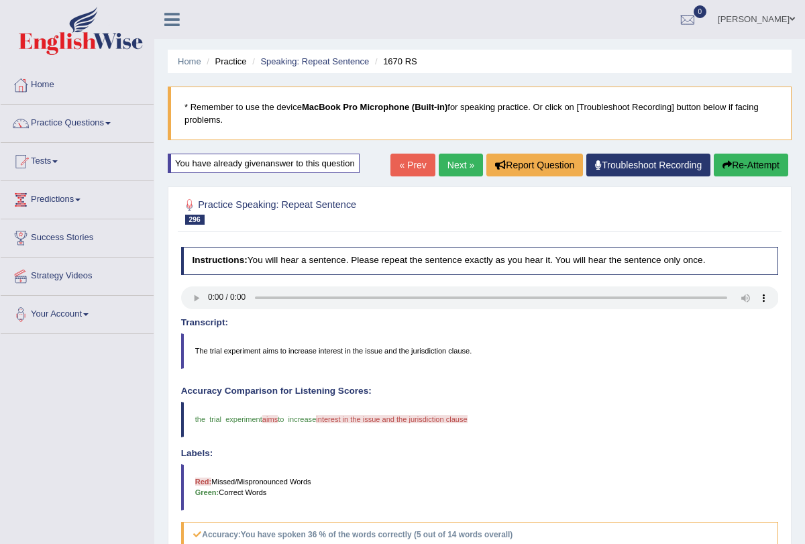
click at [448, 156] on link "Next »" at bounding box center [461, 165] width 44 height 23
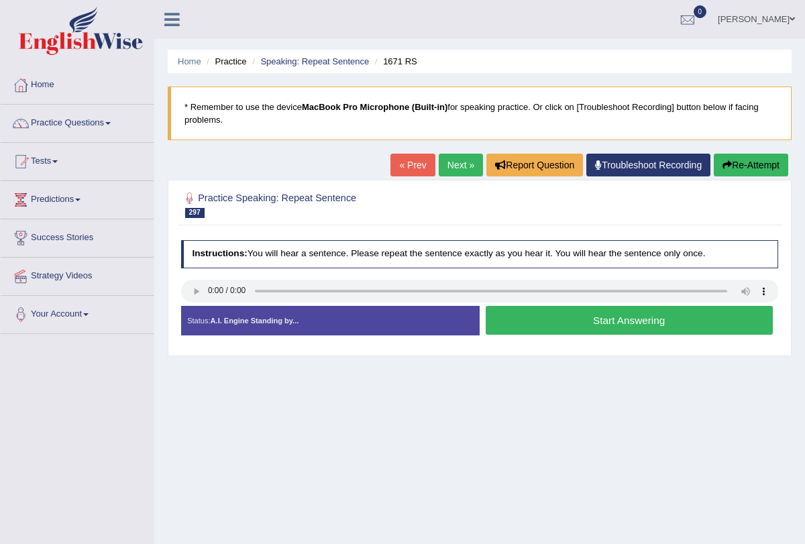
click at [510, 321] on button "Start Answering" at bounding box center [629, 320] width 287 height 29
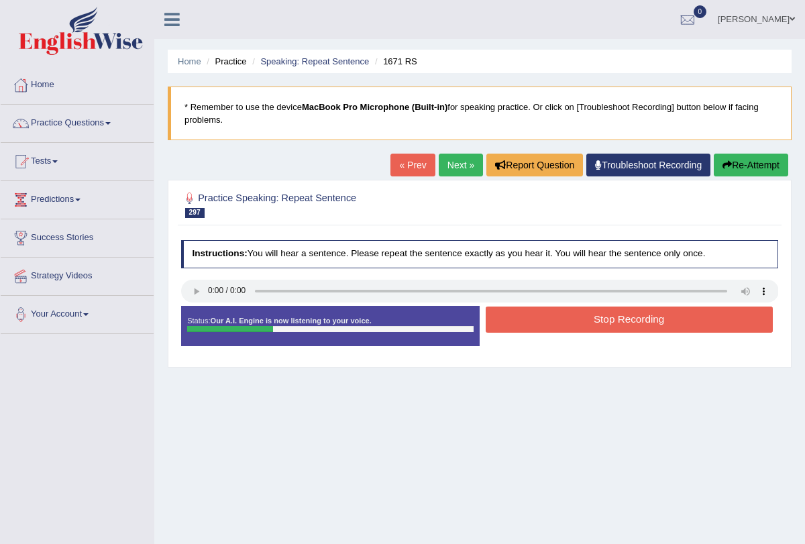
click at [510, 321] on button "Stop Recording" at bounding box center [629, 320] width 287 height 26
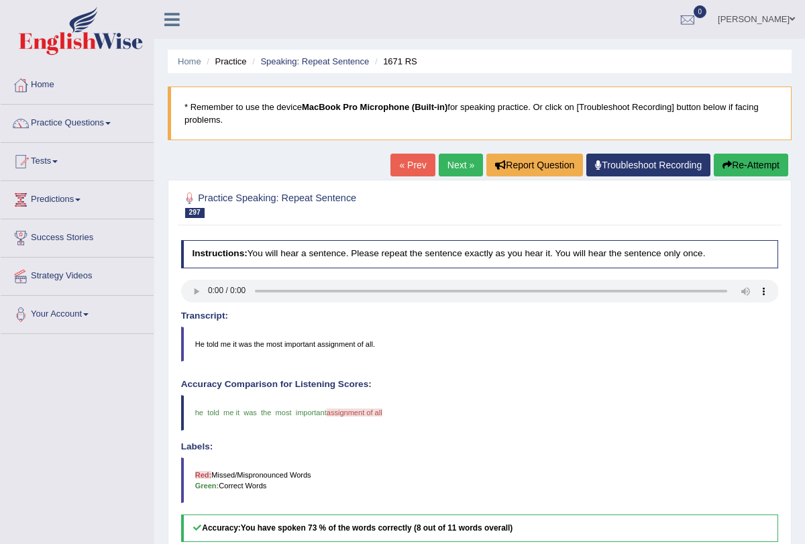
click at [454, 169] on link "Next »" at bounding box center [461, 165] width 44 height 23
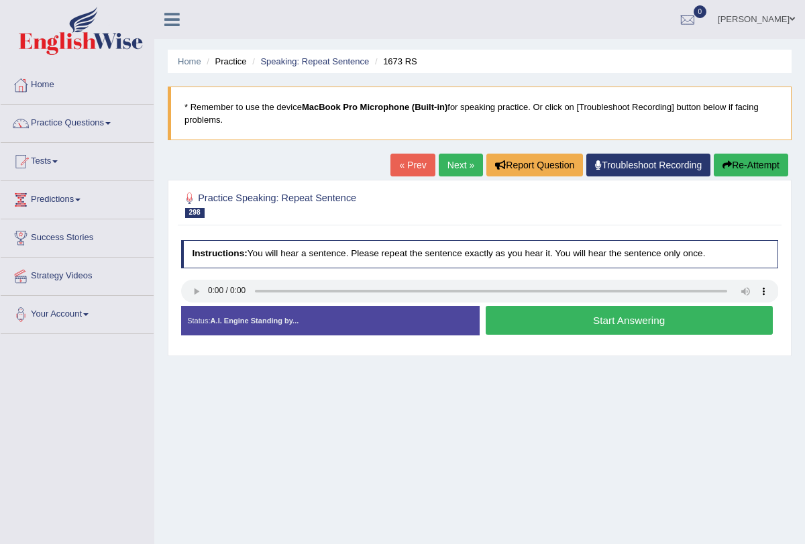
click at [530, 320] on button "Start Answering" at bounding box center [629, 320] width 287 height 29
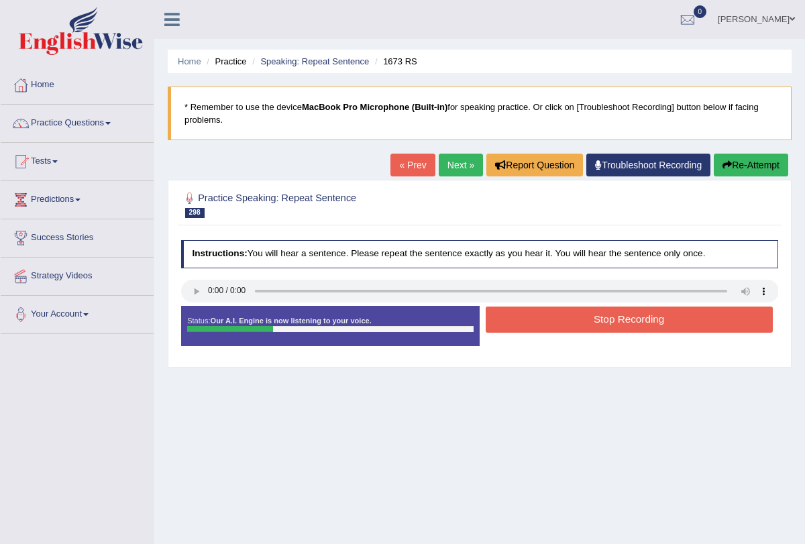
click at [530, 320] on button "Stop Recording" at bounding box center [629, 320] width 287 height 26
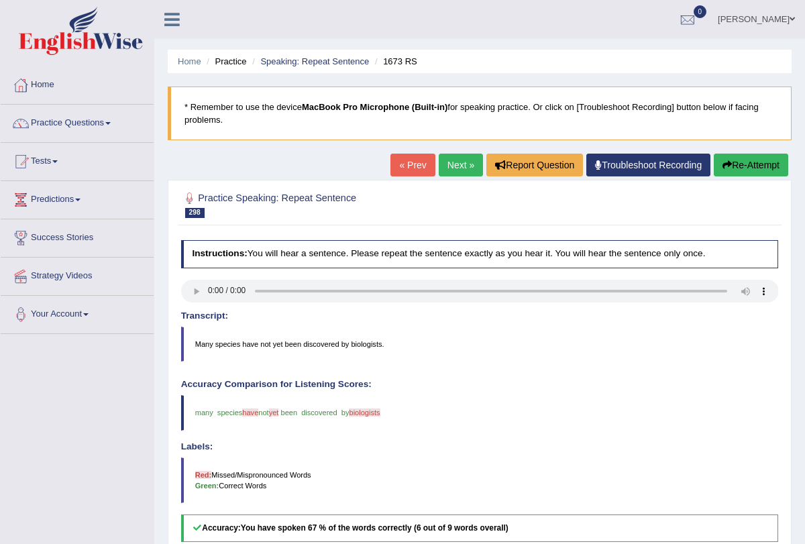
click at [455, 168] on link "Next »" at bounding box center [461, 165] width 44 height 23
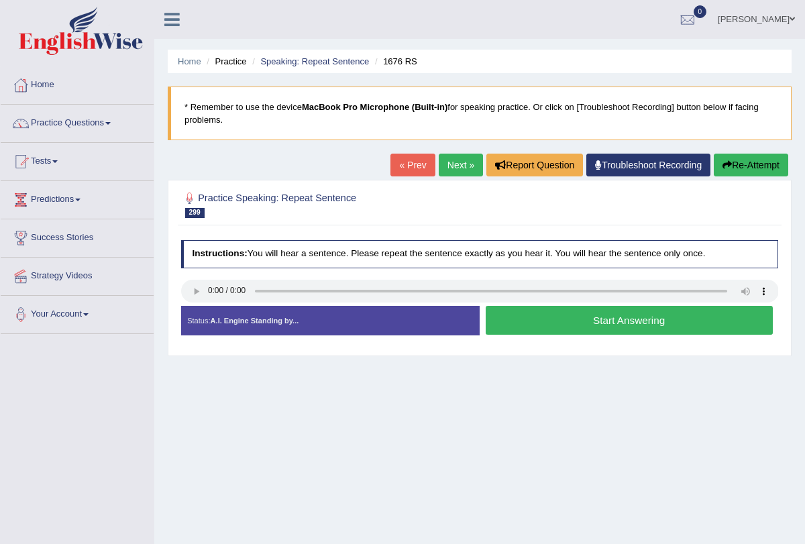
click at [456, 161] on link "Next »" at bounding box center [461, 165] width 44 height 23
click at [498, 309] on button "Start Answering" at bounding box center [629, 320] width 287 height 29
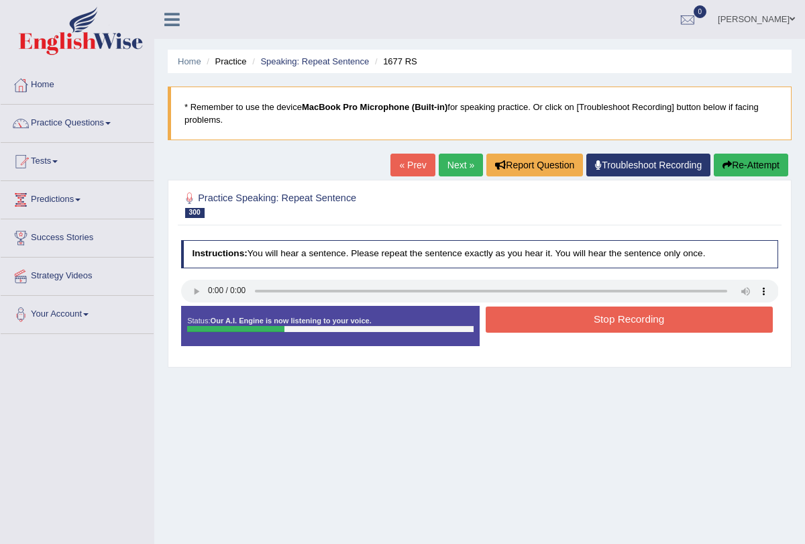
click at [498, 309] on button "Stop Recording" at bounding box center [629, 320] width 287 height 26
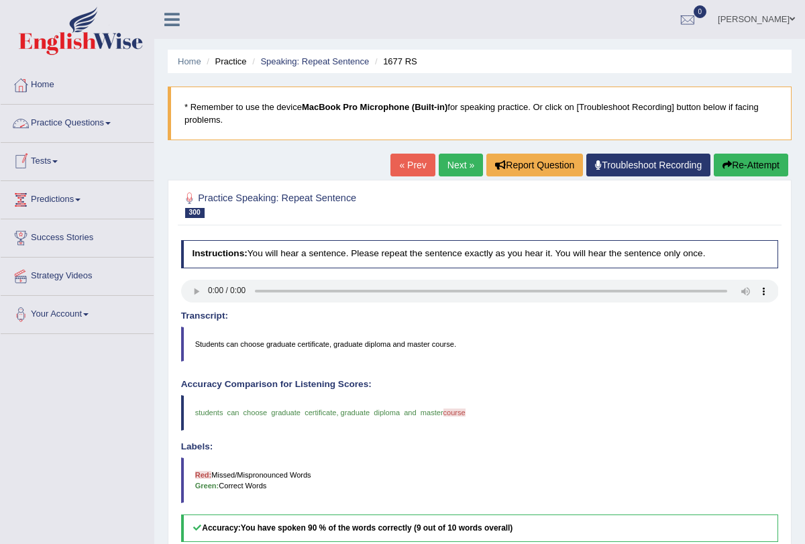
click at [111, 123] on span at bounding box center [107, 123] width 5 height 3
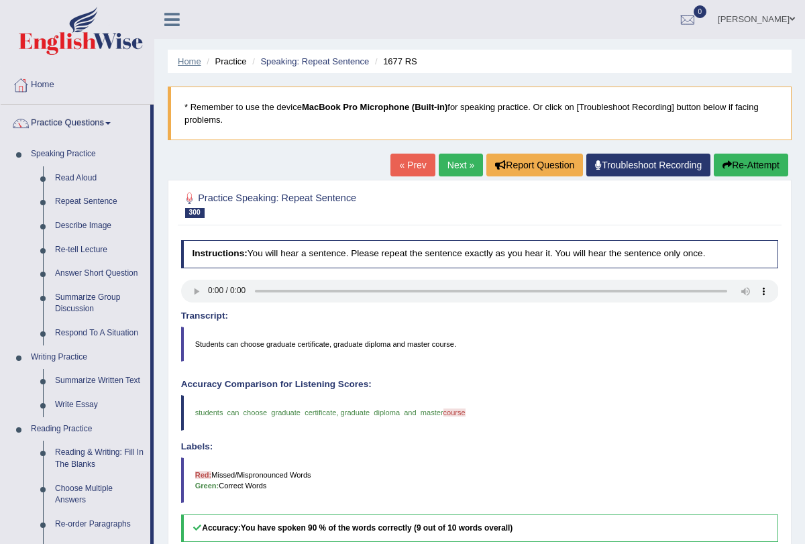
click at [194, 60] on link "Home" at bounding box center [189, 61] width 23 height 10
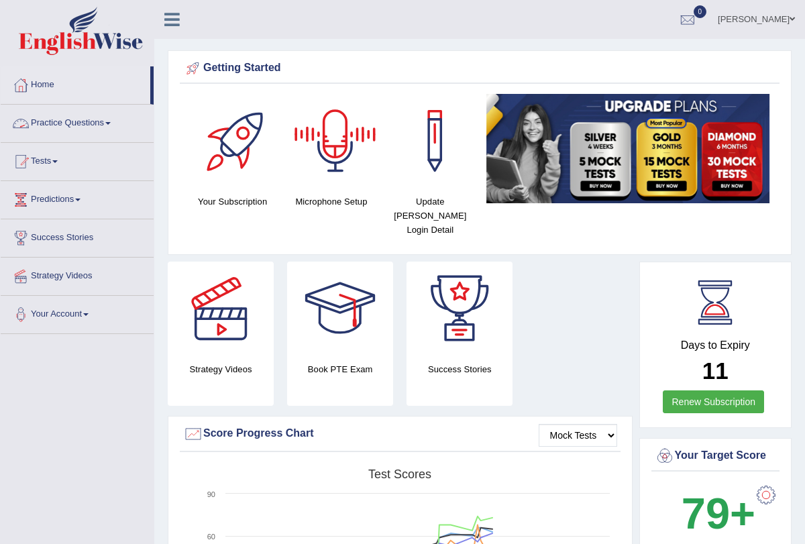
click at [112, 128] on link "Practice Questions" at bounding box center [77, 122] width 153 height 34
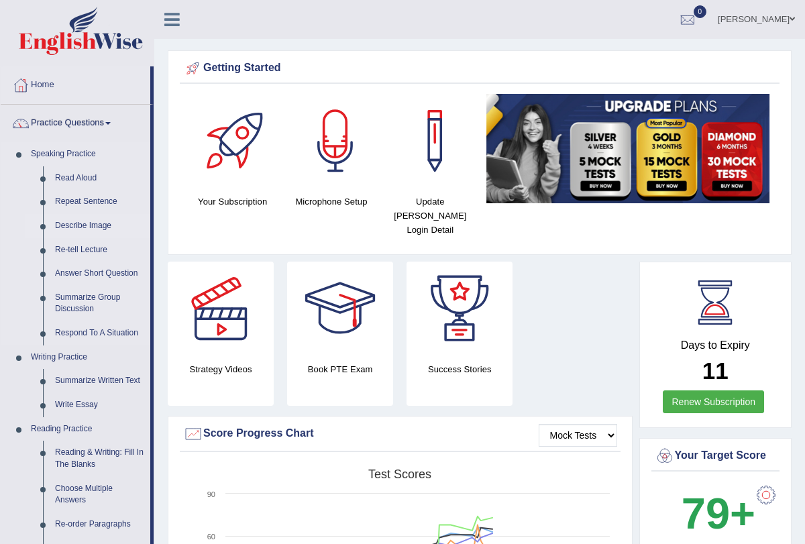
click at [107, 228] on link "Describe Image" at bounding box center [99, 226] width 101 height 24
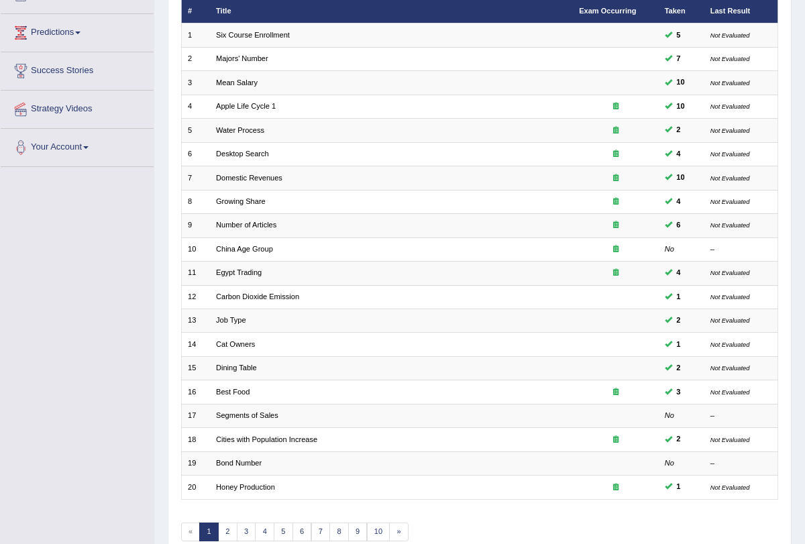
scroll to position [222, 0]
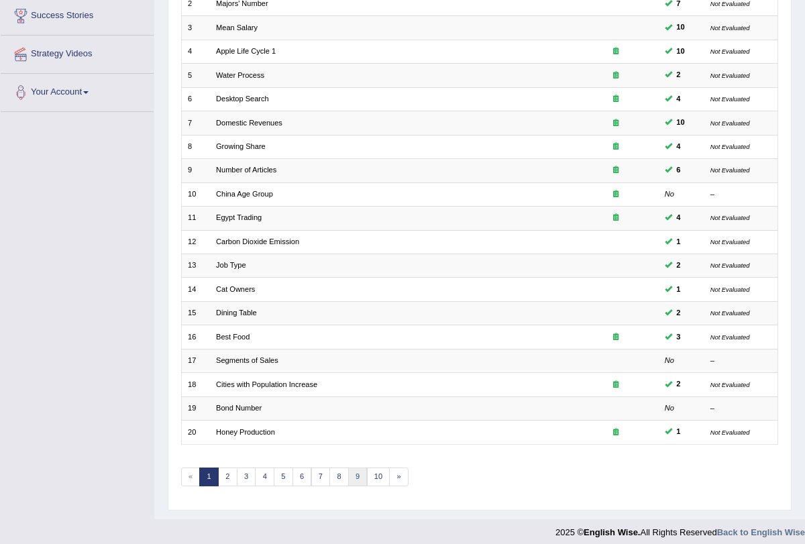
click at [349, 475] on link "9" at bounding box center [357, 477] width 19 height 19
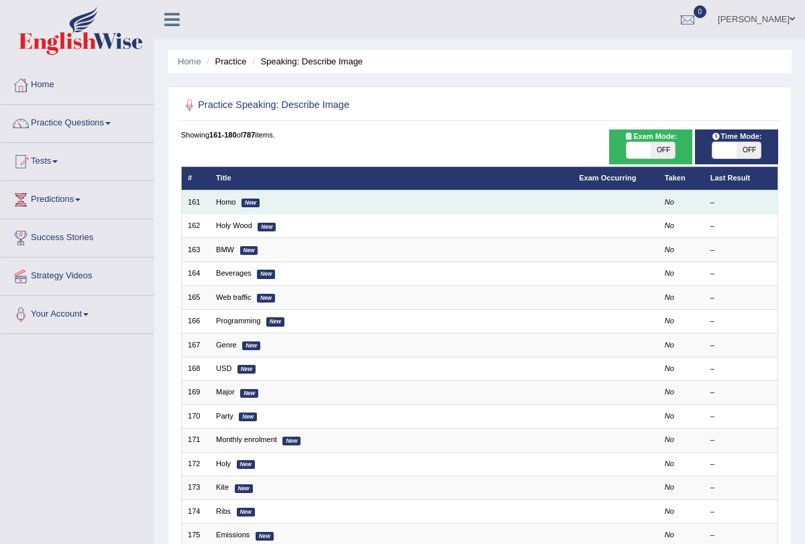
click at [255, 203] on em "New" at bounding box center [251, 203] width 18 height 9
click at [238, 201] on td "Homo New" at bounding box center [391, 202] width 363 height 23
click at [242, 201] on em "New" at bounding box center [251, 203] width 18 height 9
click at [219, 198] on link "Homo" at bounding box center [225, 202] width 19 height 8
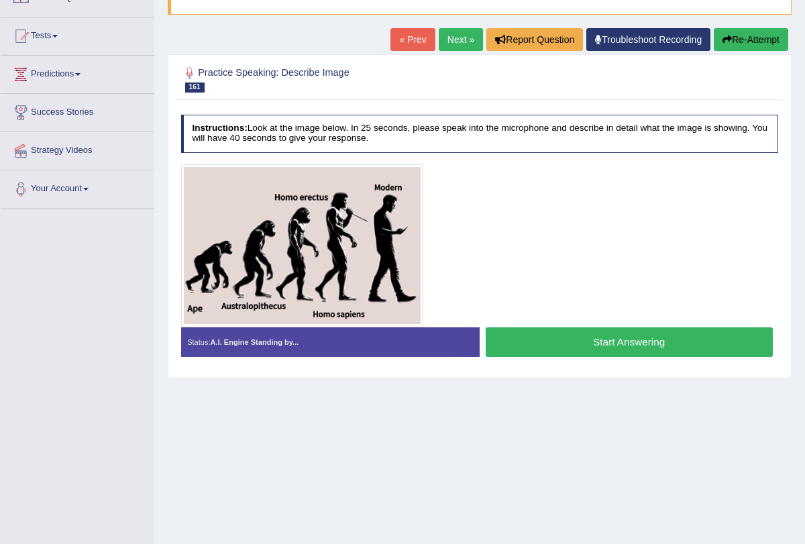
scroll to position [160, 0]
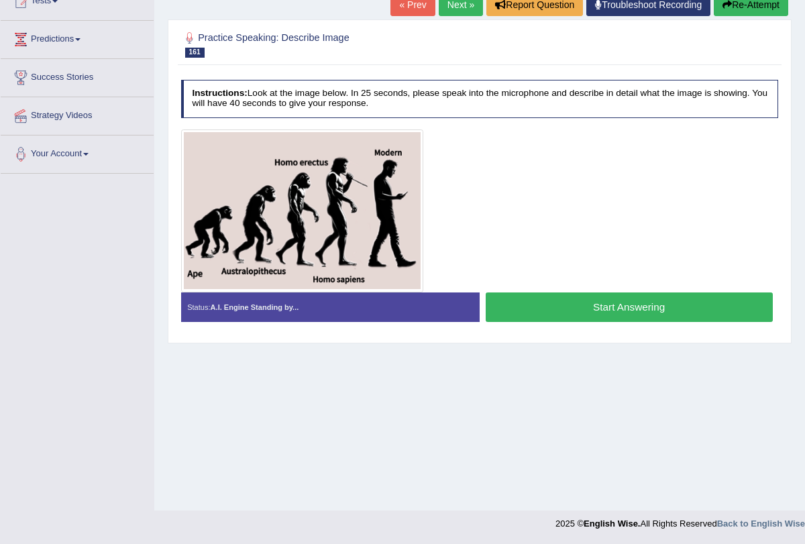
click at [554, 299] on button "Start Answering" at bounding box center [629, 307] width 287 height 29
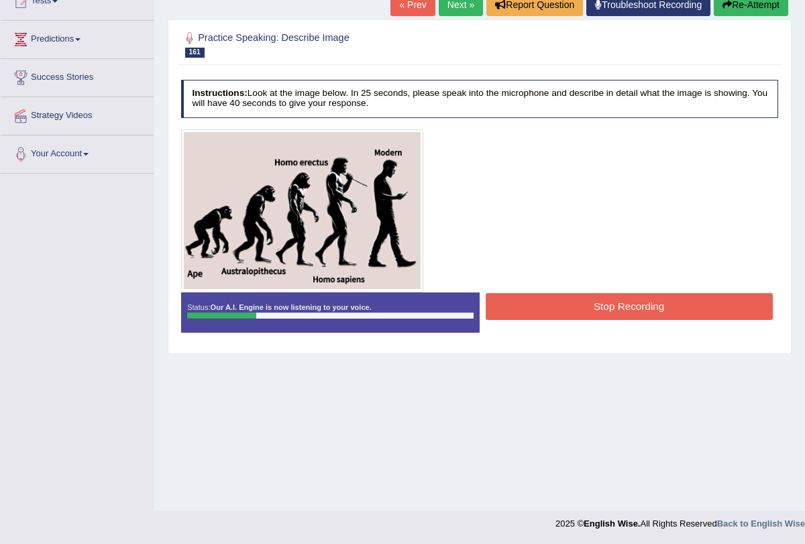
click at [554, 299] on button "Stop Recording" at bounding box center [629, 306] width 287 height 26
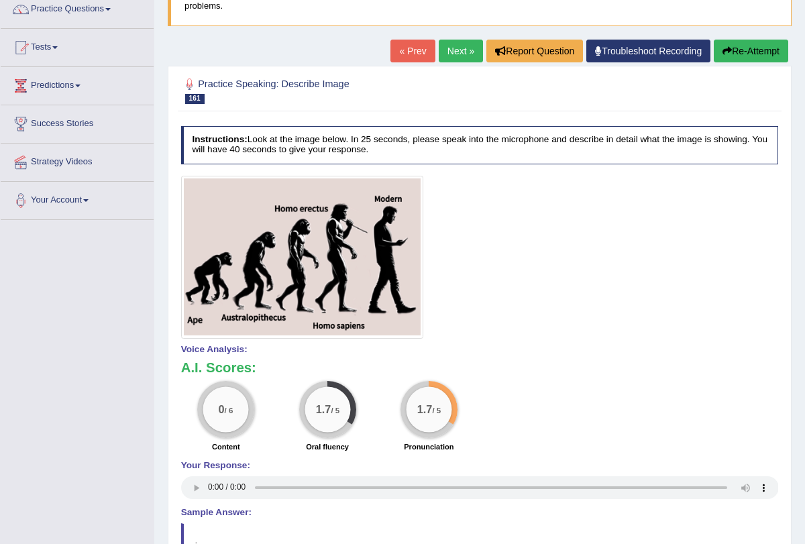
scroll to position [113, 0]
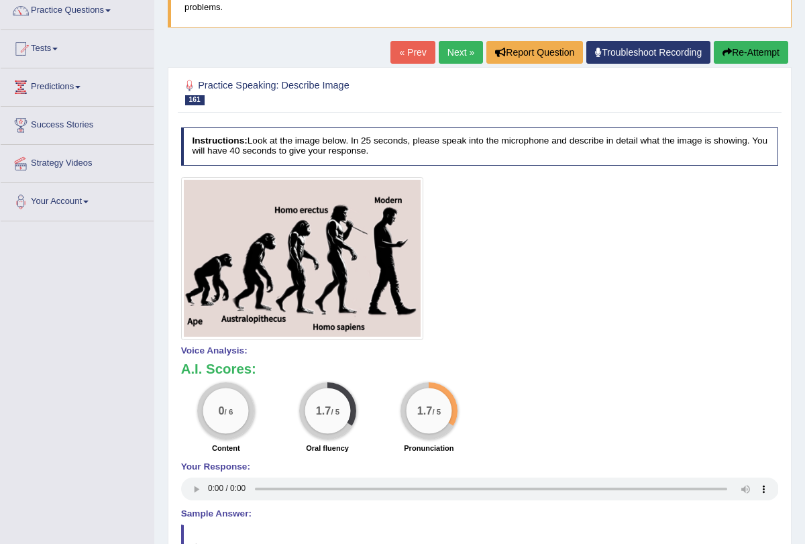
click at [749, 59] on button "Re-Attempt" at bounding box center [751, 52] width 75 height 23
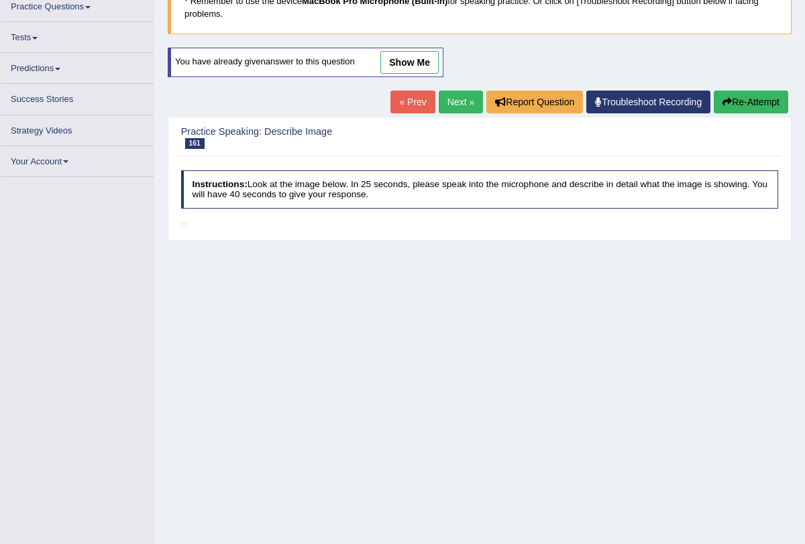
scroll to position [117, 0]
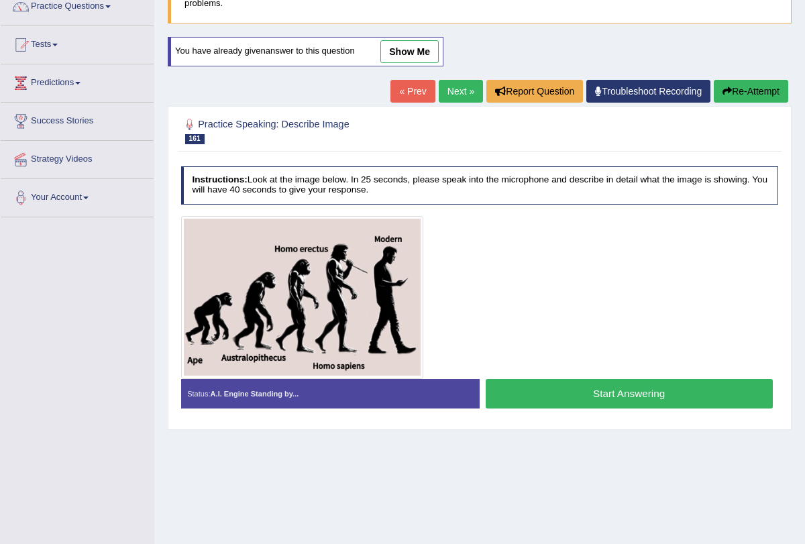
click at [545, 385] on button "Start Answering" at bounding box center [629, 393] width 287 height 29
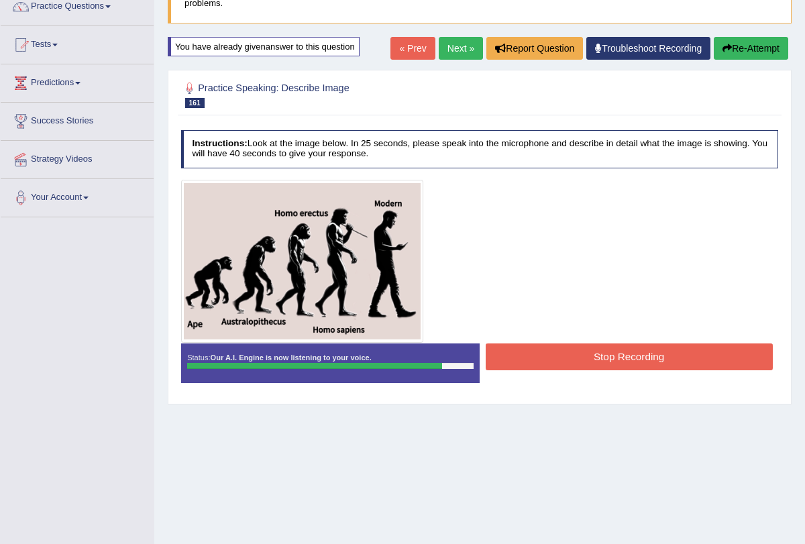
click at [554, 354] on button "Stop Recording" at bounding box center [629, 357] width 287 height 26
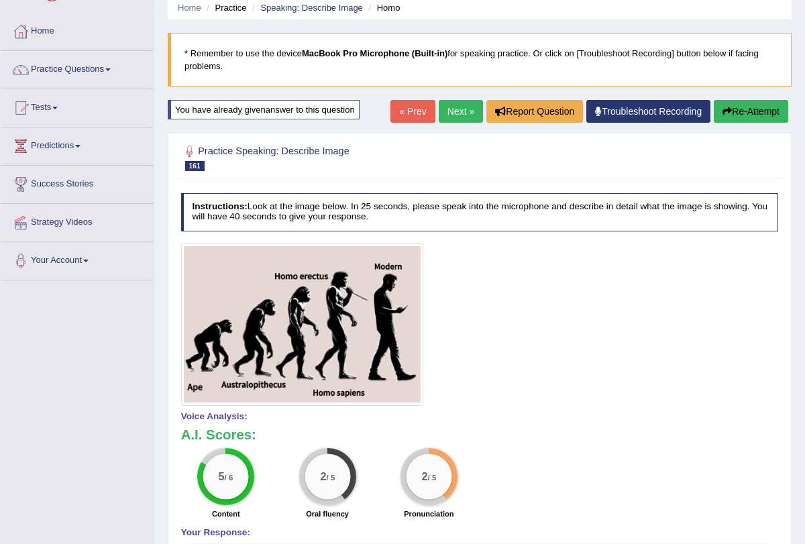
scroll to position [0, 0]
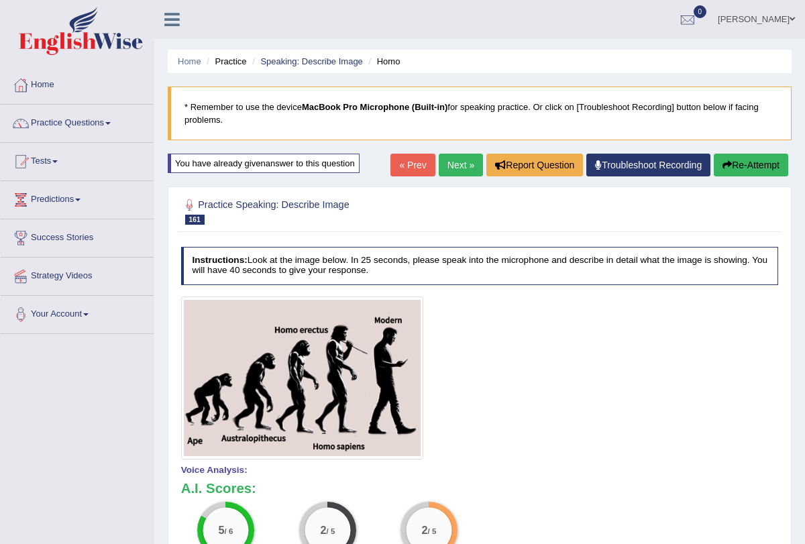
click at [460, 156] on link "Next »" at bounding box center [461, 165] width 44 height 23
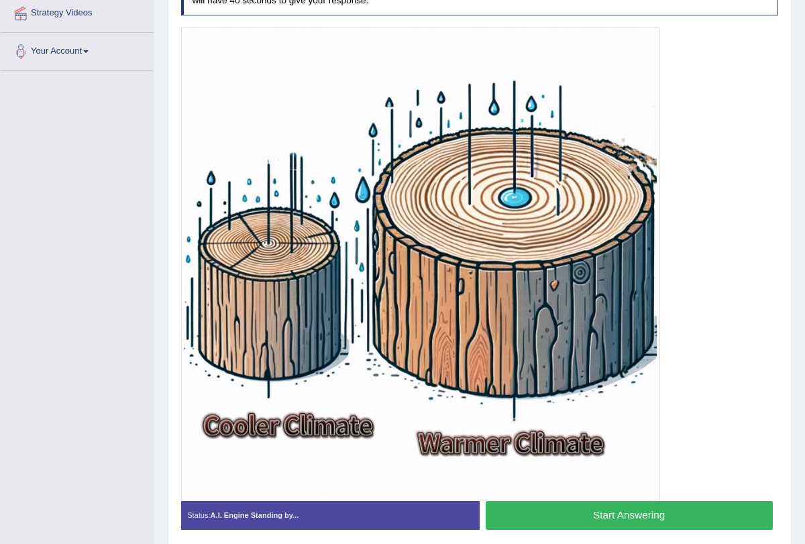
scroll to position [264, 0]
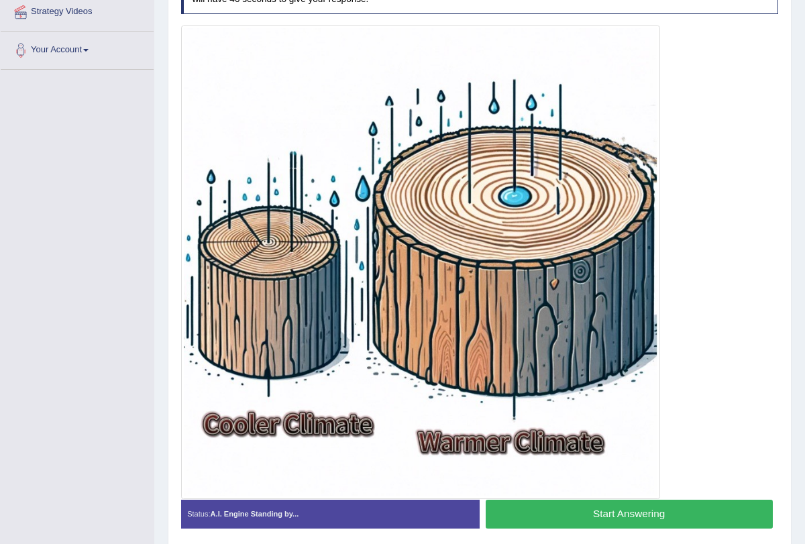
click at [578, 519] on button "Start Answering" at bounding box center [629, 514] width 287 height 29
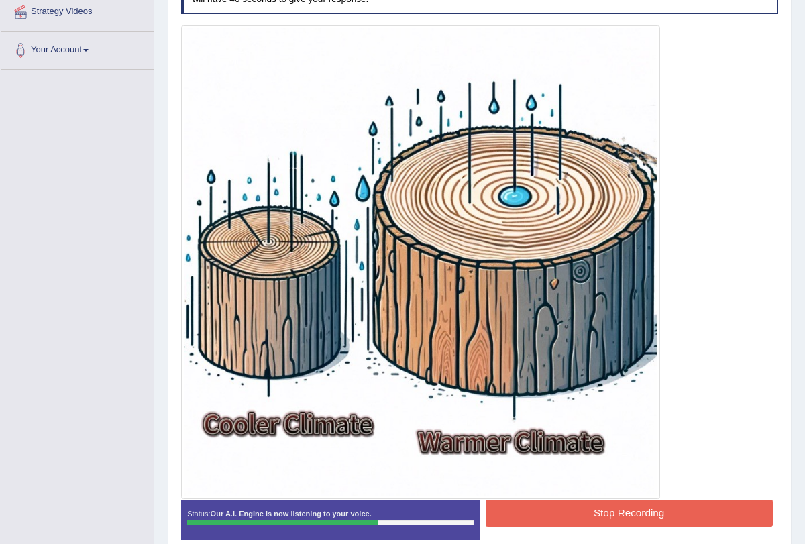
click at [578, 519] on button "Stop Recording" at bounding box center [629, 513] width 287 height 26
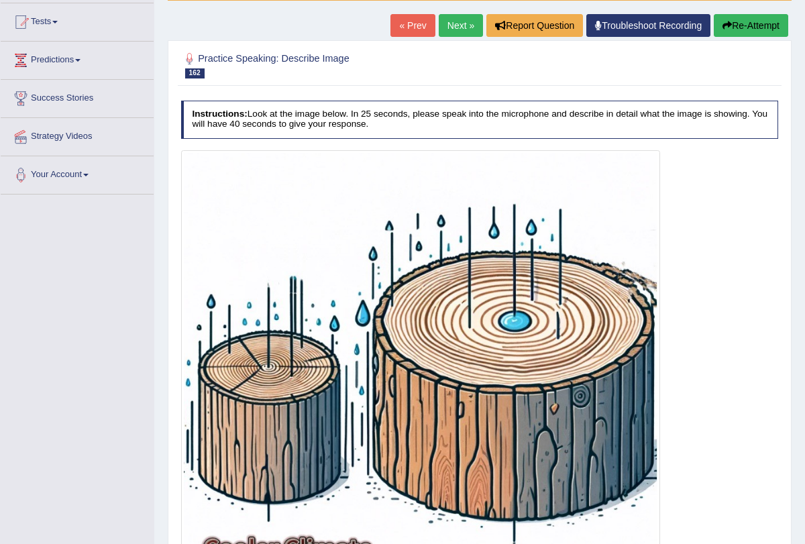
scroll to position [0, 0]
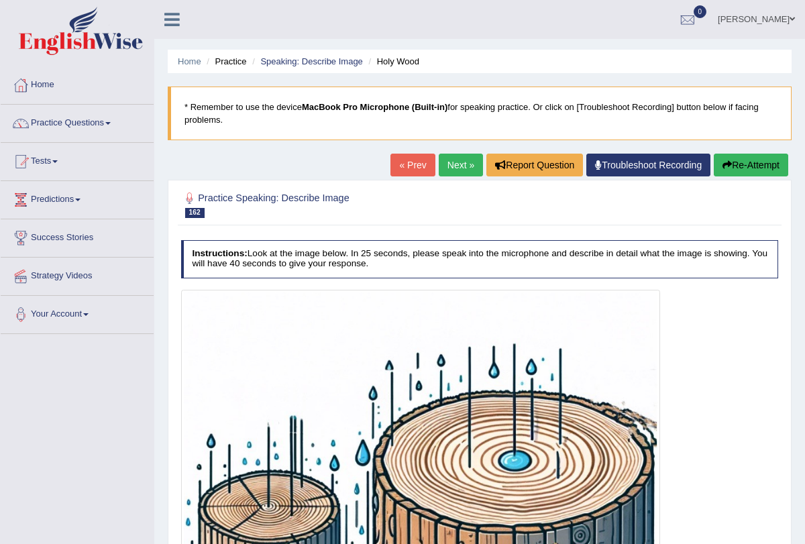
click at [454, 162] on link "Next »" at bounding box center [461, 165] width 44 height 23
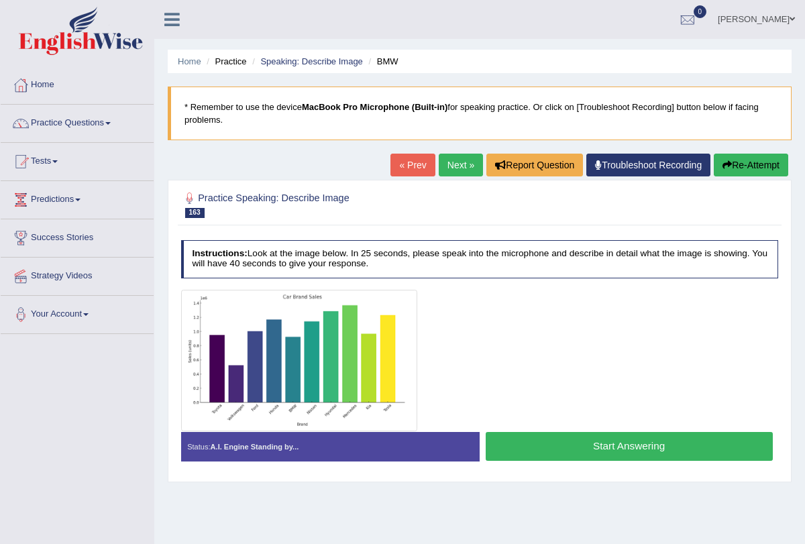
click at [447, 157] on link "Next »" at bounding box center [461, 165] width 44 height 23
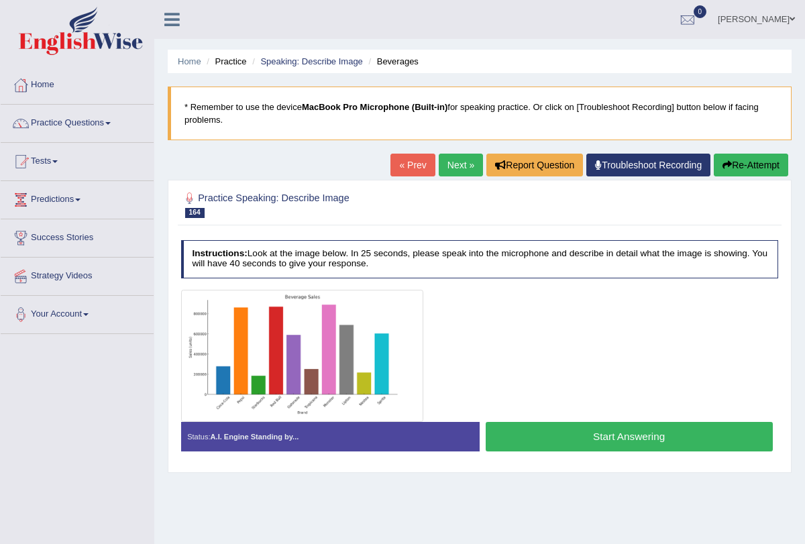
click at [452, 172] on link "Next »" at bounding box center [461, 165] width 44 height 23
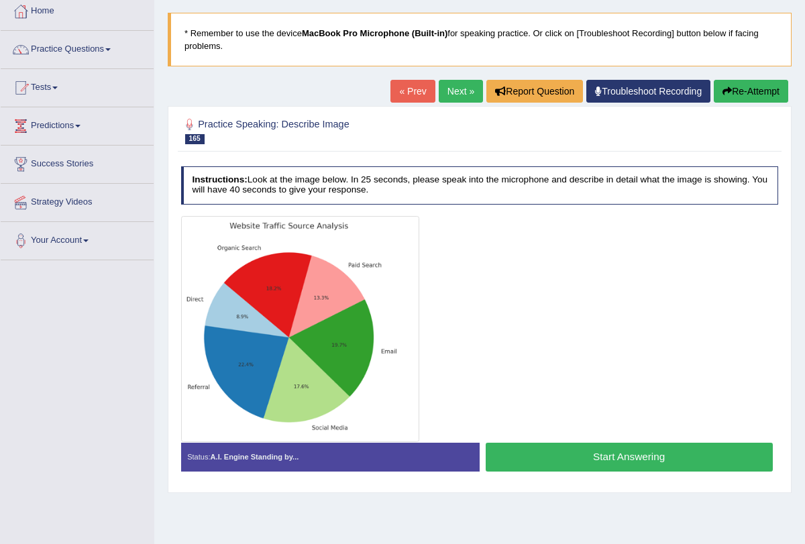
scroll to position [160, 0]
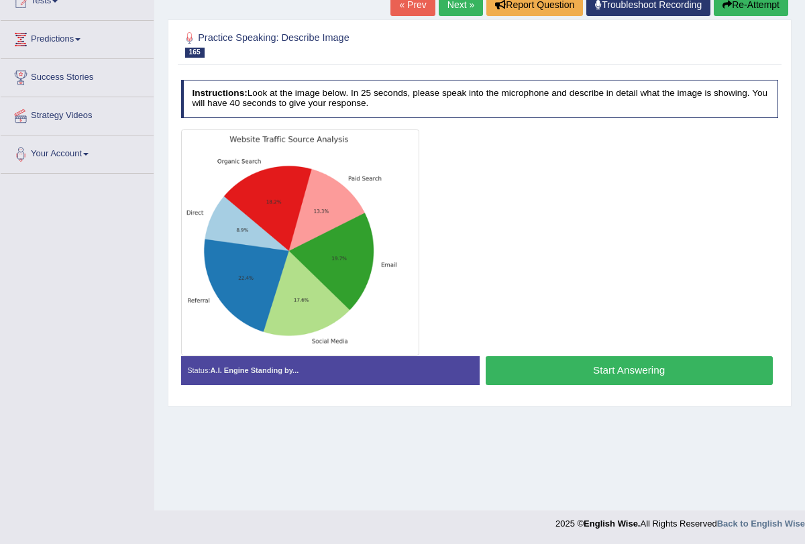
click at [526, 377] on button "Start Answering" at bounding box center [629, 370] width 287 height 29
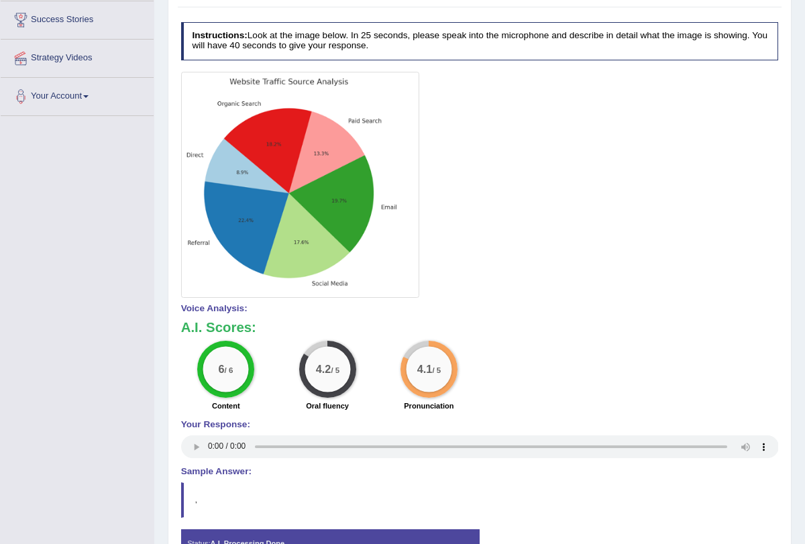
scroll to position [0, 0]
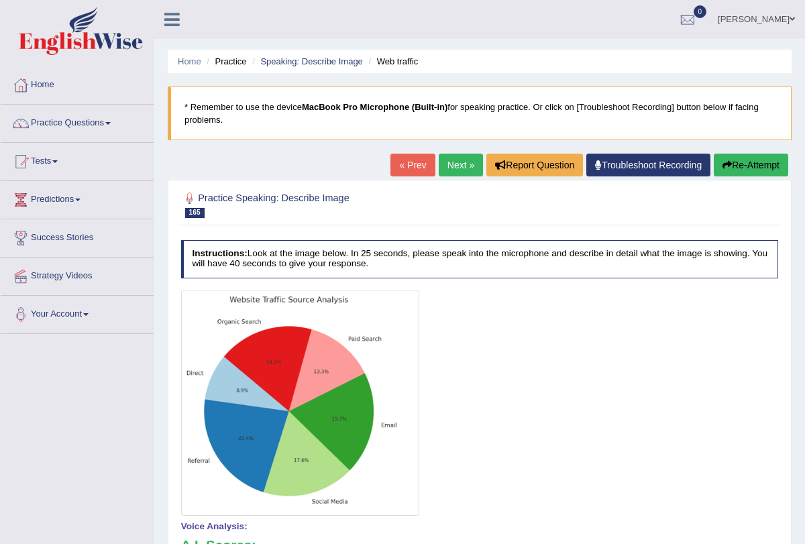
click at [446, 167] on link "Next »" at bounding box center [461, 165] width 44 height 23
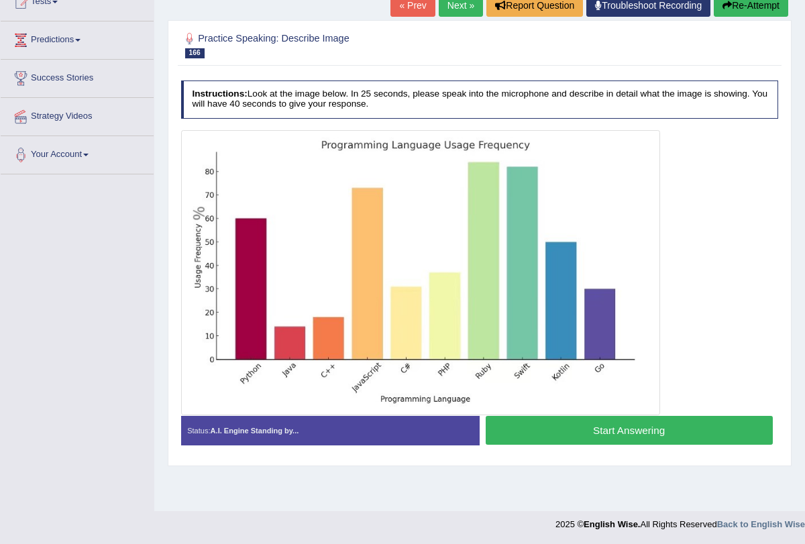
scroll to position [160, 0]
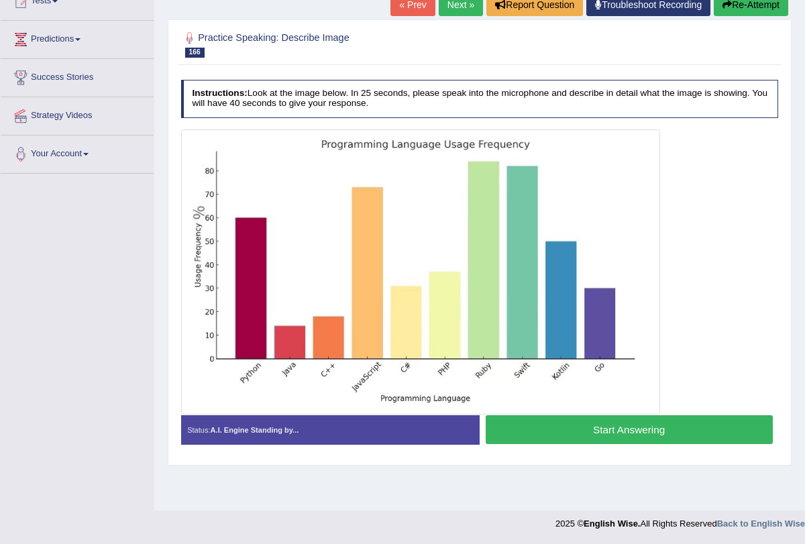
click at [559, 427] on button "Start Answering" at bounding box center [629, 429] width 287 height 29
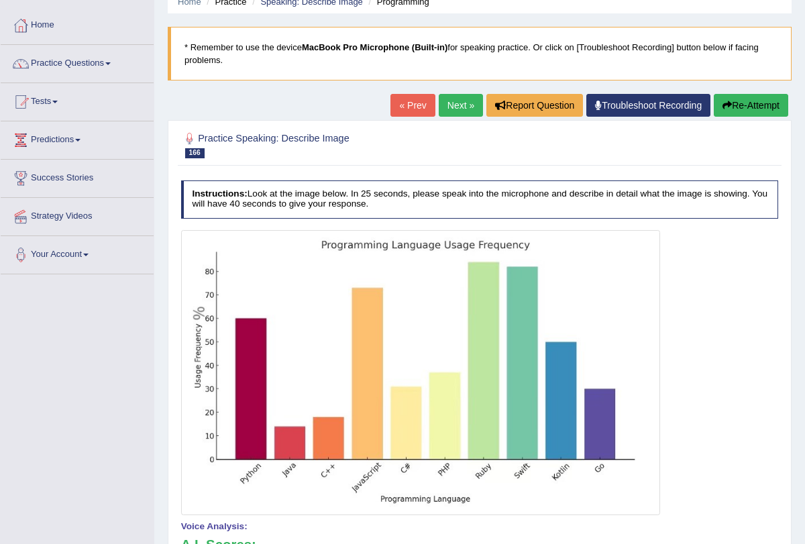
scroll to position [0, 0]
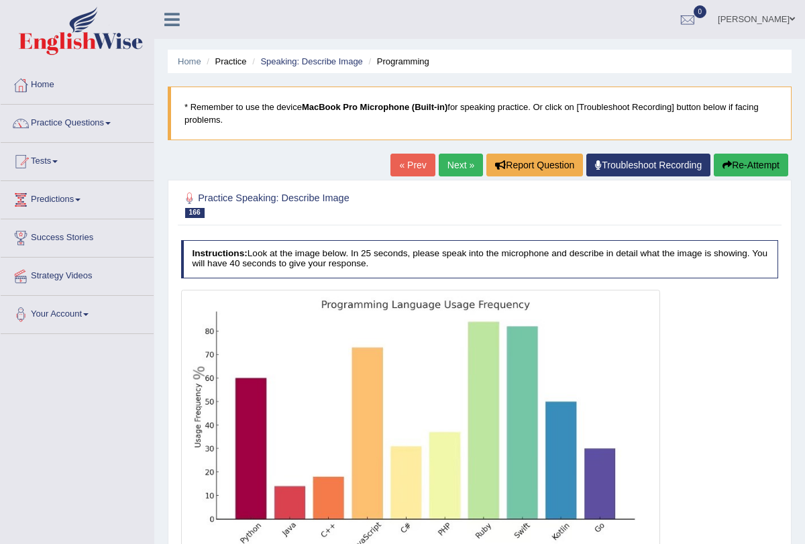
click at [456, 161] on link "Next »" at bounding box center [461, 165] width 44 height 23
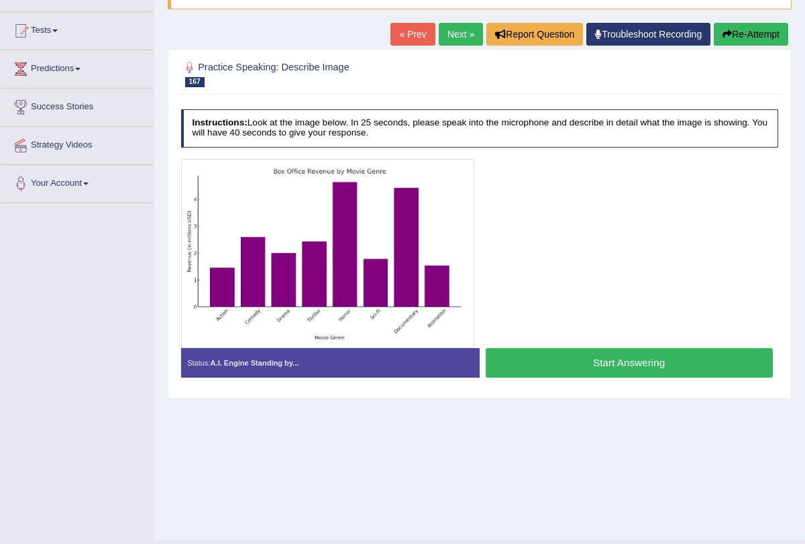
scroll to position [133, 0]
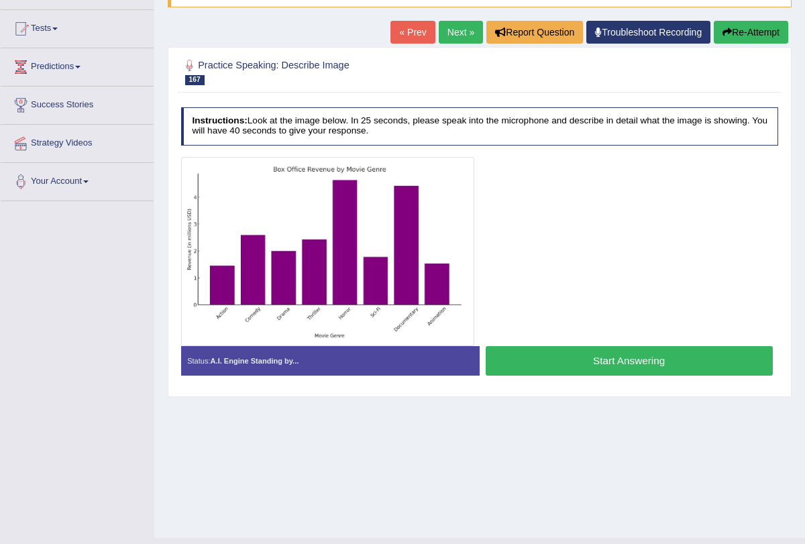
click at [446, 41] on link "Next »" at bounding box center [461, 32] width 44 height 23
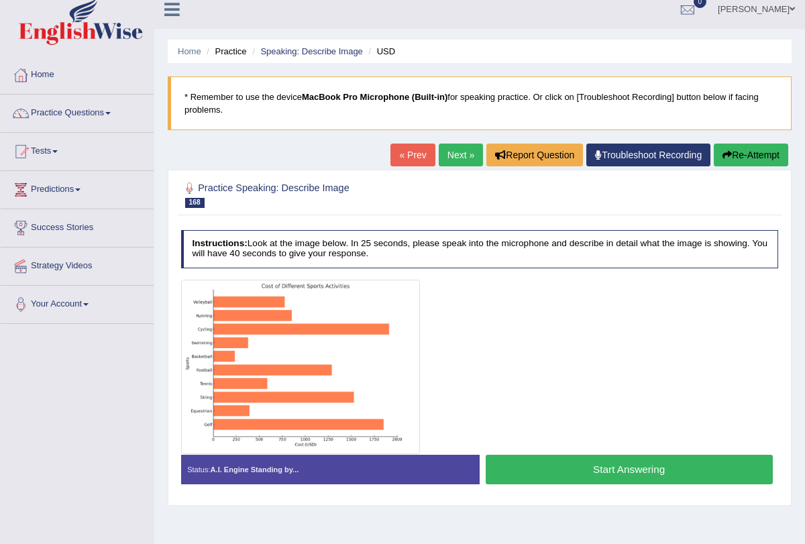
scroll to position [11, 0]
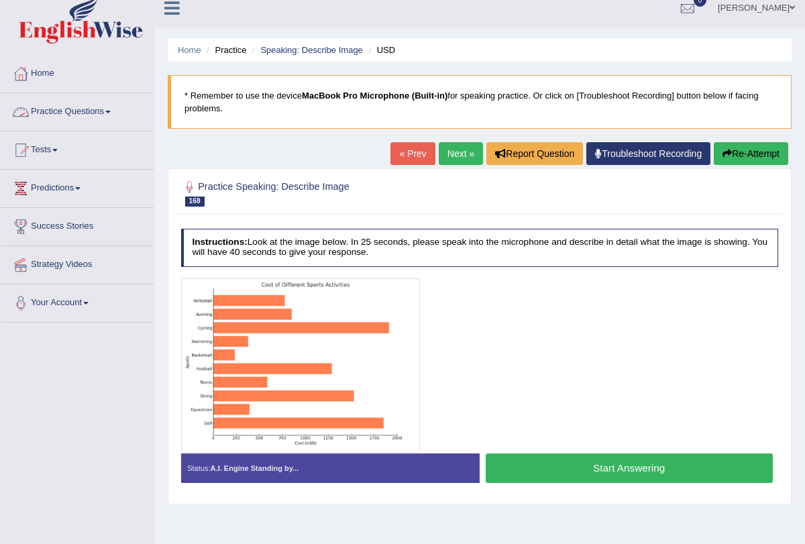
click at [111, 111] on span at bounding box center [107, 112] width 5 height 3
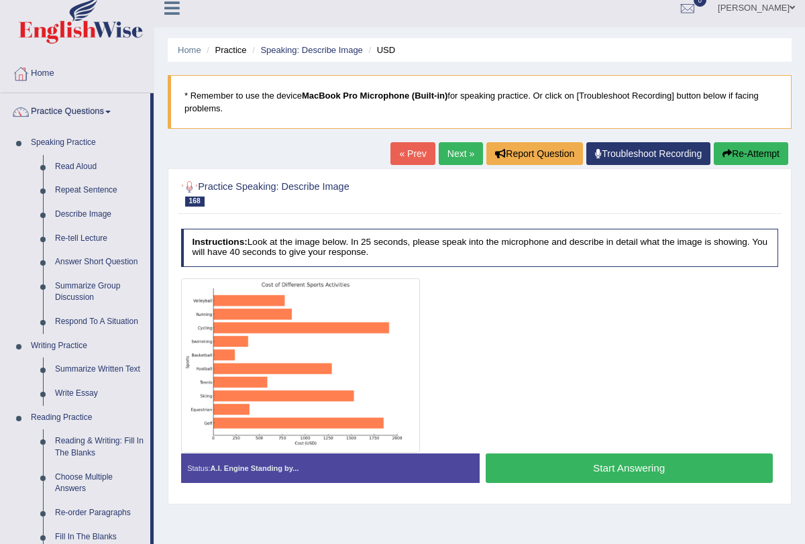
click at [458, 163] on link "Next »" at bounding box center [461, 153] width 44 height 23
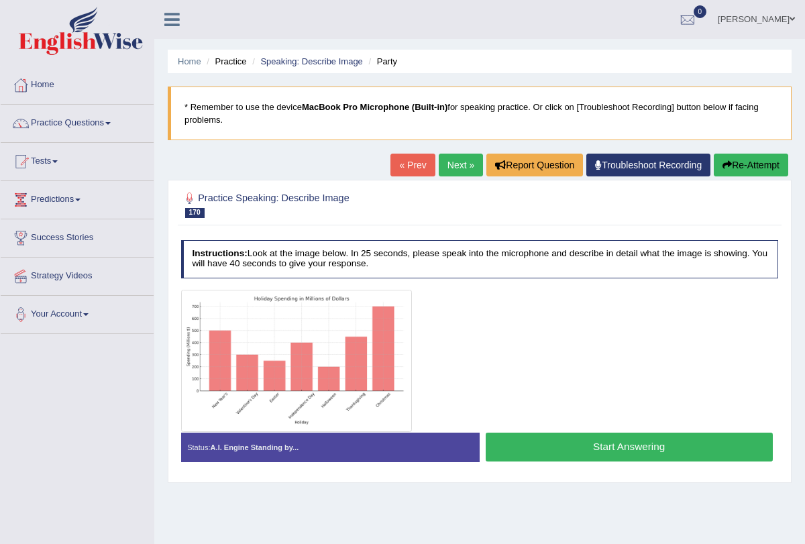
click at [456, 162] on link "Next »" at bounding box center [461, 165] width 44 height 23
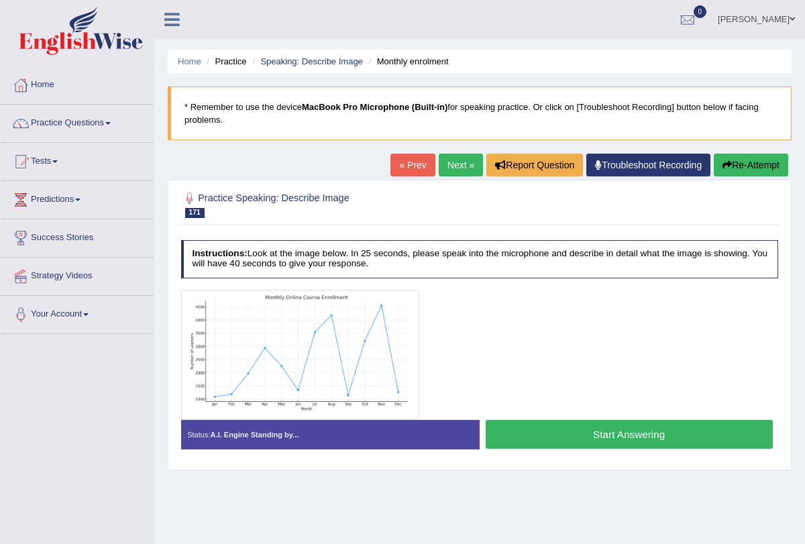
click at [456, 162] on link "Next »" at bounding box center [461, 165] width 44 height 23
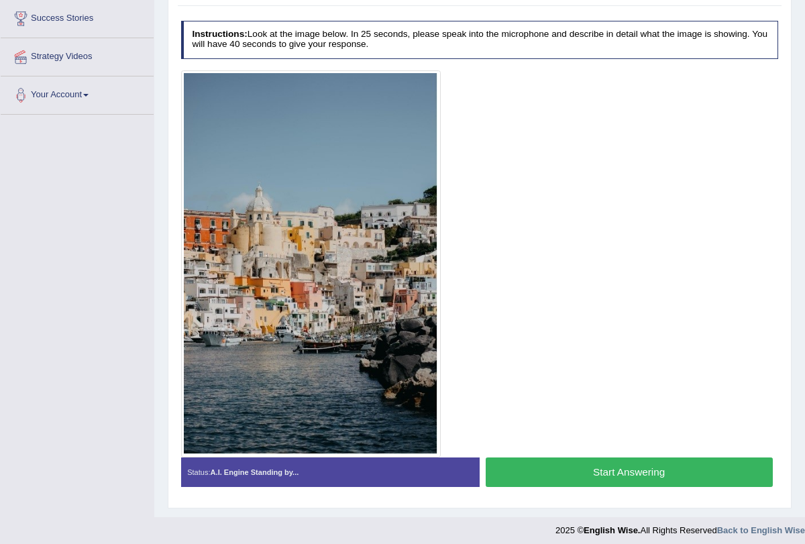
scroll to position [224, 0]
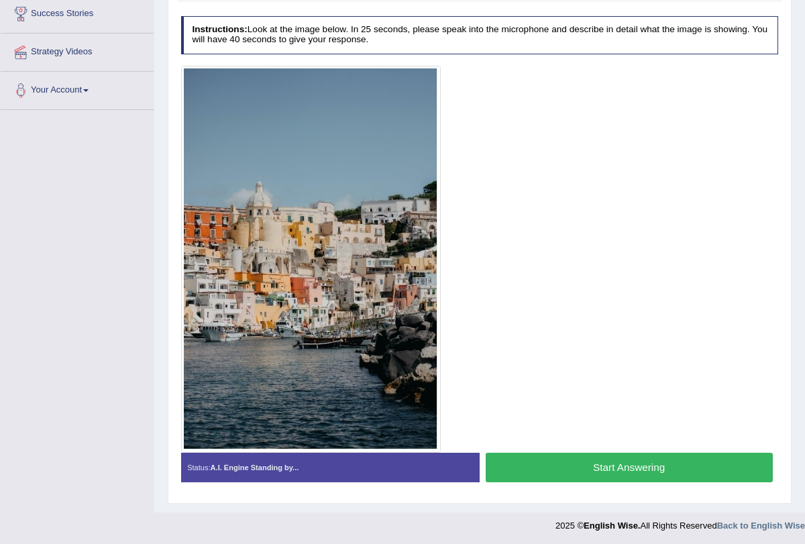
click at [548, 473] on button "Start Answering" at bounding box center [629, 467] width 287 height 29
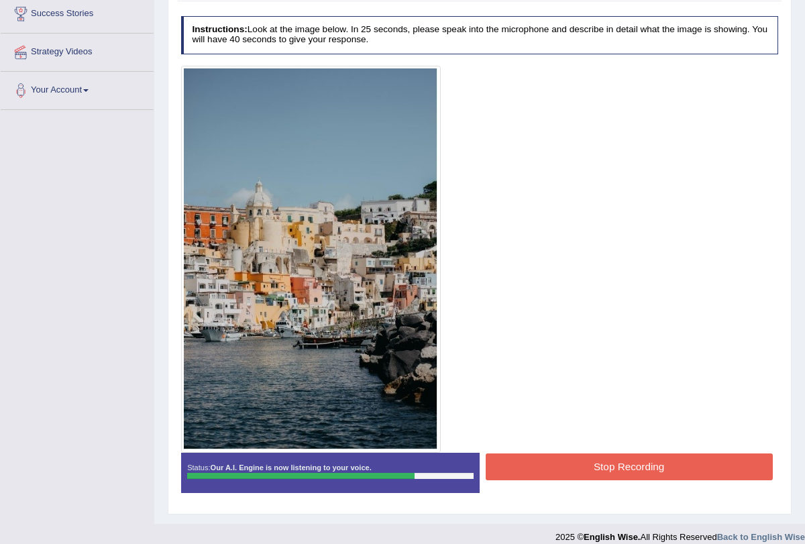
click at [567, 460] on button "Stop Recording" at bounding box center [629, 467] width 287 height 26
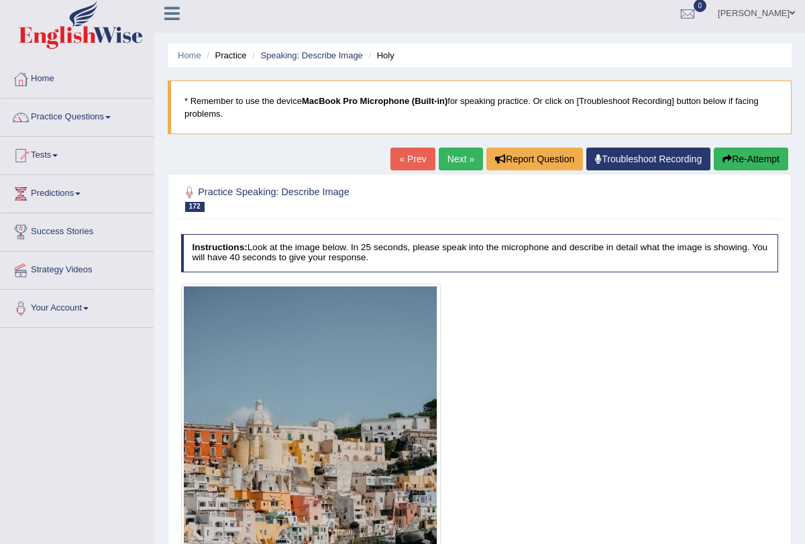
scroll to position [3, 0]
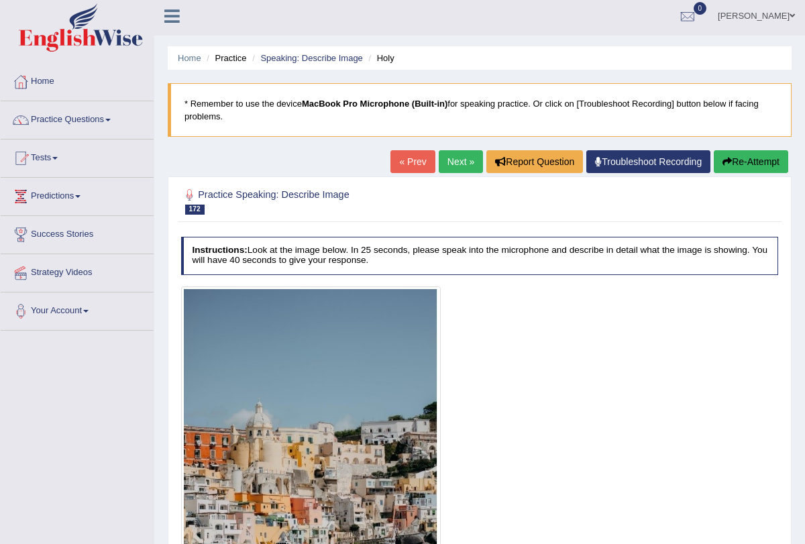
click at [444, 160] on link "Next »" at bounding box center [461, 161] width 44 height 23
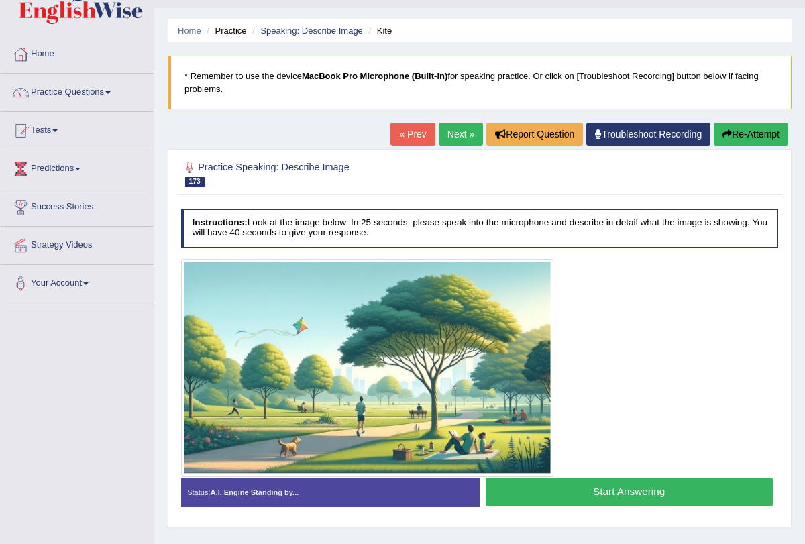
scroll to position [47, 0]
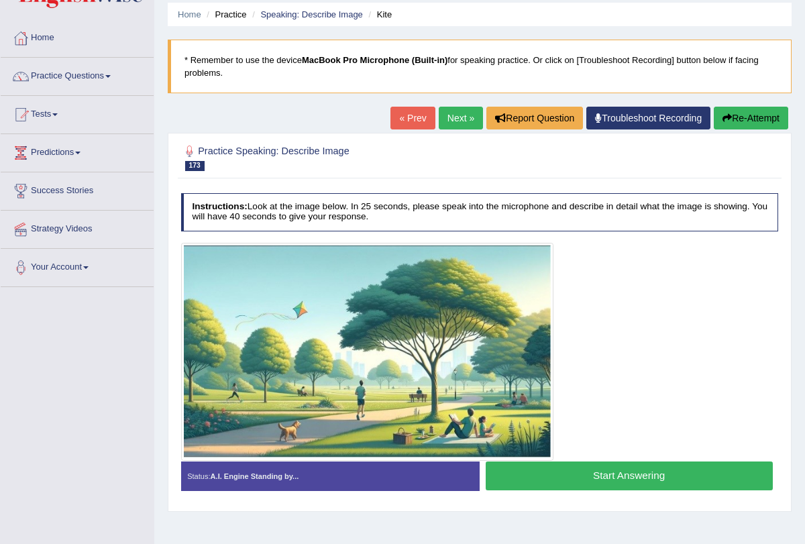
click at [445, 126] on link "Next »" at bounding box center [461, 118] width 44 height 23
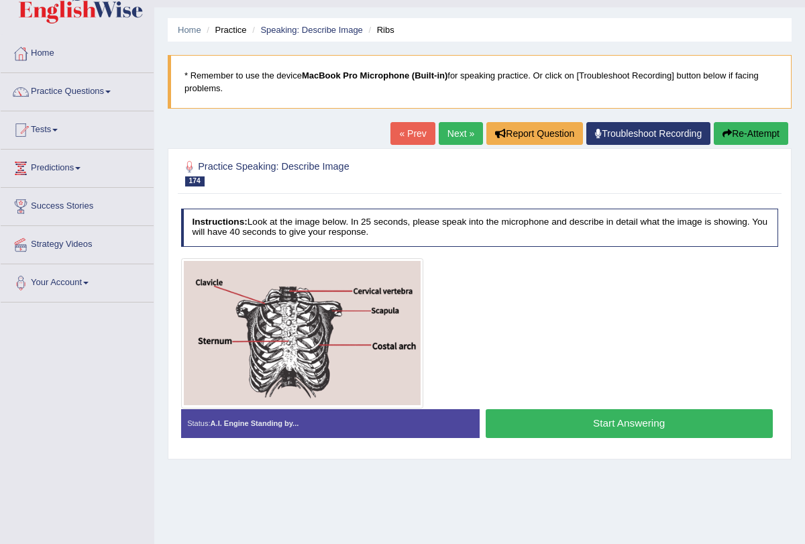
scroll to position [32, 0]
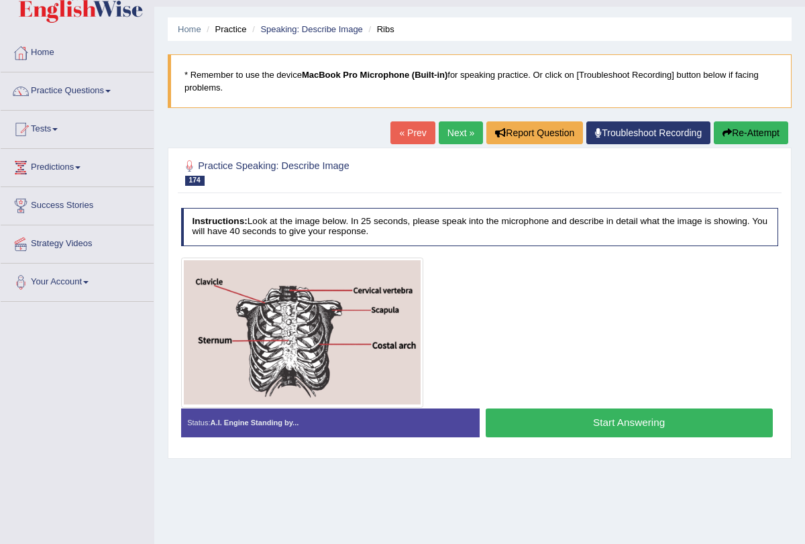
click at [539, 430] on button "Start Answering" at bounding box center [629, 423] width 287 height 29
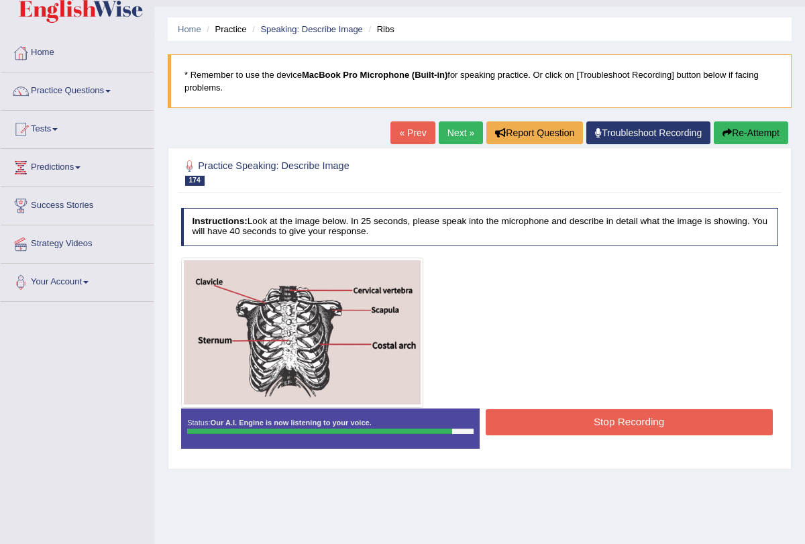
click at [752, 134] on button "Re-Attempt" at bounding box center [751, 132] width 75 height 23
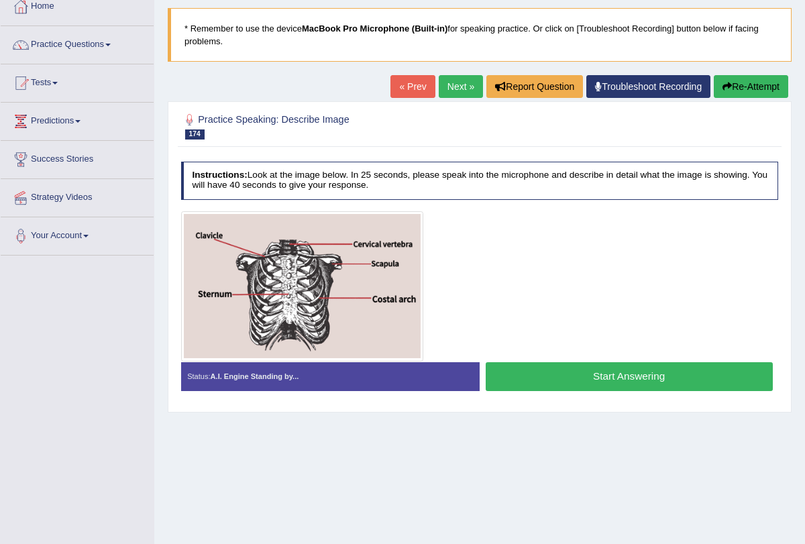
scroll to position [83, 0]
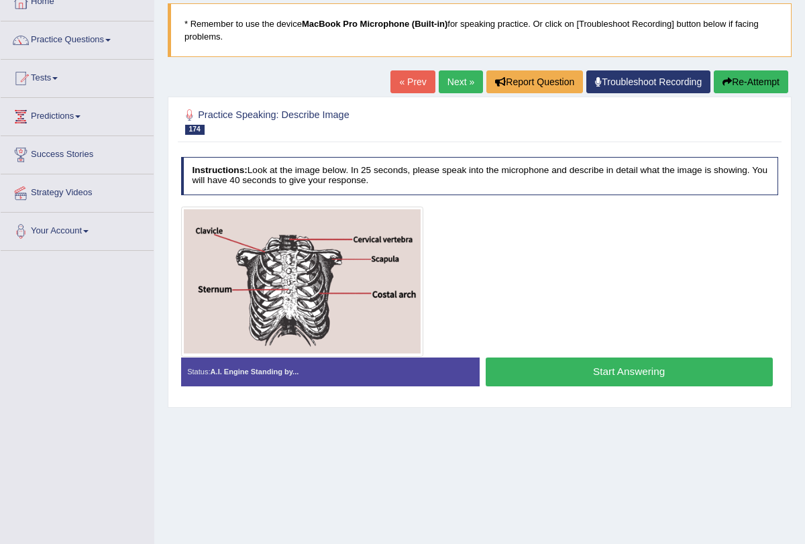
click at [582, 381] on button "Start Answering" at bounding box center [629, 372] width 287 height 29
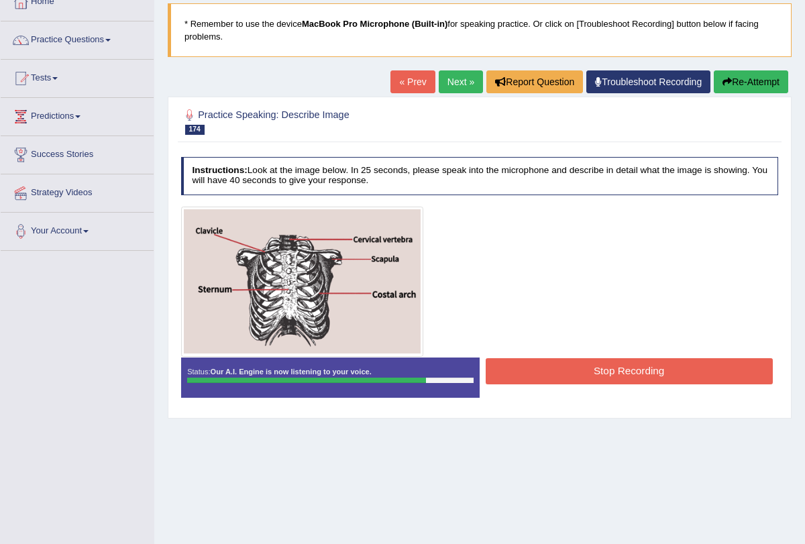
click at [624, 368] on button "Stop Recording" at bounding box center [629, 371] width 287 height 26
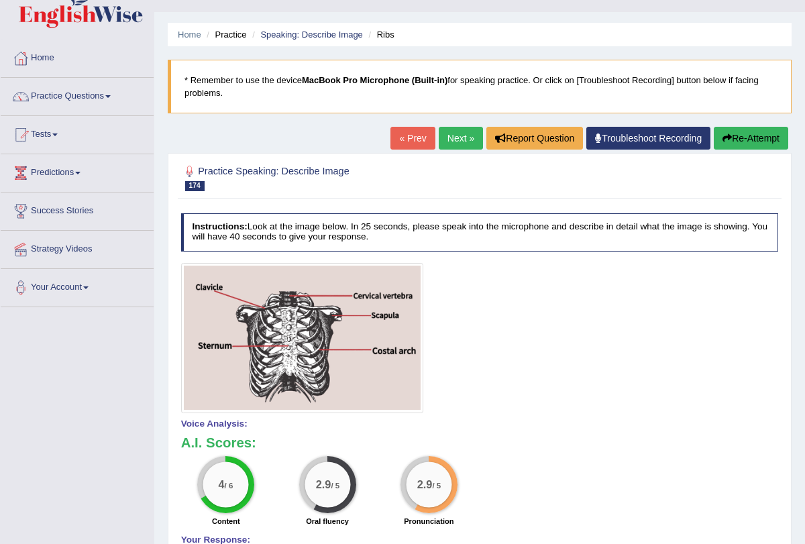
scroll to position [0, 0]
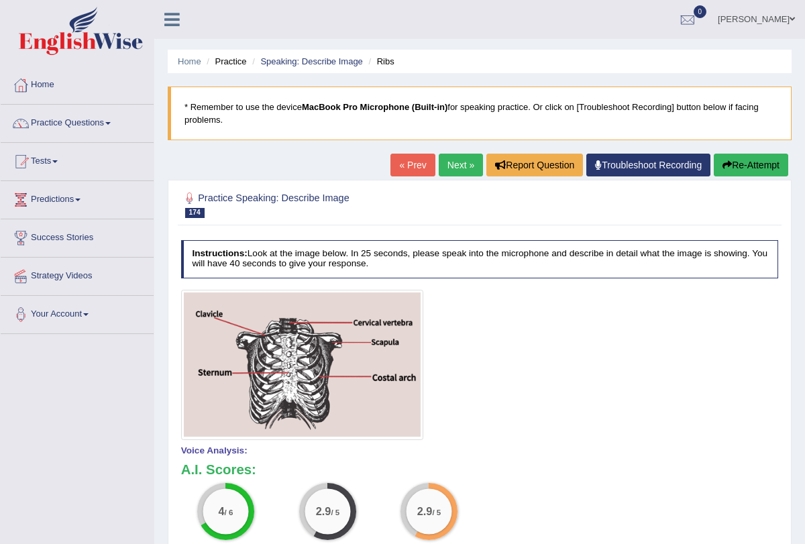
click at [439, 167] on link "Next »" at bounding box center [461, 165] width 44 height 23
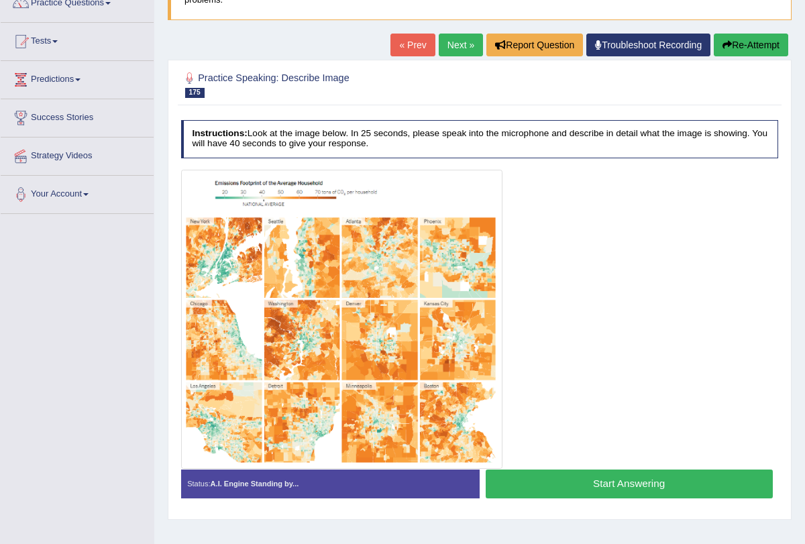
scroll to position [160, 0]
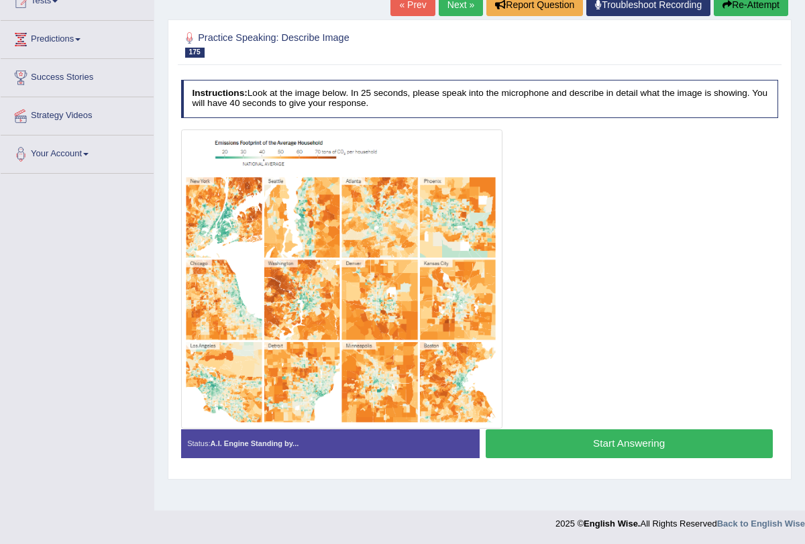
click at [550, 430] on button "Start Answering" at bounding box center [629, 444] width 287 height 29
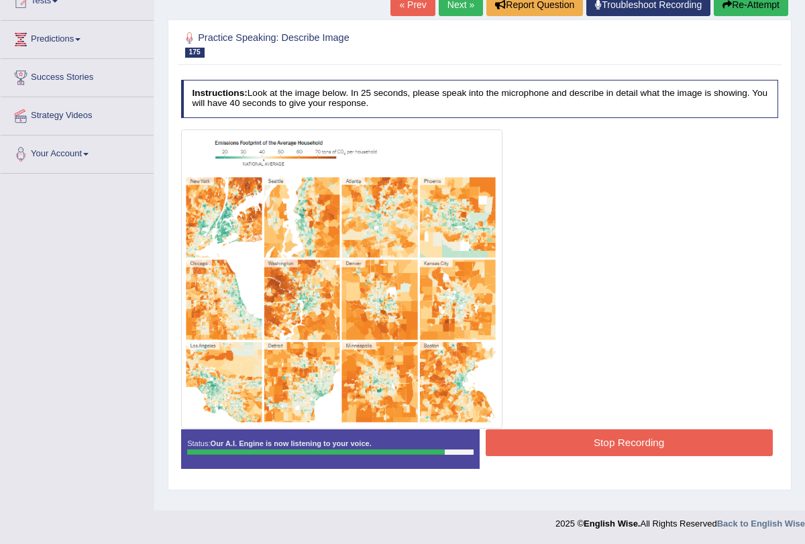
click at [558, 448] on button "Stop Recording" at bounding box center [629, 443] width 287 height 26
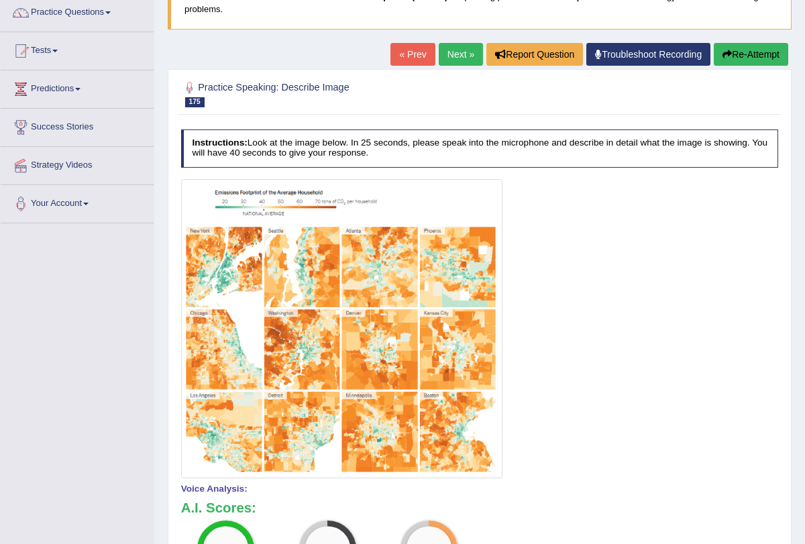
scroll to position [0, 0]
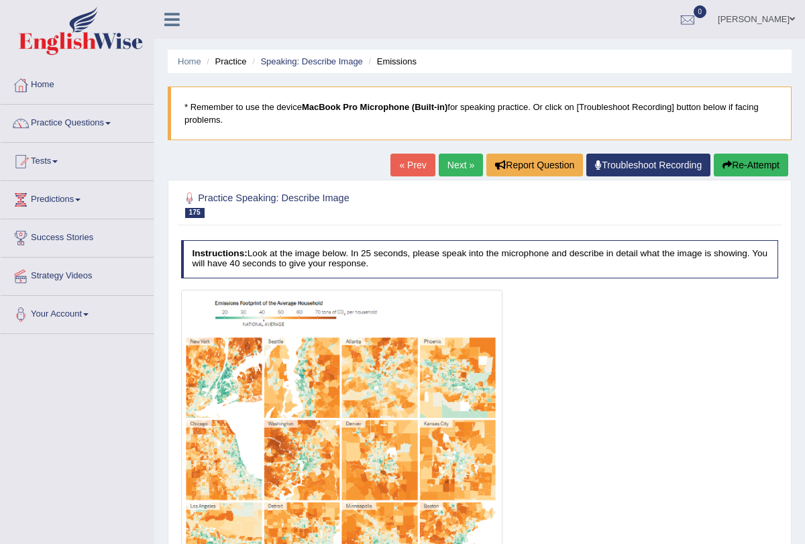
click at [440, 168] on link "Next »" at bounding box center [461, 165] width 44 height 23
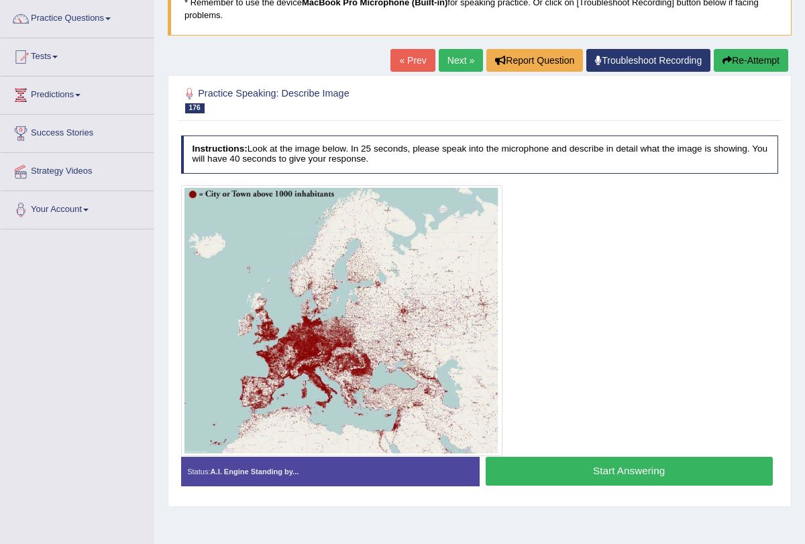
scroll to position [160, 0]
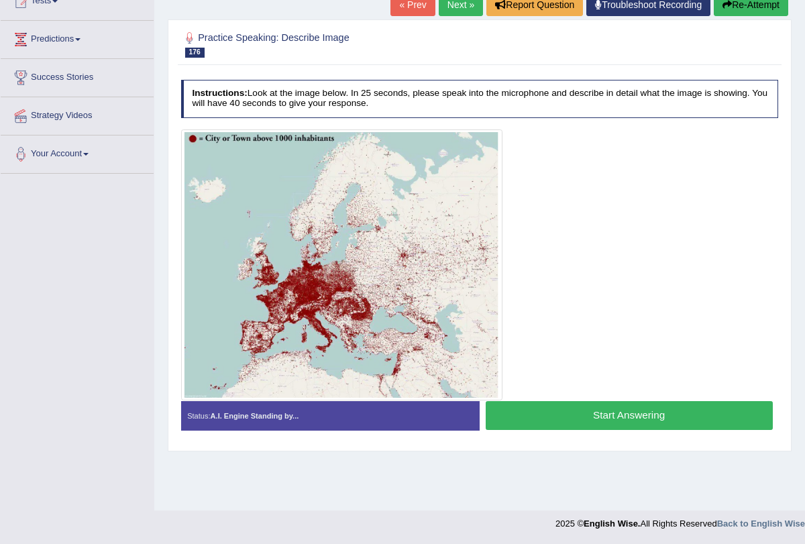
click at [528, 410] on button "Start Answering" at bounding box center [629, 415] width 287 height 29
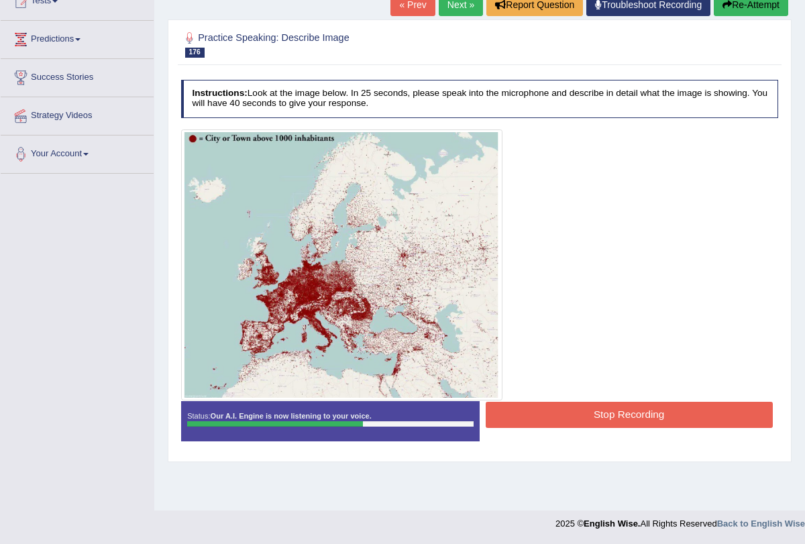
click at [528, 410] on button "Stop Recording" at bounding box center [629, 415] width 287 height 26
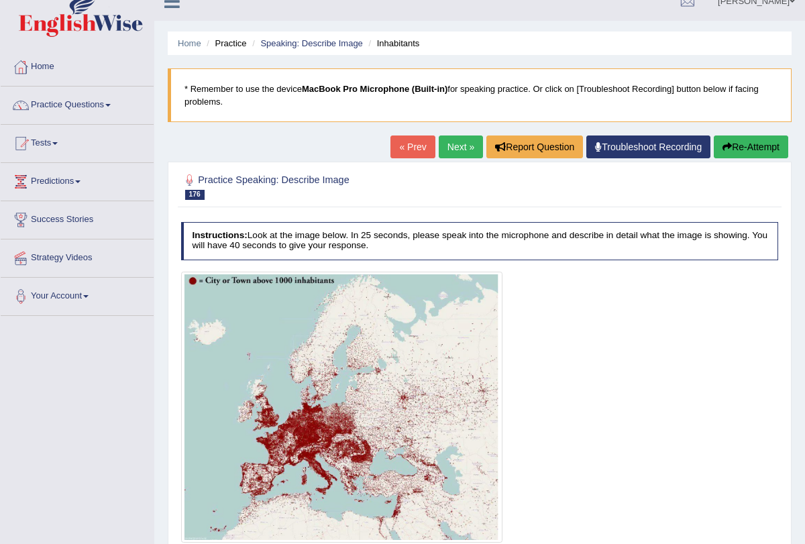
scroll to position [0, 0]
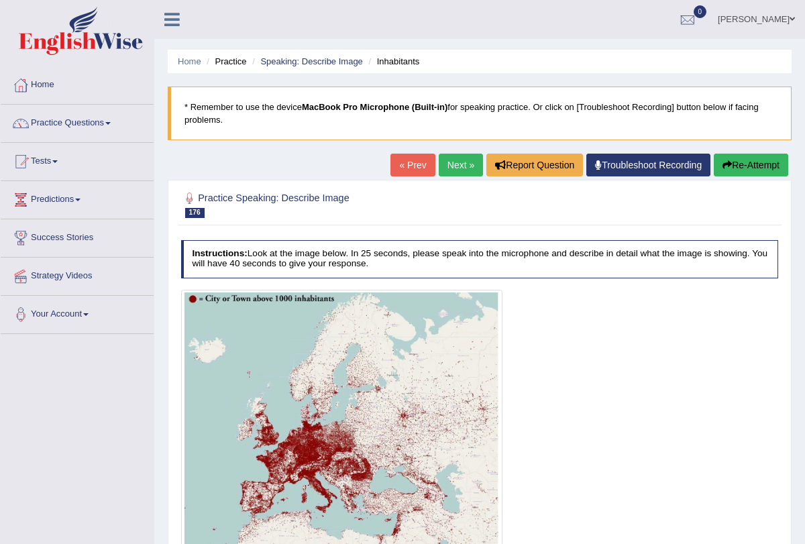
click at [458, 161] on link "Next »" at bounding box center [461, 165] width 44 height 23
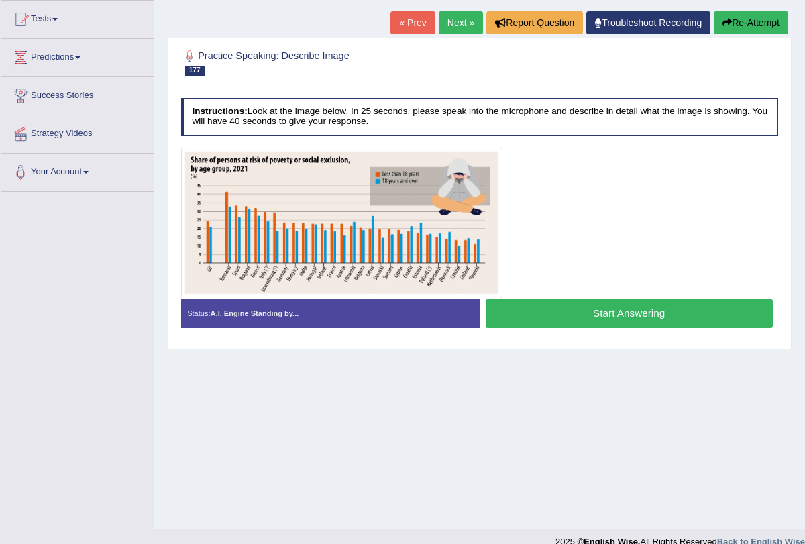
scroll to position [160, 0]
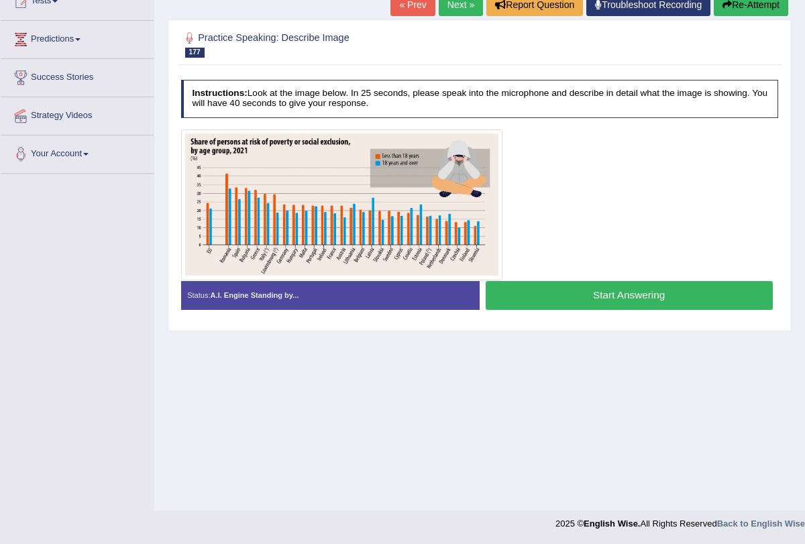
click at [517, 298] on button "Start Answering" at bounding box center [629, 295] width 287 height 29
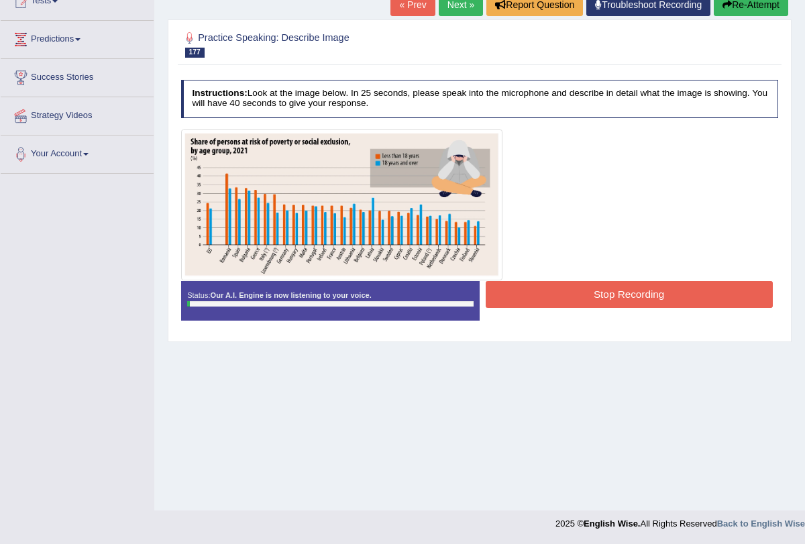
click at [517, 298] on button "Stop Recording" at bounding box center [629, 294] width 287 height 26
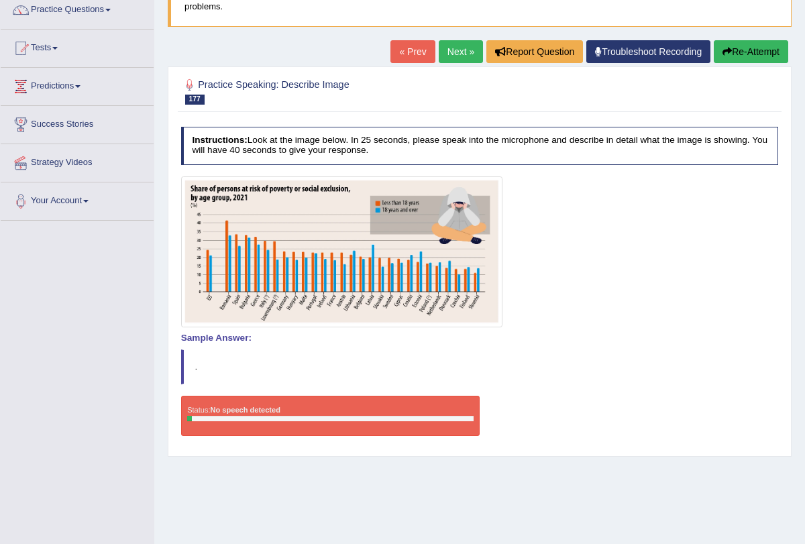
scroll to position [113, 0]
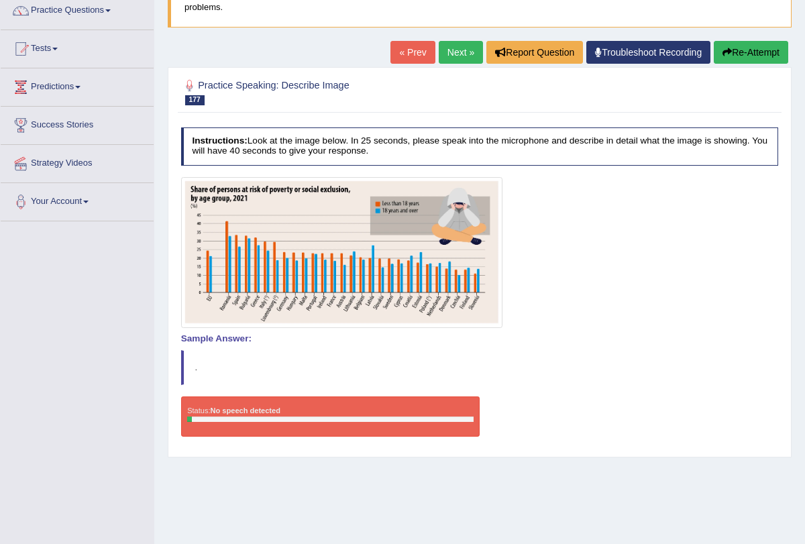
click at [451, 54] on link "Next »" at bounding box center [461, 52] width 44 height 23
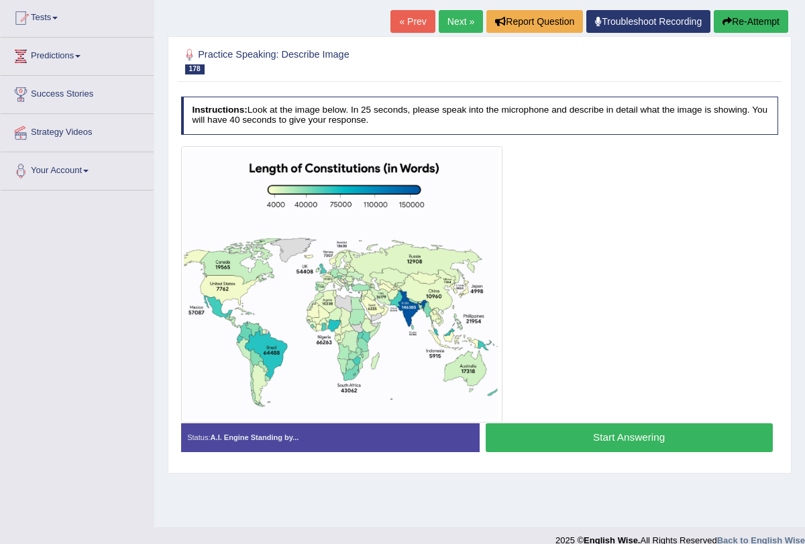
scroll to position [144, 0]
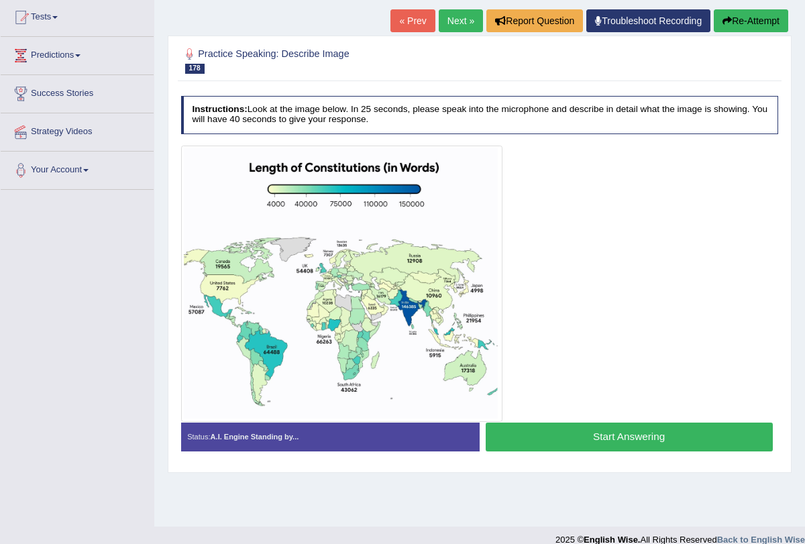
click at [542, 436] on button "Start Answering" at bounding box center [629, 437] width 287 height 29
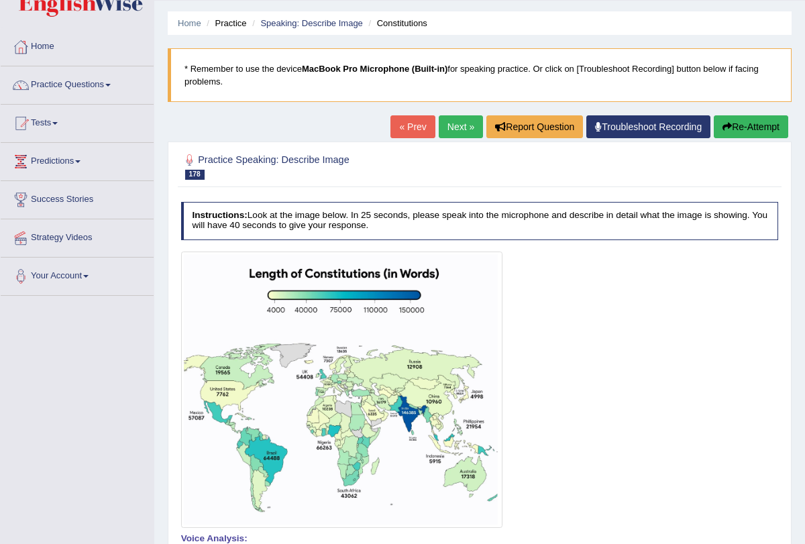
scroll to position [0, 0]
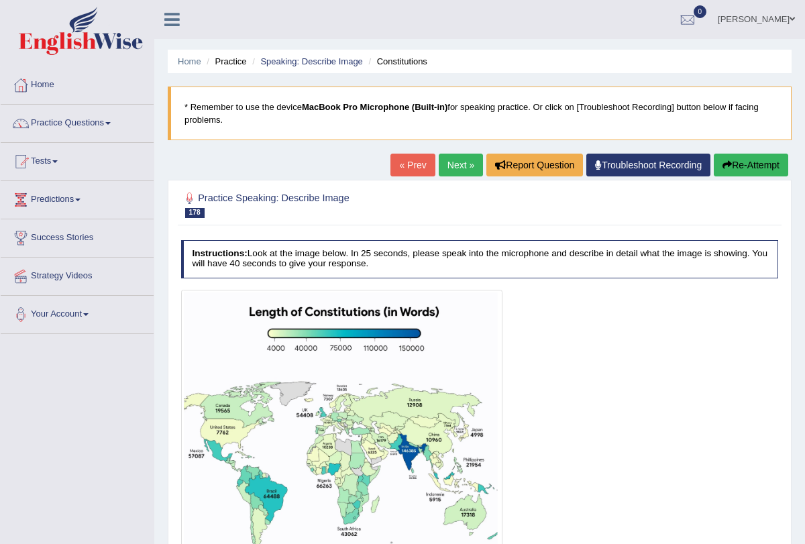
click at [461, 169] on link "Next »" at bounding box center [461, 165] width 44 height 23
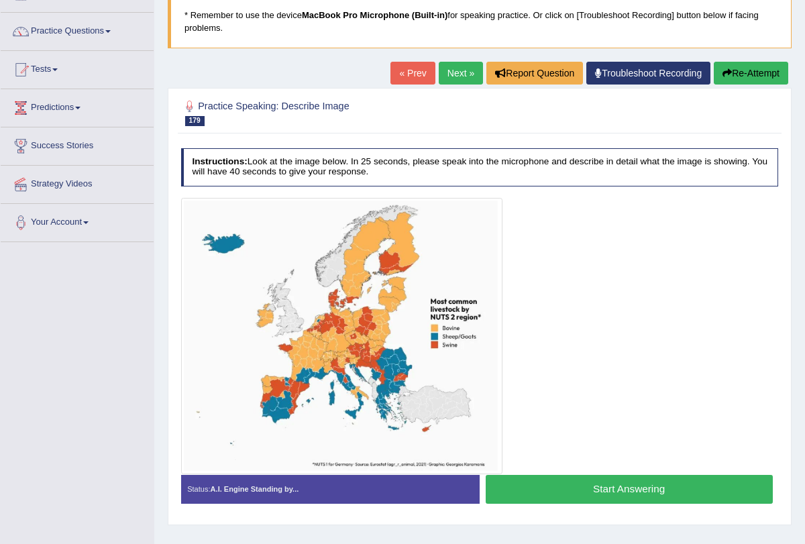
scroll to position [95, 0]
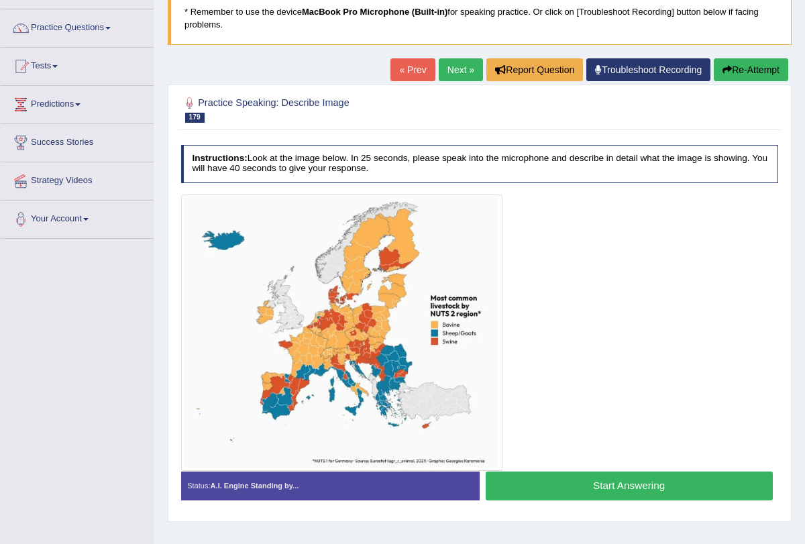
drag, startPoint x: 554, startPoint y: 475, endPoint x: 489, endPoint y: 442, distance: 73.2
click at [554, 475] on button "Start Answering" at bounding box center [629, 486] width 287 height 29
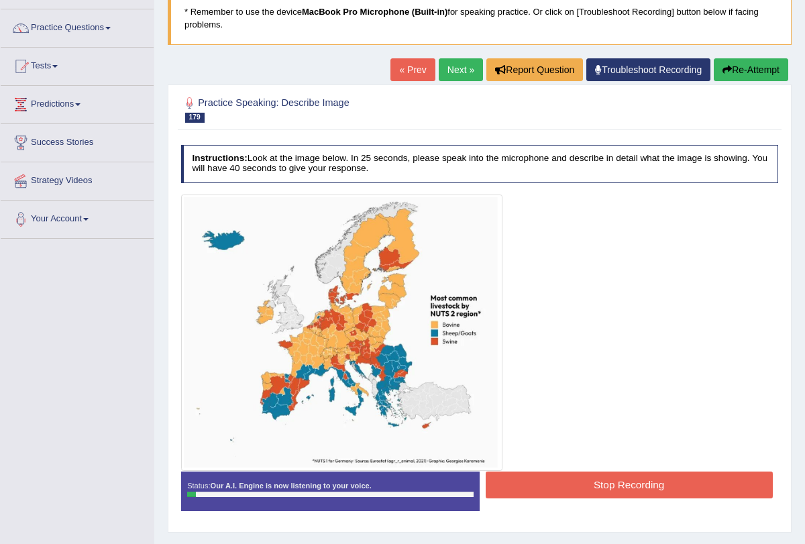
click at [550, 479] on button "Stop Recording" at bounding box center [629, 485] width 287 height 26
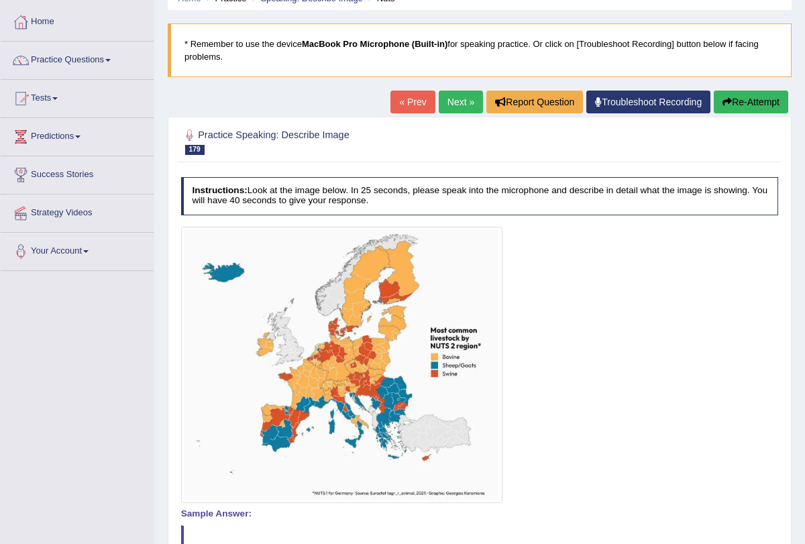
scroll to position [0, 0]
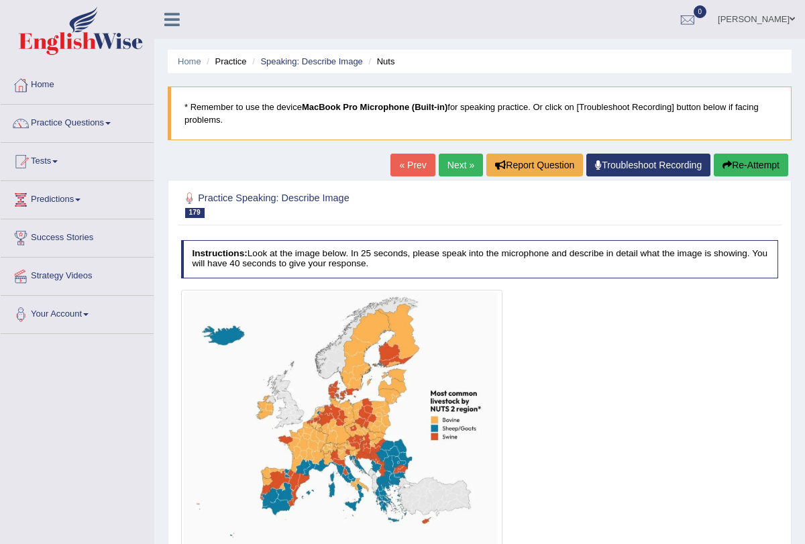
click at [736, 168] on button "Re-Attempt" at bounding box center [751, 165] width 75 height 23
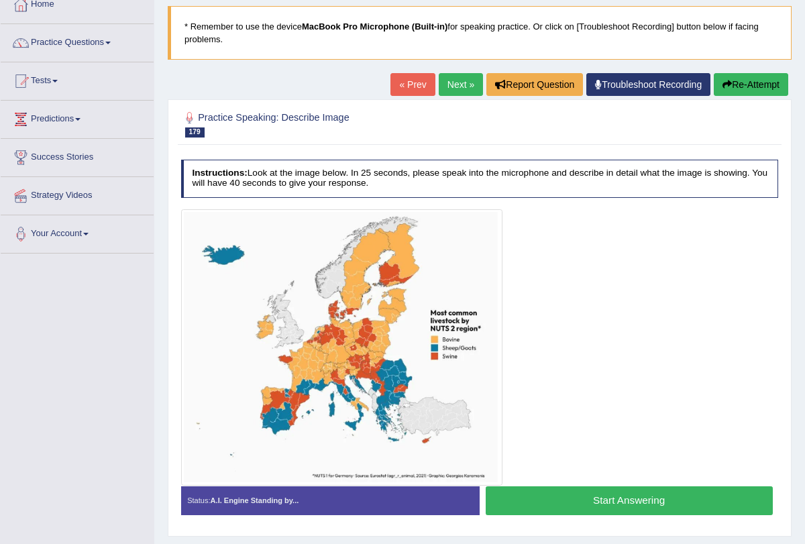
scroll to position [151, 0]
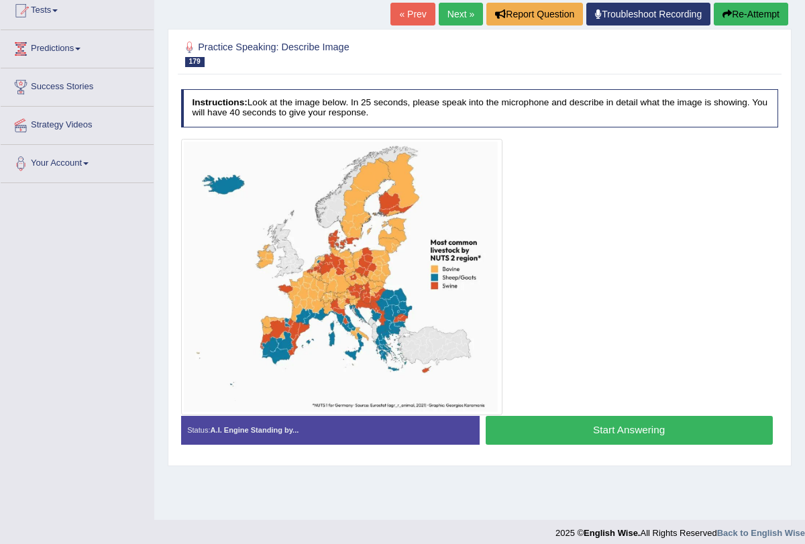
click at [591, 424] on button "Start Answering" at bounding box center [629, 430] width 287 height 29
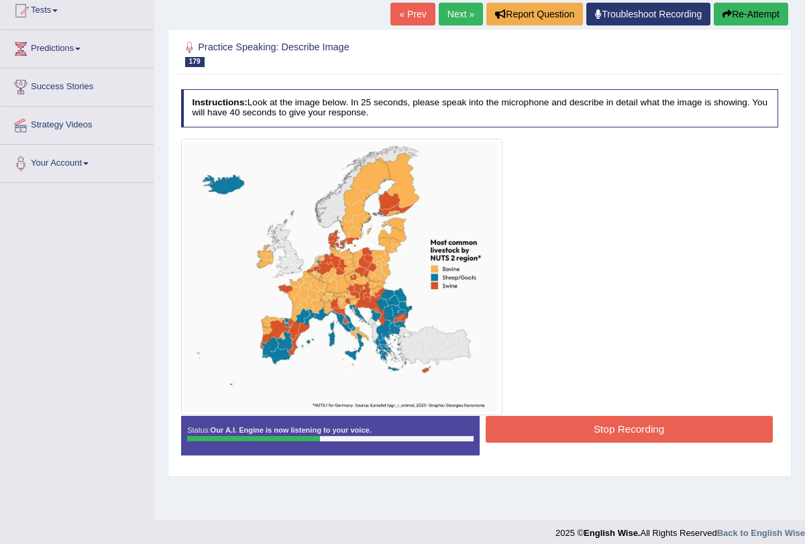
click at [360, 301] on img at bounding box center [341, 277] width 315 height 270
click at [575, 424] on button "Stop Recording" at bounding box center [629, 429] width 287 height 26
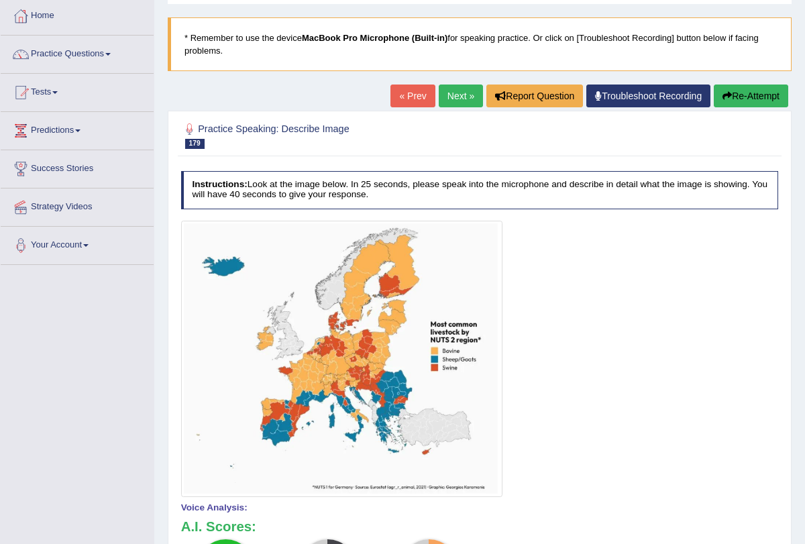
scroll to position [0, 0]
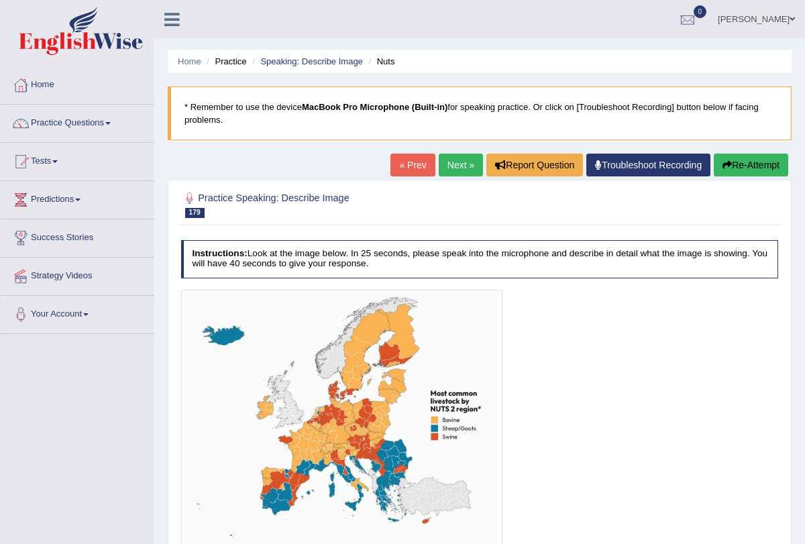
click at [448, 160] on link "Next »" at bounding box center [461, 165] width 44 height 23
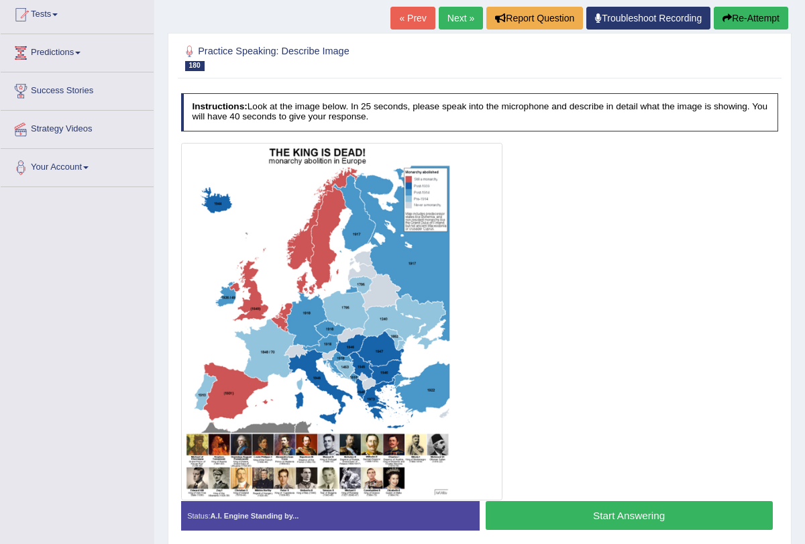
scroll to position [146, 0]
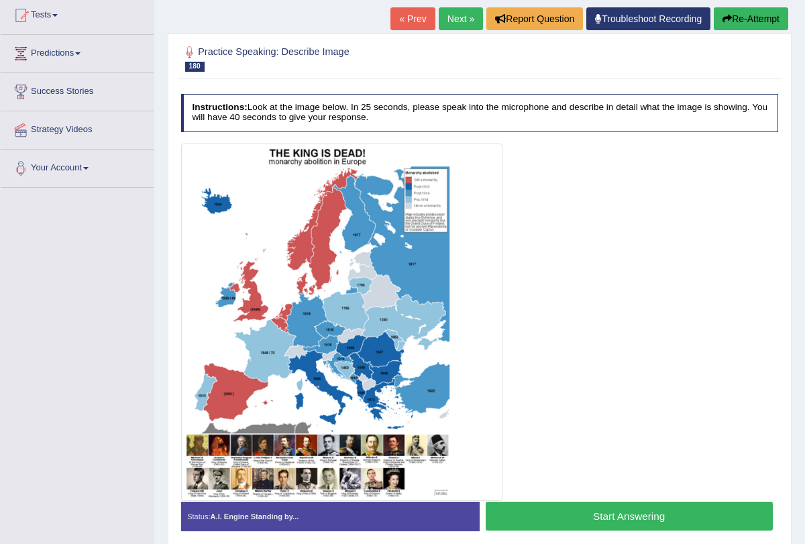
click at [448, 16] on link "Next »" at bounding box center [461, 18] width 44 height 23
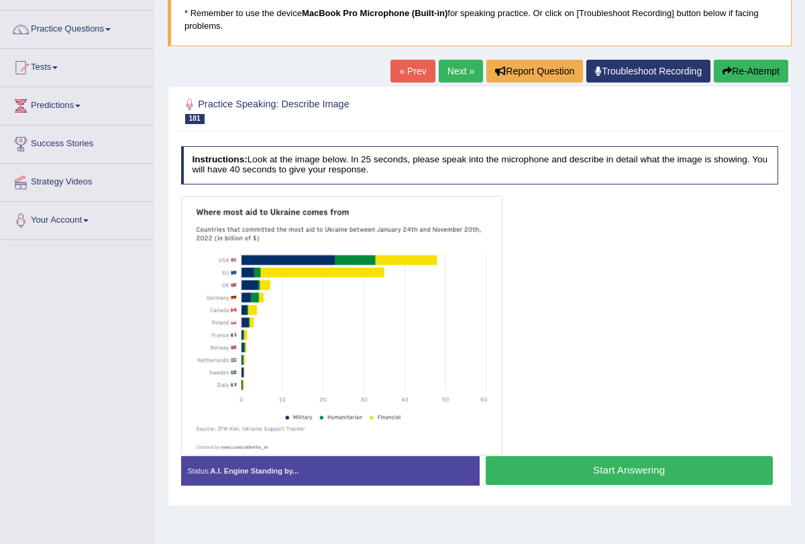
scroll to position [102, 0]
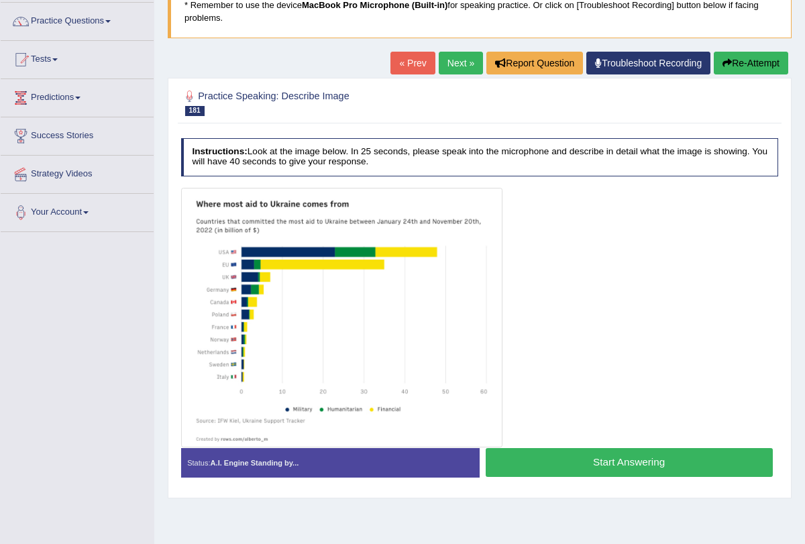
click at [458, 64] on link "Next »" at bounding box center [461, 63] width 44 height 23
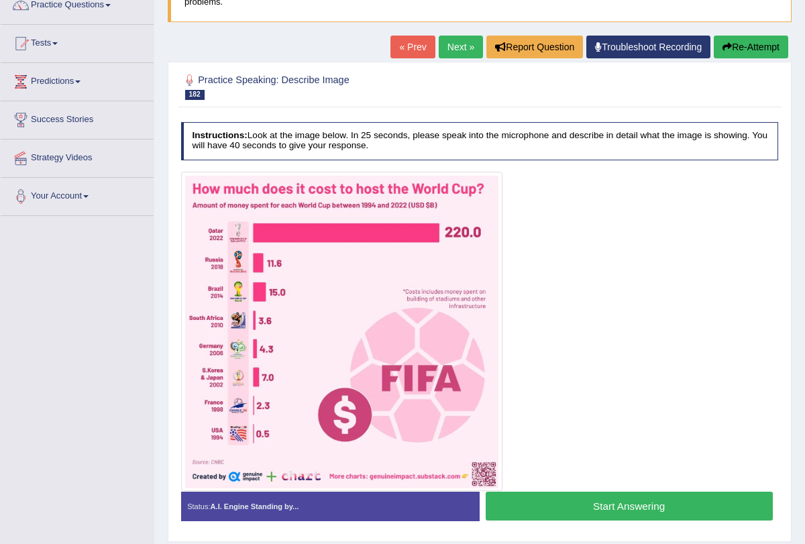
scroll to position [160, 0]
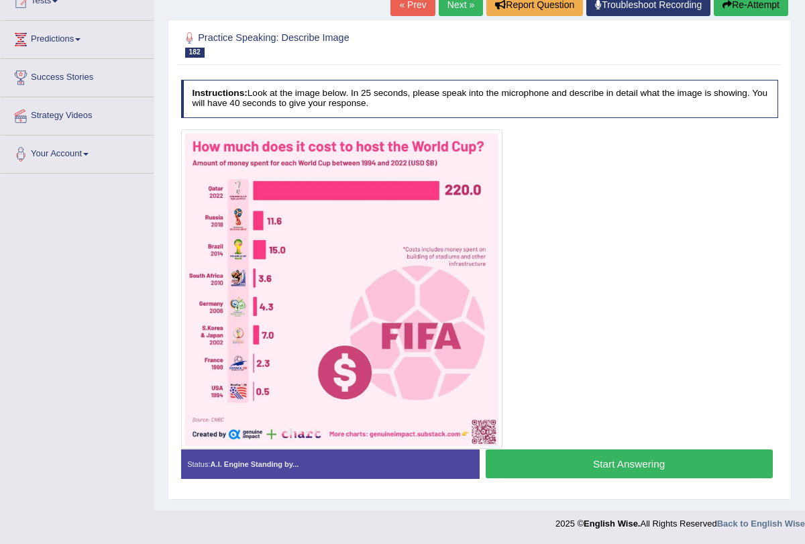
click at [533, 450] on button "Start Answering" at bounding box center [629, 464] width 287 height 29
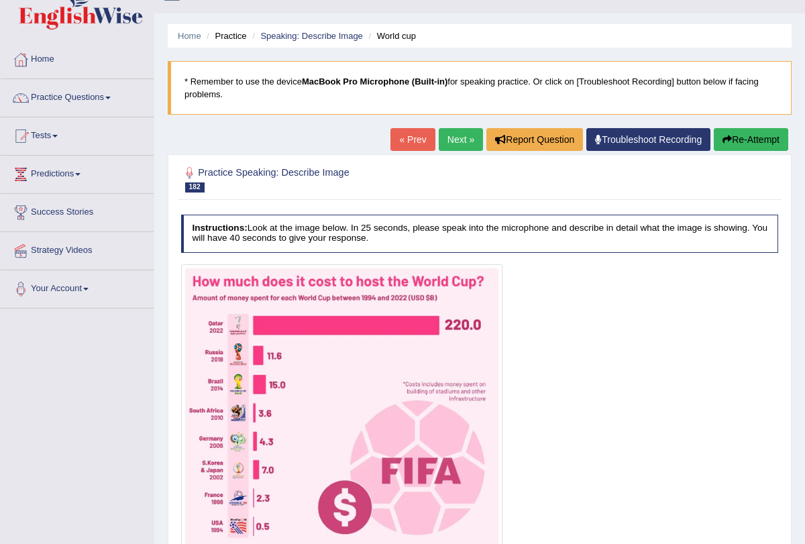
scroll to position [0, 0]
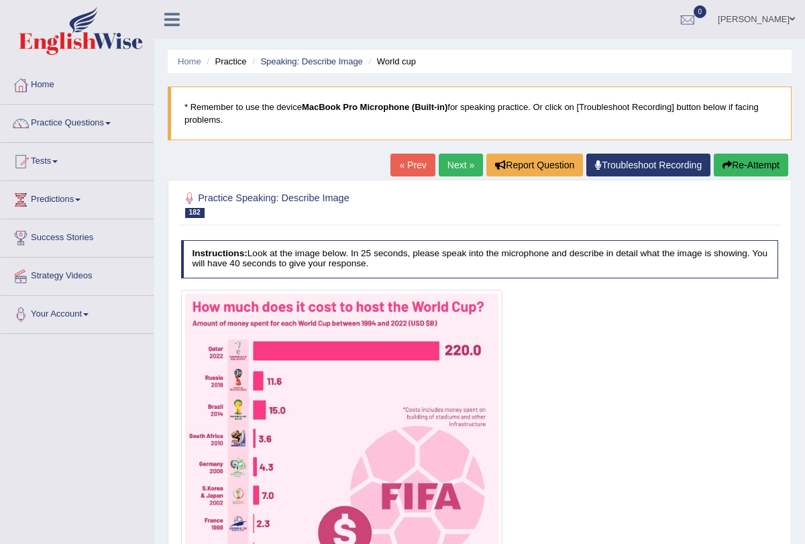
click at [450, 171] on link "Next »" at bounding box center [461, 165] width 44 height 23
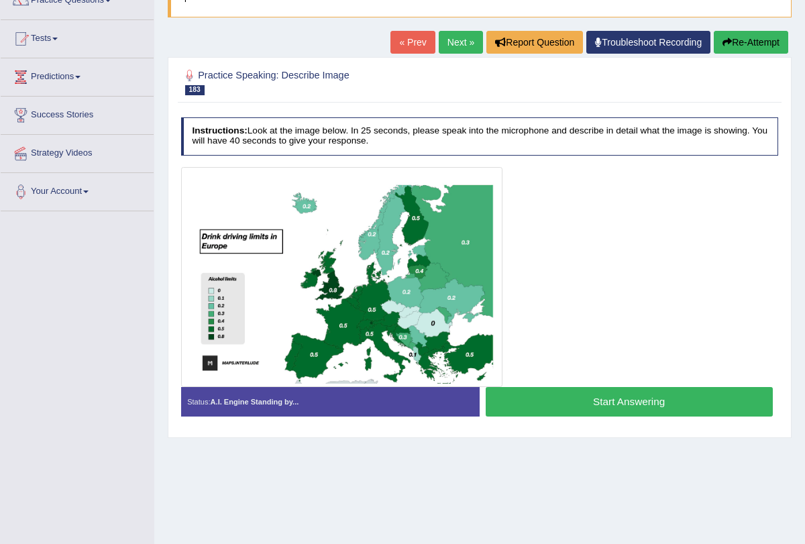
scroll to position [126, 0]
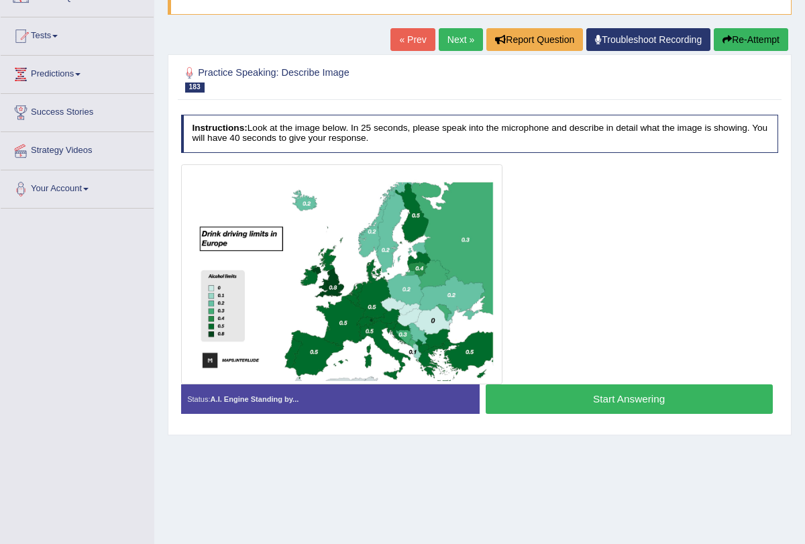
click at [525, 392] on button "Start Answering" at bounding box center [629, 399] width 287 height 29
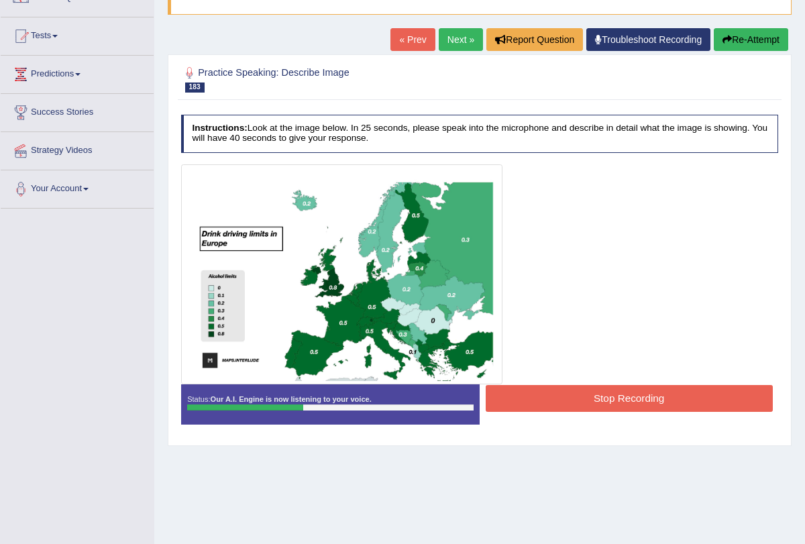
click at [536, 398] on button "Stop Recording" at bounding box center [629, 398] width 287 height 26
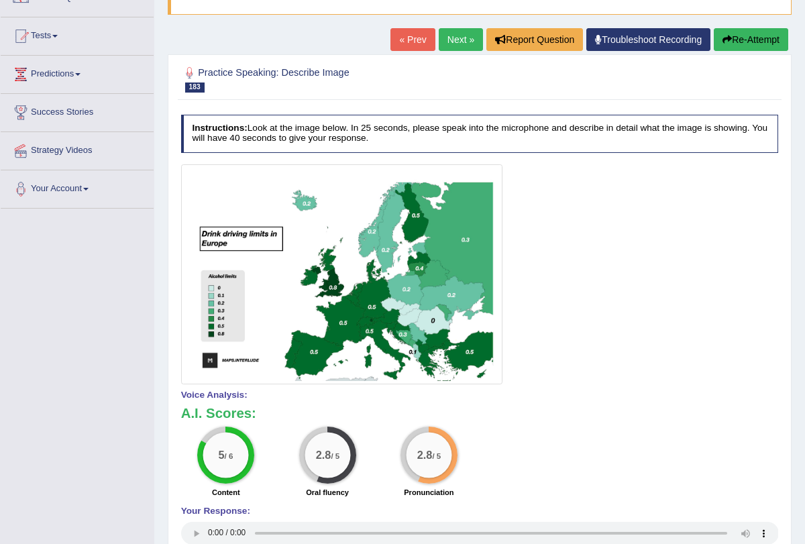
click at [439, 31] on link "Next »" at bounding box center [461, 39] width 44 height 23
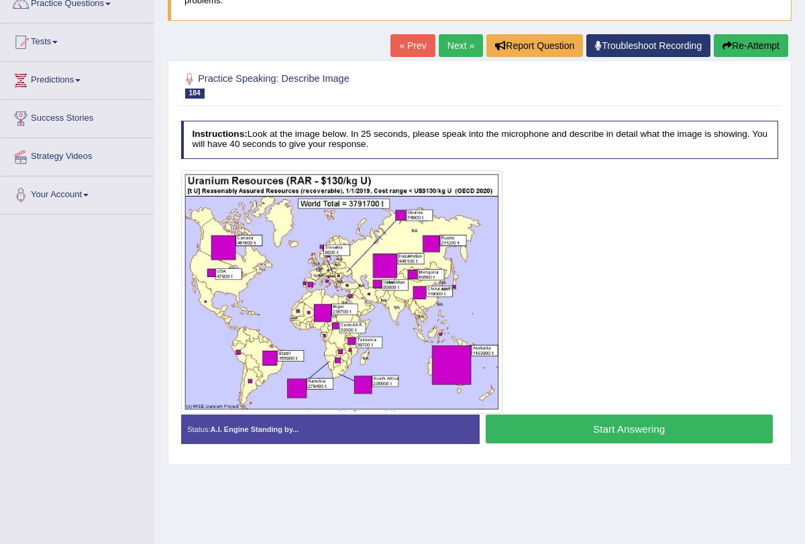
scroll to position [122, 0]
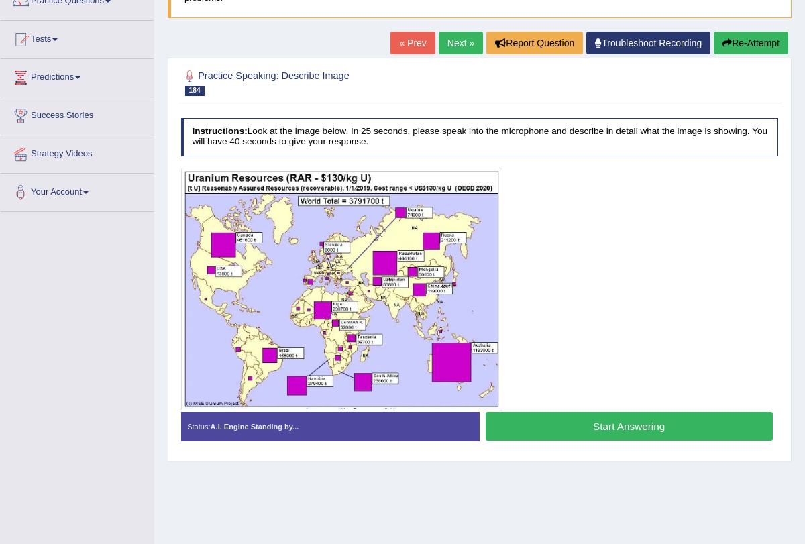
click at [456, 34] on link "Next »" at bounding box center [461, 43] width 44 height 23
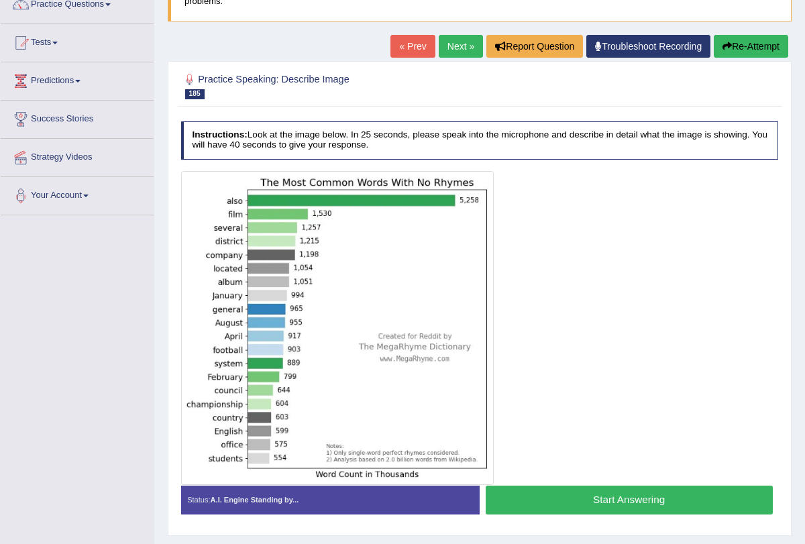
scroll to position [123, 0]
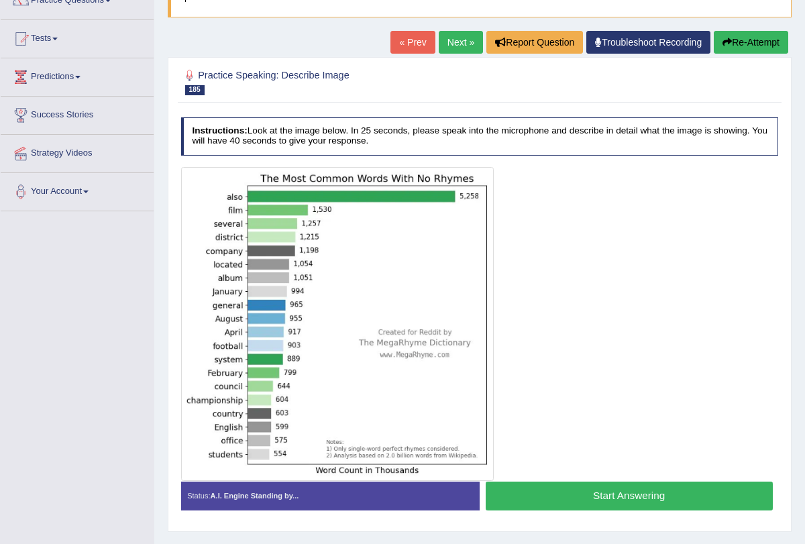
click at [579, 489] on button "Start Answering" at bounding box center [629, 496] width 287 height 29
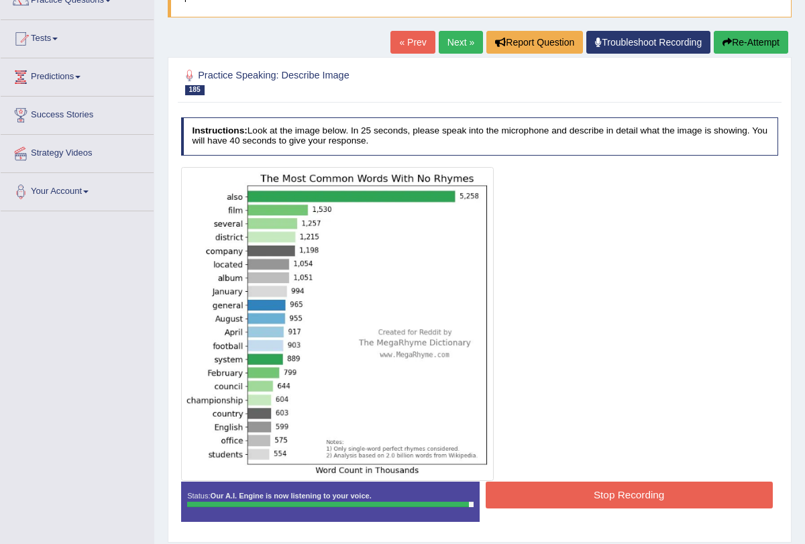
click at [579, 489] on button "Stop Recording" at bounding box center [629, 495] width 287 height 26
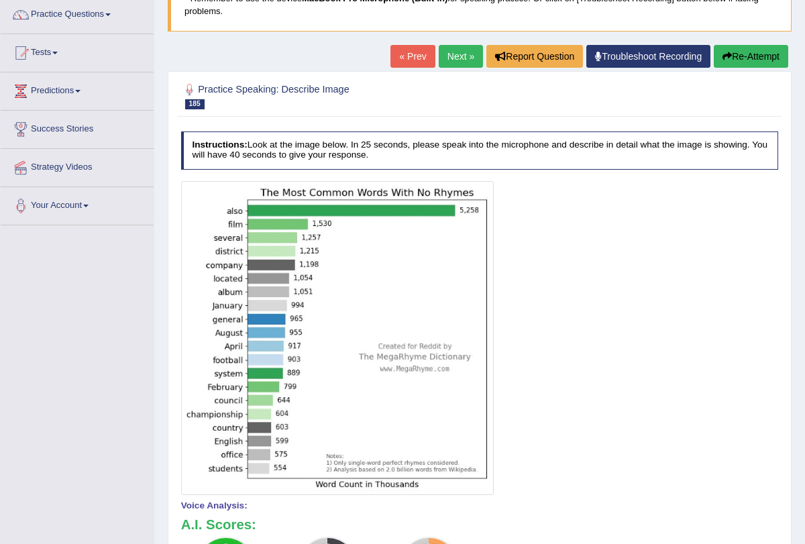
scroll to position [107, 0]
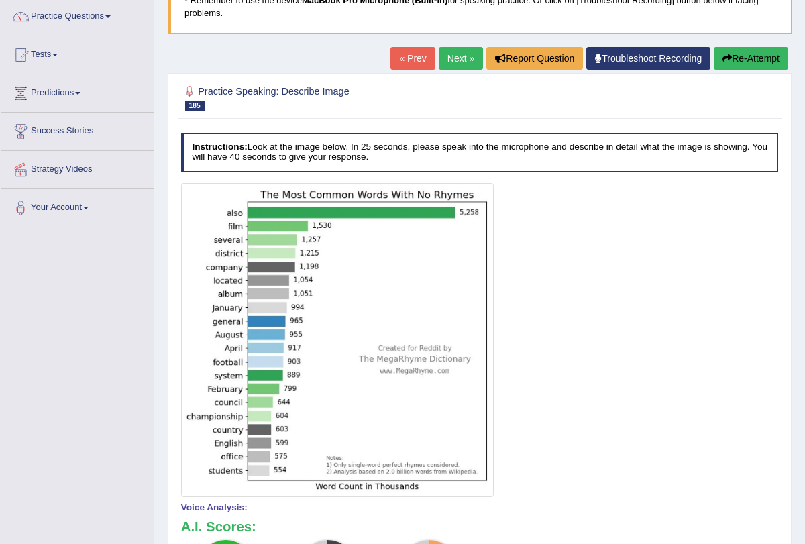
click at [453, 53] on link "Next »" at bounding box center [461, 58] width 44 height 23
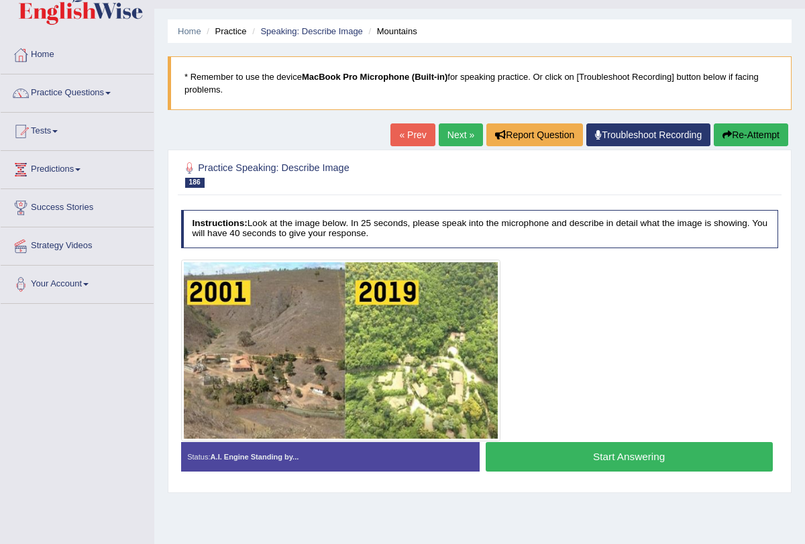
click at [534, 452] on button "Start Answering" at bounding box center [629, 456] width 287 height 29
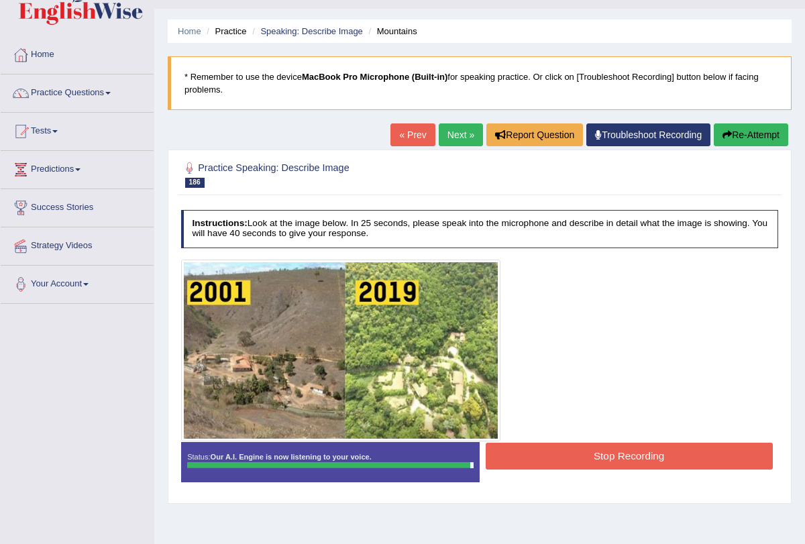
click at [525, 456] on button "Stop Recording" at bounding box center [629, 456] width 287 height 26
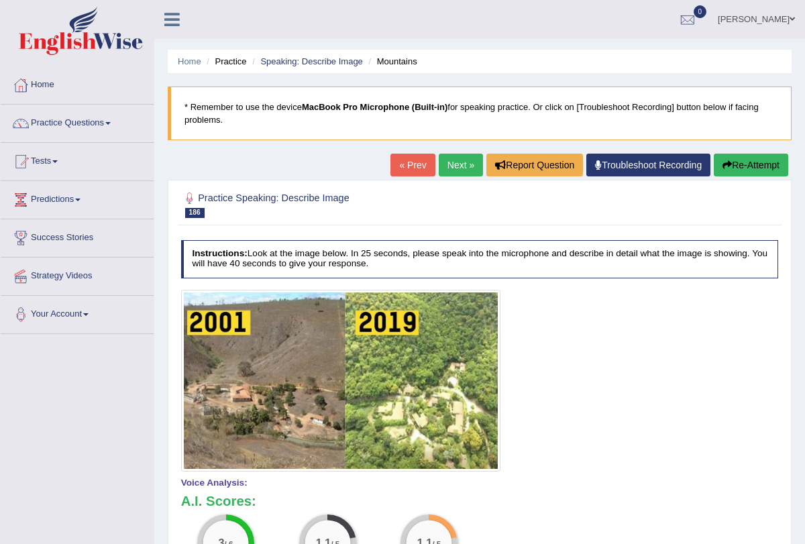
click at [455, 167] on link "Next »" at bounding box center [461, 165] width 44 height 23
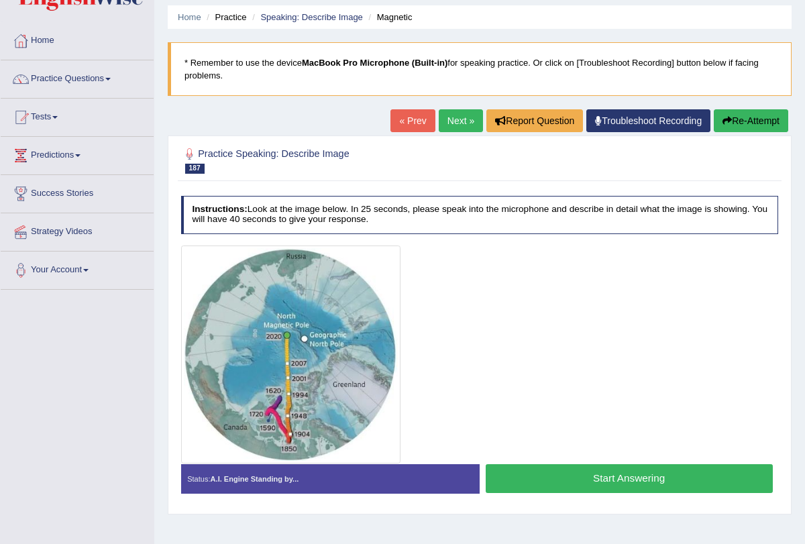
scroll to position [45, 0]
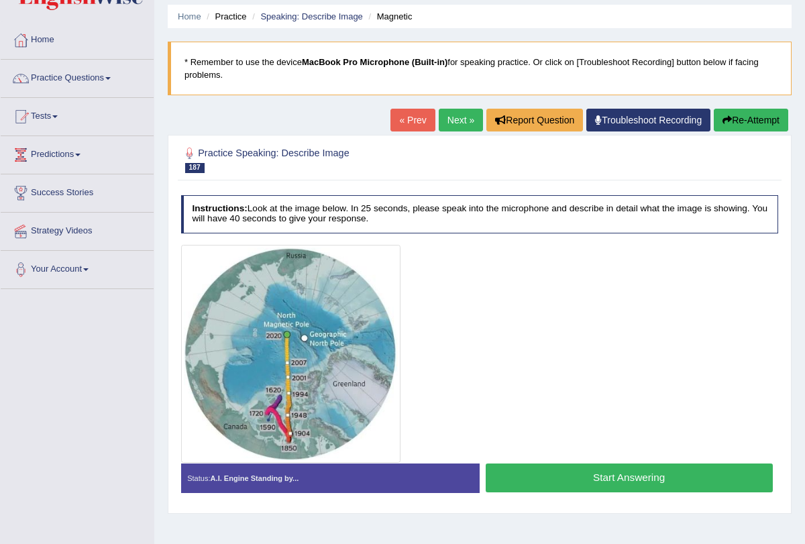
click at [625, 482] on button "Start Answering" at bounding box center [629, 478] width 287 height 29
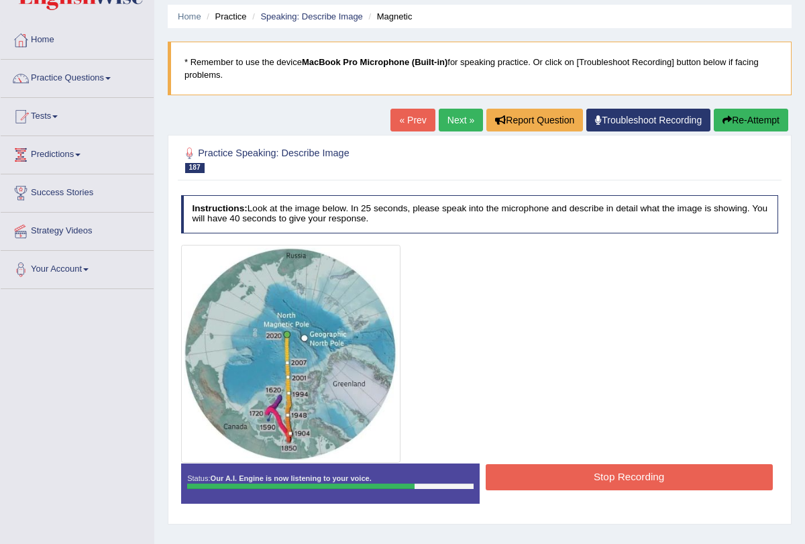
click at [679, 472] on button "Stop Recording" at bounding box center [629, 477] width 287 height 26
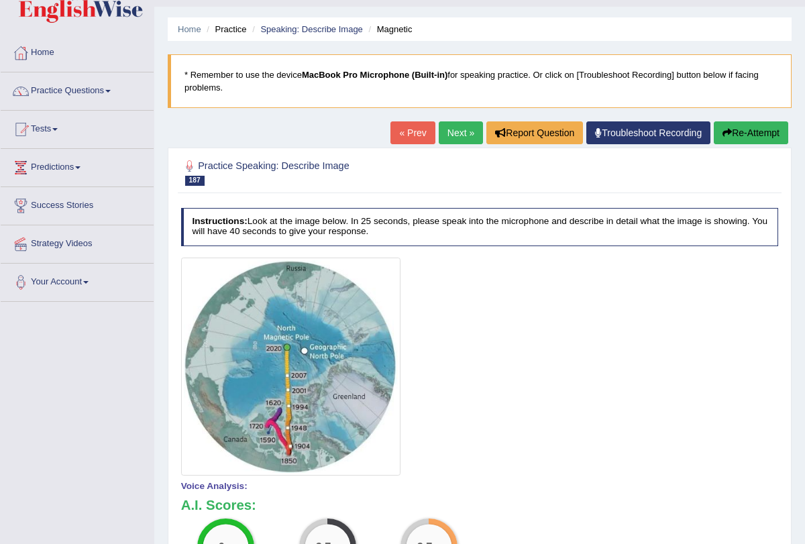
scroll to position [0, 0]
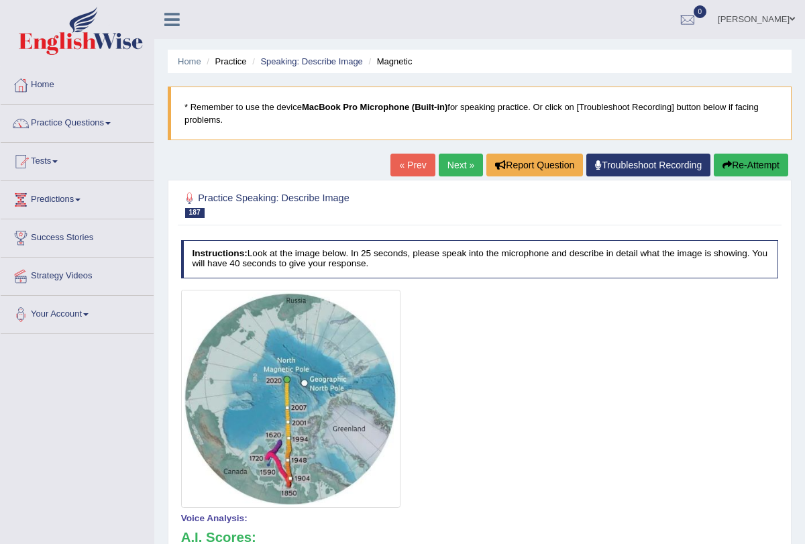
click at [450, 170] on link "Next »" at bounding box center [461, 165] width 44 height 23
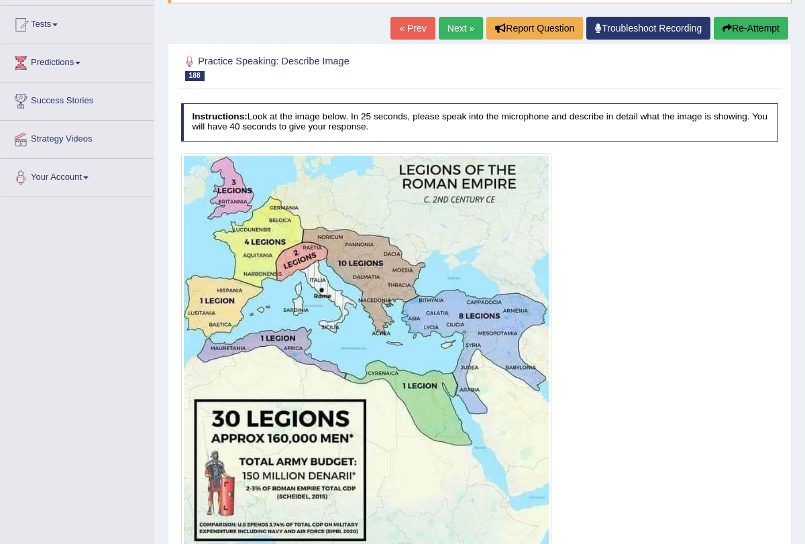
scroll to position [136, 0]
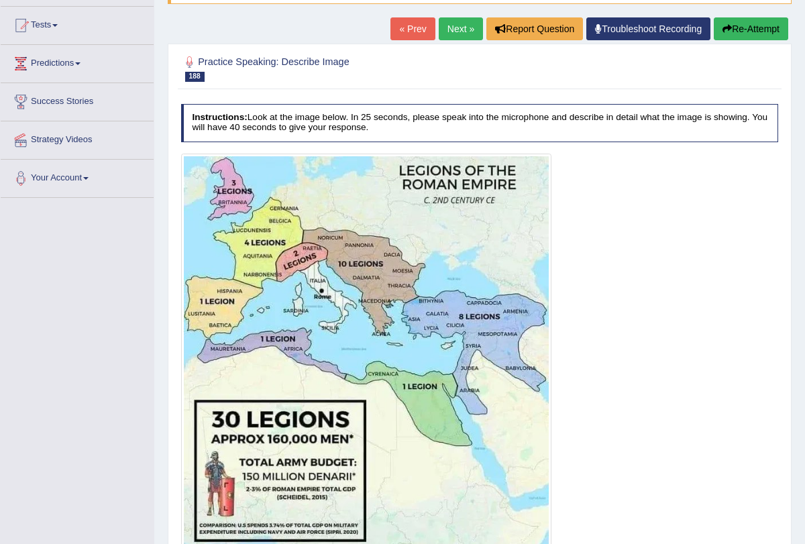
click at [450, 21] on link "Next »" at bounding box center [461, 28] width 44 height 23
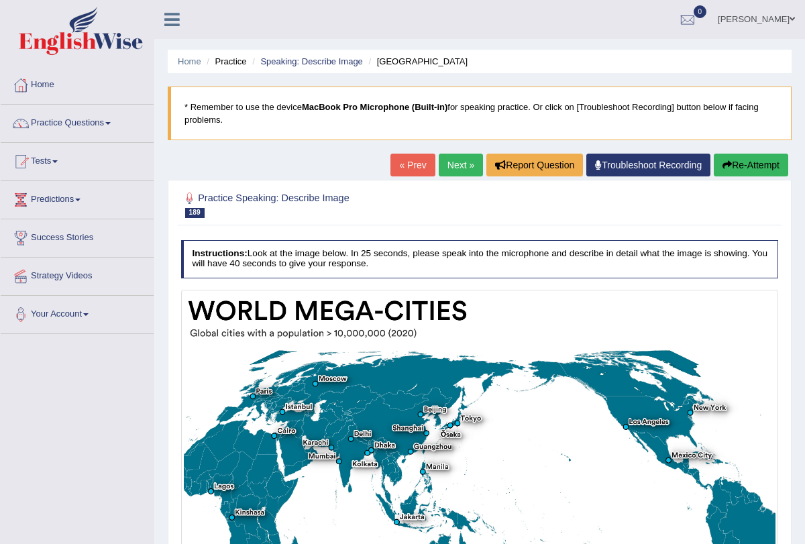
click at [449, 156] on link "Next »" at bounding box center [461, 165] width 44 height 23
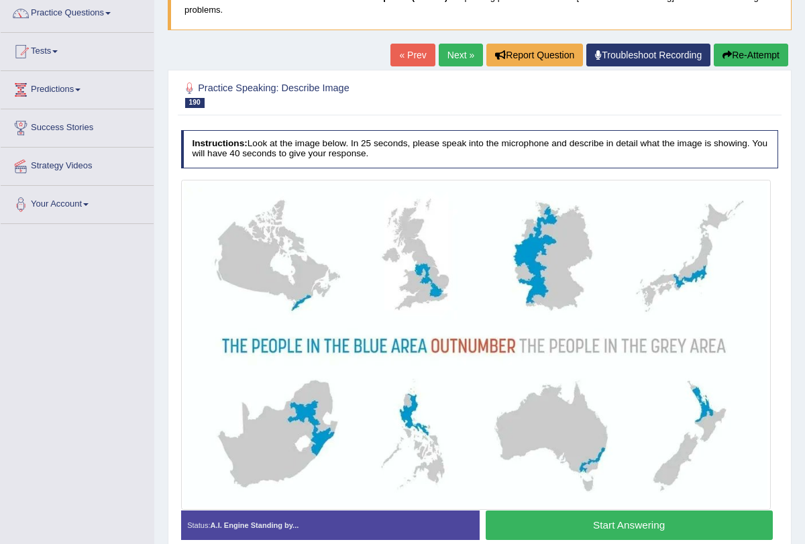
scroll to position [112, 0]
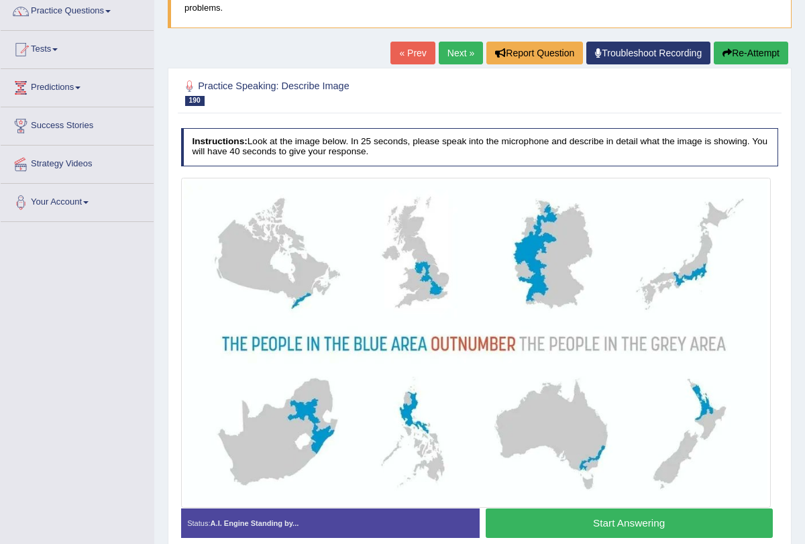
click at [454, 50] on link "Next »" at bounding box center [461, 53] width 44 height 23
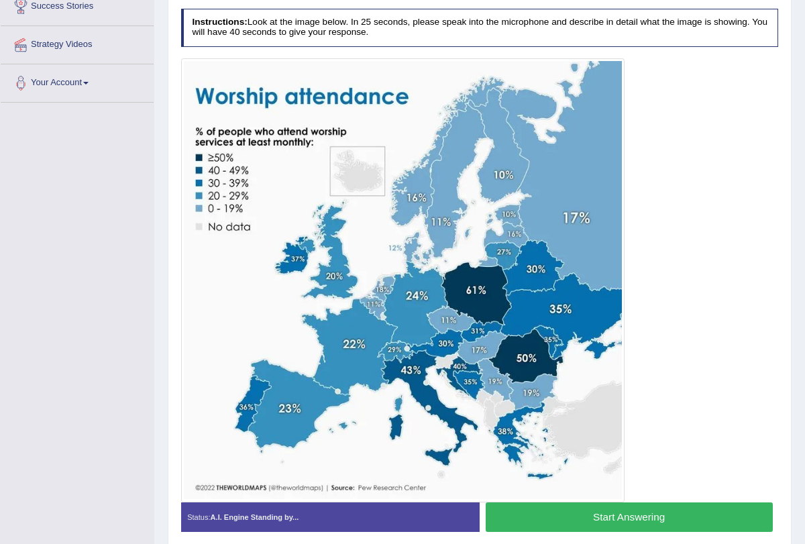
scroll to position [248, 0]
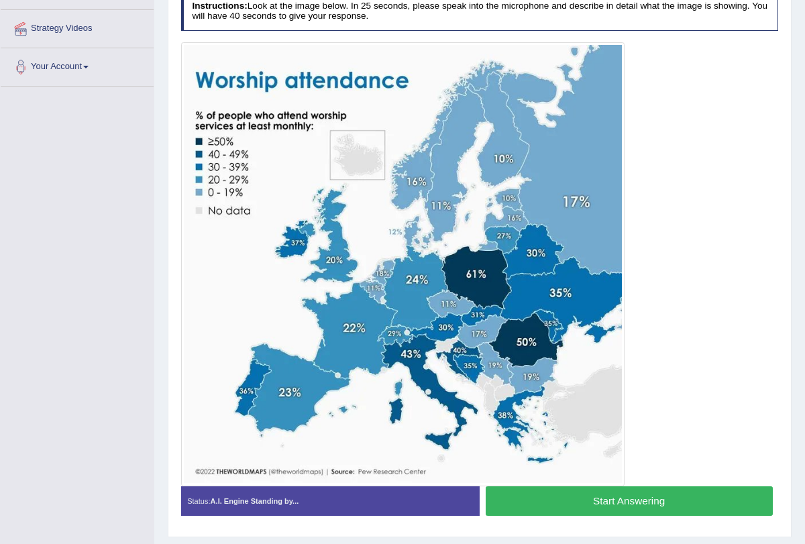
click at [562, 499] on button "Start Answering" at bounding box center [629, 501] width 287 height 29
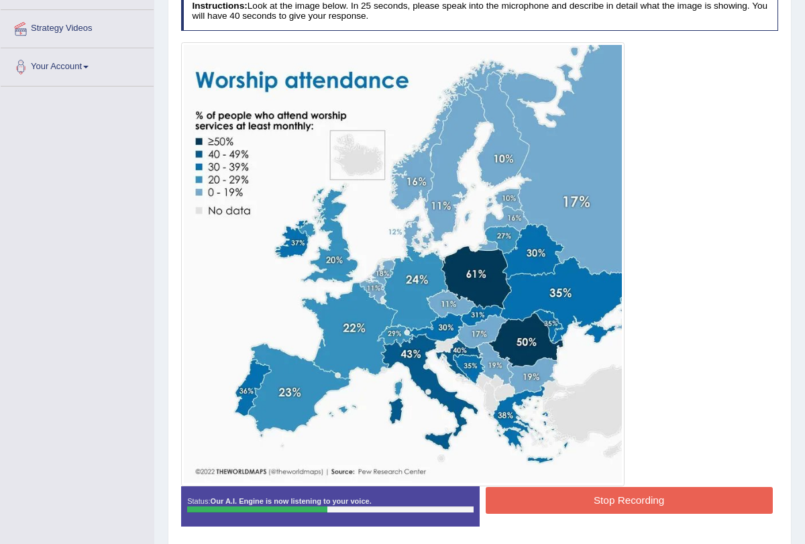
click at [562, 499] on button "Stop Recording" at bounding box center [629, 500] width 287 height 26
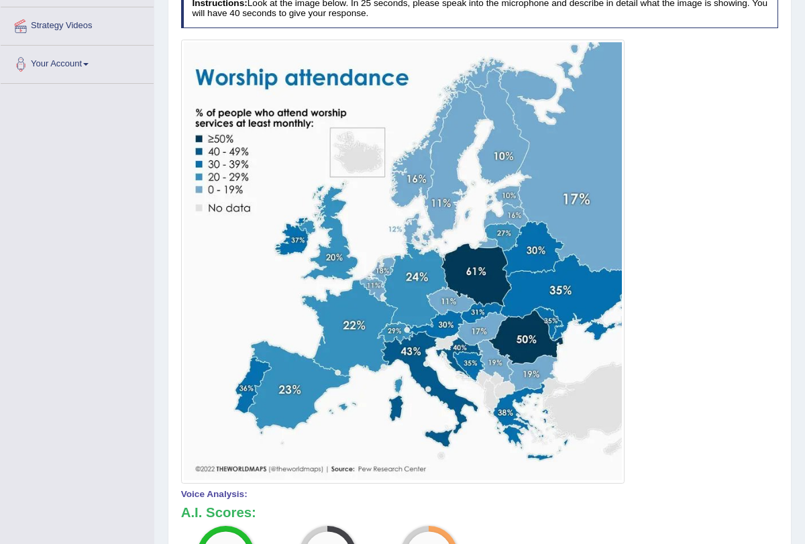
scroll to position [249, 0]
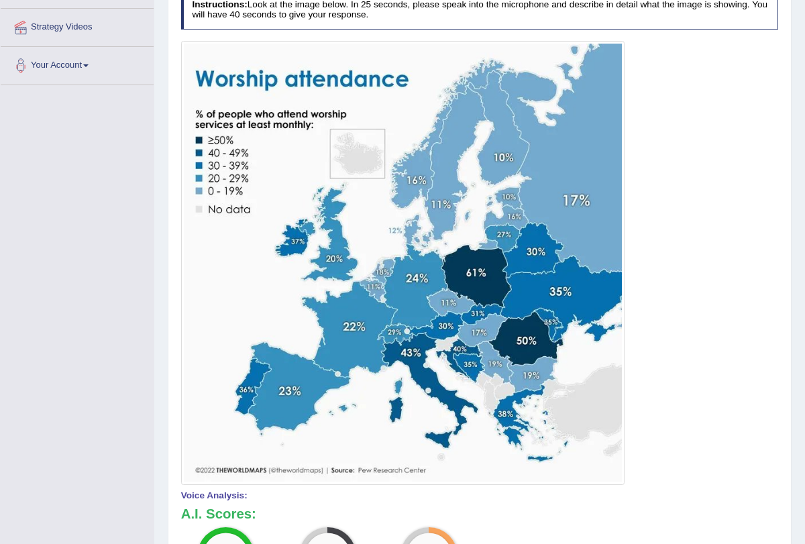
click at [723, 422] on div at bounding box center [480, 263] width 598 height 444
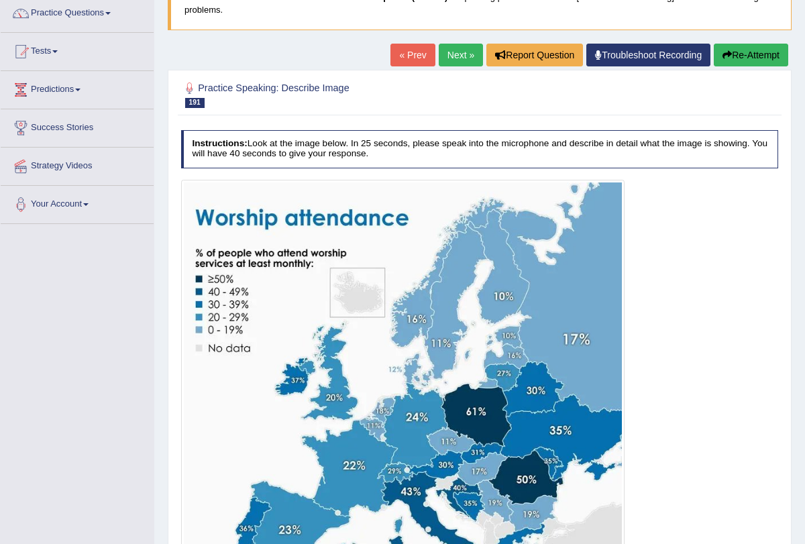
scroll to position [88, 0]
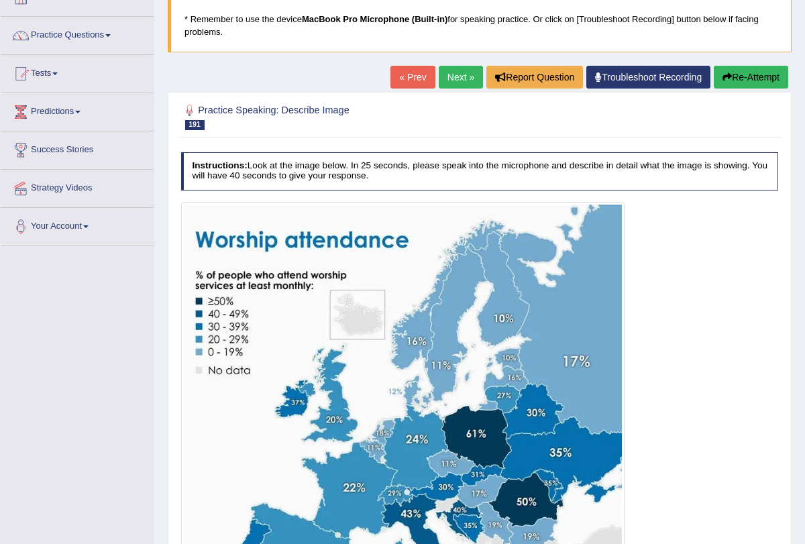
click at [457, 77] on link "Next »" at bounding box center [461, 77] width 44 height 23
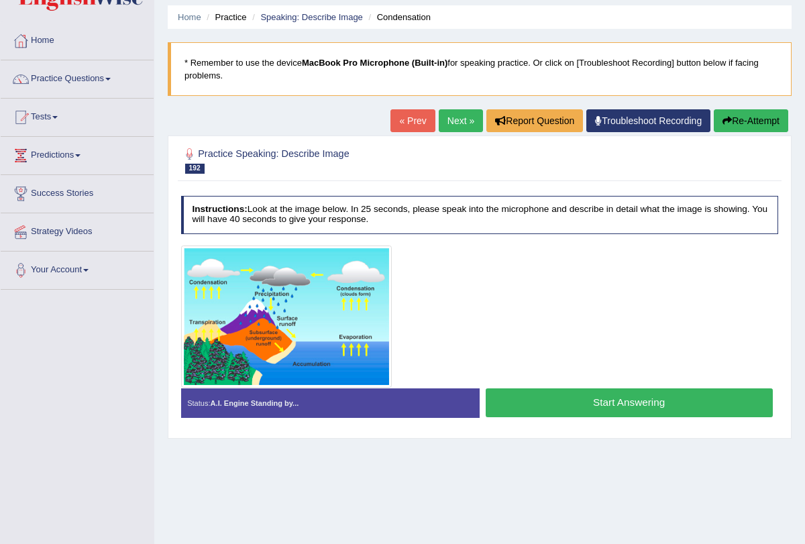
scroll to position [45, 0]
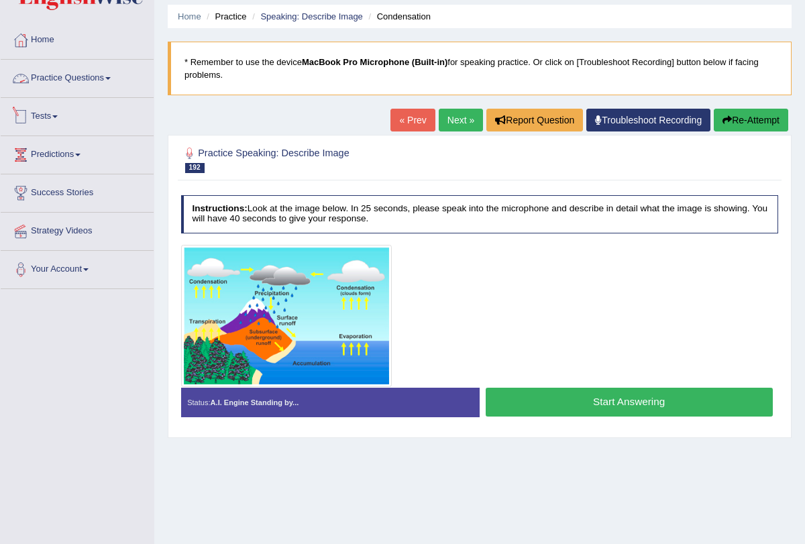
click at [113, 75] on link "Practice Questions" at bounding box center [77, 77] width 153 height 34
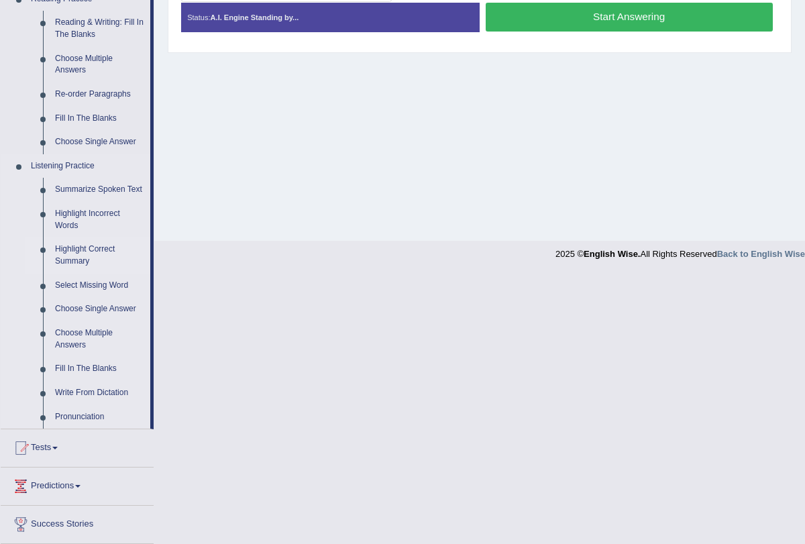
scroll to position [431, 0]
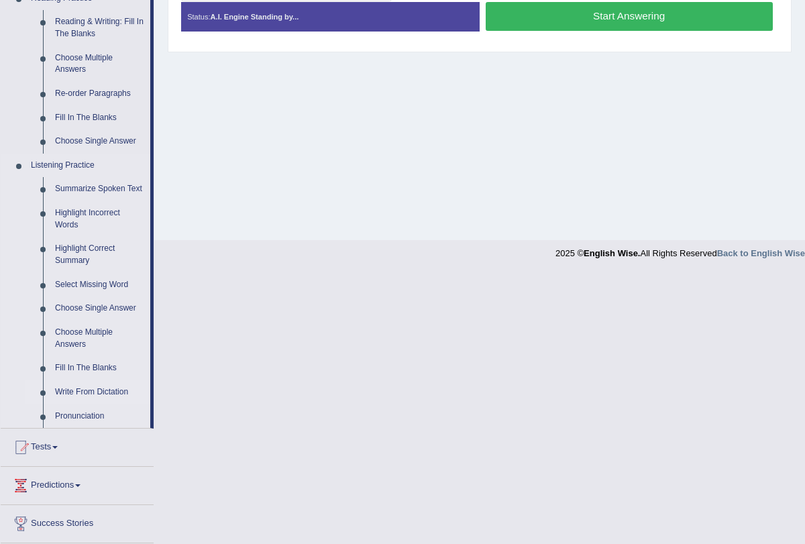
click at [88, 403] on link "Write From Dictation" at bounding box center [99, 393] width 101 height 24
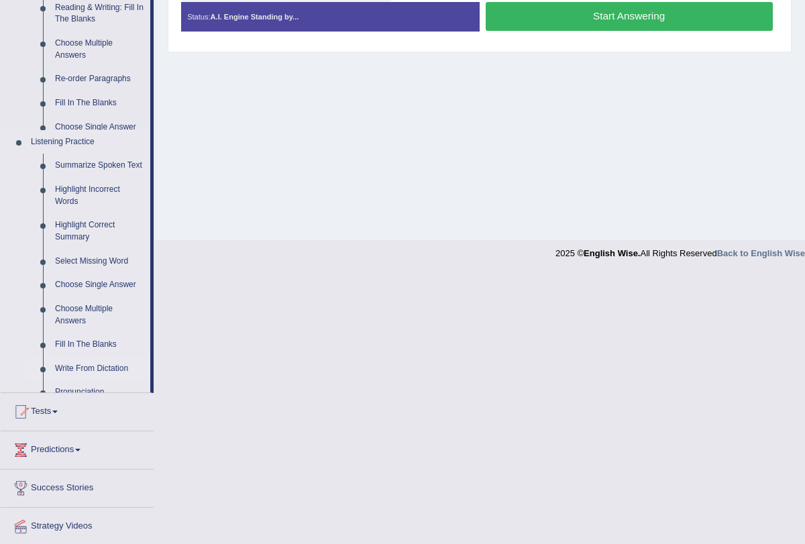
scroll to position [160, 0]
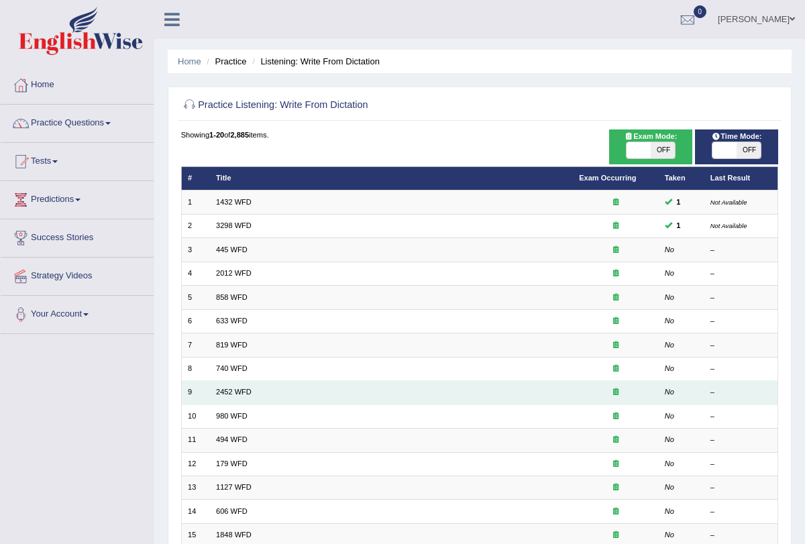
scroll to position [222, 0]
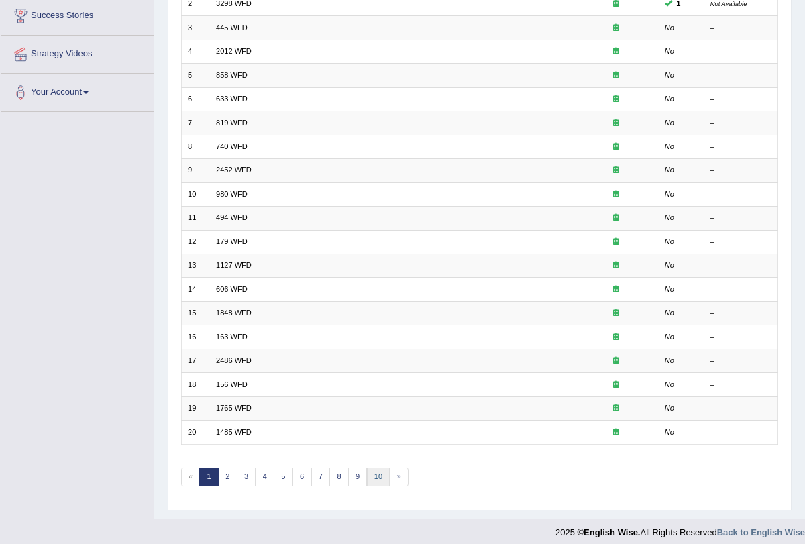
click at [373, 468] on link "10" at bounding box center [378, 477] width 23 height 19
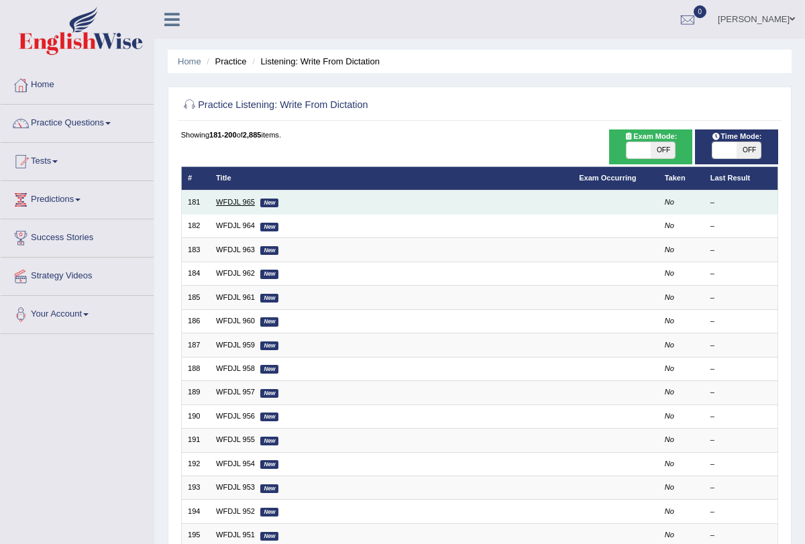
click at [242, 199] on link "WFDJL 965" at bounding box center [235, 202] width 39 height 8
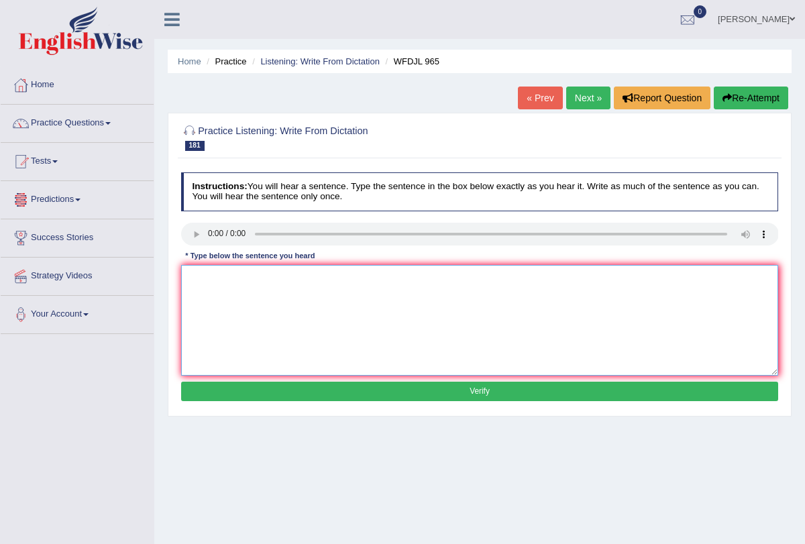
click at [249, 301] on textarea at bounding box center [480, 320] width 598 height 111
click at [251, 324] on textarea "Soon a well known conducter will" at bounding box center [480, 320] width 598 height 111
click at [251, 324] on textarea "Soon a well known conducter will leave the student concert." at bounding box center [480, 320] width 598 height 111
type textarea "Soon a well known conducter will leave the student concert."
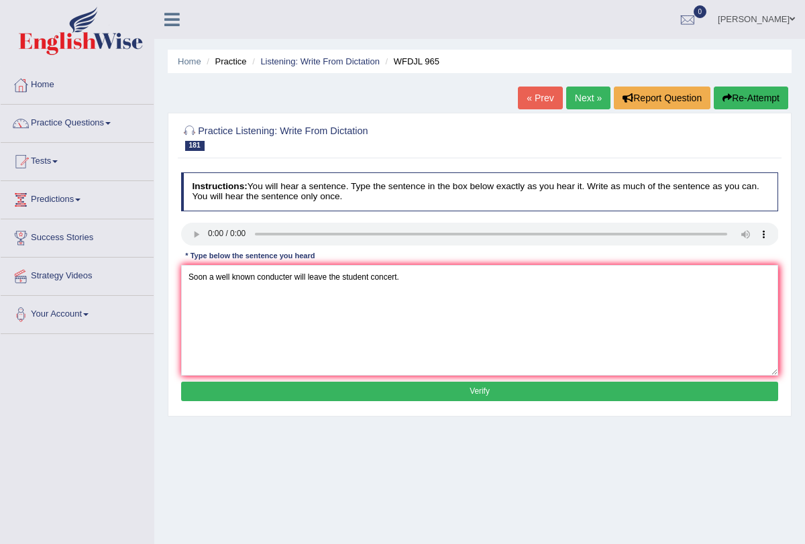
click at [313, 389] on button "Verify" at bounding box center [480, 391] width 598 height 19
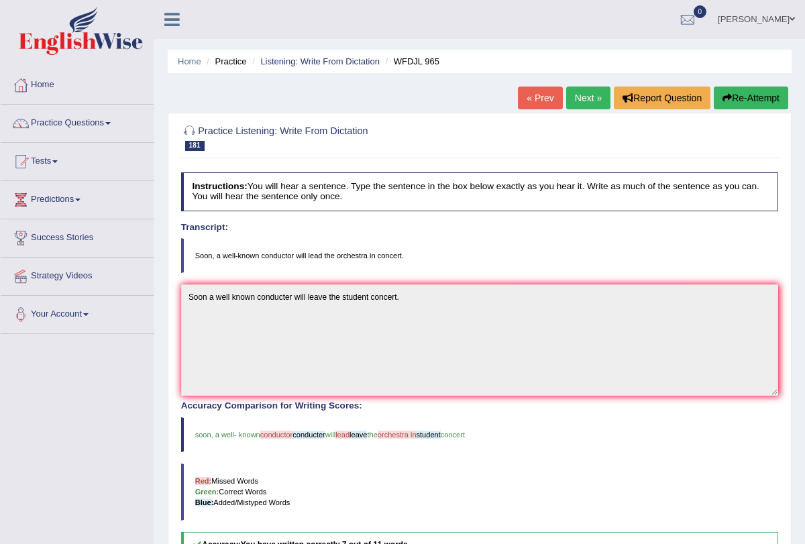
click at [574, 99] on link "Next »" at bounding box center [588, 98] width 44 height 23
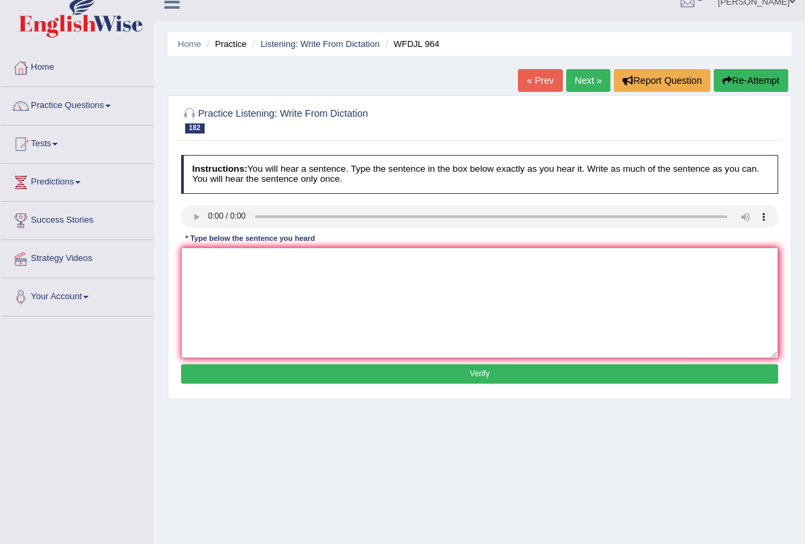
click at [235, 276] on textarea at bounding box center [480, 303] width 598 height 111
type textarea "Learning to think critically is the big part of education."
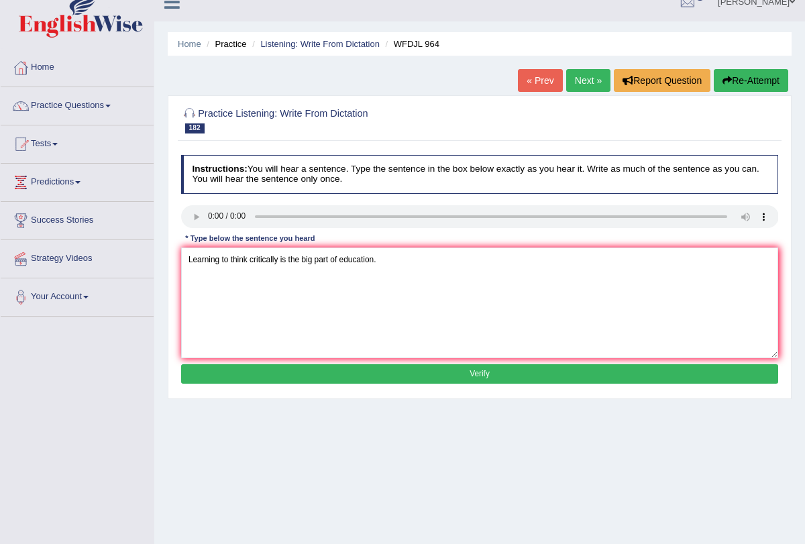
click at [311, 375] on button "Verify" at bounding box center [480, 373] width 598 height 19
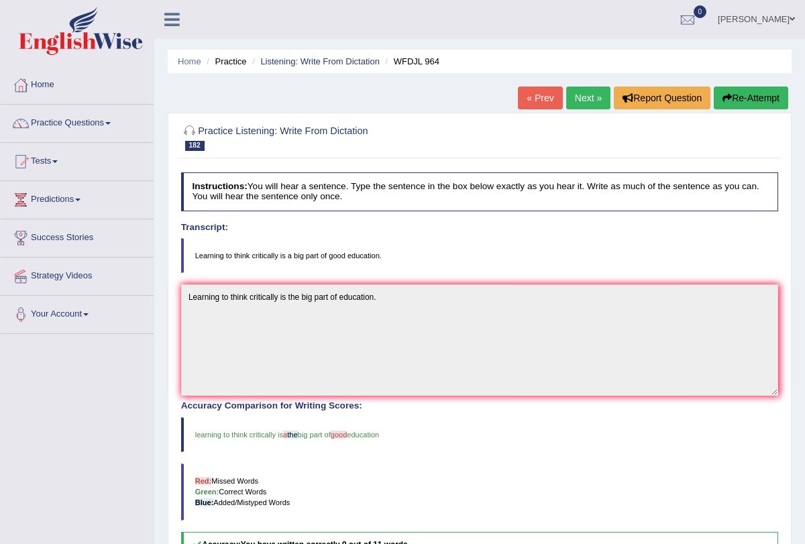
click at [585, 100] on link "Next »" at bounding box center [588, 98] width 44 height 23
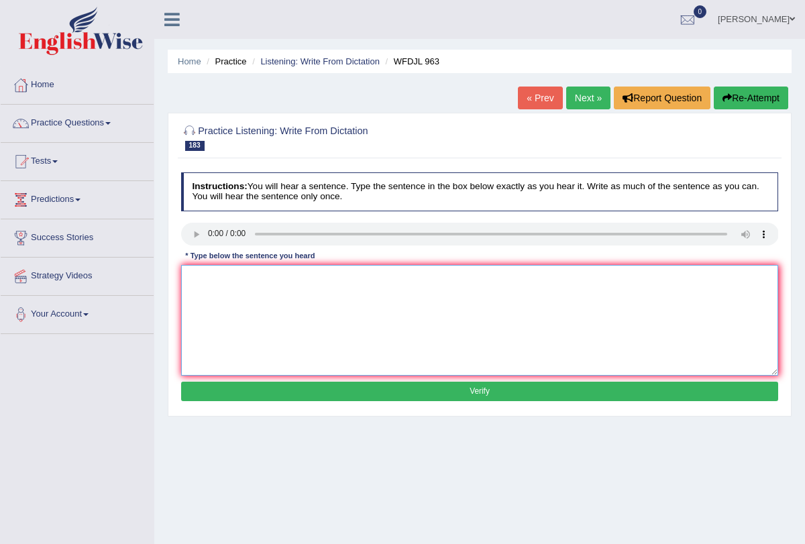
click at [203, 279] on textarea at bounding box center [480, 320] width 598 height 111
type textarea "w"
type textarea "With weather changing farmers are changing how they farm."
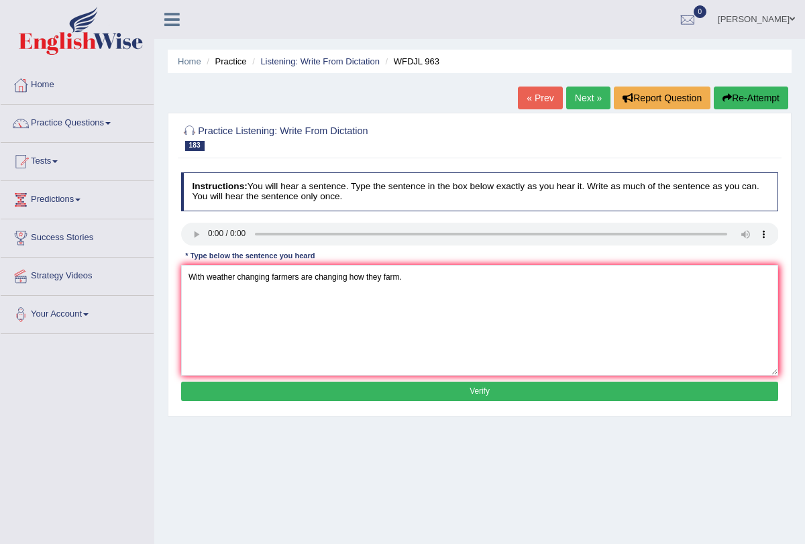
click at [340, 394] on button "Verify" at bounding box center [480, 391] width 598 height 19
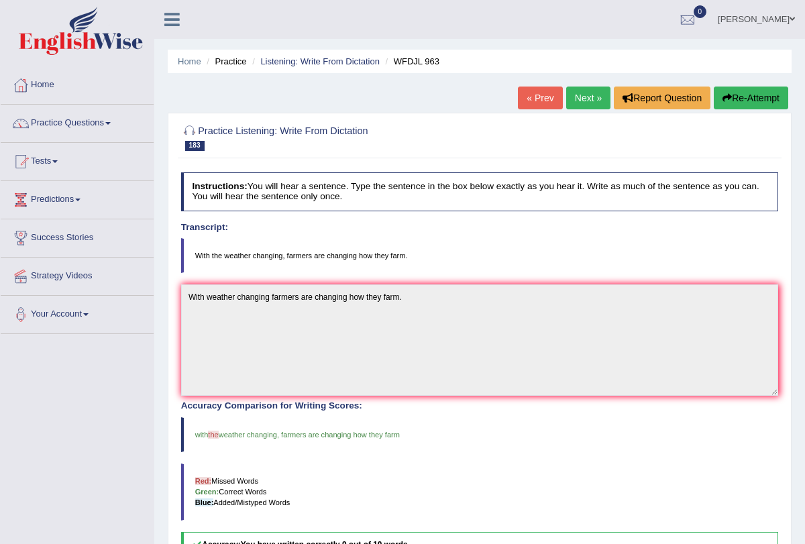
click at [581, 90] on link "Next »" at bounding box center [588, 98] width 44 height 23
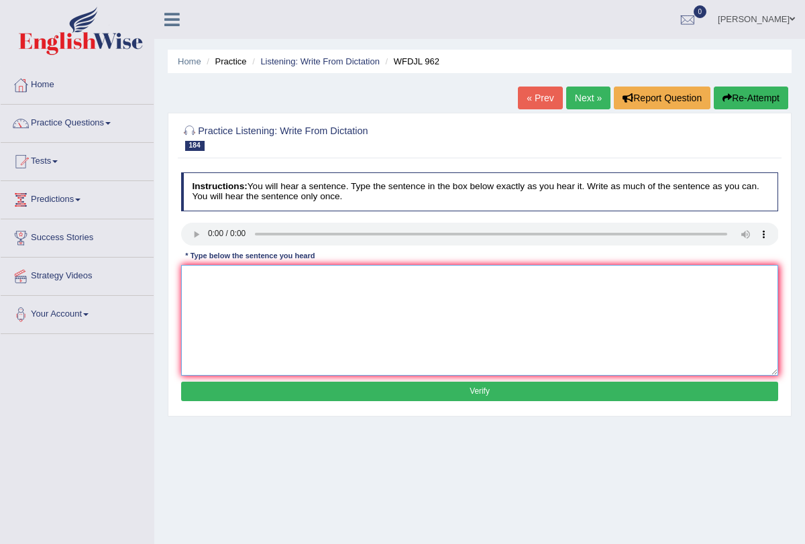
click at [195, 297] on textarea at bounding box center [480, 320] width 598 height 111
type textarea "Doing activities outside class learn more students more skills."
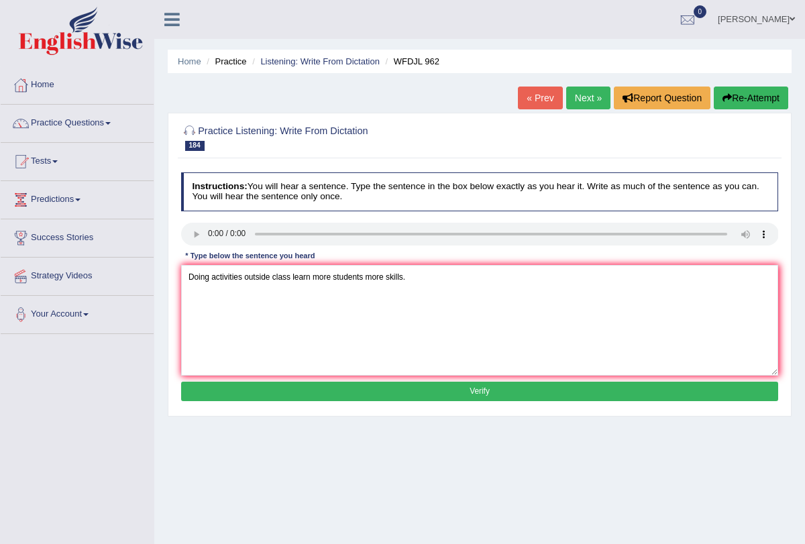
click at [303, 389] on button "Verify" at bounding box center [480, 391] width 598 height 19
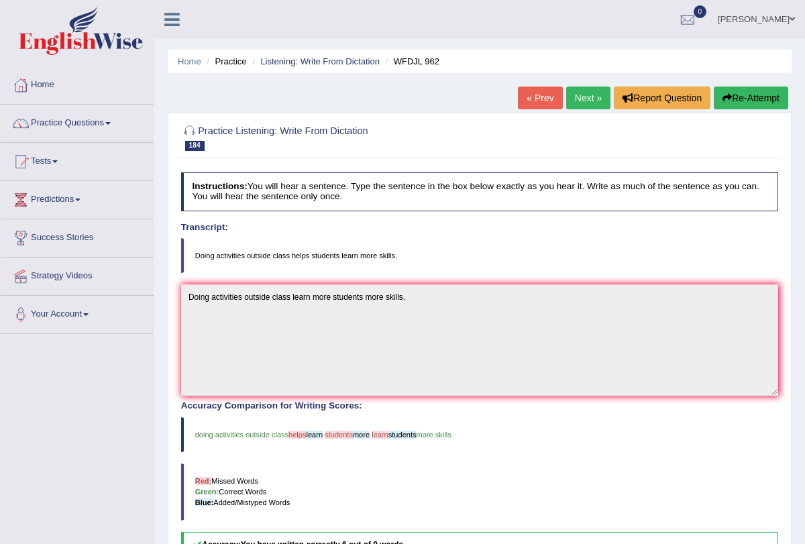
click at [567, 94] on link "Next »" at bounding box center [588, 98] width 44 height 23
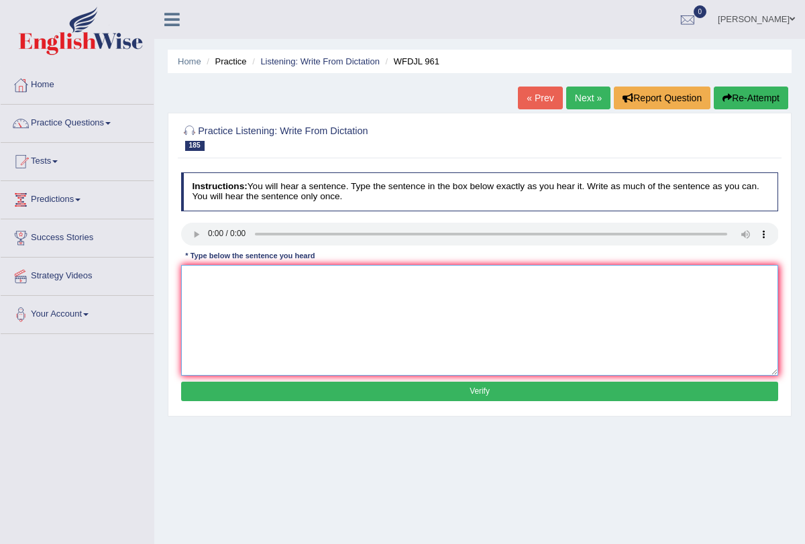
click at [209, 283] on textarea at bounding box center [480, 320] width 598 height 111
type textarea "A good abstract quickly tells you what a study is about."
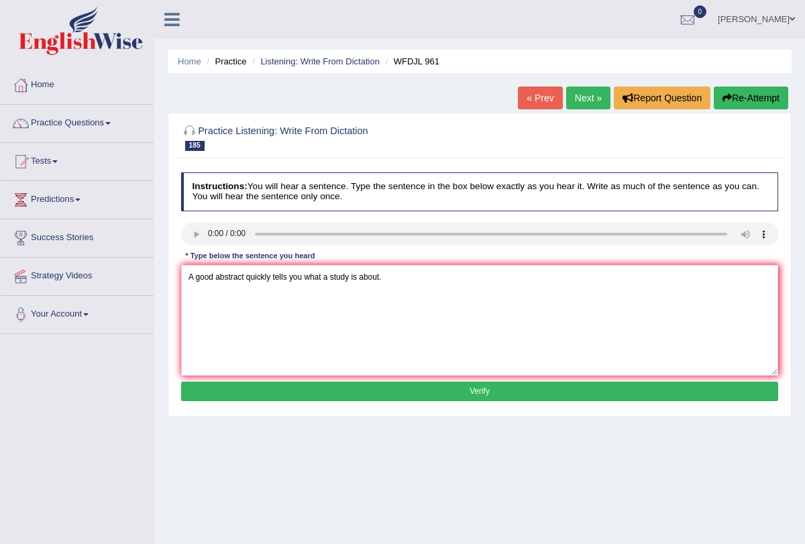
click at [295, 383] on button "Verify" at bounding box center [480, 391] width 598 height 19
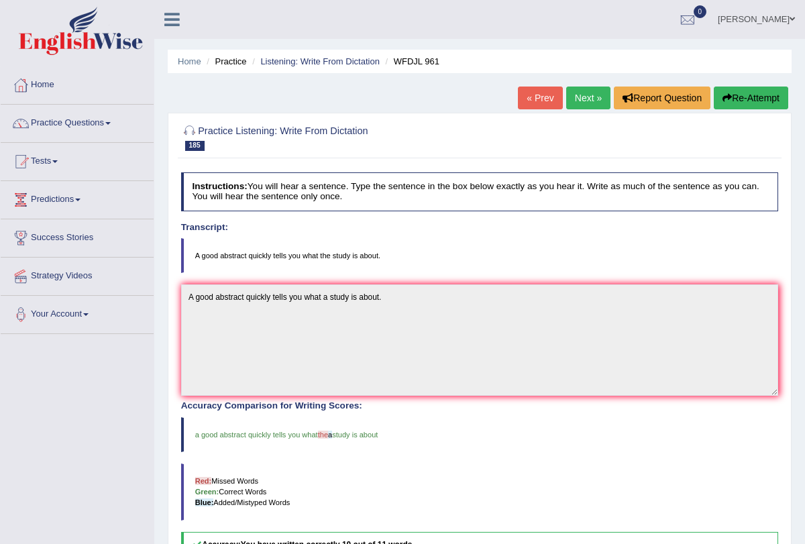
click at [591, 98] on link "Next »" at bounding box center [588, 98] width 44 height 23
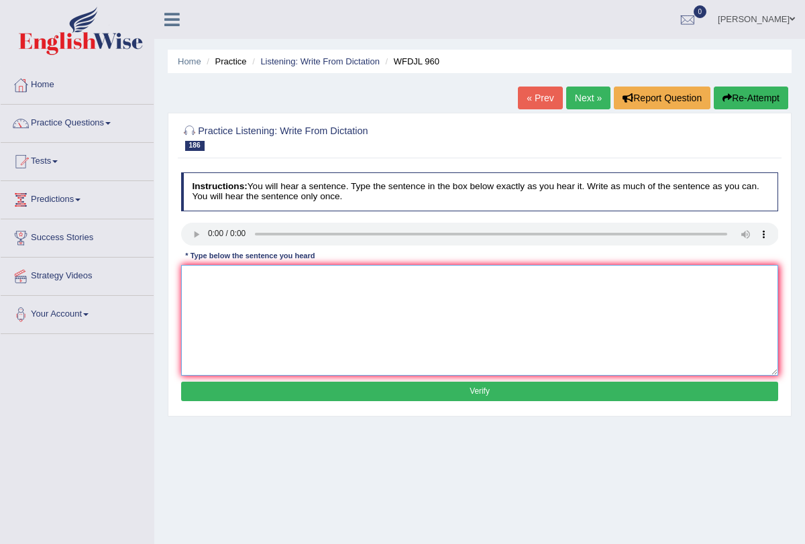
click at [199, 285] on textarea at bounding box center [480, 320] width 598 height 111
type textarea "Please put the bags and books belong the library."
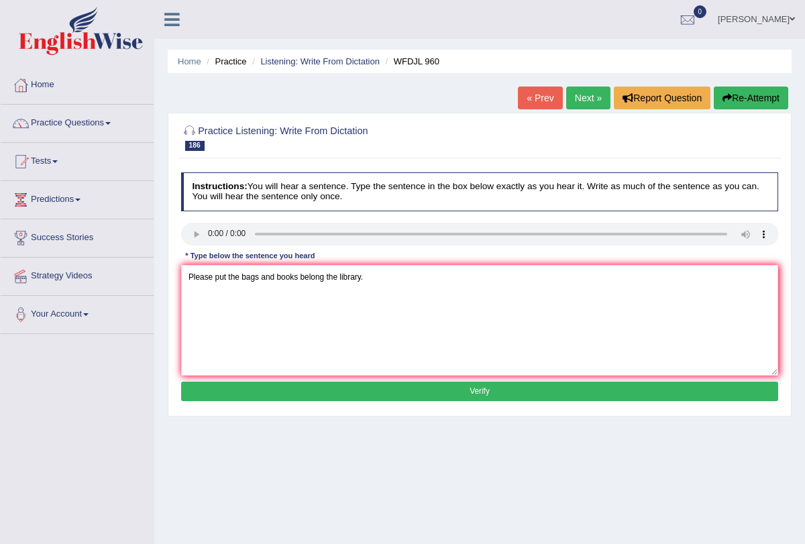
click at [340, 389] on button "Verify" at bounding box center [480, 391] width 598 height 19
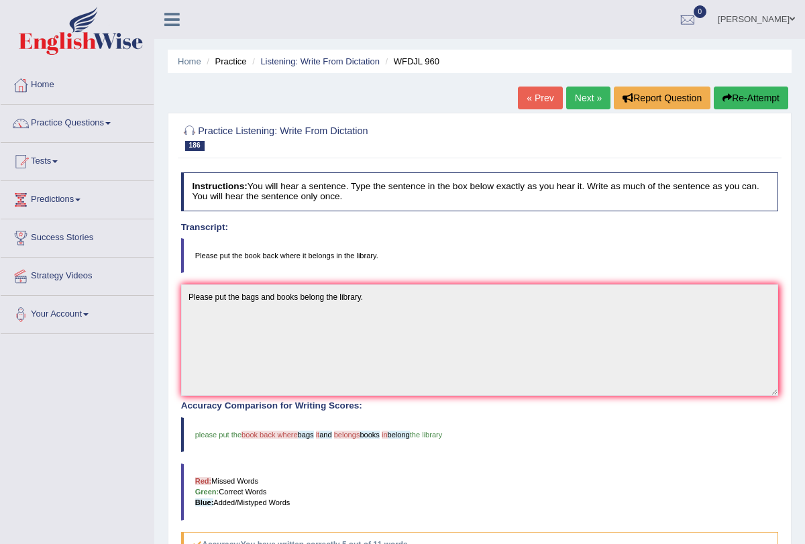
click at [587, 95] on link "Next »" at bounding box center [588, 98] width 44 height 23
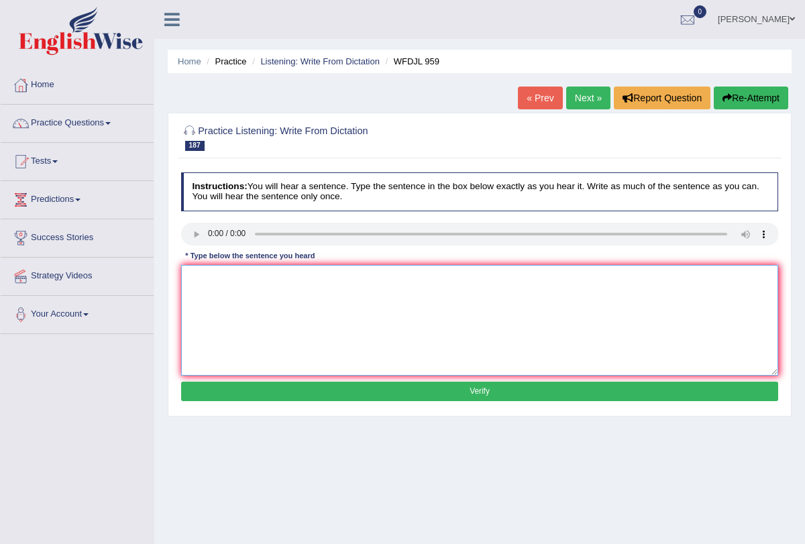
click at [224, 291] on textarea at bounding box center [480, 320] width 598 height 111
type textarea "Schools really care about stuffing students from coping more."
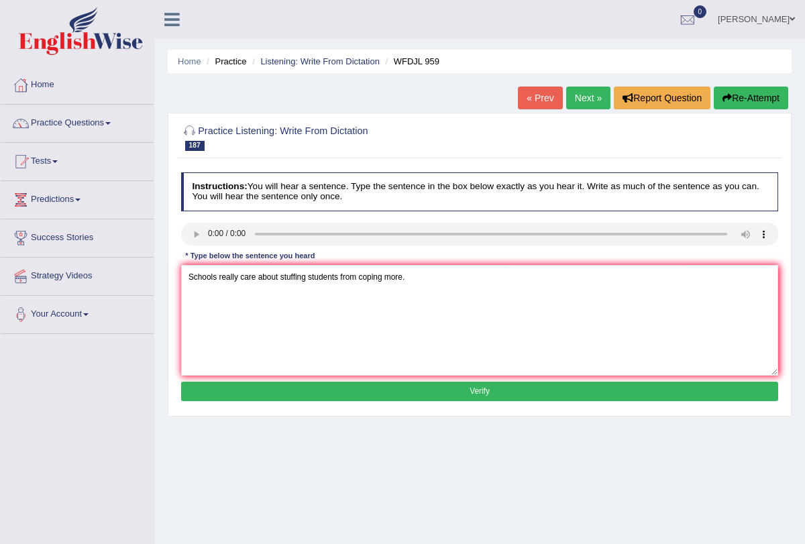
click at [323, 388] on button "Verify" at bounding box center [480, 391] width 598 height 19
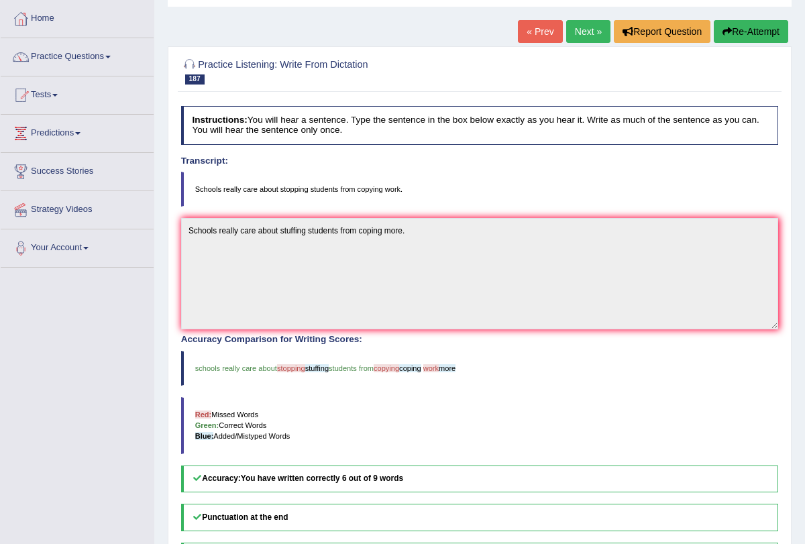
scroll to position [68, 0]
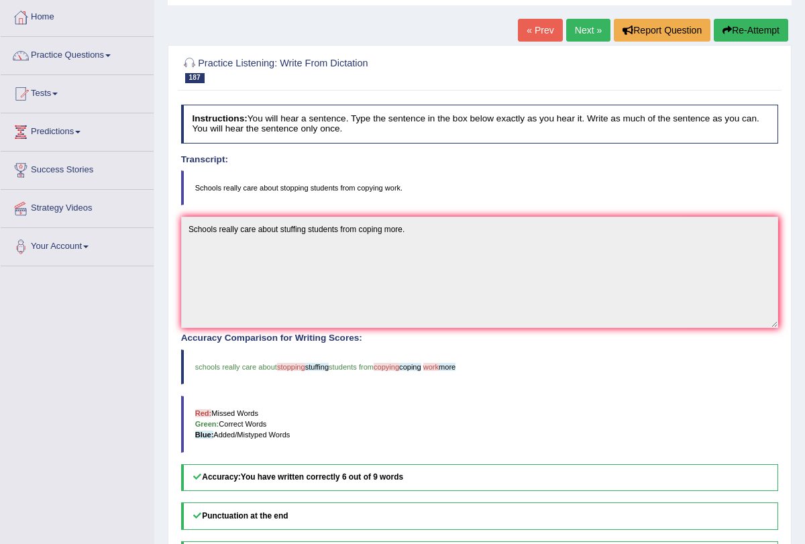
click at [588, 28] on link "Next »" at bounding box center [588, 30] width 44 height 23
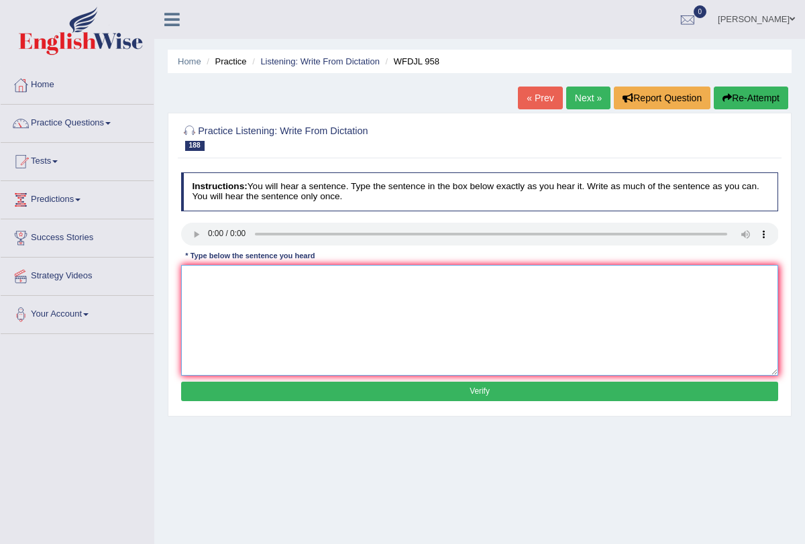
click at [216, 299] on textarea at bounding box center [480, 320] width 598 height 111
type textarea "Test exams will be the main part of your grade."
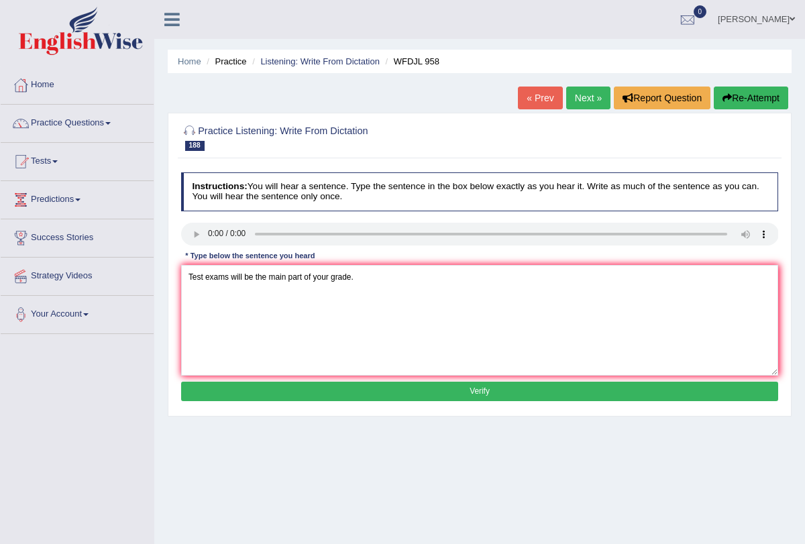
click at [278, 393] on button "Verify" at bounding box center [480, 391] width 598 height 19
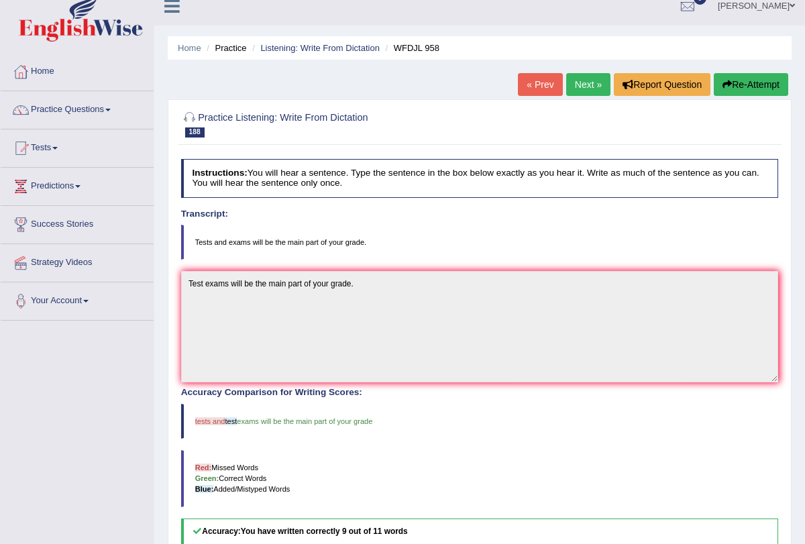
scroll to position [13, 0]
click at [575, 87] on link "Next »" at bounding box center [588, 85] width 44 height 23
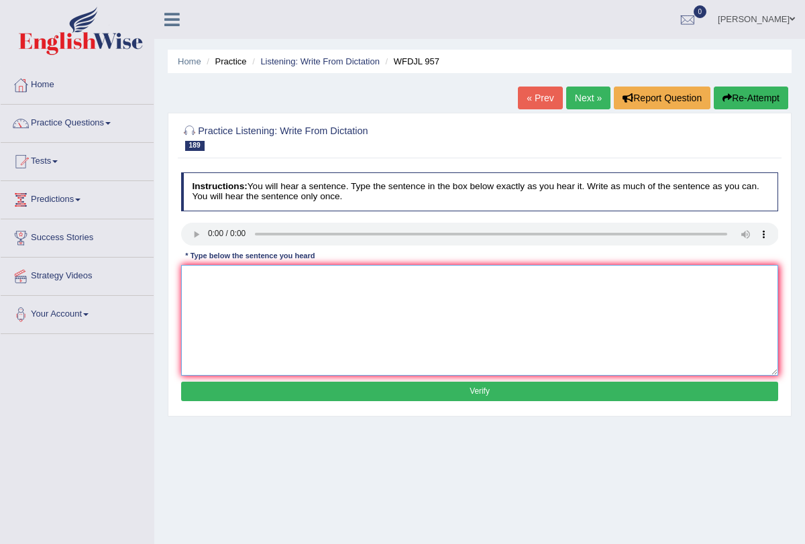
click at [208, 287] on textarea at bounding box center [480, 320] width 598 height 111
type textarea "Remember your homework will due tuesday without fail."
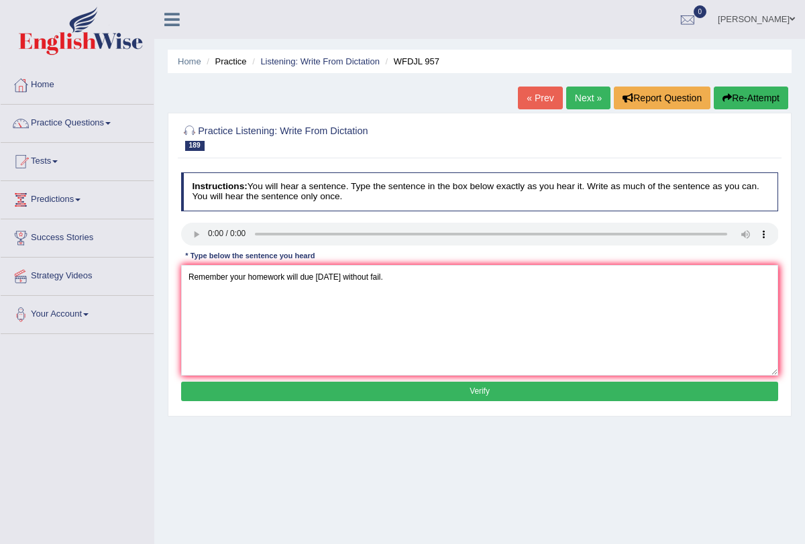
click at [309, 396] on button "Verify" at bounding box center [480, 391] width 598 height 19
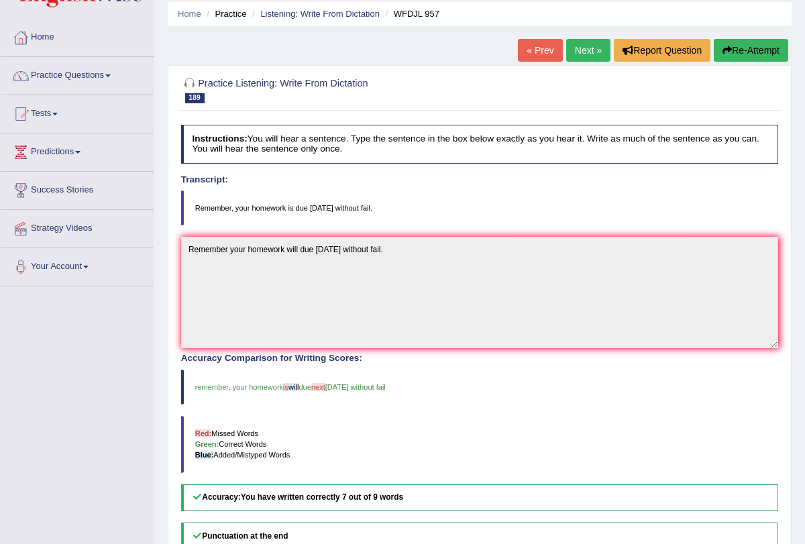
scroll to position [31, 0]
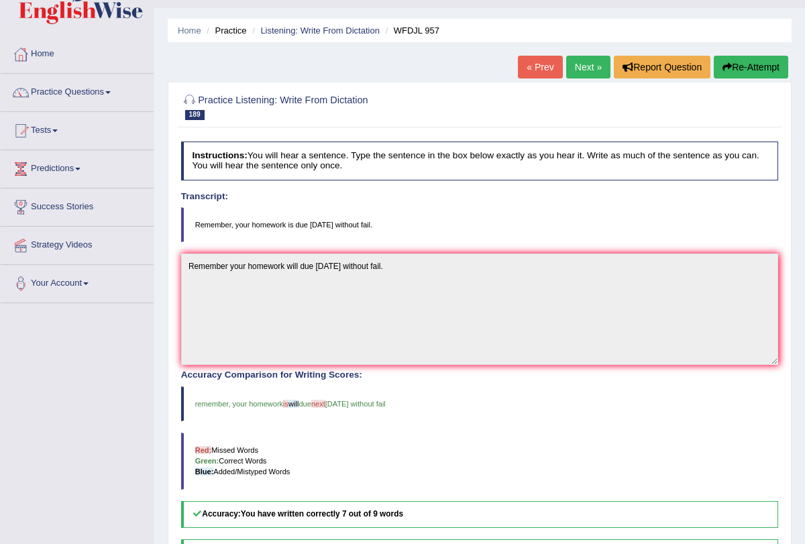
click at [587, 67] on link "Next »" at bounding box center [588, 67] width 44 height 23
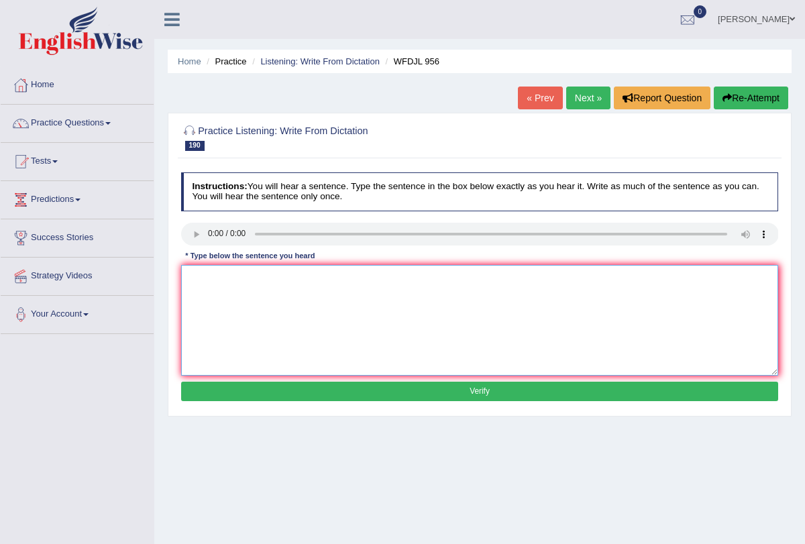
click at [206, 278] on textarea at bounding box center [480, 320] width 598 height 111
type textarea "g"
click at [206, 278] on textarea "Great actor" at bounding box center [480, 320] width 598 height 111
click at [248, 268] on textarea "Great actor" at bounding box center [480, 320] width 598 height 111
type textarea "Great actor seen to be naturally glow on the stage."
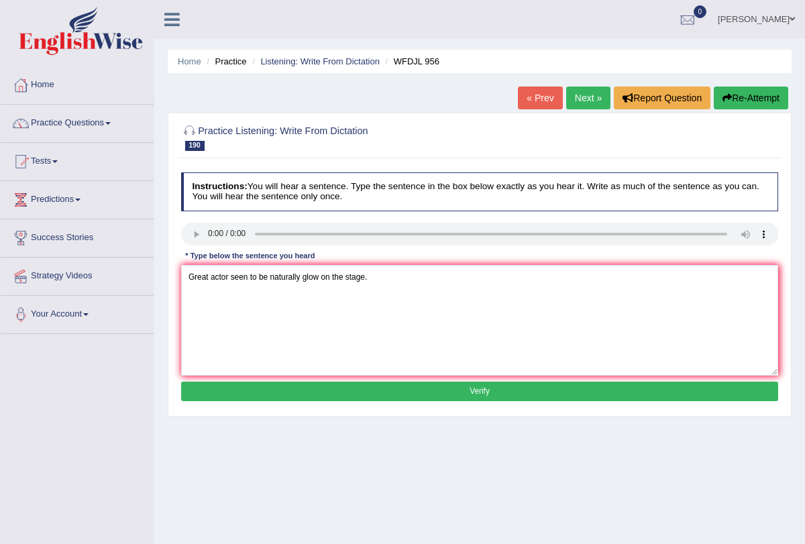
click at [282, 384] on button "Verify" at bounding box center [480, 391] width 598 height 19
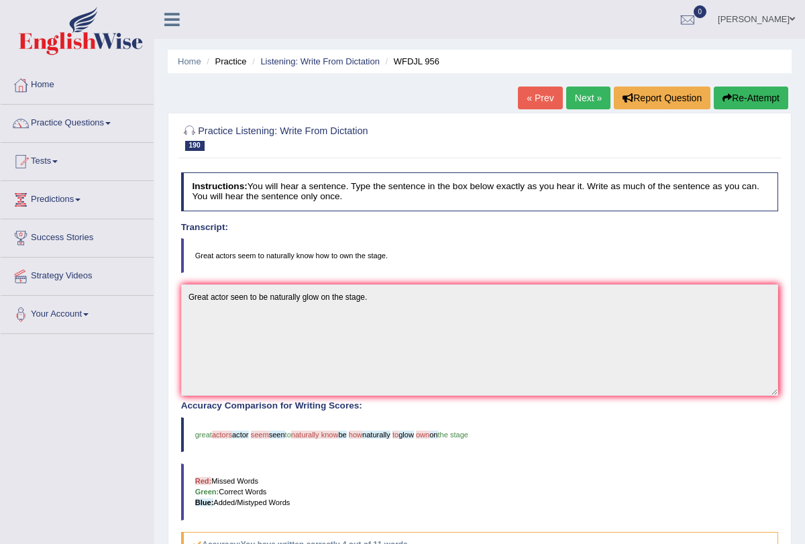
click at [732, 91] on button "Re-Attempt" at bounding box center [751, 98] width 75 height 23
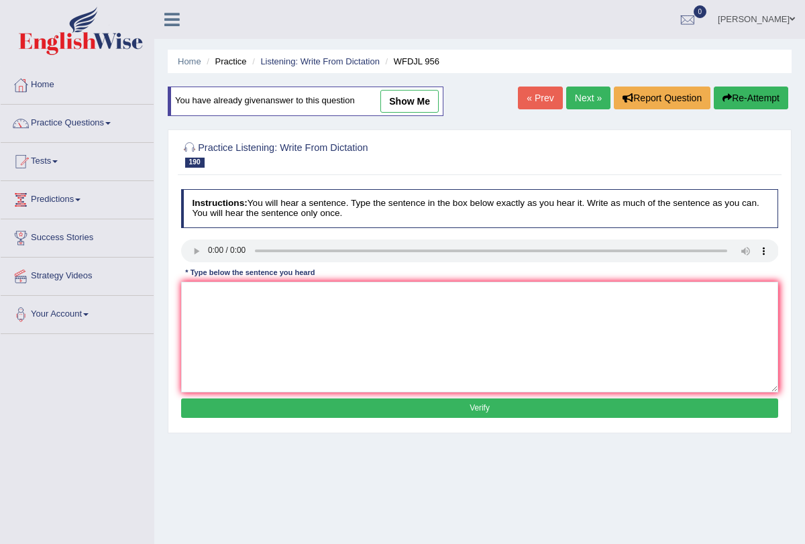
click at [577, 95] on link "Next »" at bounding box center [588, 98] width 44 height 23
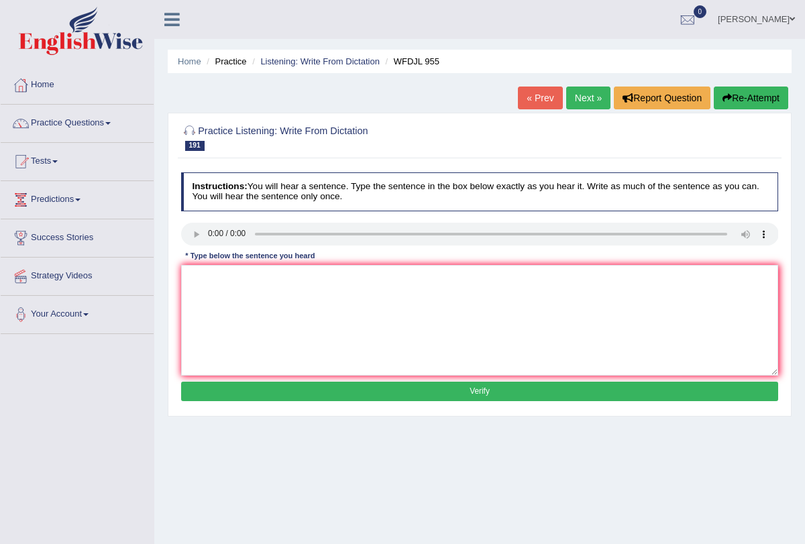
click at [470, 209] on h4 "Instructions: You will hear a sentence. Type the sentence in the box below exac…" at bounding box center [480, 191] width 598 height 38
click at [572, 99] on link "Next »" at bounding box center [588, 98] width 44 height 23
click at [201, 272] on textarea at bounding box center [480, 320] width 598 height 111
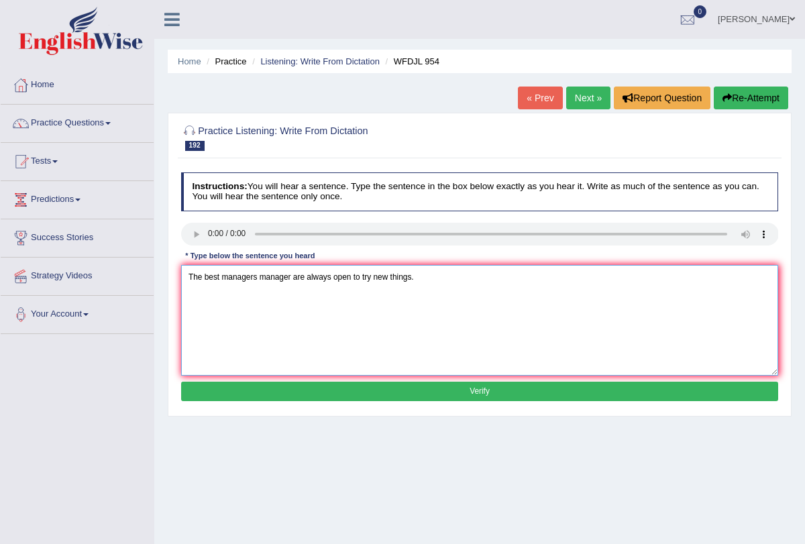
type textarea "The best managers manager are always open to try new things."
click at [344, 391] on button "Verify" at bounding box center [480, 391] width 598 height 19
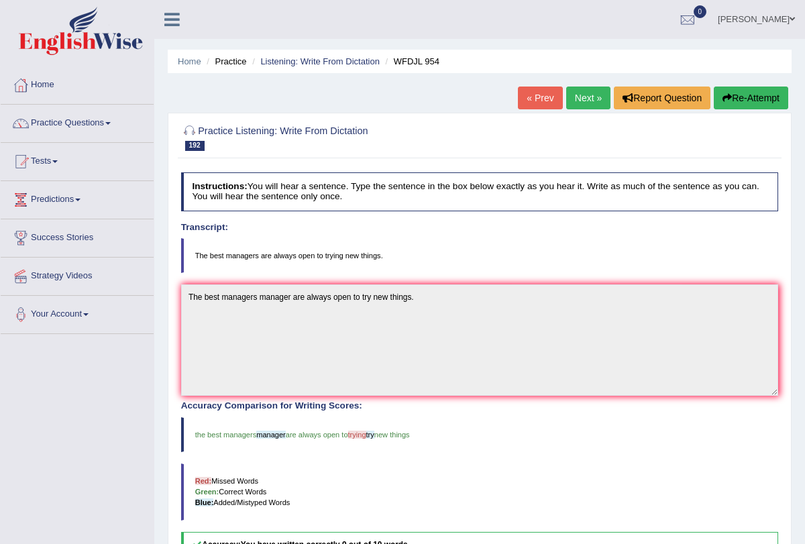
click at [591, 105] on link "Next »" at bounding box center [588, 98] width 44 height 23
